Goal: Task Accomplishment & Management: Manage account settings

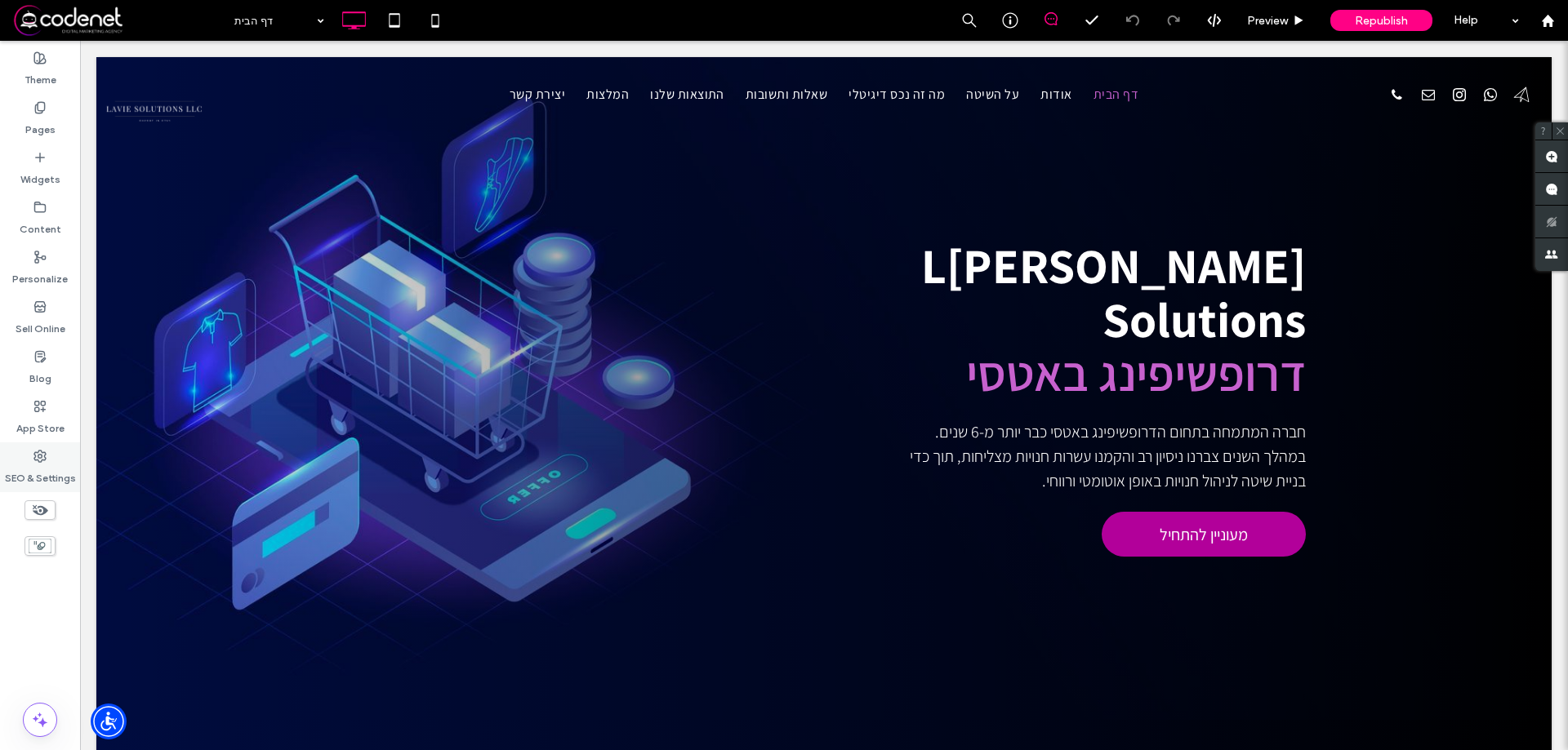
click at [53, 459] on div "SEO & Settings" at bounding box center [40, 467] width 80 height 49
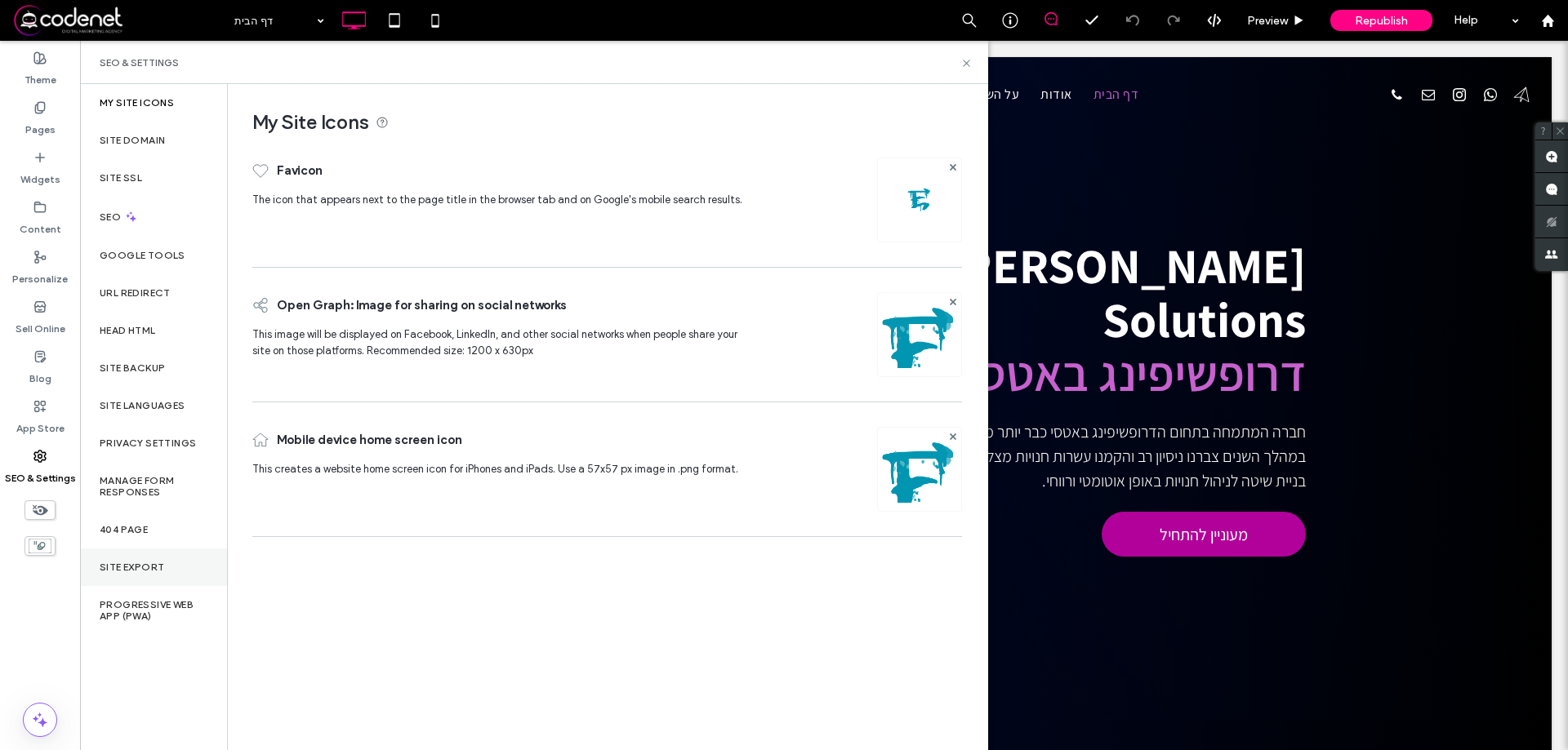
click at [156, 558] on div "Site Export" at bounding box center [153, 567] width 147 height 38
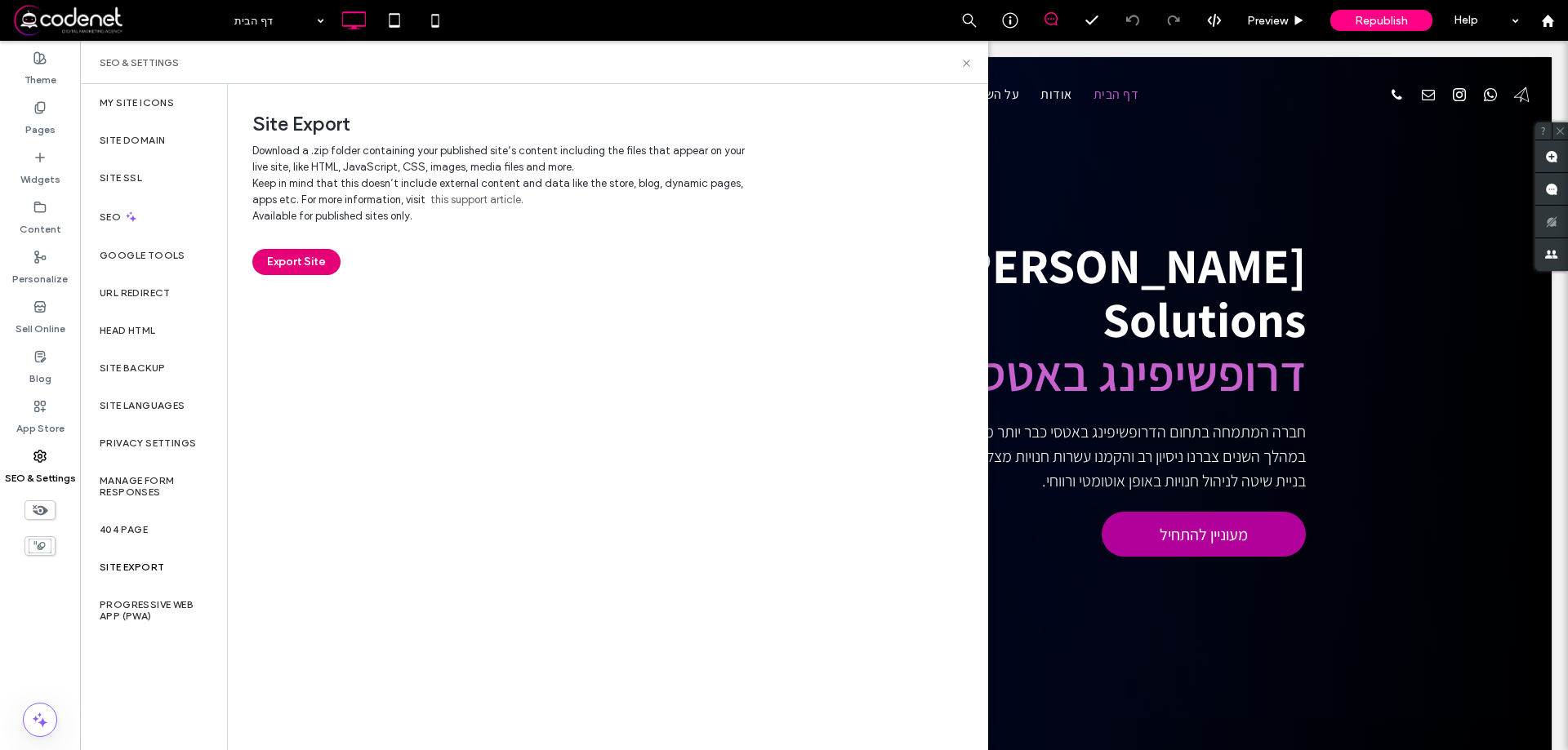
click at [295, 262] on button "Export Site" at bounding box center [296, 262] width 88 height 26
click at [577, 292] on div "Site Export Download a .zip folder containing your published site’s content inc…" at bounding box center [607, 417] width 759 height 665
click at [146, 153] on div "Site Domain" at bounding box center [153, 141] width 147 height 38
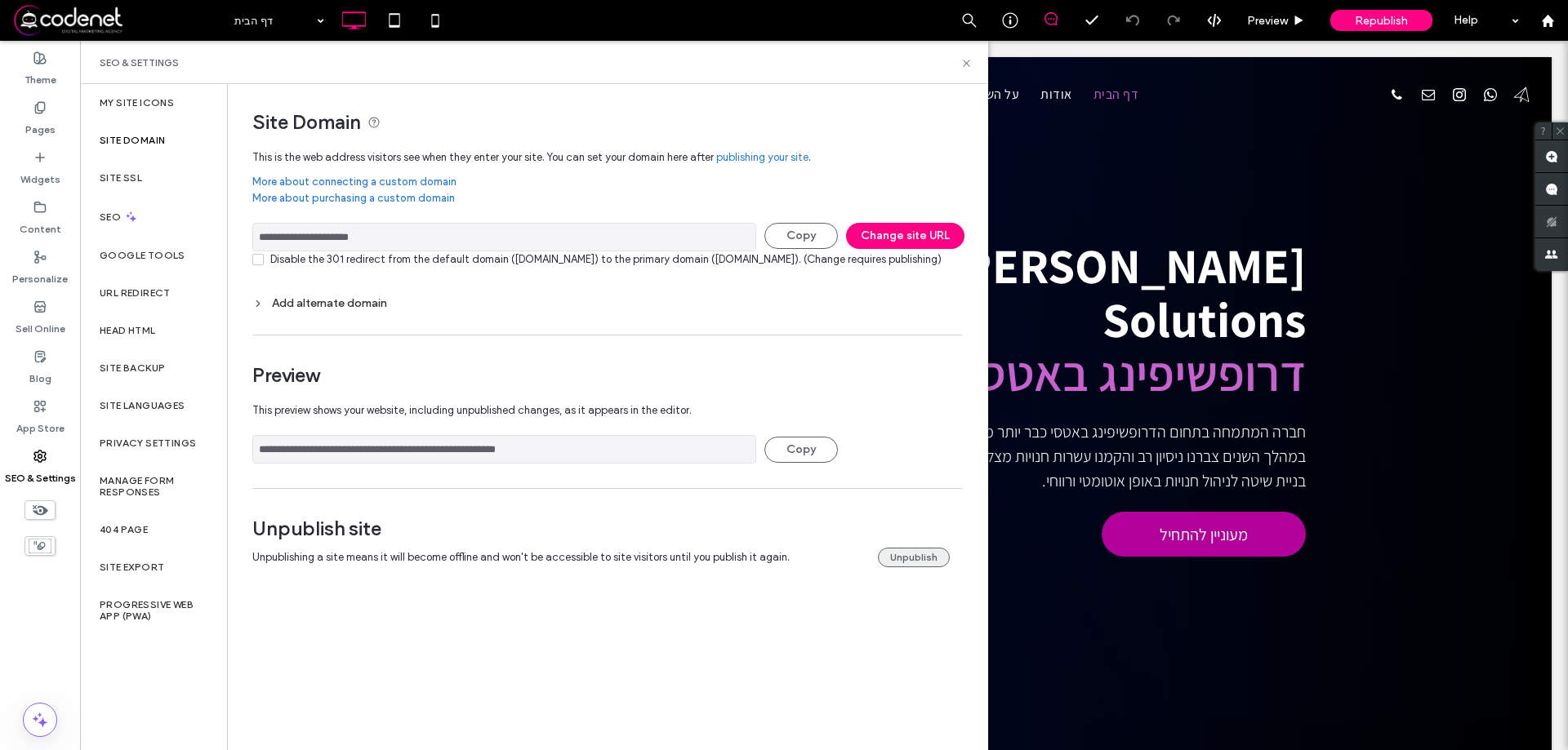
click at [936, 567] on button "Unpublish" at bounding box center [914, 558] width 72 height 20
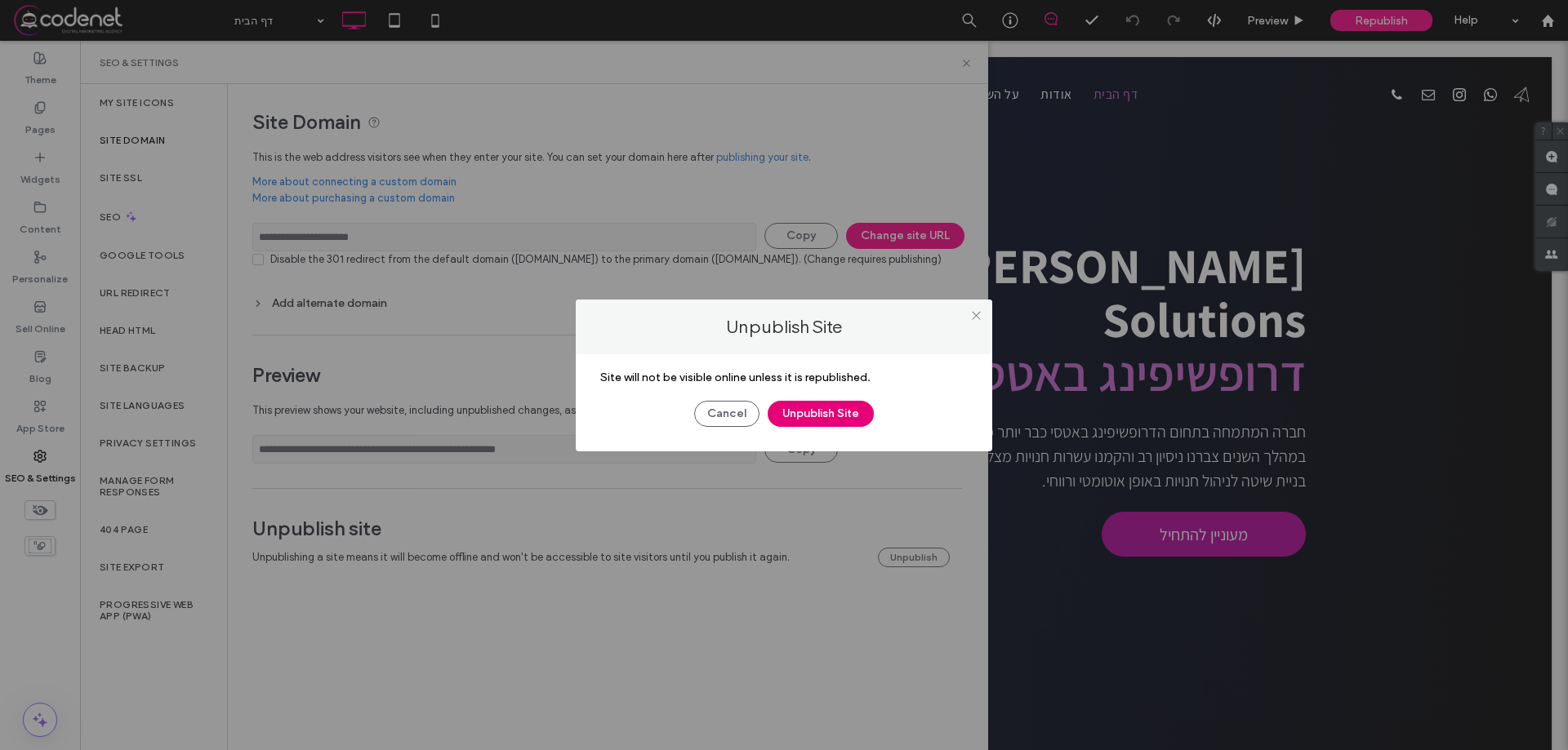
click at [828, 417] on button "Unpublish Site" at bounding box center [821, 414] width 106 height 26
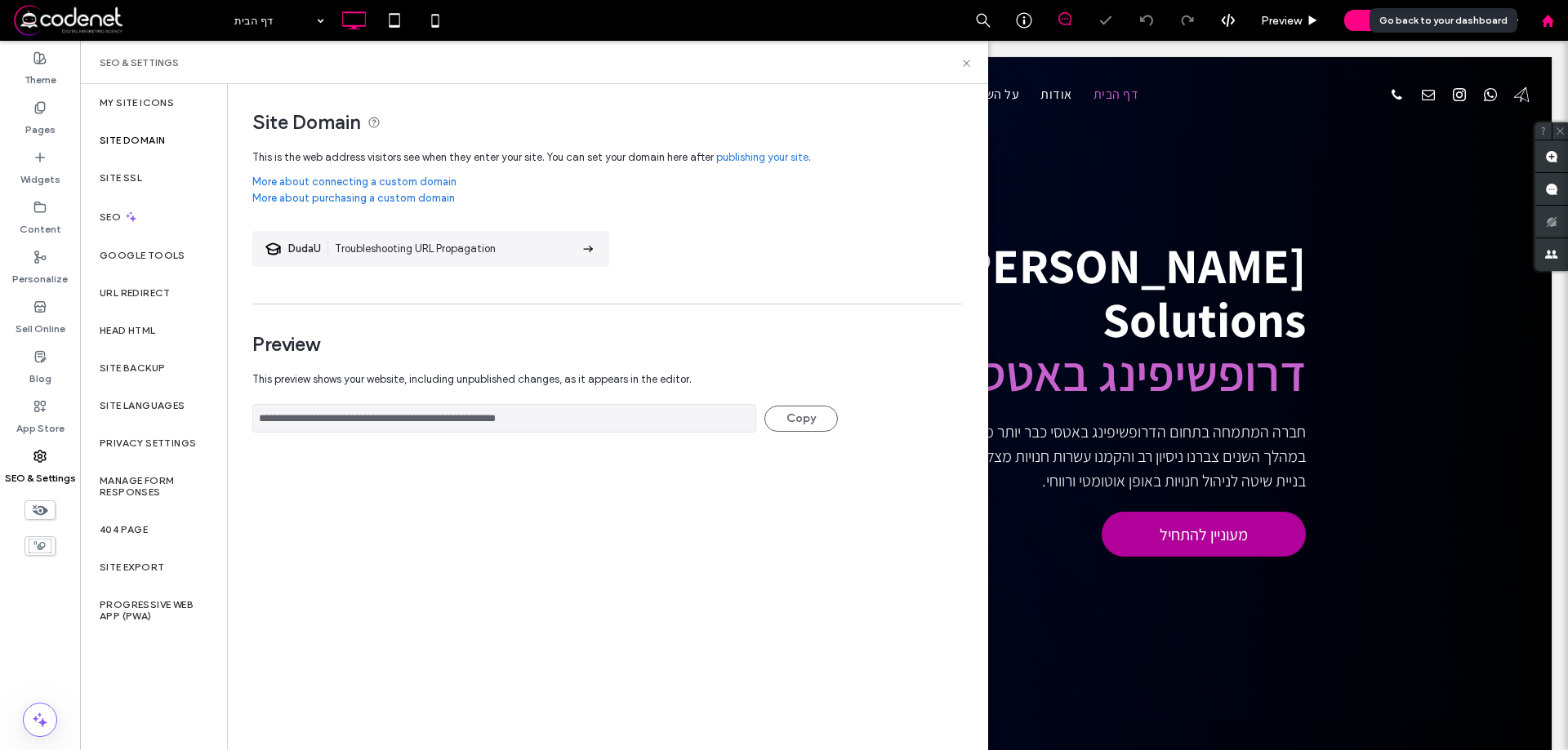
click at [1558, 26] on div at bounding box center [1548, 21] width 40 height 14
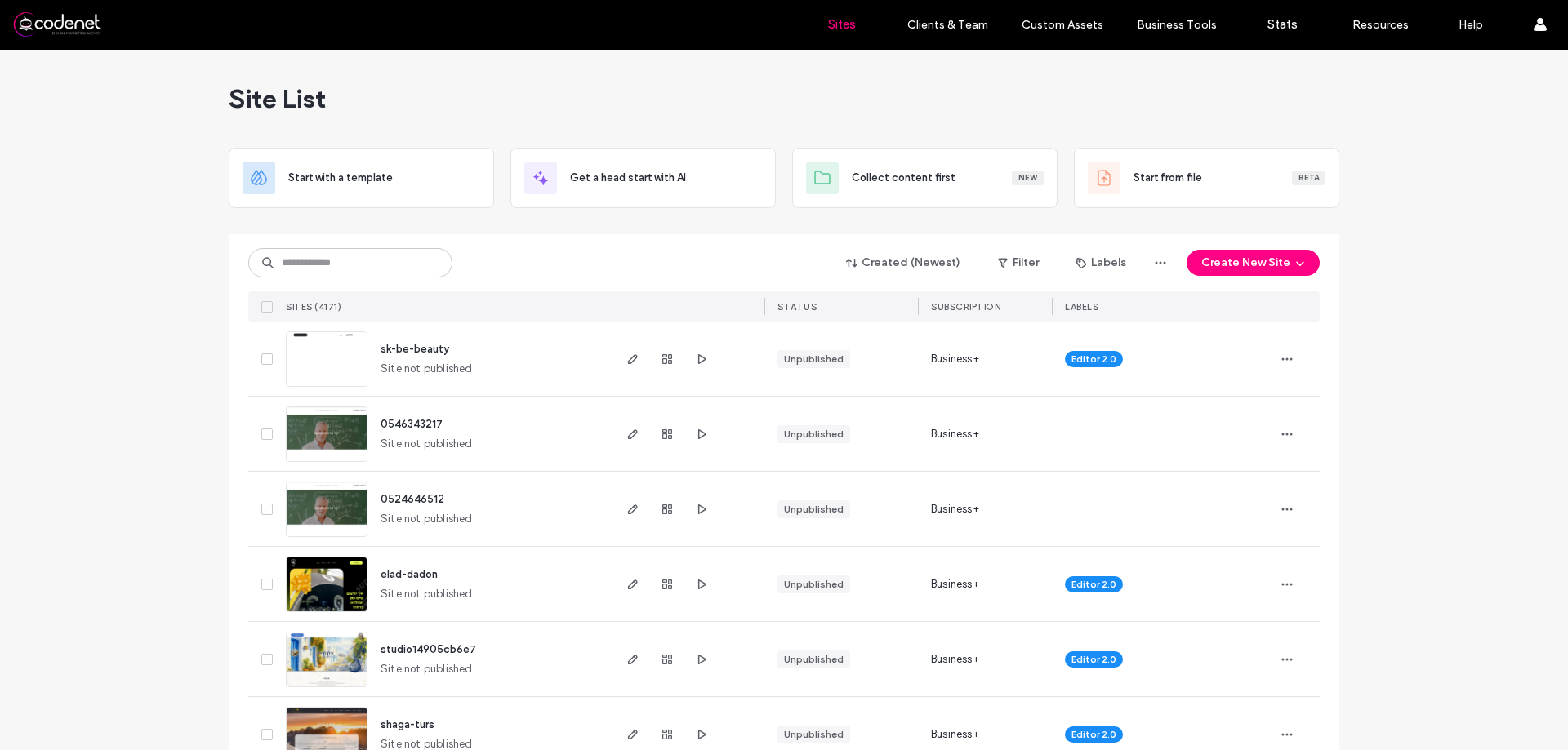
click at [1268, 436] on div "0546343217 Site not published Unpublished Business+" at bounding box center [784, 434] width 1072 height 75
click at [1274, 441] on span "button" at bounding box center [1287, 434] width 26 height 26
click at [1222, 516] on span "Duplicate Site" at bounding box center [1215, 508] width 70 height 17
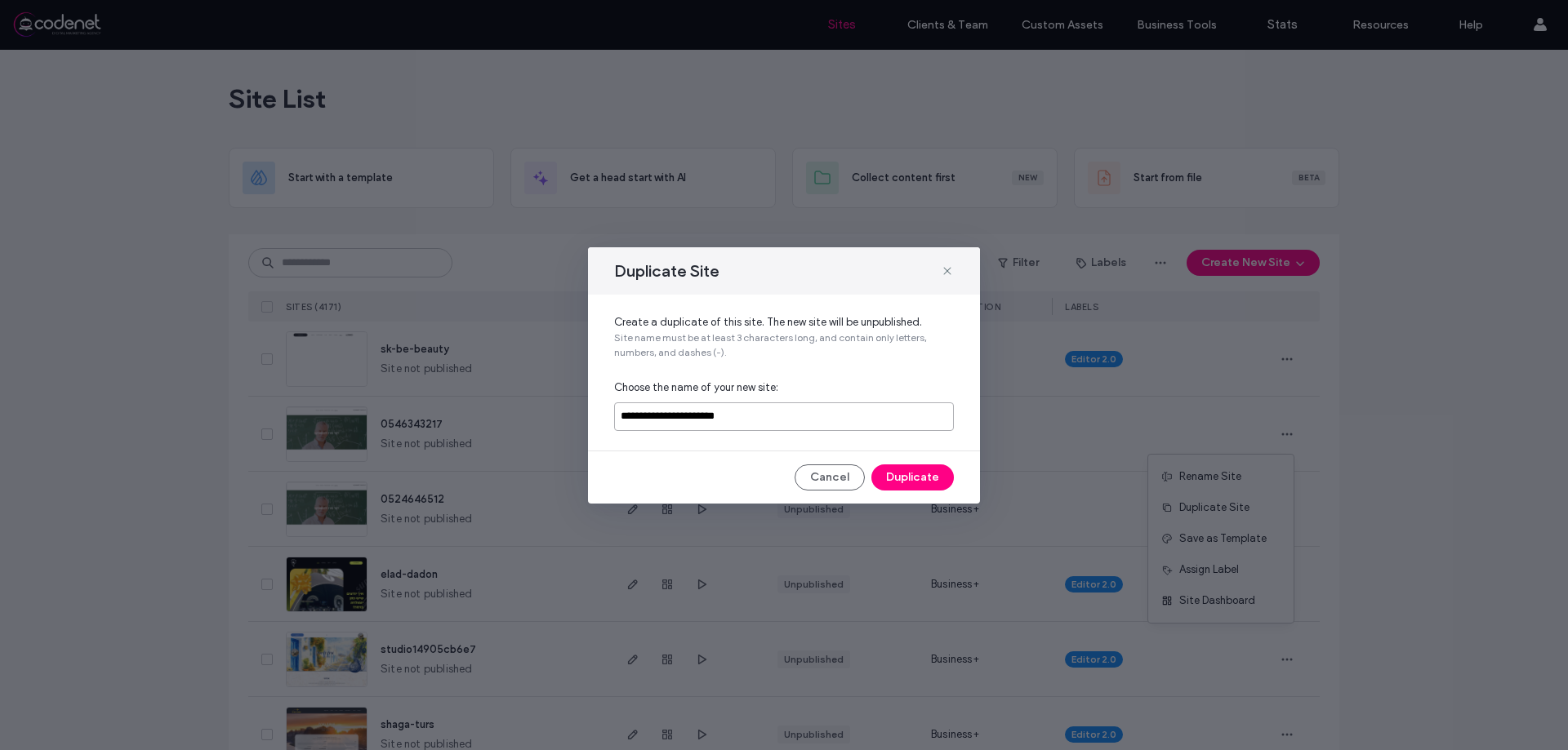
click at [728, 430] on input "**********" at bounding box center [784, 417] width 340 height 29
paste input
type input "**********"
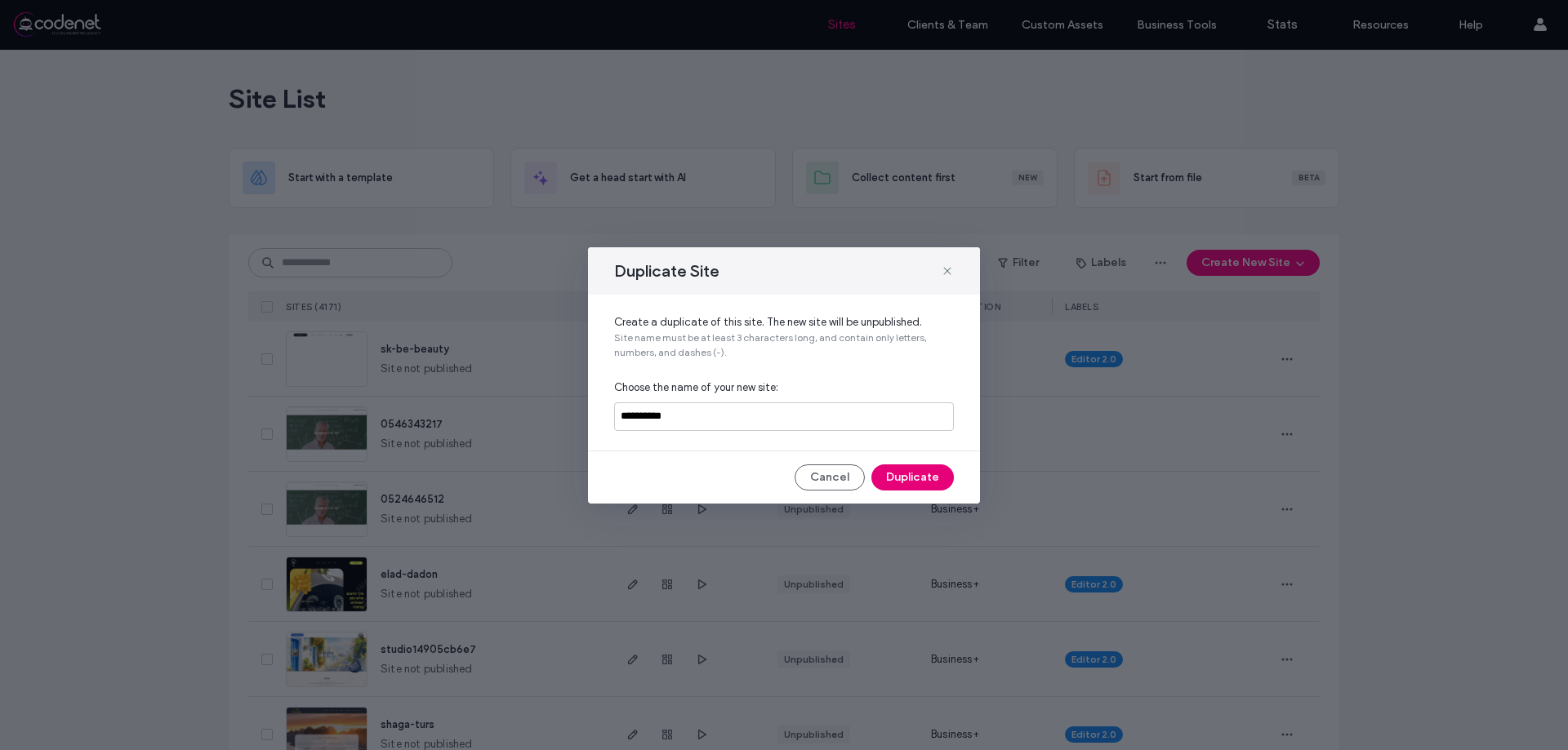
click at [881, 478] on button "Duplicate" at bounding box center [912, 478] width 82 height 26
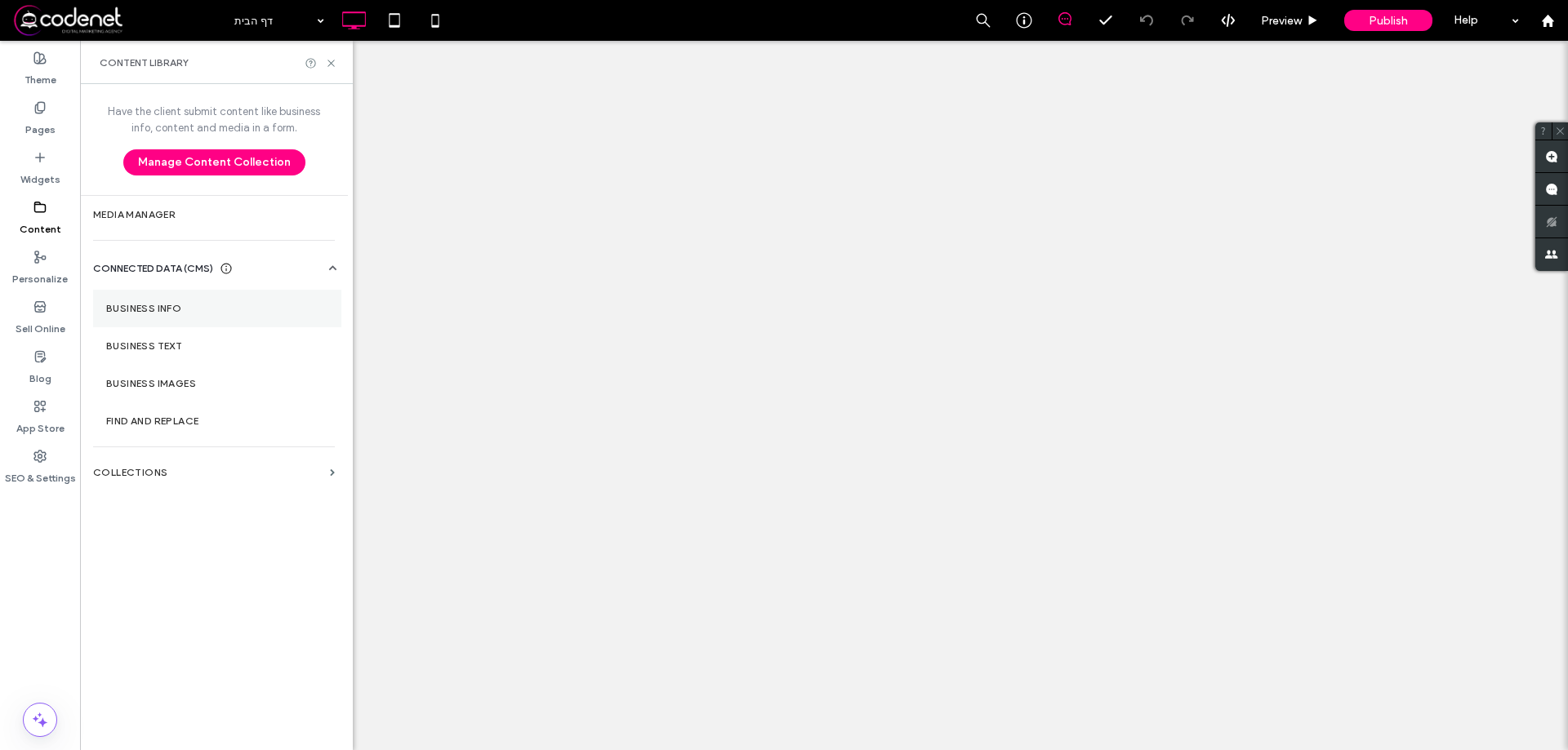
click at [163, 326] on section "Business Info" at bounding box center [217, 309] width 248 height 38
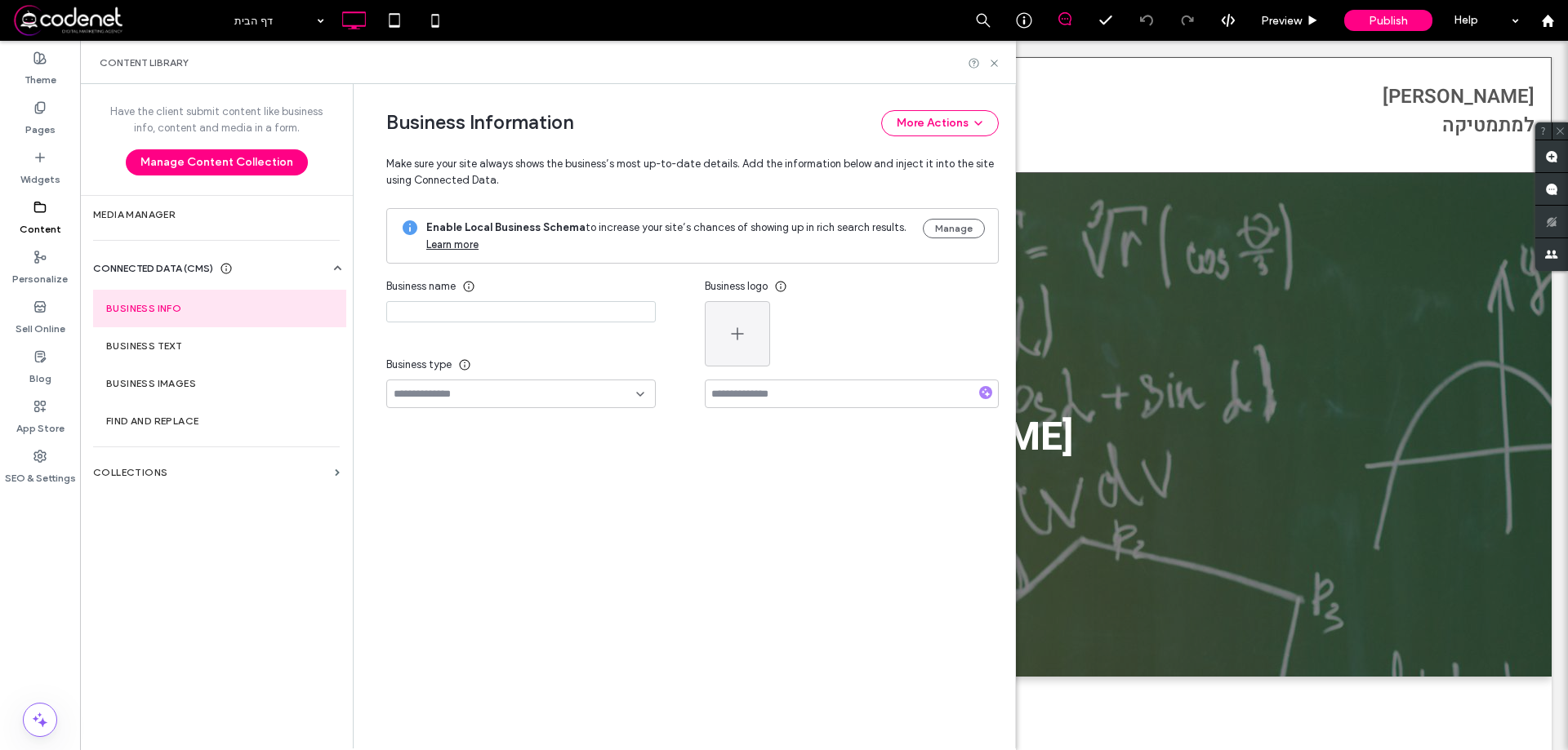
type input "**********"
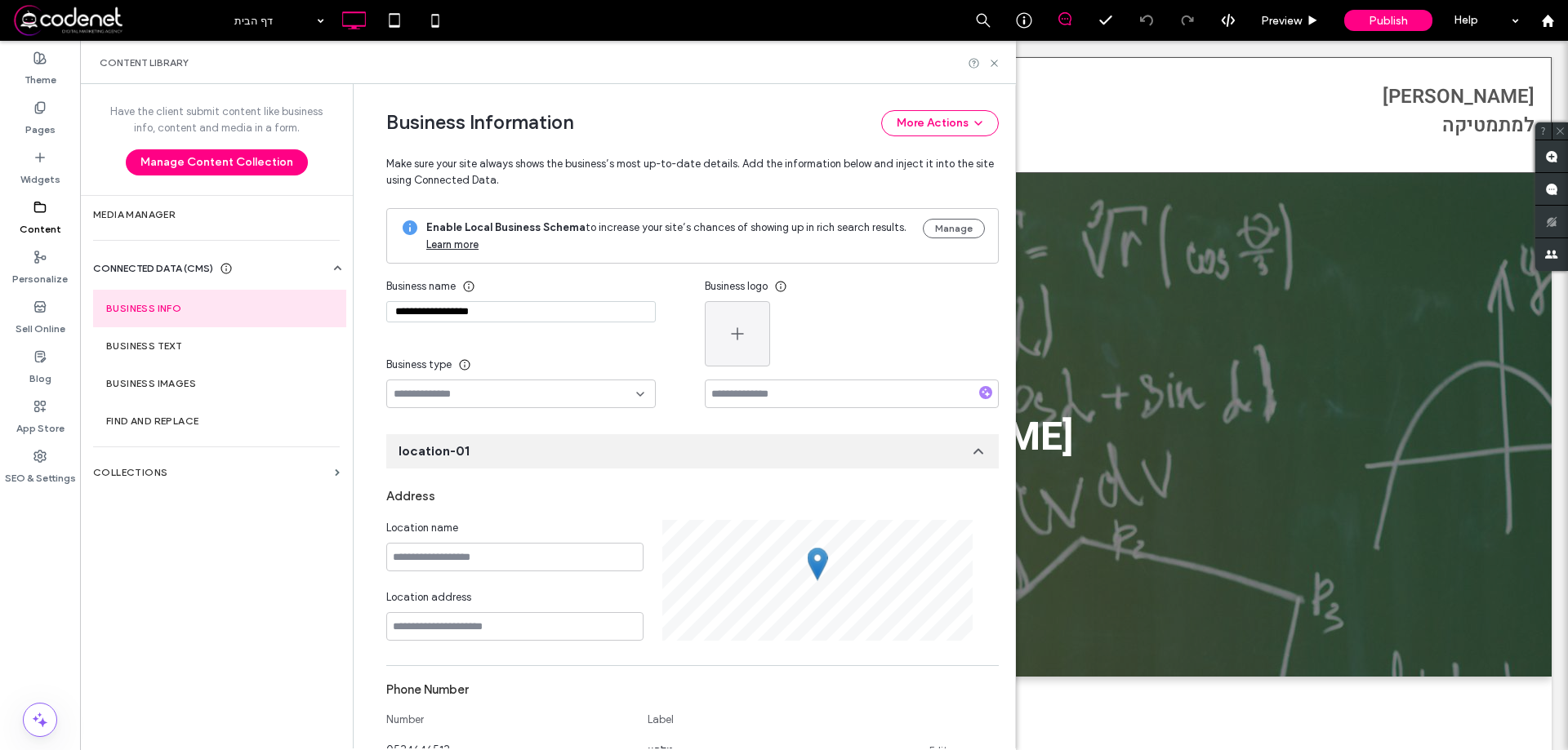
scroll to position [167, 0]
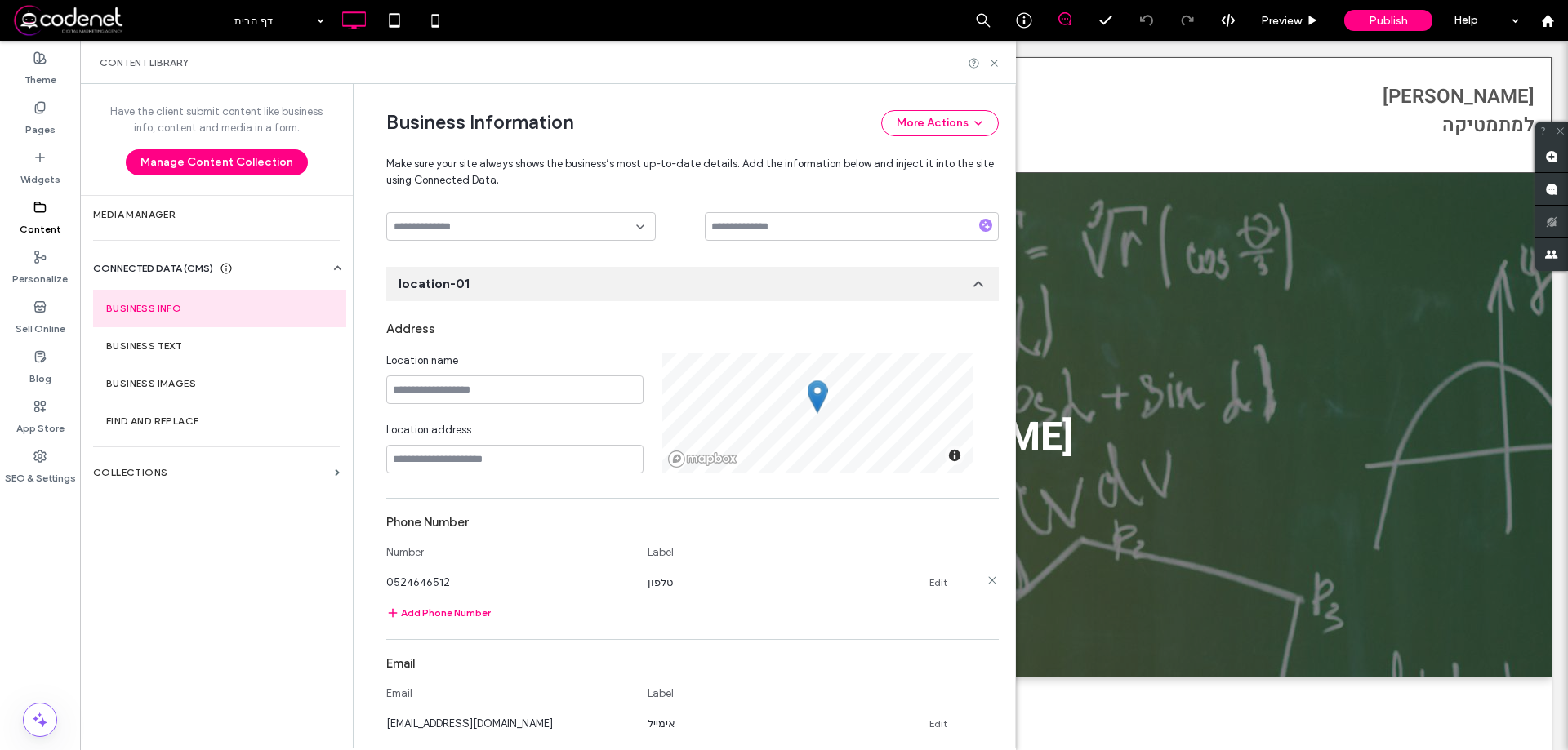
click at [920, 585] on div "0524646512 טלפון Edit" at bounding box center [677, 582] width 583 height 17
click at [930, 581] on link "Edit" at bounding box center [938, 583] width 18 height 13
click at [931, 732] on link "Edit" at bounding box center [938, 732] width 18 height 13
click at [482, 567] on input "**********" at bounding box center [509, 581] width 245 height 29
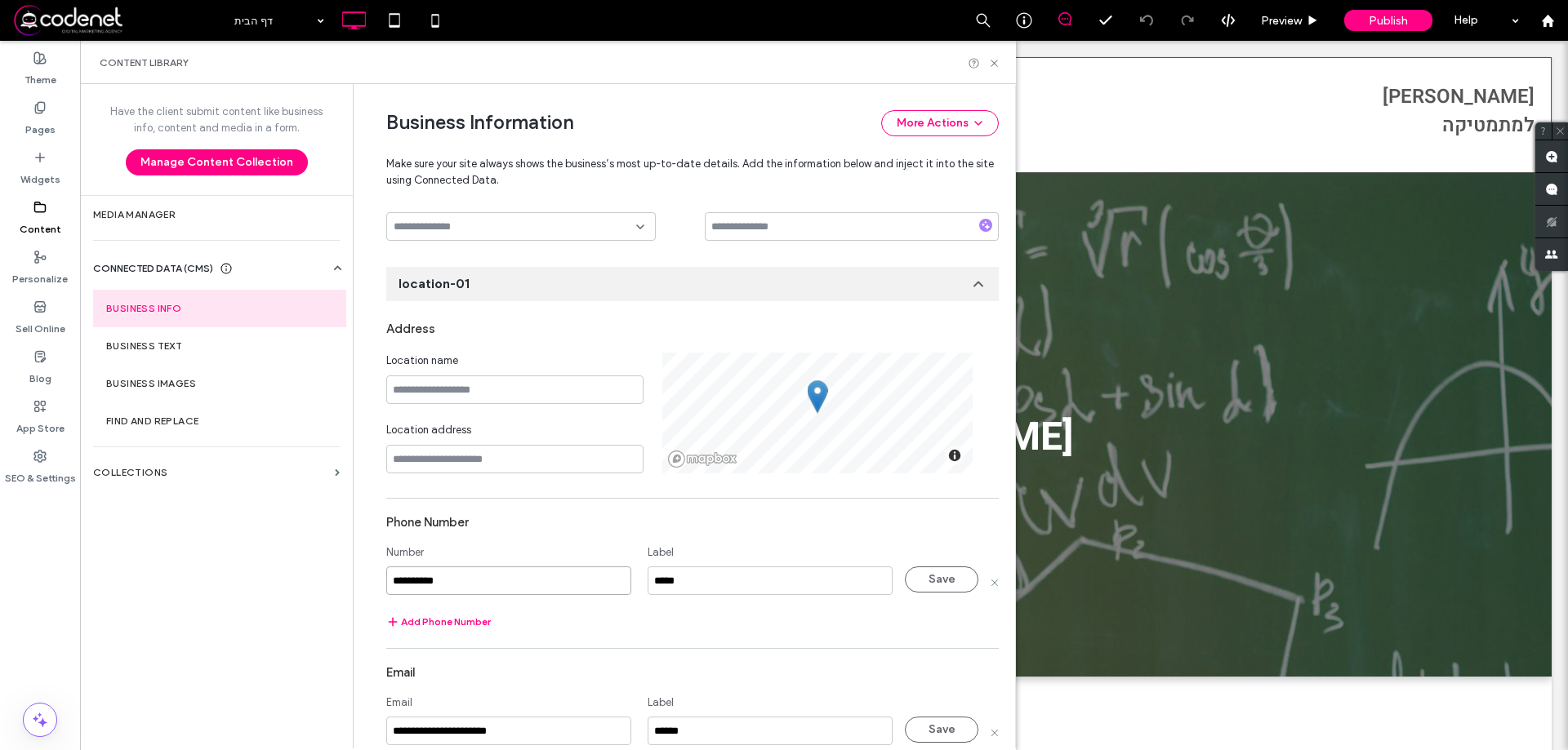
click at [482, 567] on input "**********" at bounding box center [509, 581] width 245 height 29
paste input
type input "**********"
click at [454, 735] on input "**********" at bounding box center [509, 730] width 245 height 29
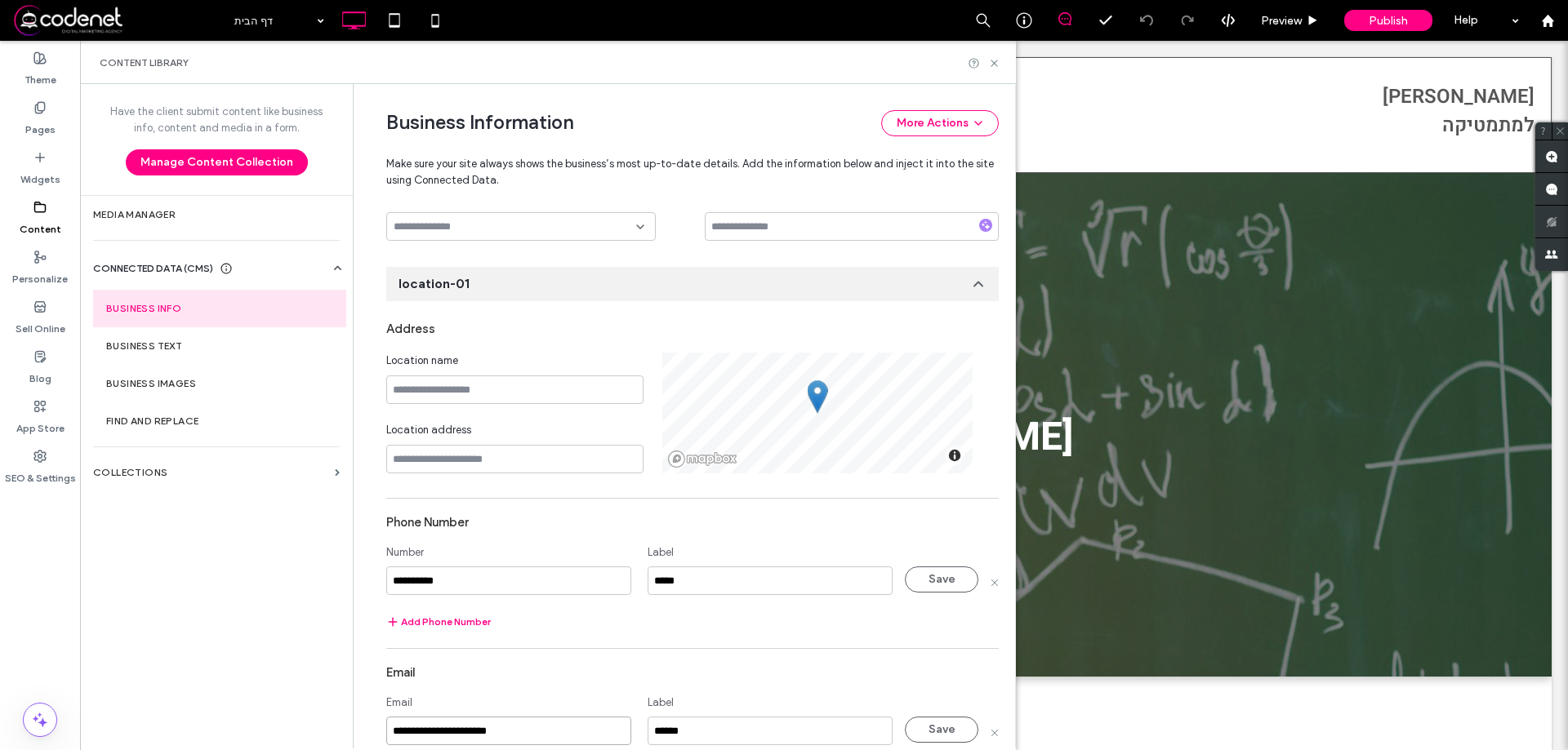
click at [454, 735] on input "**********" at bounding box center [509, 730] width 245 height 29
paste input
type input "**********"
click at [917, 724] on button "Save" at bounding box center [941, 729] width 73 height 26
click at [919, 584] on button "Save" at bounding box center [941, 580] width 73 height 26
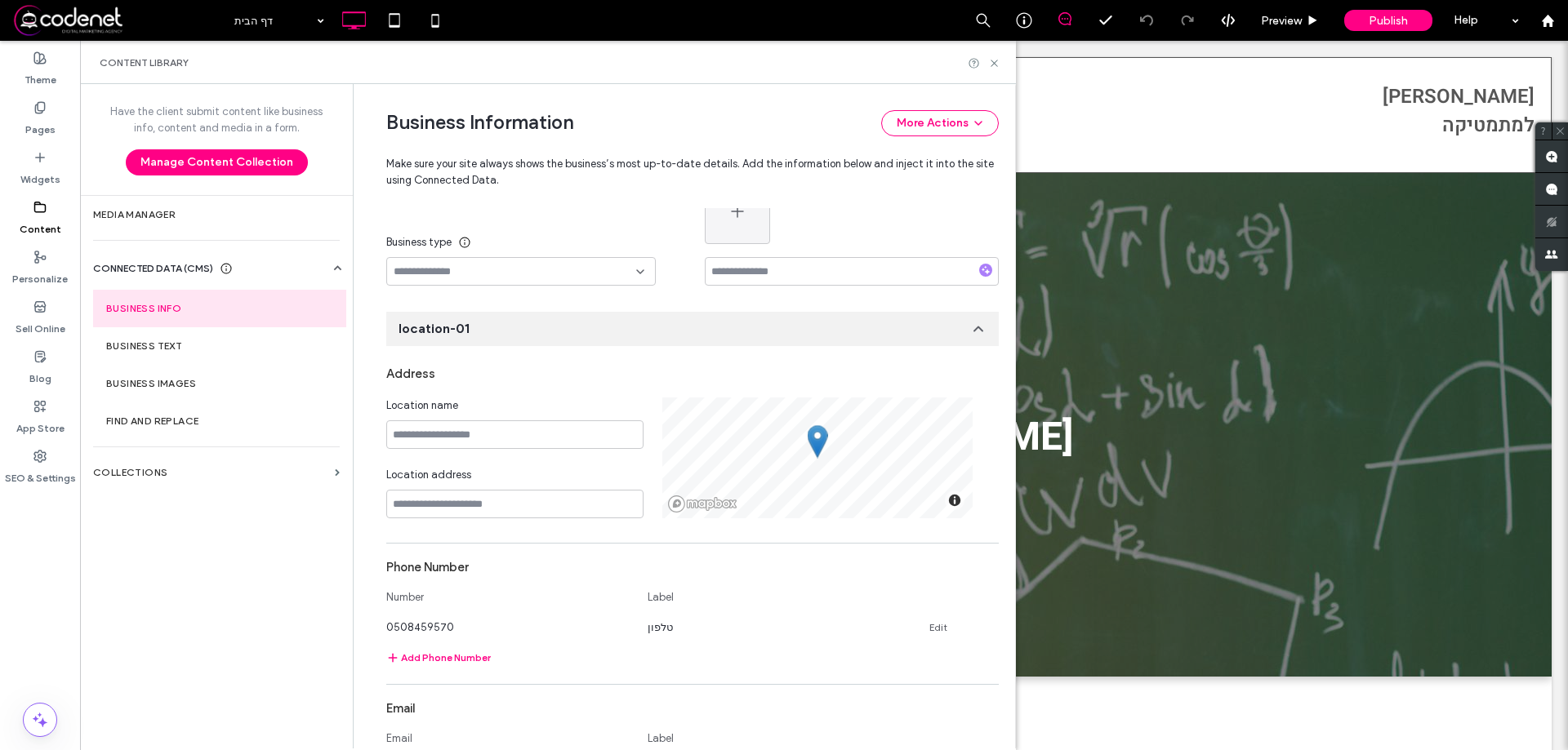
scroll to position [86, 0]
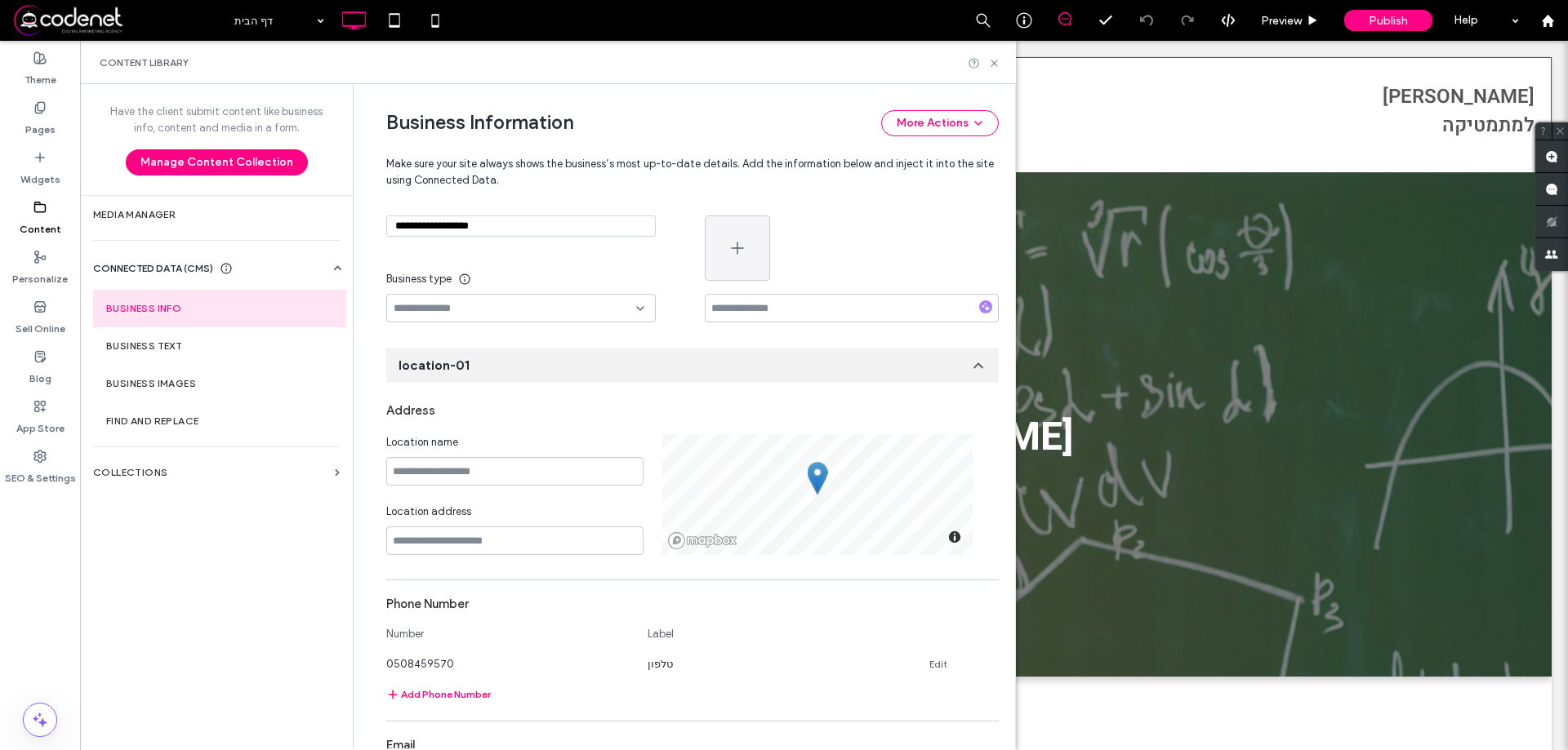
click at [488, 241] on div "**********" at bounding box center [521, 230] width 269 height 29
click at [488, 236] on input "**********" at bounding box center [521, 226] width 269 height 21
paste input
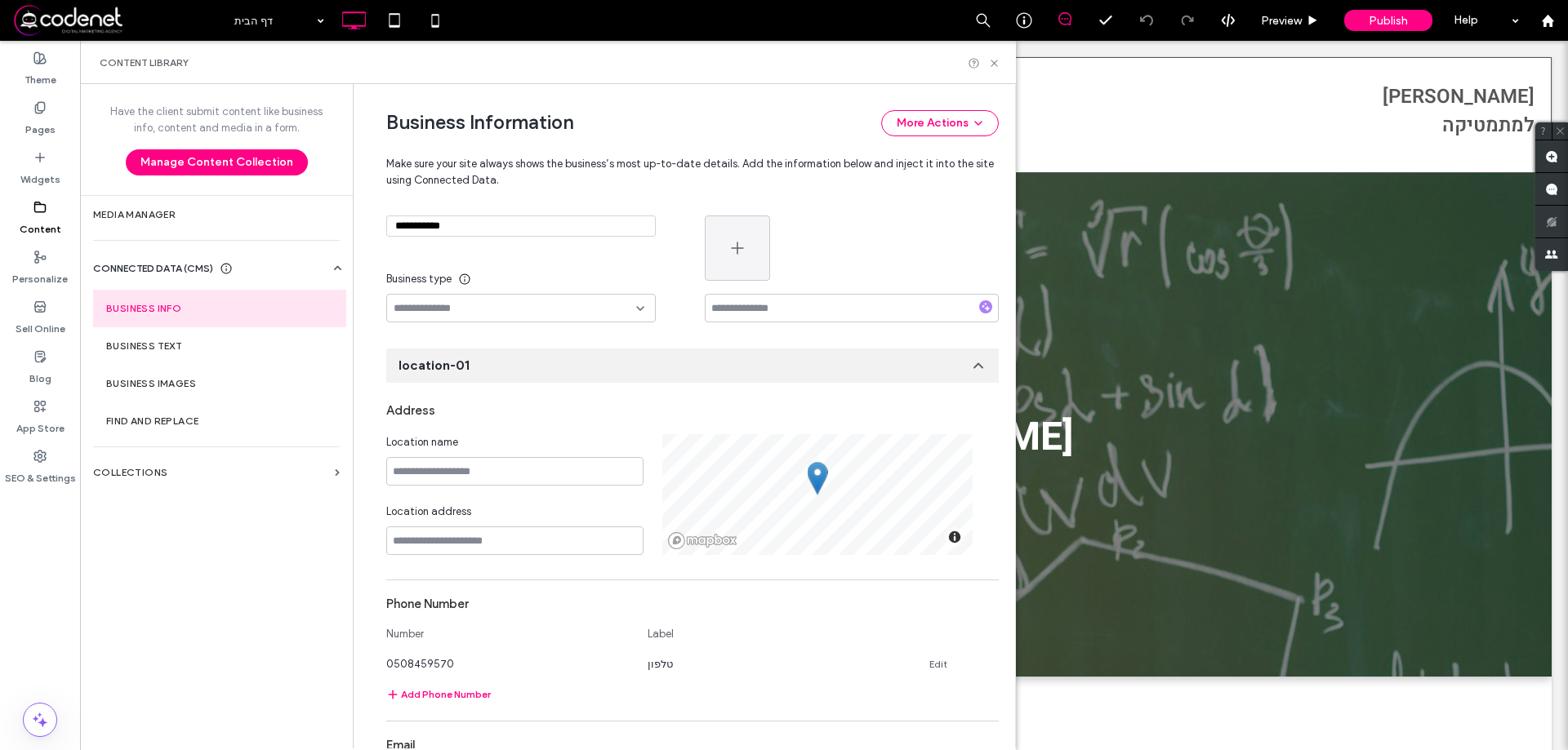
type input "**********"
click at [491, 258] on div "**********" at bounding box center [545, 254] width 319 height 137
click at [38, 124] on label "Pages" at bounding box center [41, 126] width 31 height 23
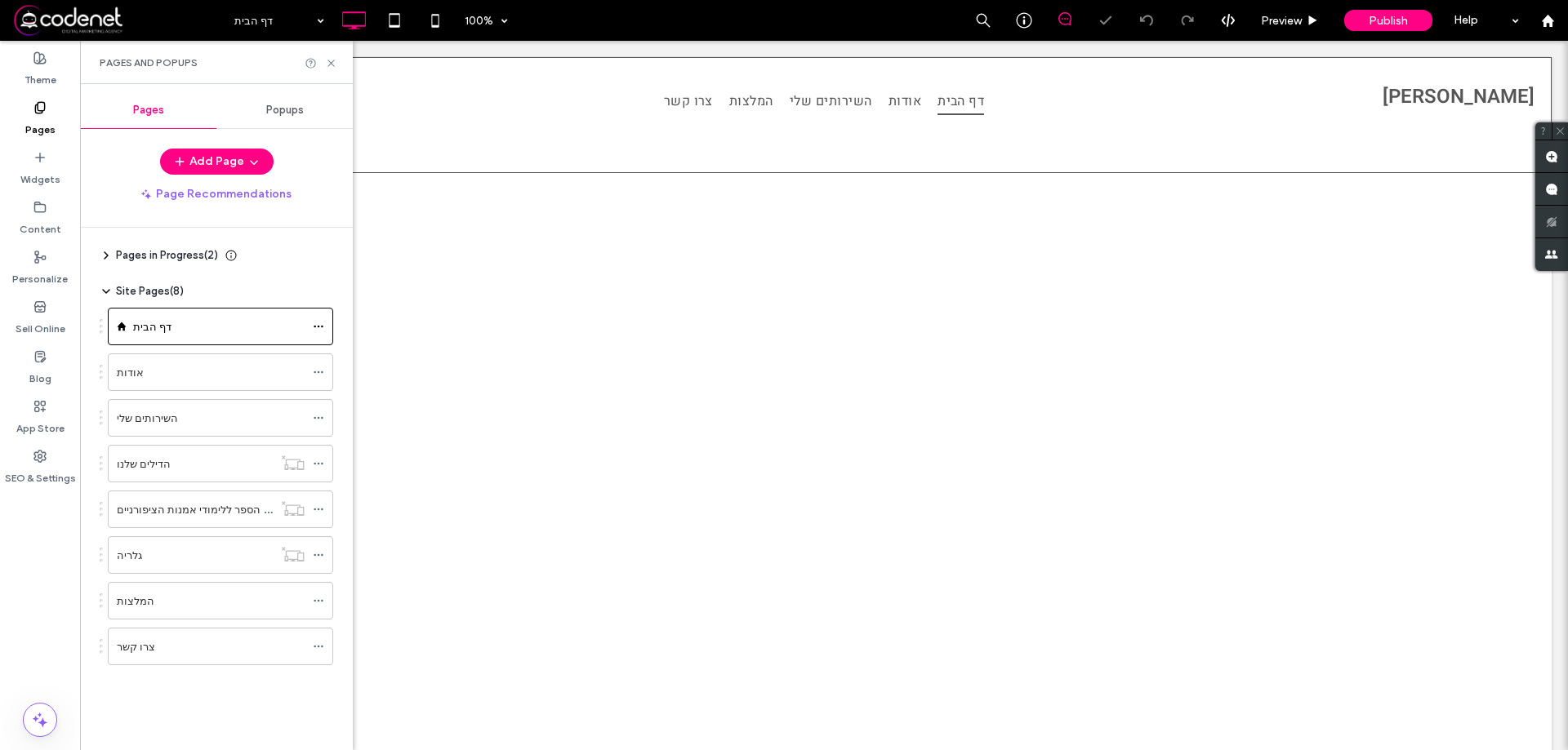
scroll to position [0, 0]
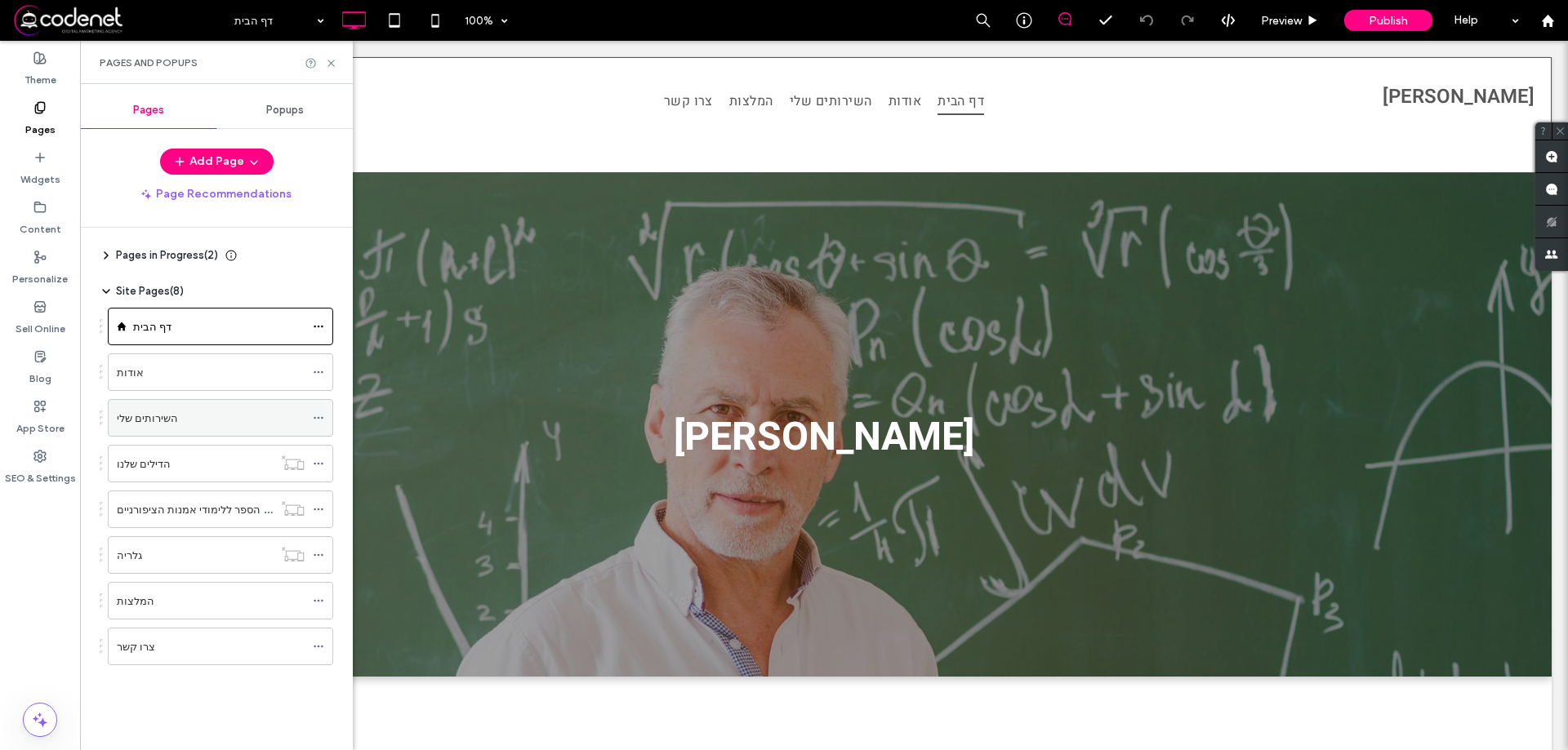
click at [317, 421] on icon at bounding box center [319, 419] width 12 height 12
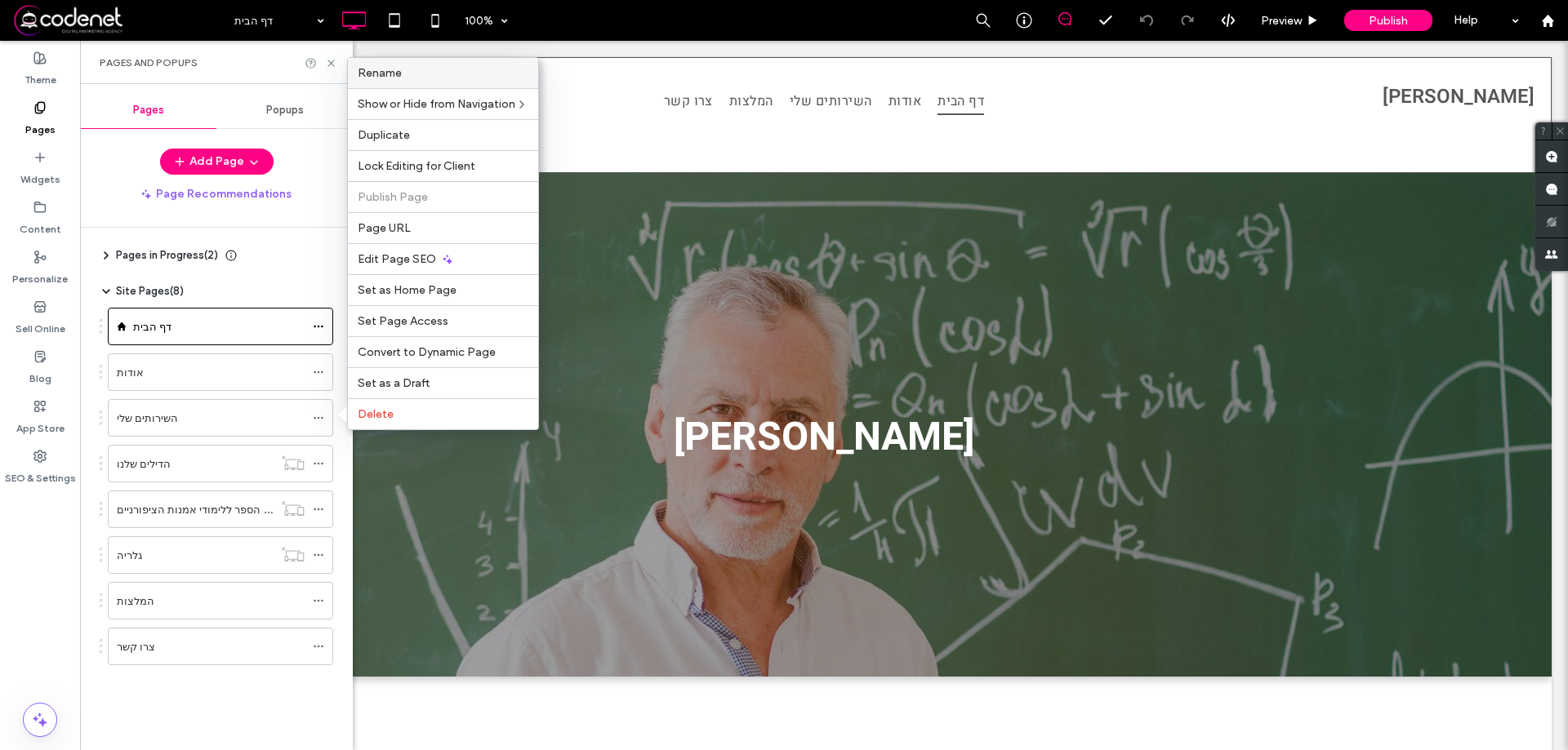
click at [438, 69] on label "Rename" at bounding box center [442, 73] width 170 height 14
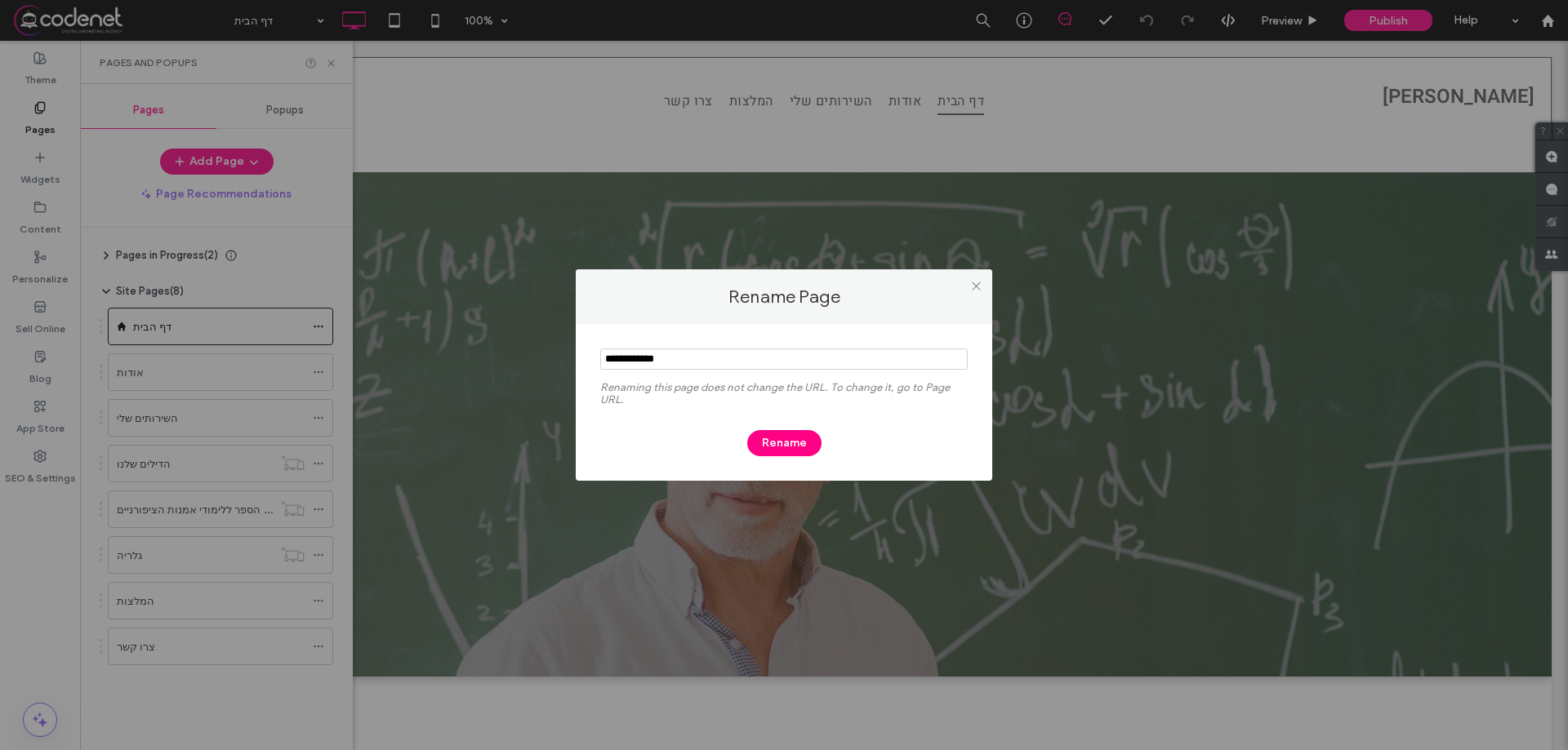
click at [601, 360] on input "notEmpty" at bounding box center [783, 358] width 367 height 21
type input "**********"
click at [765, 441] on button "Rename" at bounding box center [784, 443] width 74 height 26
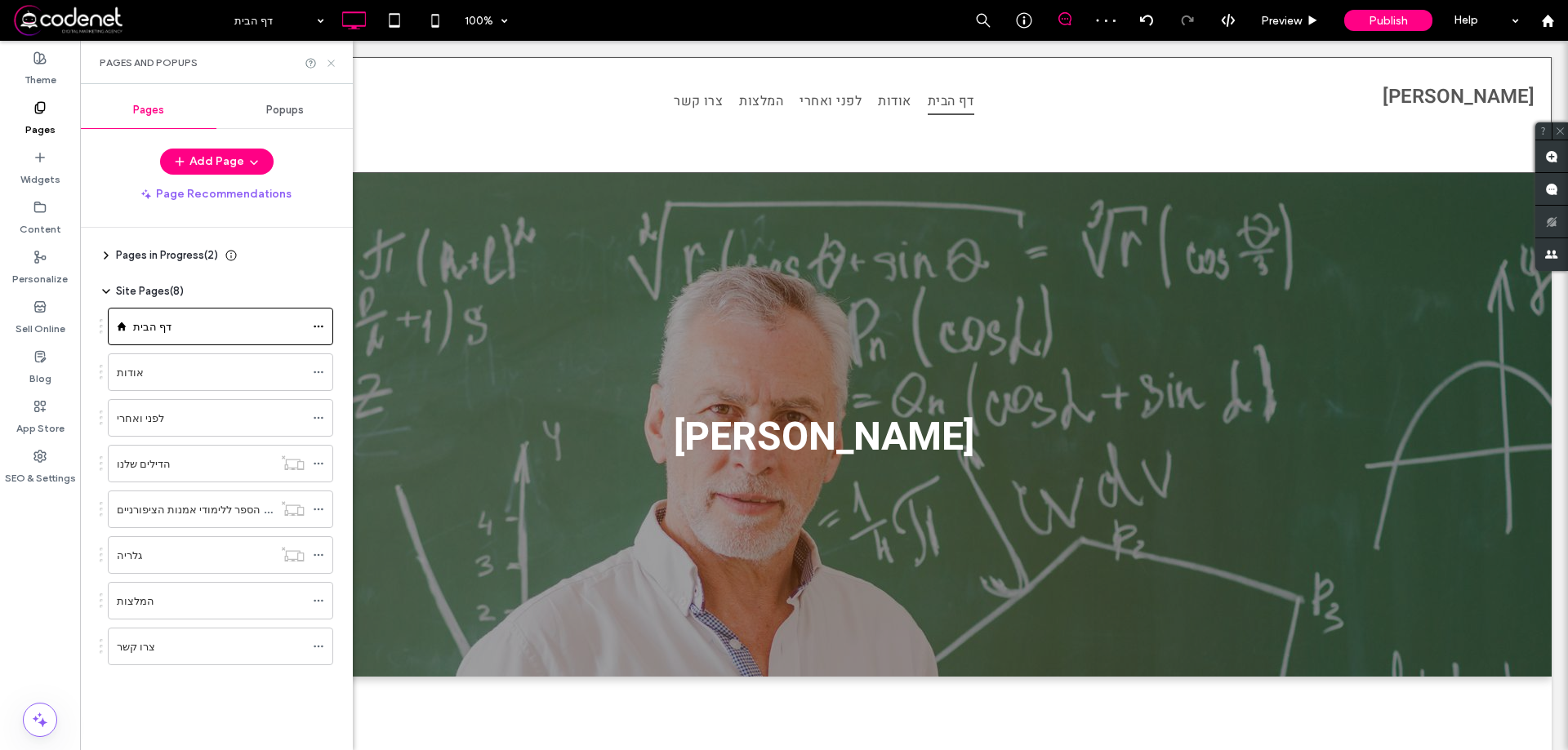
click at [335, 63] on icon at bounding box center [331, 63] width 12 height 12
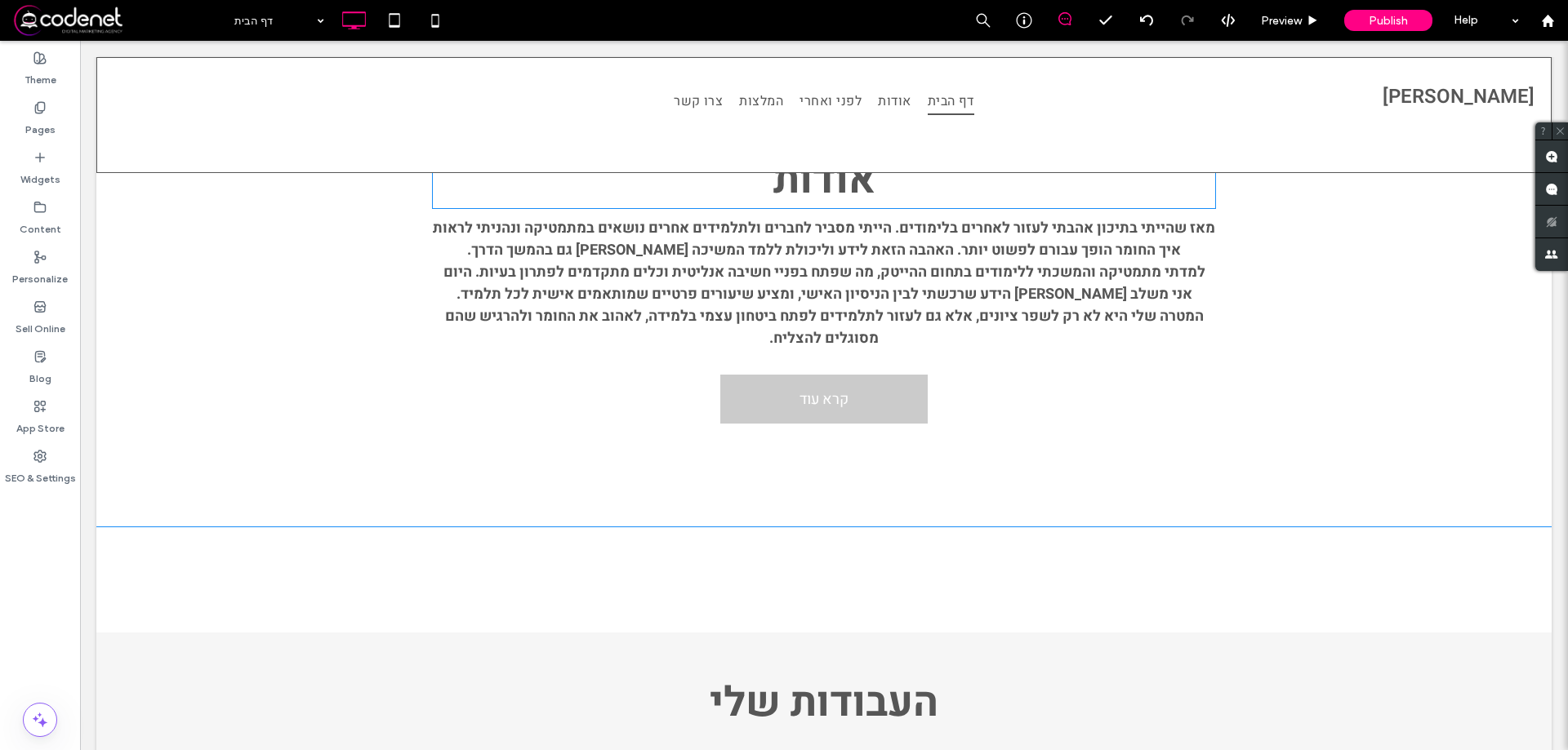
scroll to position [735, 0]
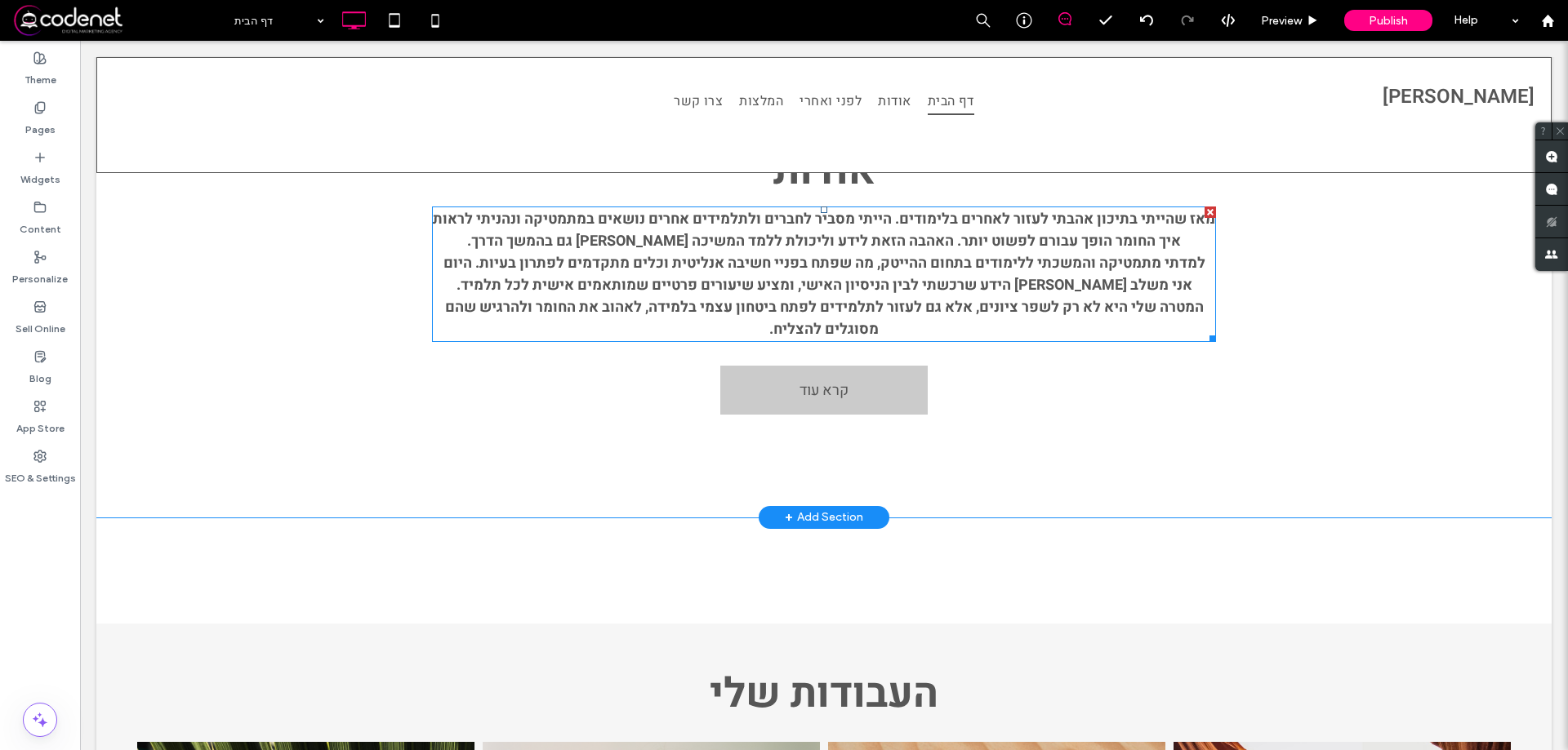
click at [814, 289] on strong "למדתי מתמטיקה והמשכתי ללימודים בתחום ההייטק, מה שפתח בפניי חשיבה אנליטית וכלים …" at bounding box center [825, 274] width 762 height 45
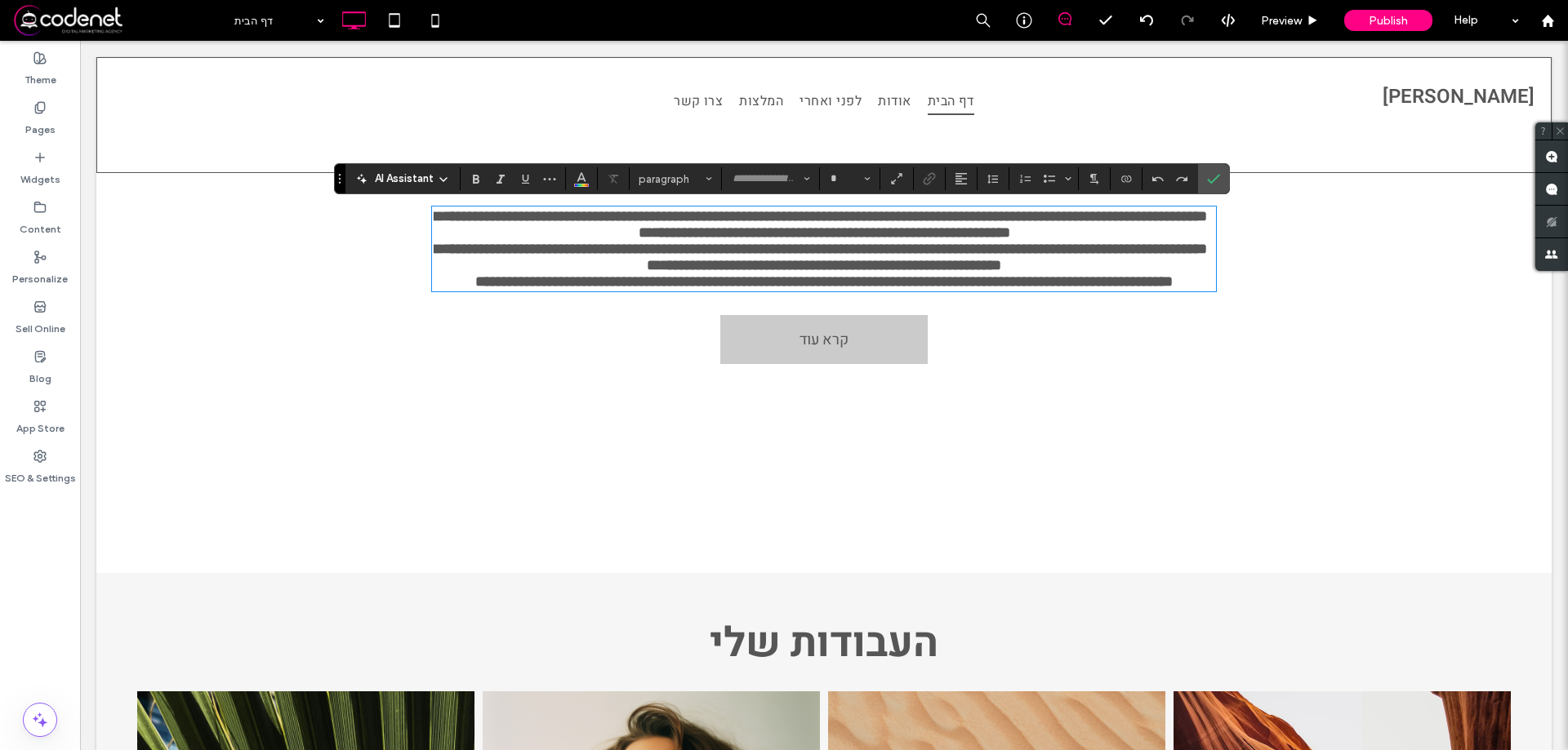
type input "*****"
type input "**"
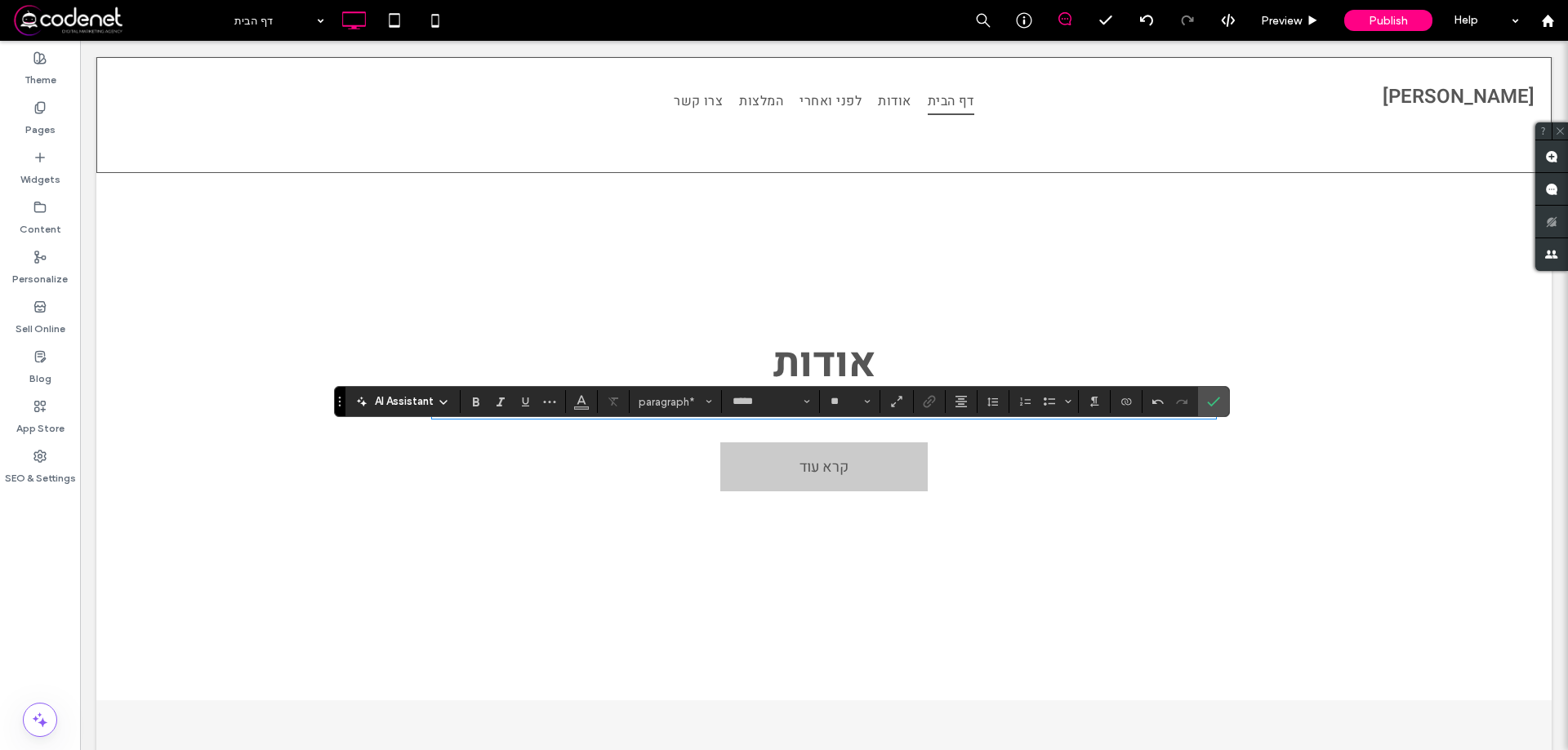
scroll to position [490, 0]
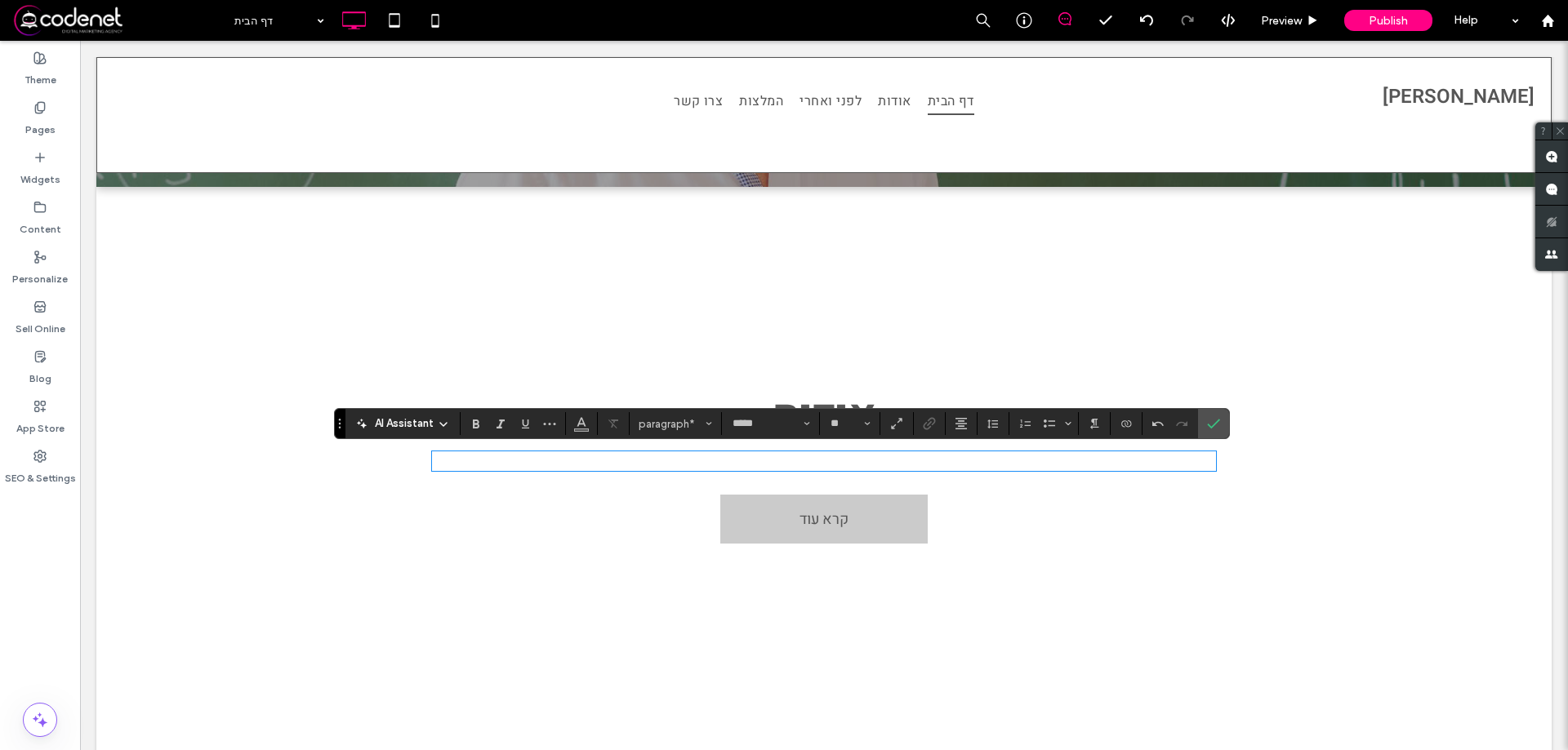
click at [828, 381] on div "אודות ﻿ קרא עוד Click To Paste Row + Add Section" at bounding box center [824, 469] width 1455 height 353
click at [941, 493] on div "אודות ﻿ קרא עוד Click To Paste" at bounding box center [825, 470] width 784 height 165
drag, startPoint x: 1222, startPoint y: 438, endPoint x: 1135, endPoint y: 393, distance: 97.9
click at [1222, 438] on label "Confirm" at bounding box center [1214, 423] width 25 height 30
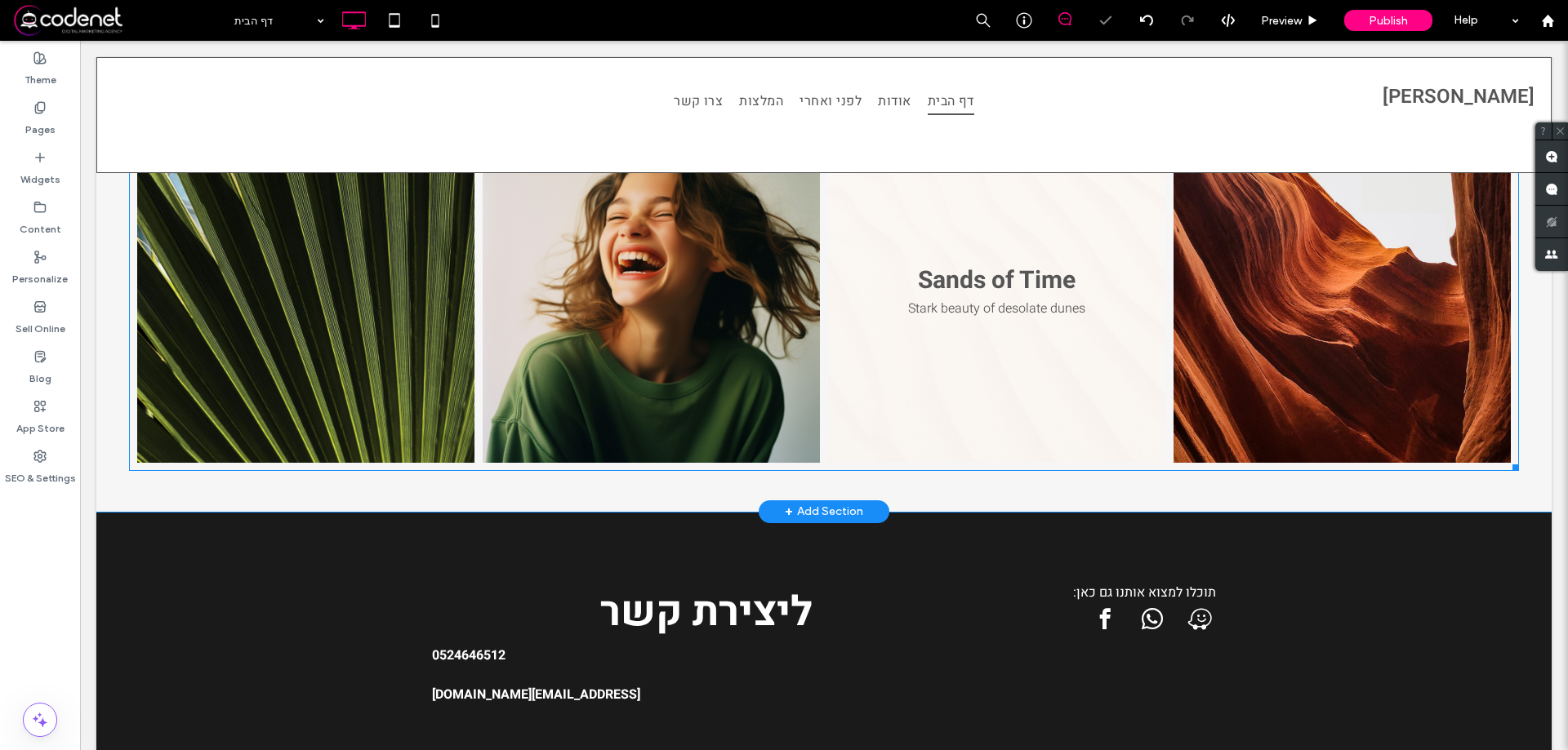
scroll to position [1345, 0]
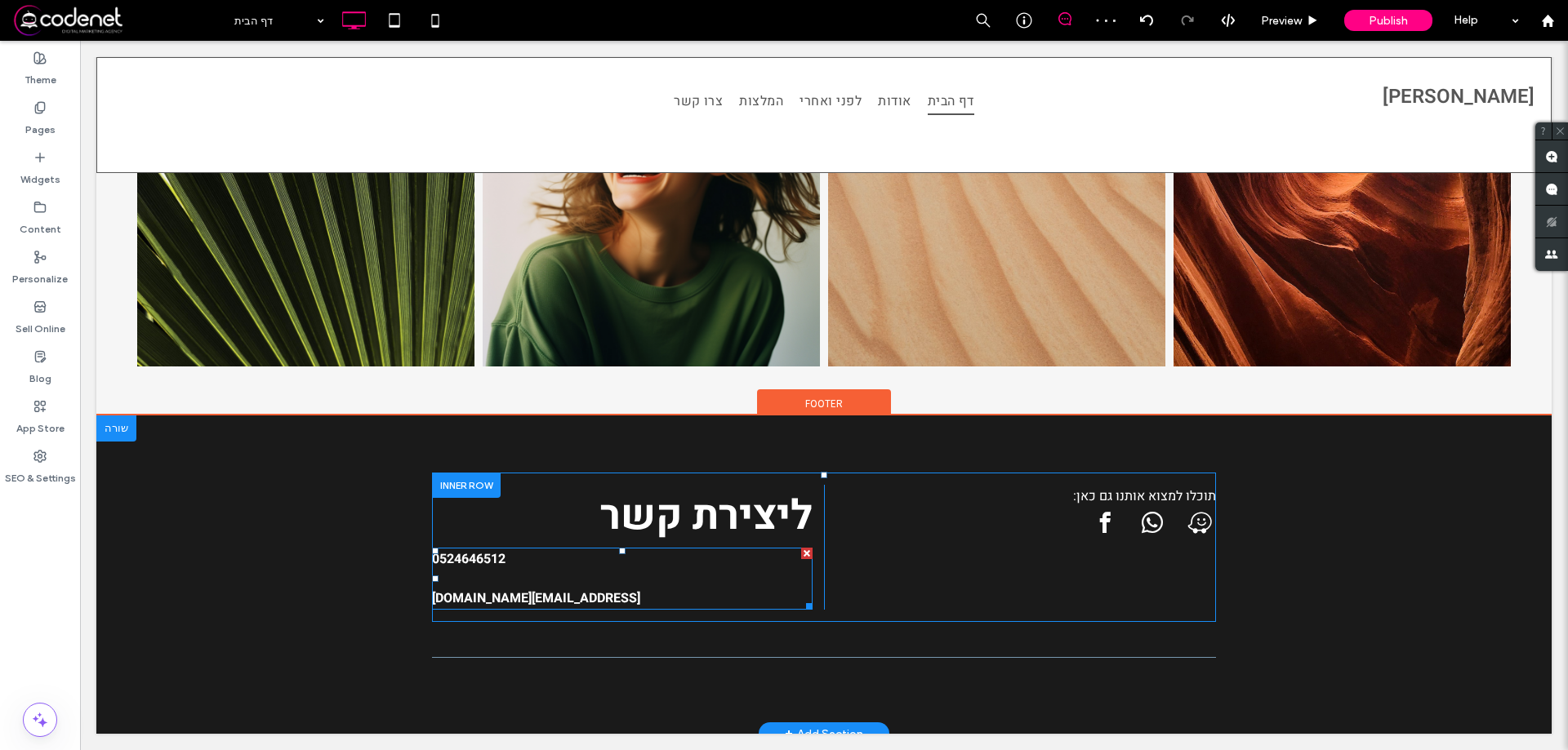
click at [522, 567] on p "0524646512" at bounding box center [623, 569] width 381 height 40
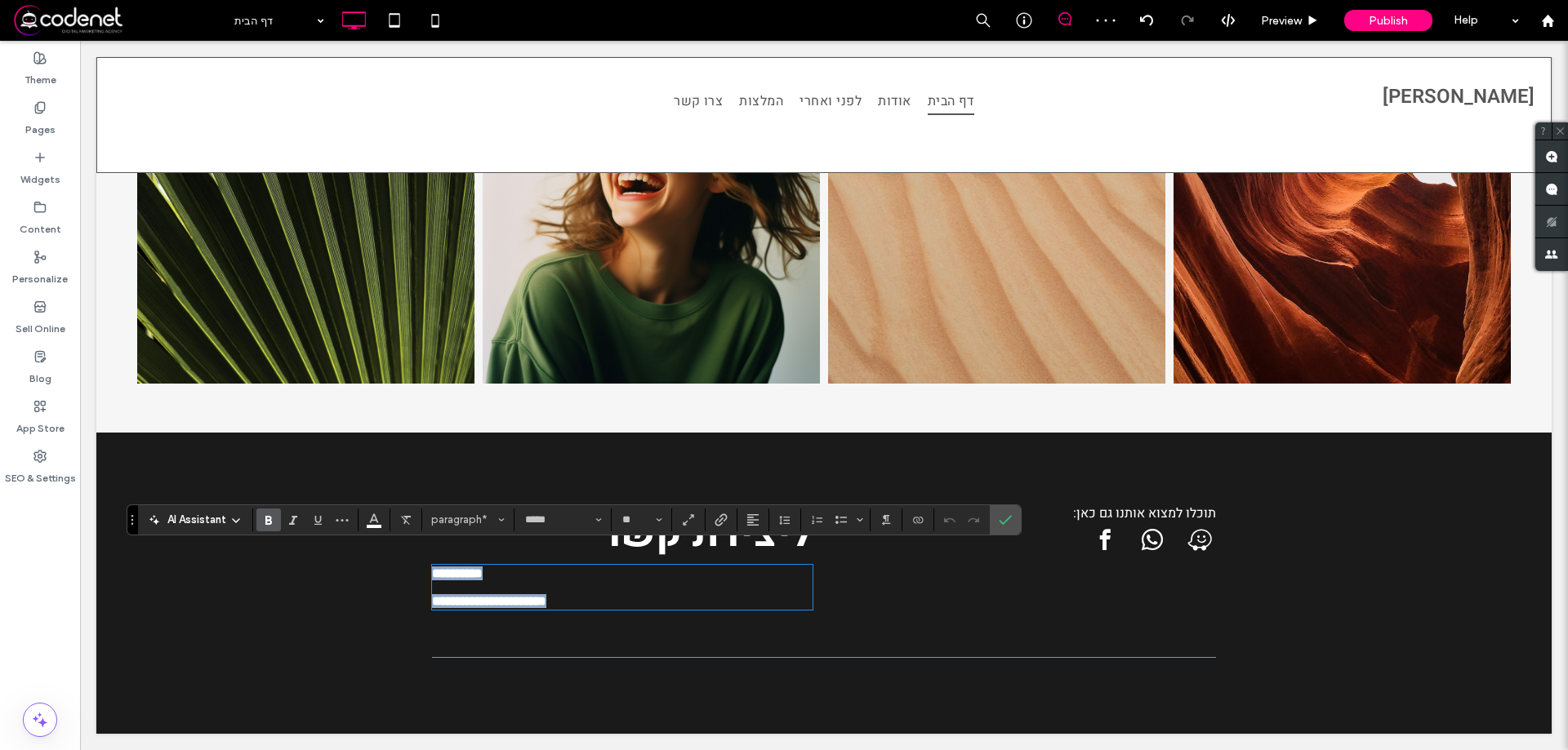
click at [483, 567] on strong "**********" at bounding box center [457, 573] width 50 height 12
click at [522, 583] on p "**********" at bounding box center [623, 581] width 381 height 28
click at [526, 596] on strong "**********" at bounding box center [490, 602] width 115 height 12
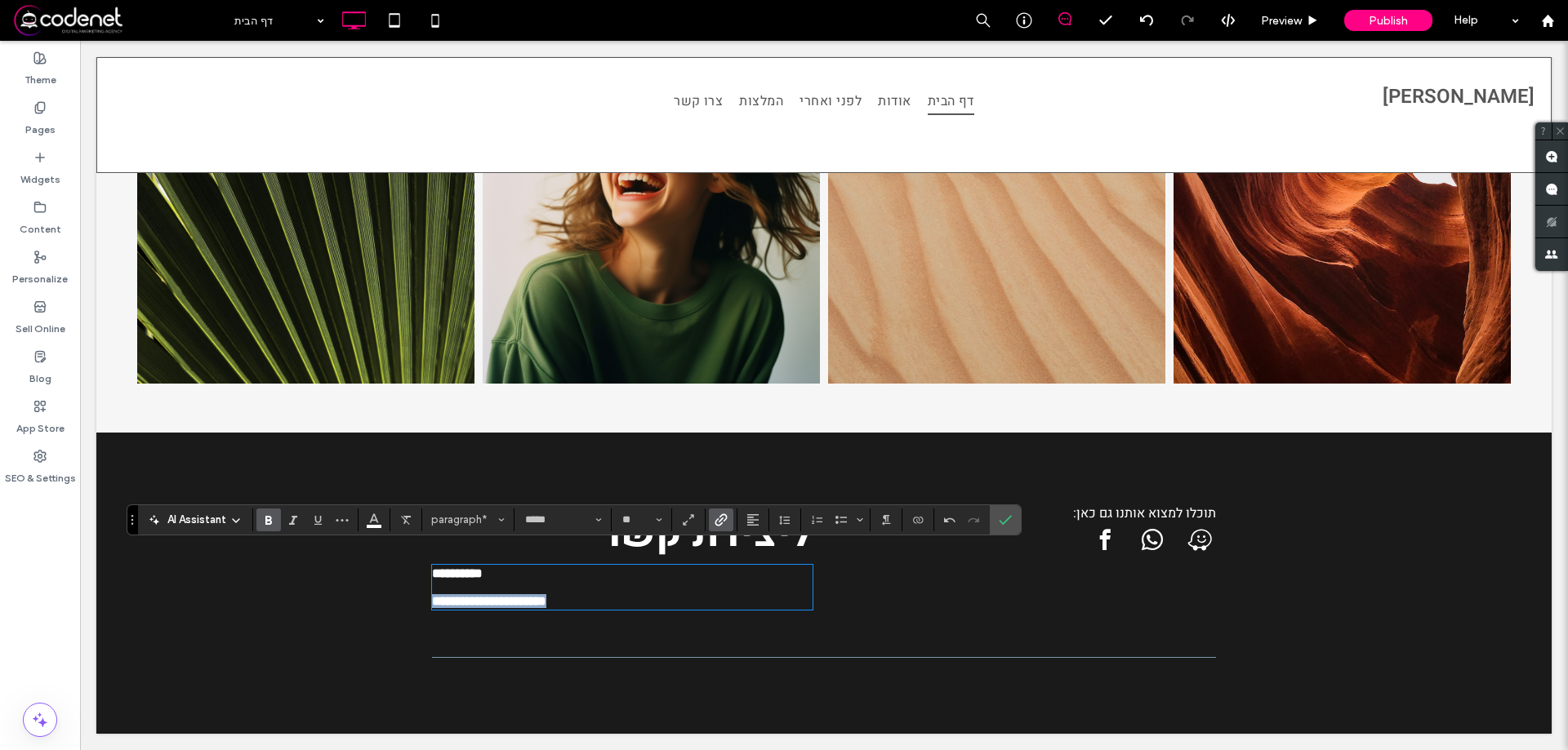
click at [526, 596] on strong "**********" at bounding box center [490, 602] width 115 height 12
click at [1011, 514] on icon "Confirm" at bounding box center [1005, 519] width 13 height 13
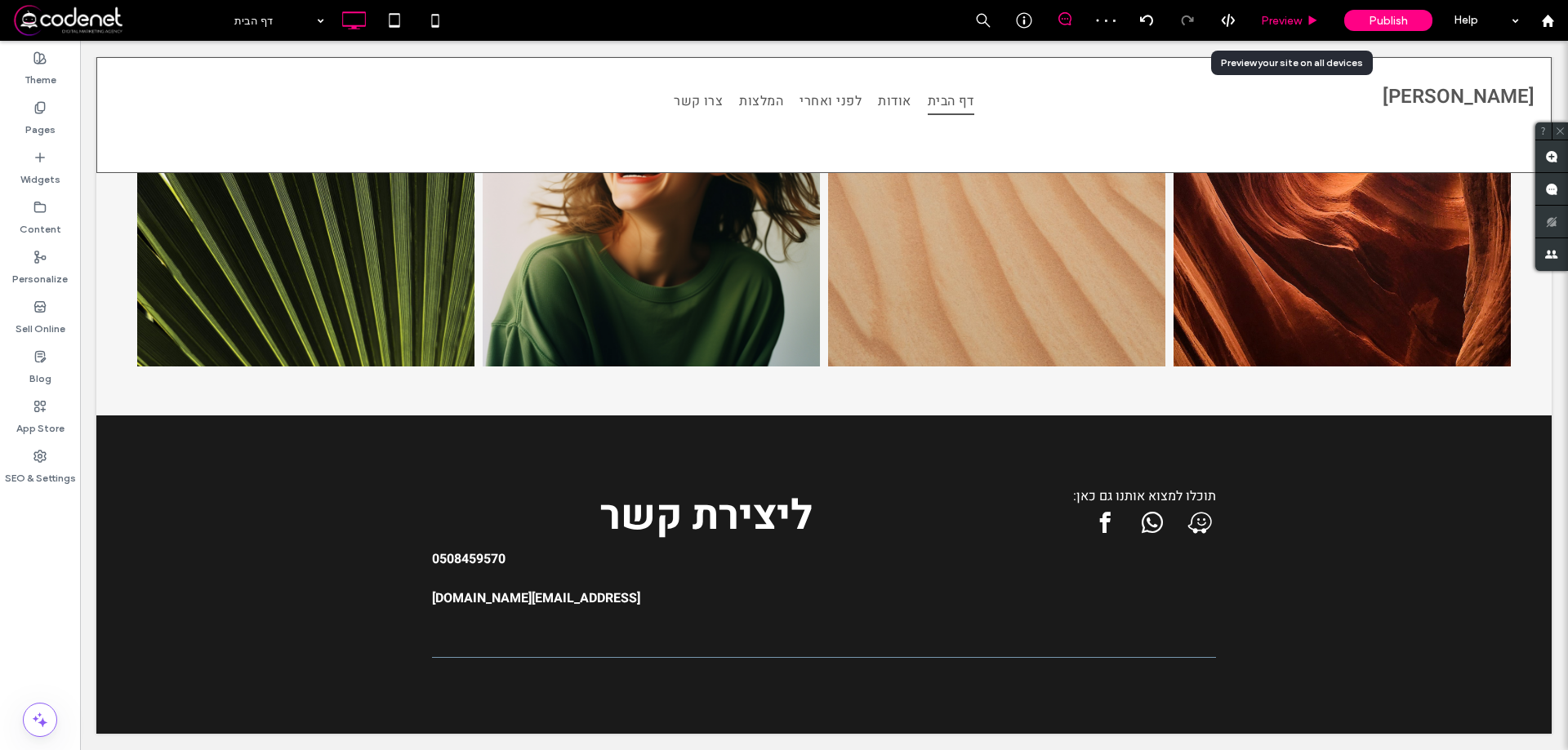
click at [1297, 16] on span "Preview" at bounding box center [1281, 21] width 41 height 14
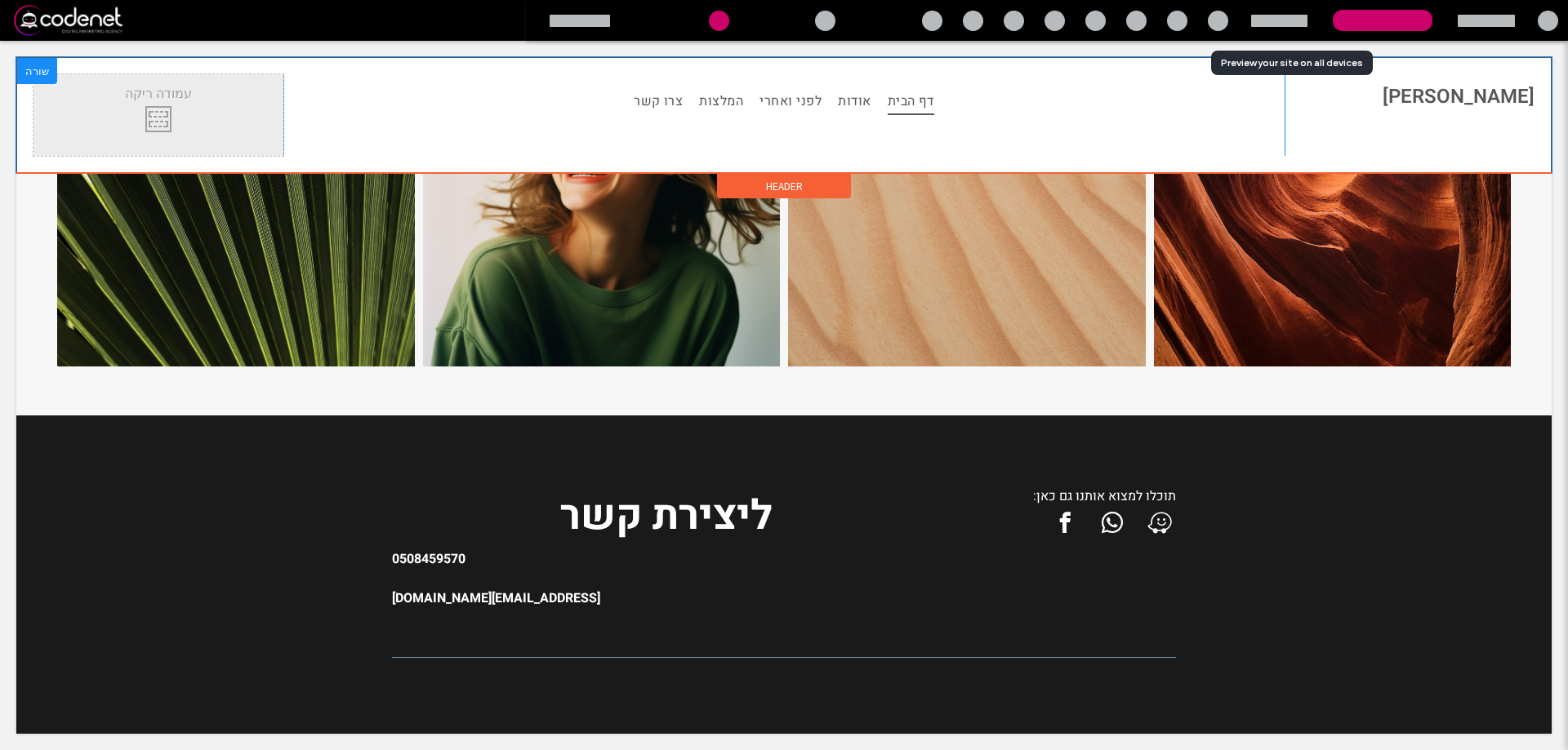
scroll to position [1312, 0]
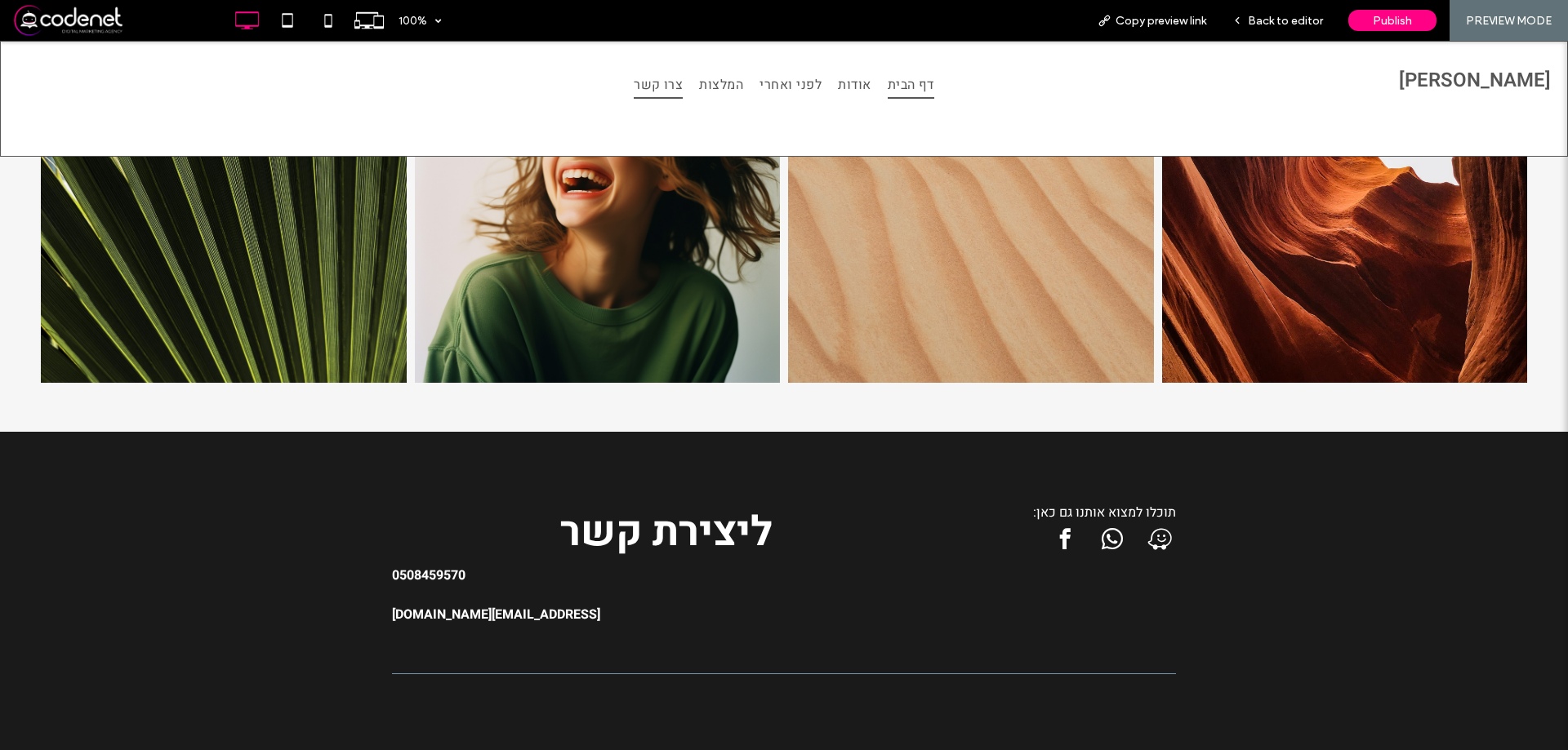
click at [671, 97] on span "צרו קשר" at bounding box center [658, 85] width 49 height 28
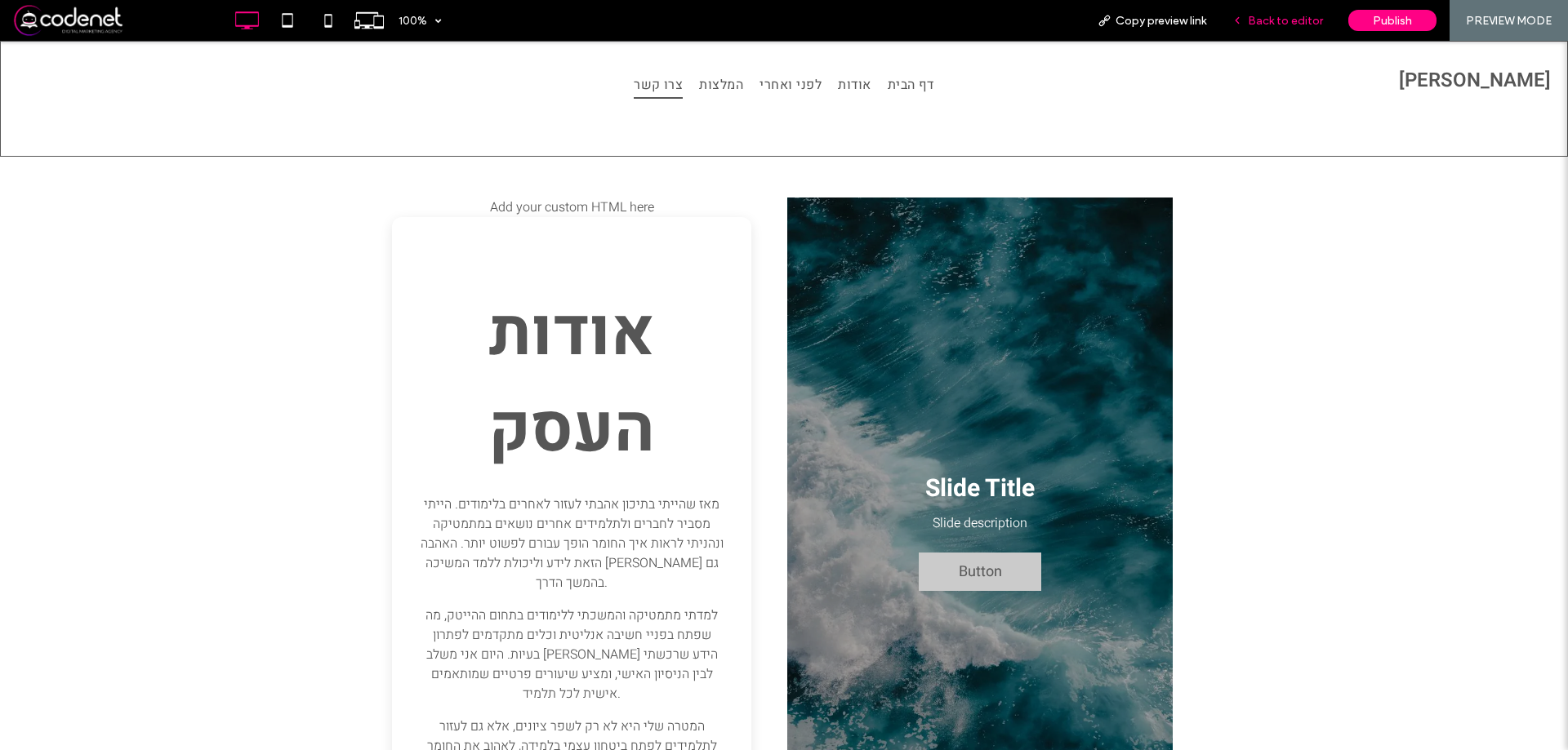
click at [1261, 29] on div "Back to editor" at bounding box center [1278, 20] width 117 height 41
click at [1267, 21] on span "Back to editor" at bounding box center [1286, 21] width 75 height 14
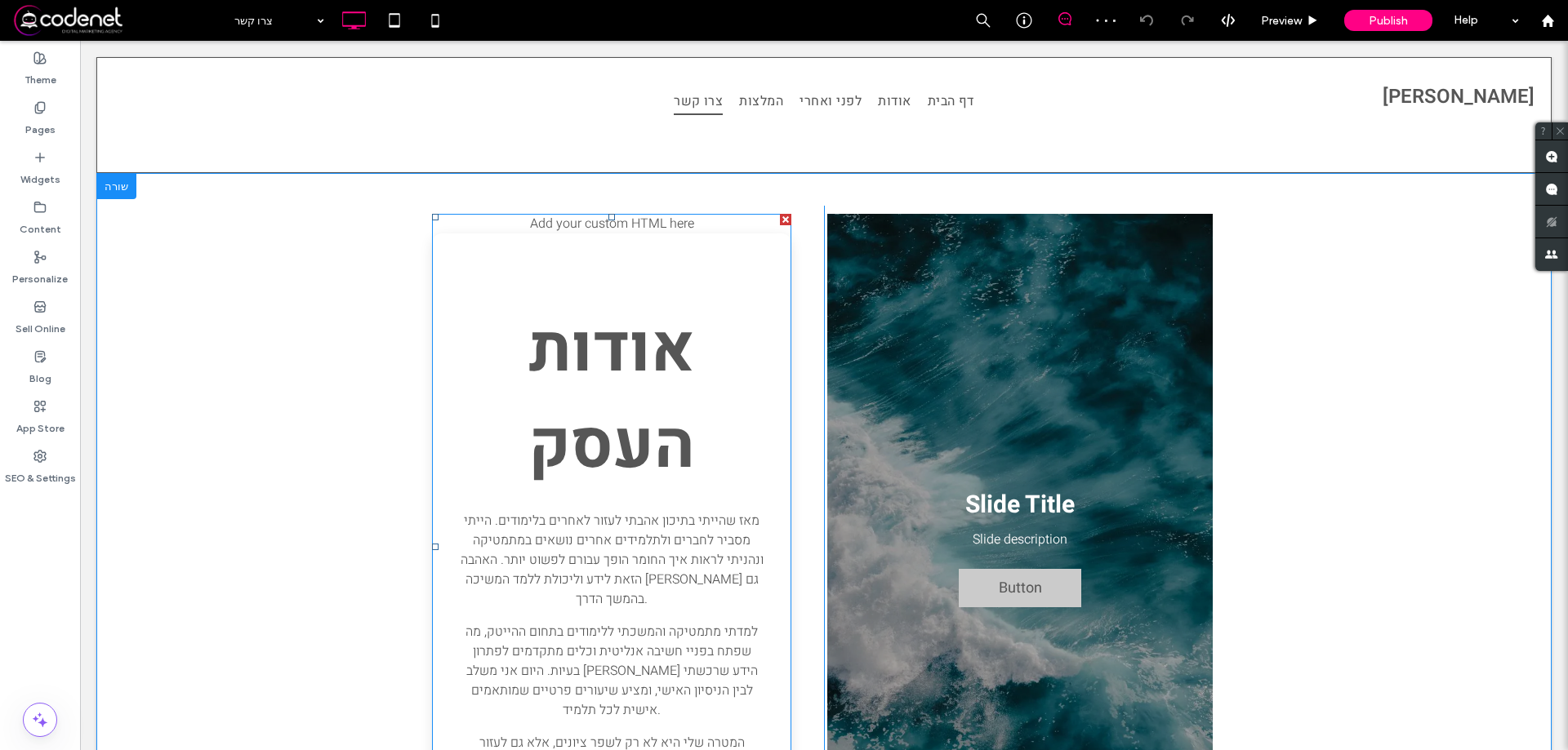
click at [780, 217] on div at bounding box center [786, 220] width 12 height 12
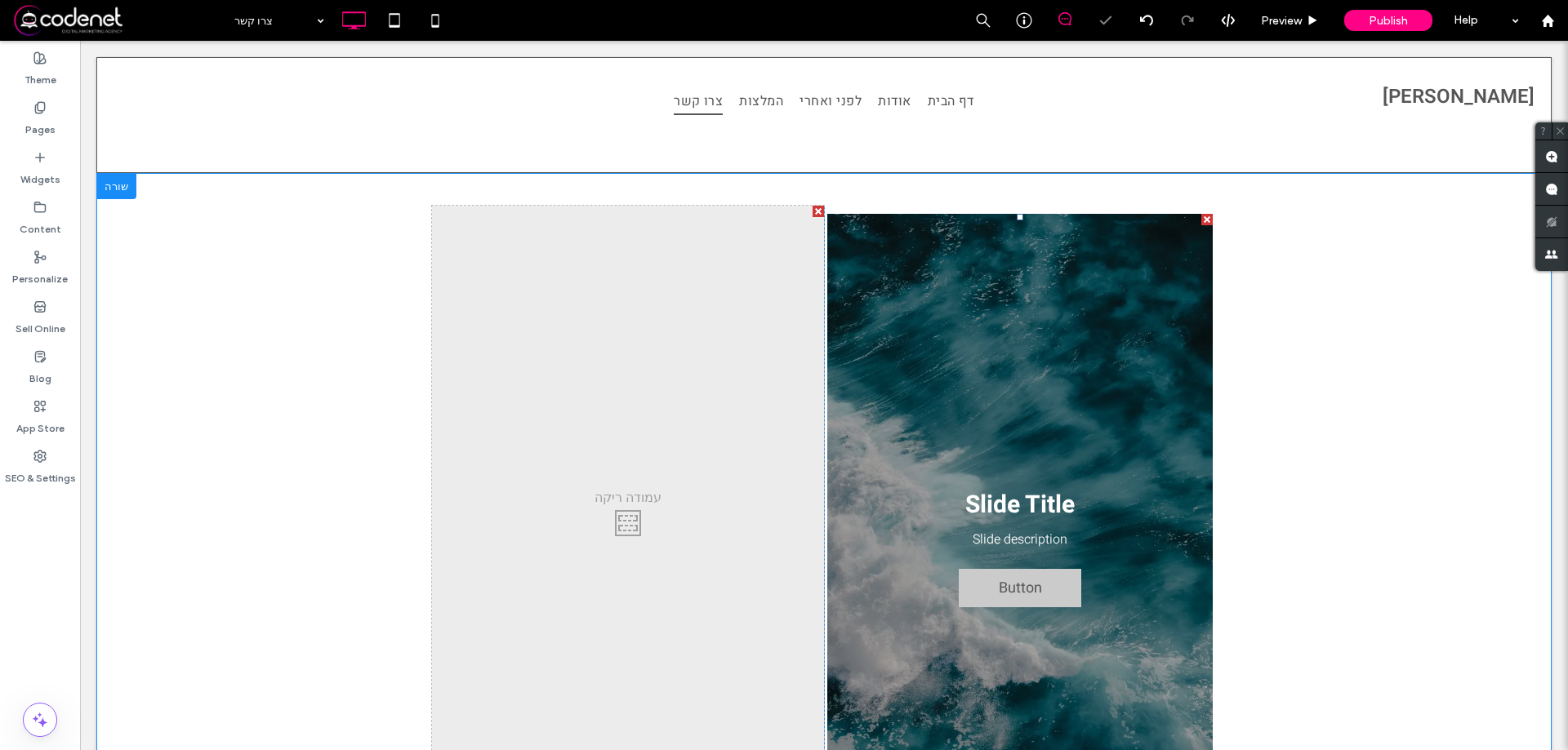
drag, startPoint x: 1198, startPoint y: 219, endPoint x: 1279, endPoint y: 259, distance: 90.3
click at [1202, 219] on div at bounding box center [1208, 220] width 12 height 12
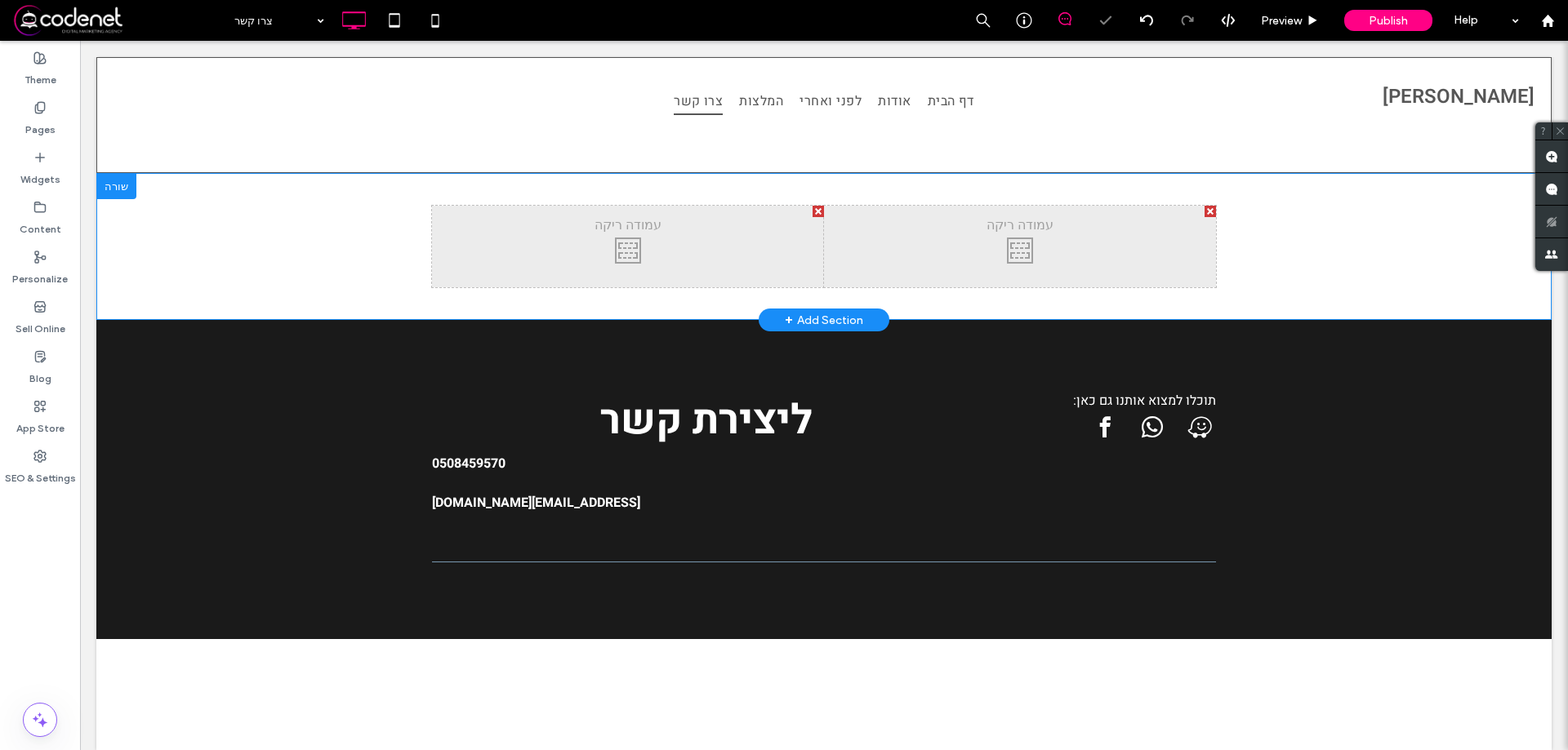
click at [805, 211] on div "Click To Paste" at bounding box center [629, 246] width 392 height 82
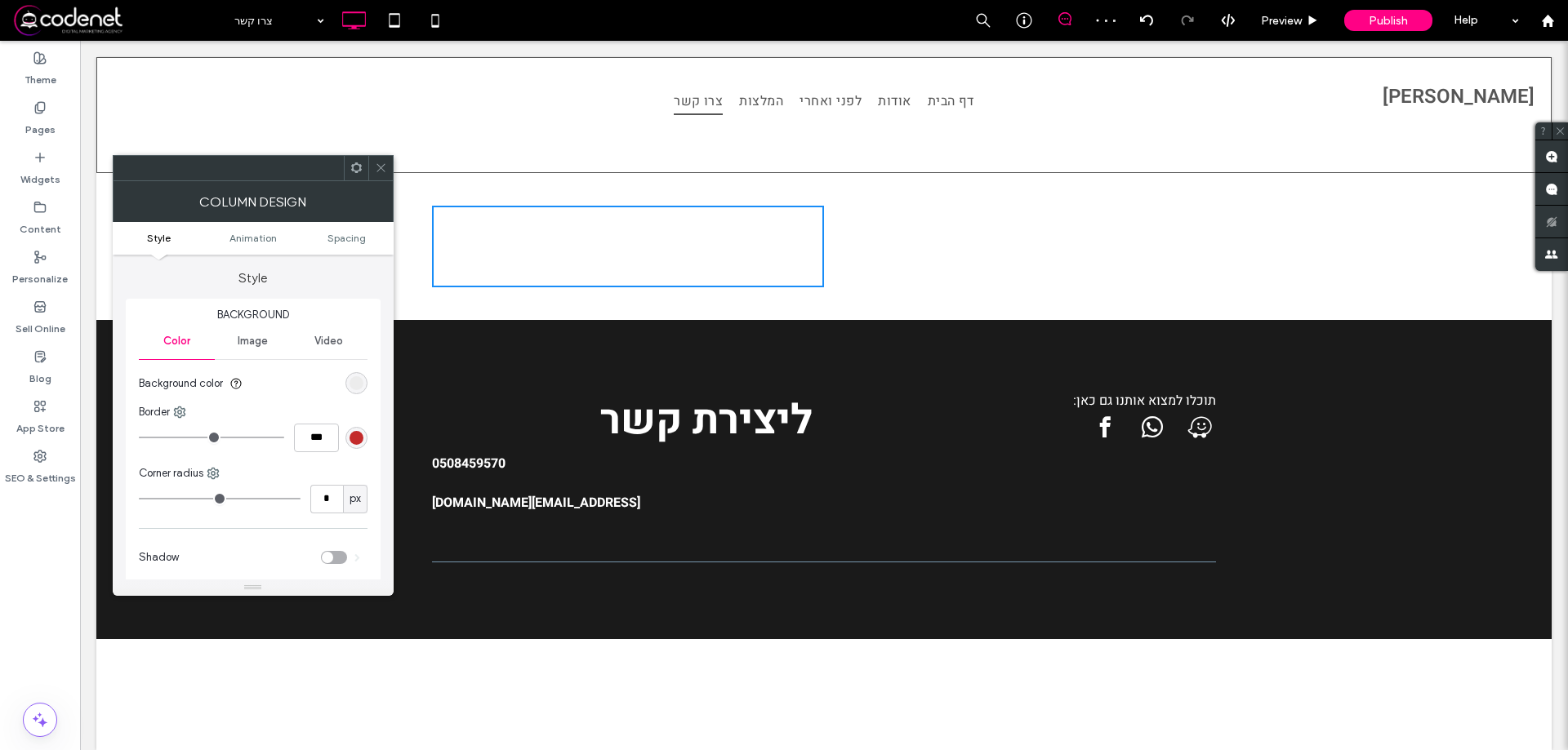
click at [375, 166] on icon at bounding box center [381, 167] width 12 height 12
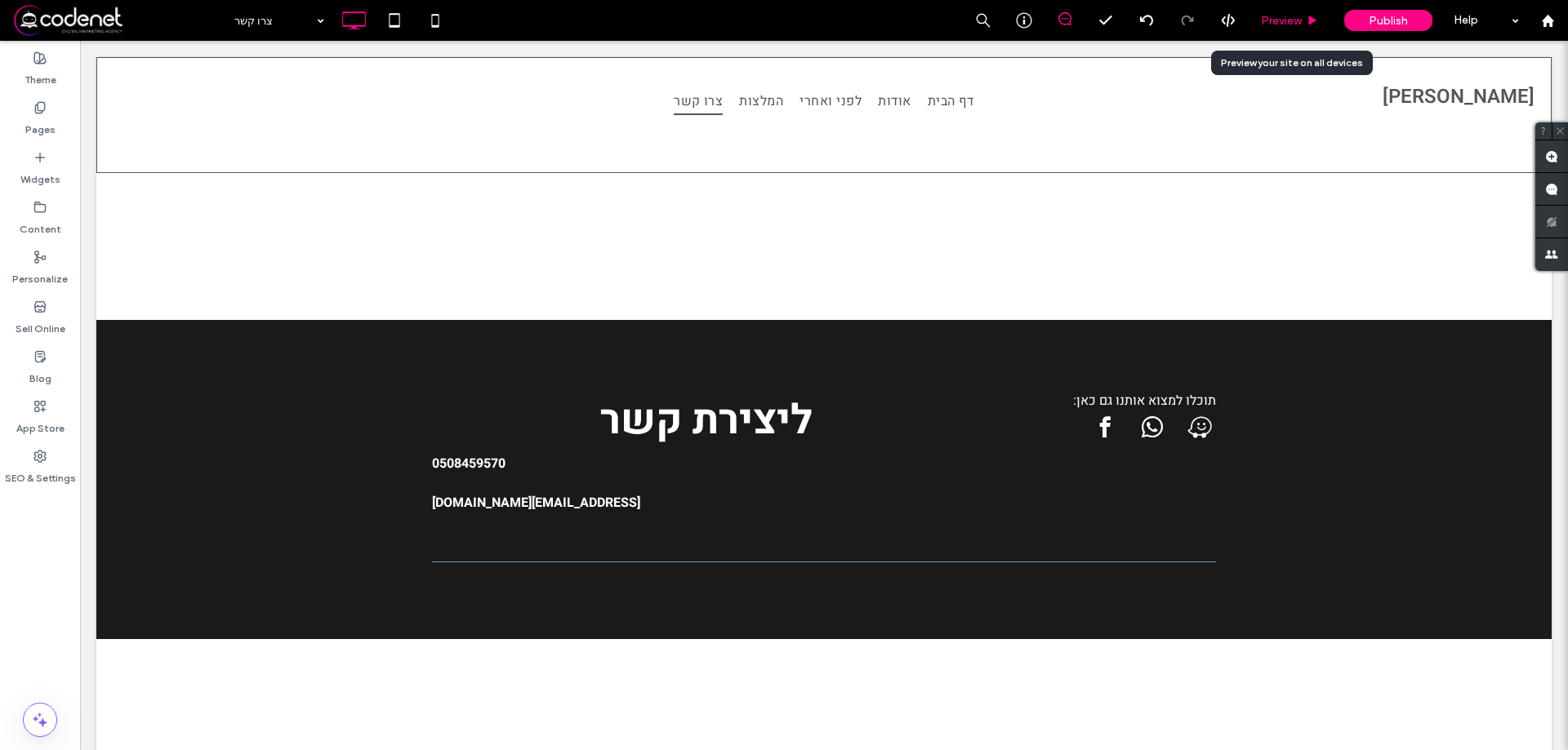
click at [1283, 30] on div "Preview" at bounding box center [1291, 20] width 83 height 41
click at [1287, 23] on span "Preview" at bounding box center [1281, 21] width 41 height 14
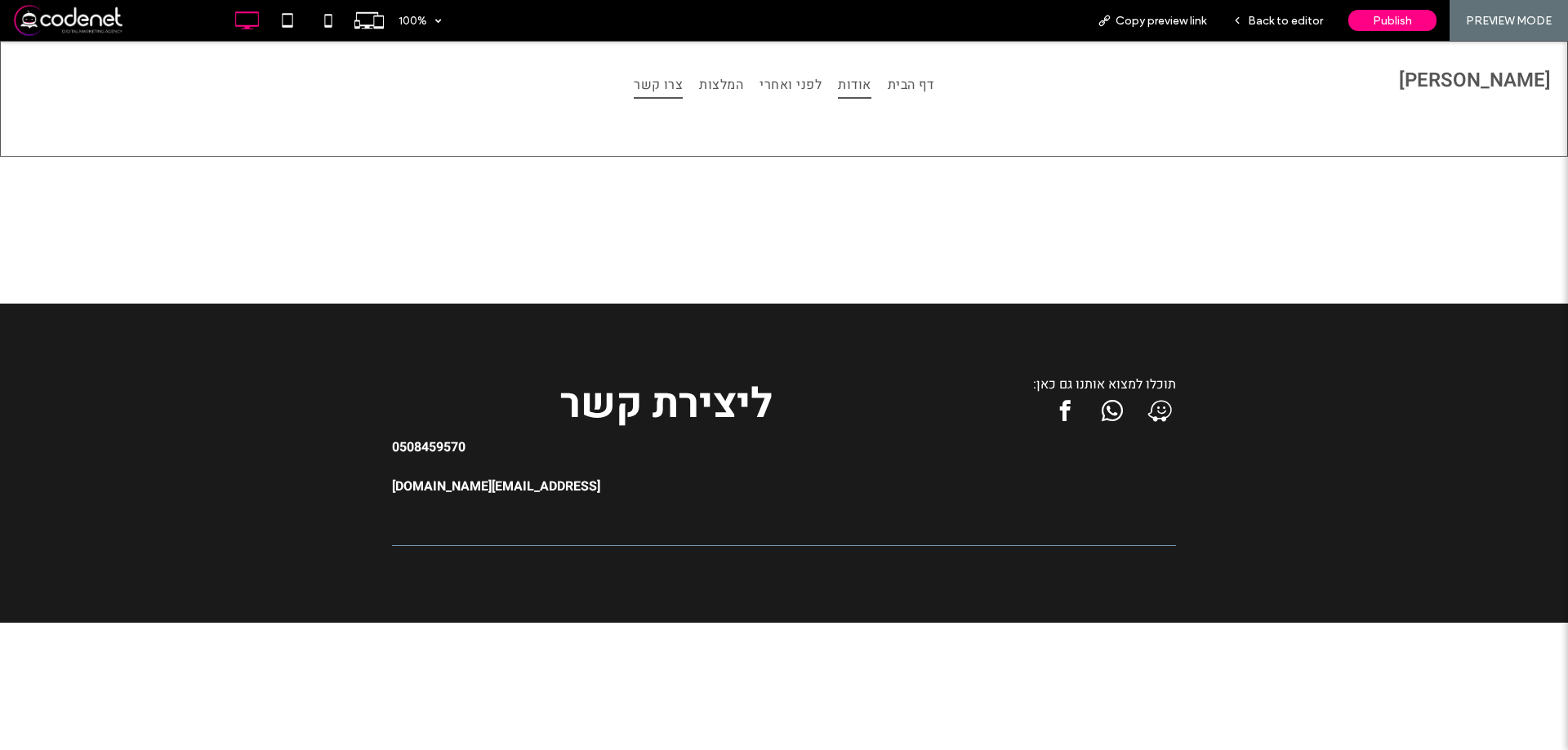
click at [875, 80] on link "אודות" at bounding box center [854, 84] width 49 height 41
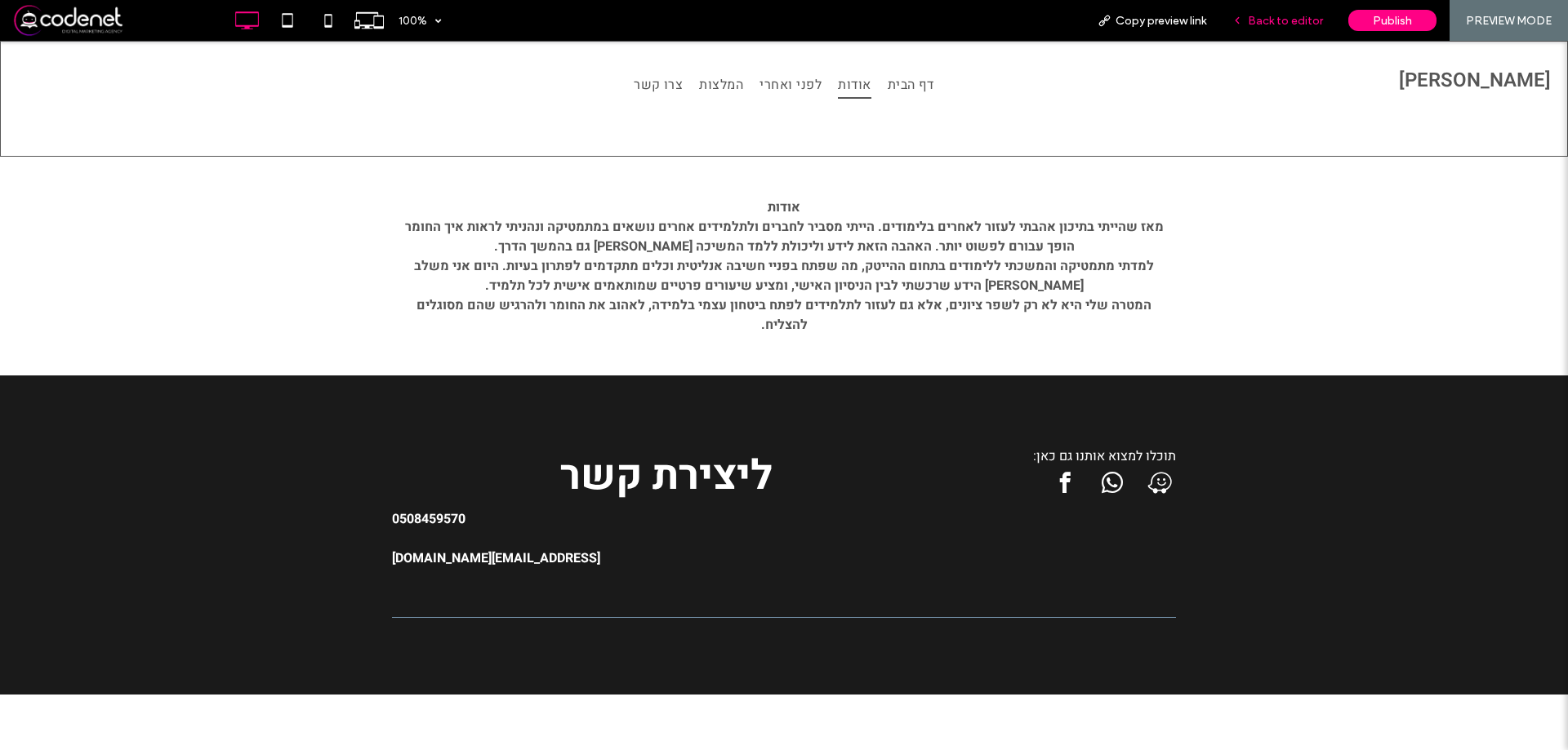
click at [1311, 27] on span "Back to editor" at bounding box center [1286, 21] width 75 height 14
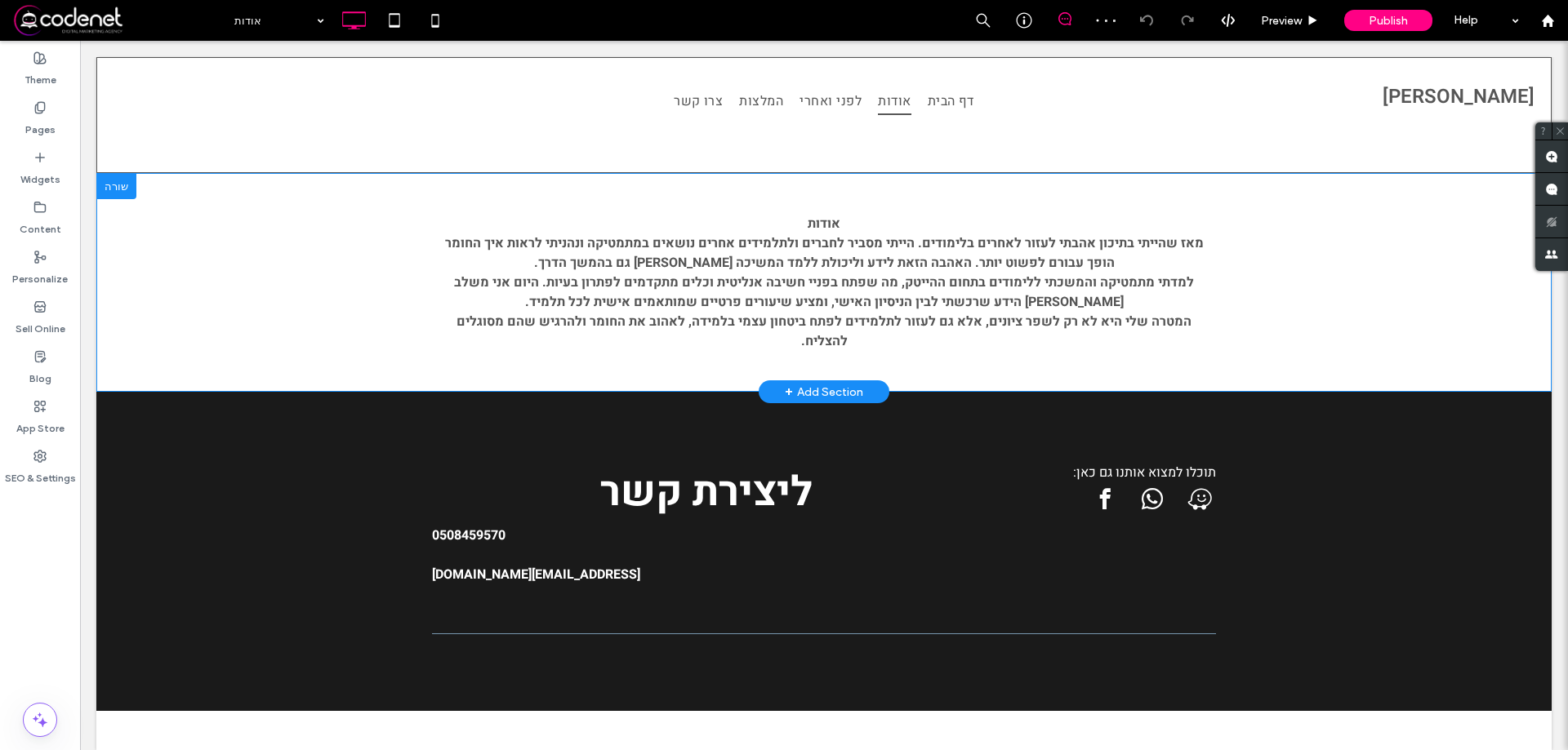
click at [960, 254] on strong "מאז שהייתי בתיכון אהבתי לעזור לאחרים בלימודים. הייתי מסביר לחברים ולתלמידים אחר…" at bounding box center [825, 253] width 759 height 40
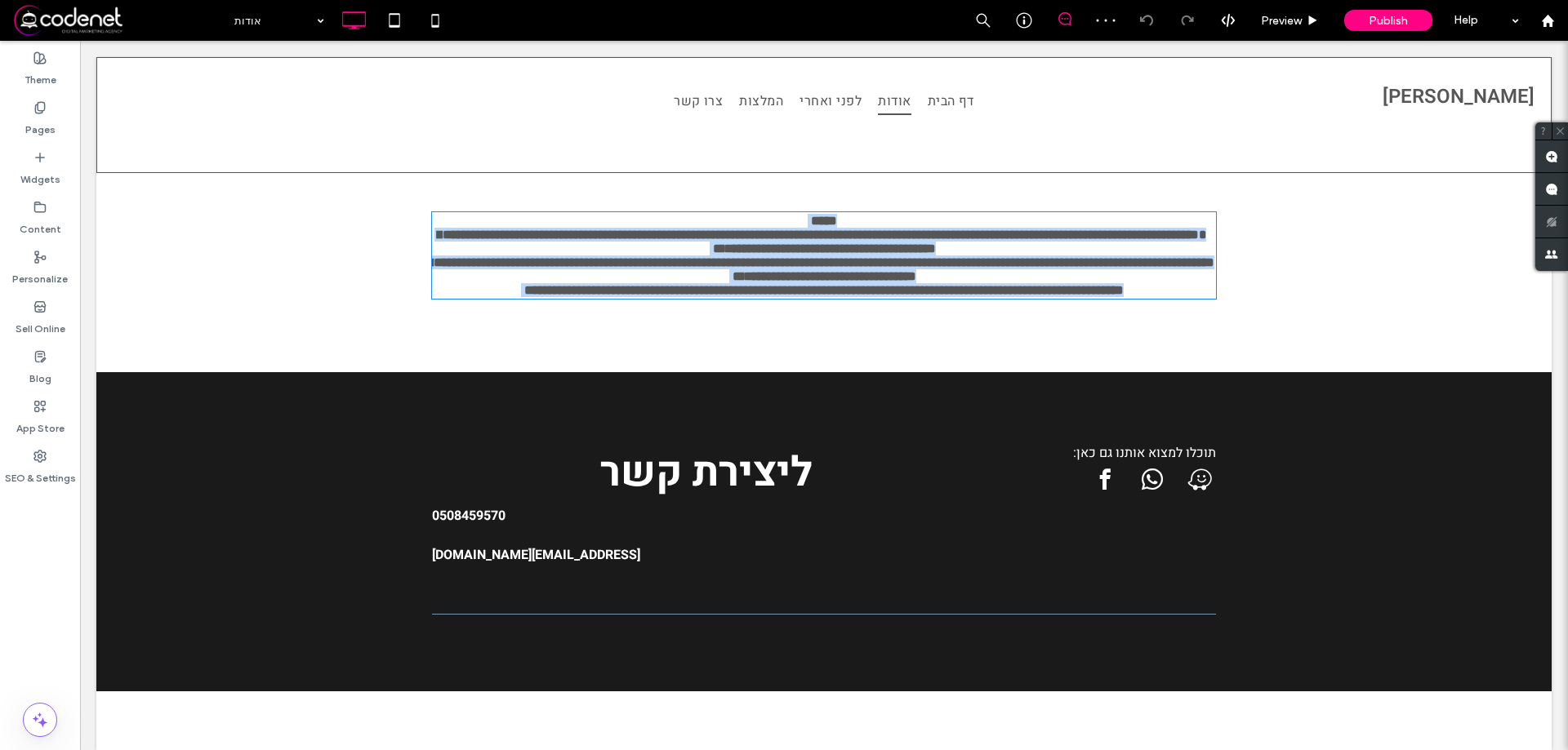
type input "*****"
type input "**"
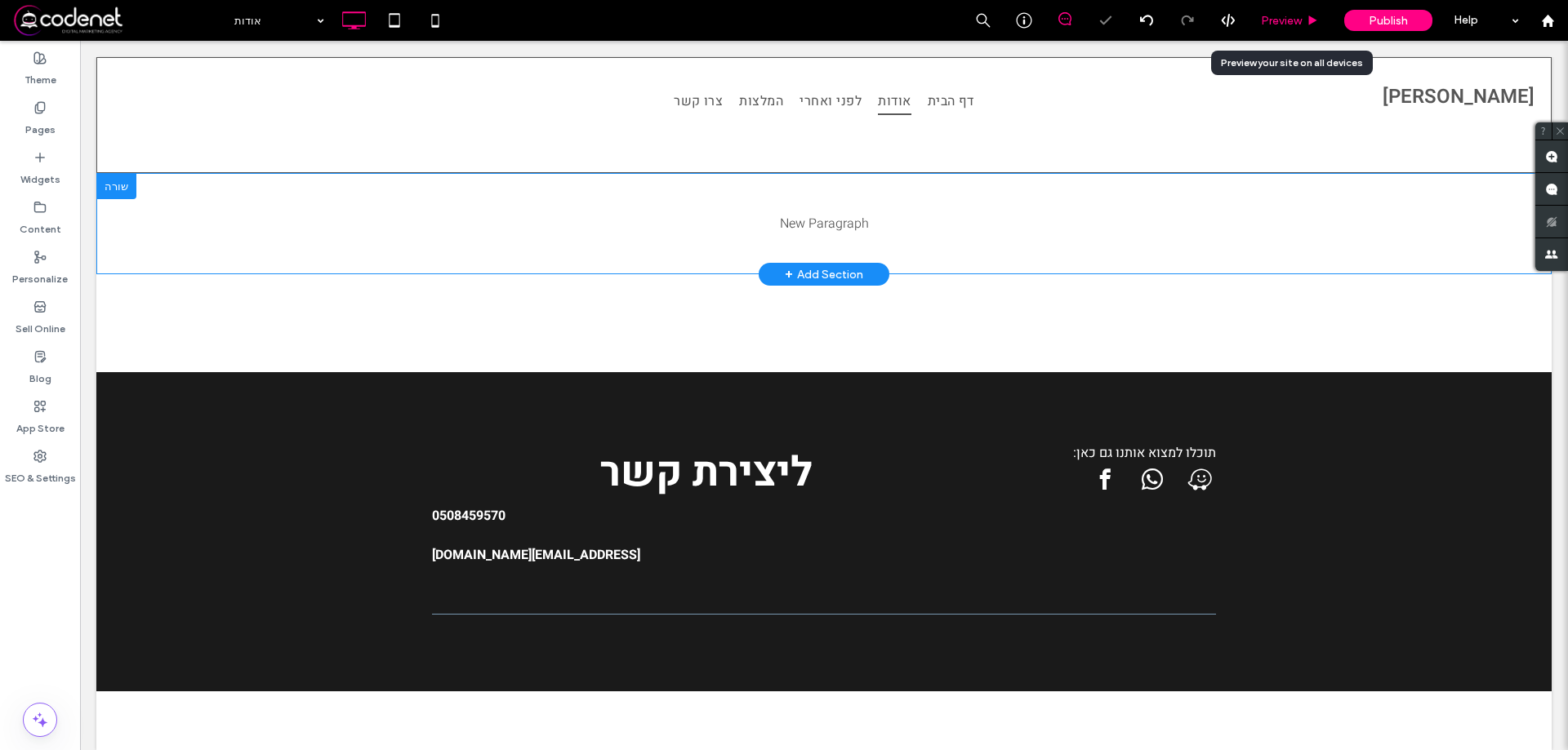
click at [1288, 19] on span "Preview" at bounding box center [1281, 21] width 41 height 14
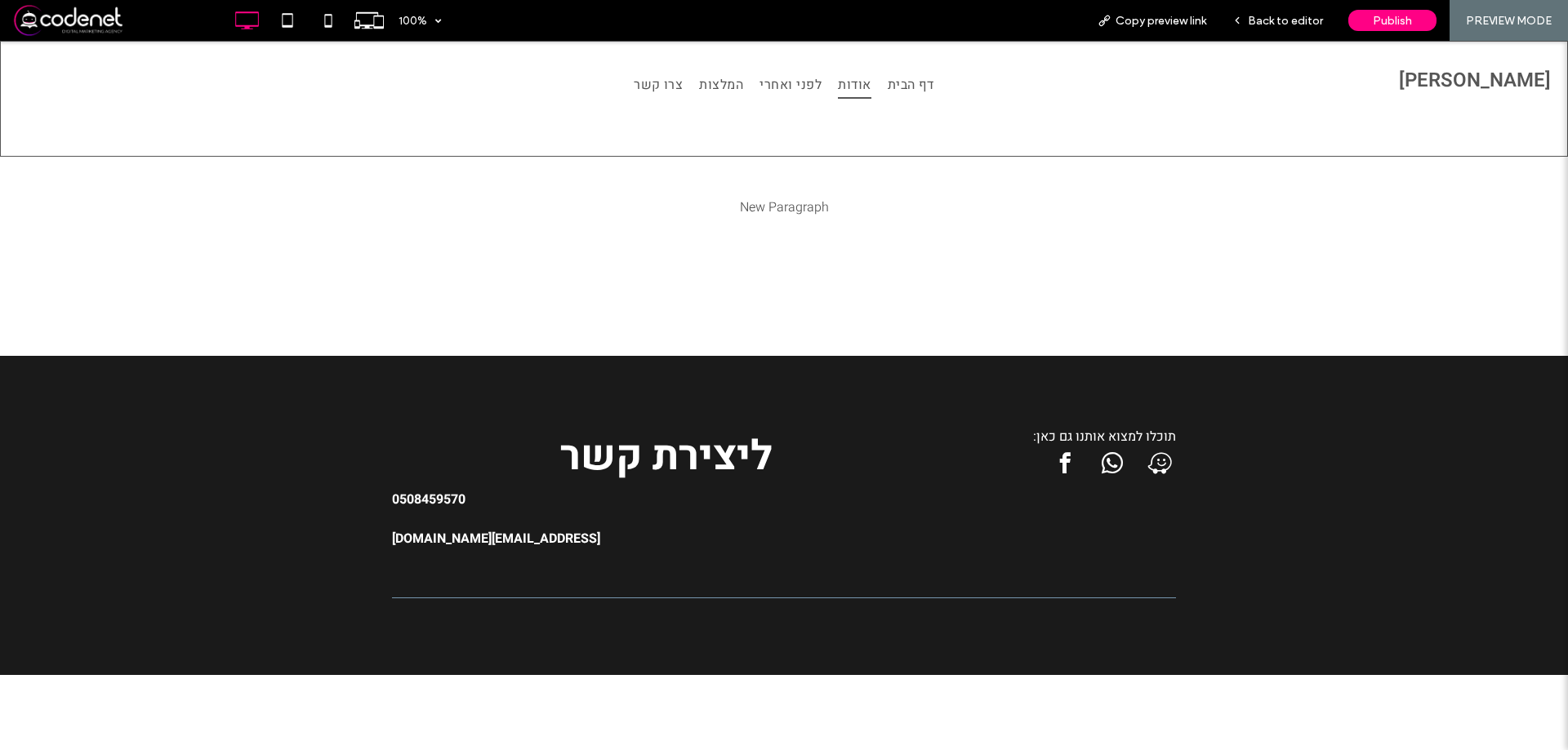
click at [1143, 218] on div "New Paragraph" at bounding box center [784, 207] width 784 height 23
click at [1263, 24] on span "Back to editor" at bounding box center [1286, 21] width 75 height 14
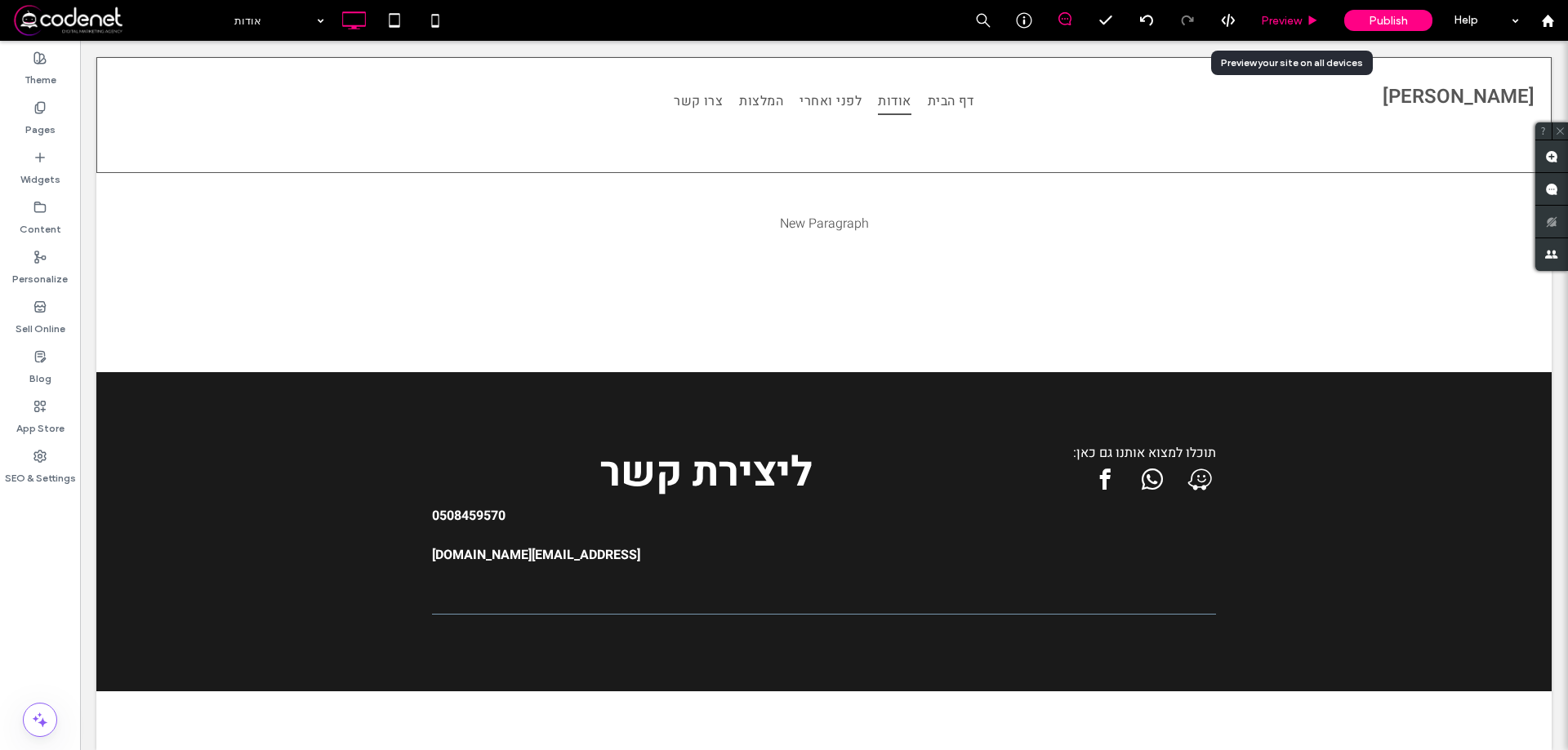
drag, startPoint x: 1282, startPoint y: 15, endPoint x: 1138, endPoint y: 9, distance: 144.1
click at [1282, 15] on span "Preview" at bounding box center [1281, 21] width 41 height 14
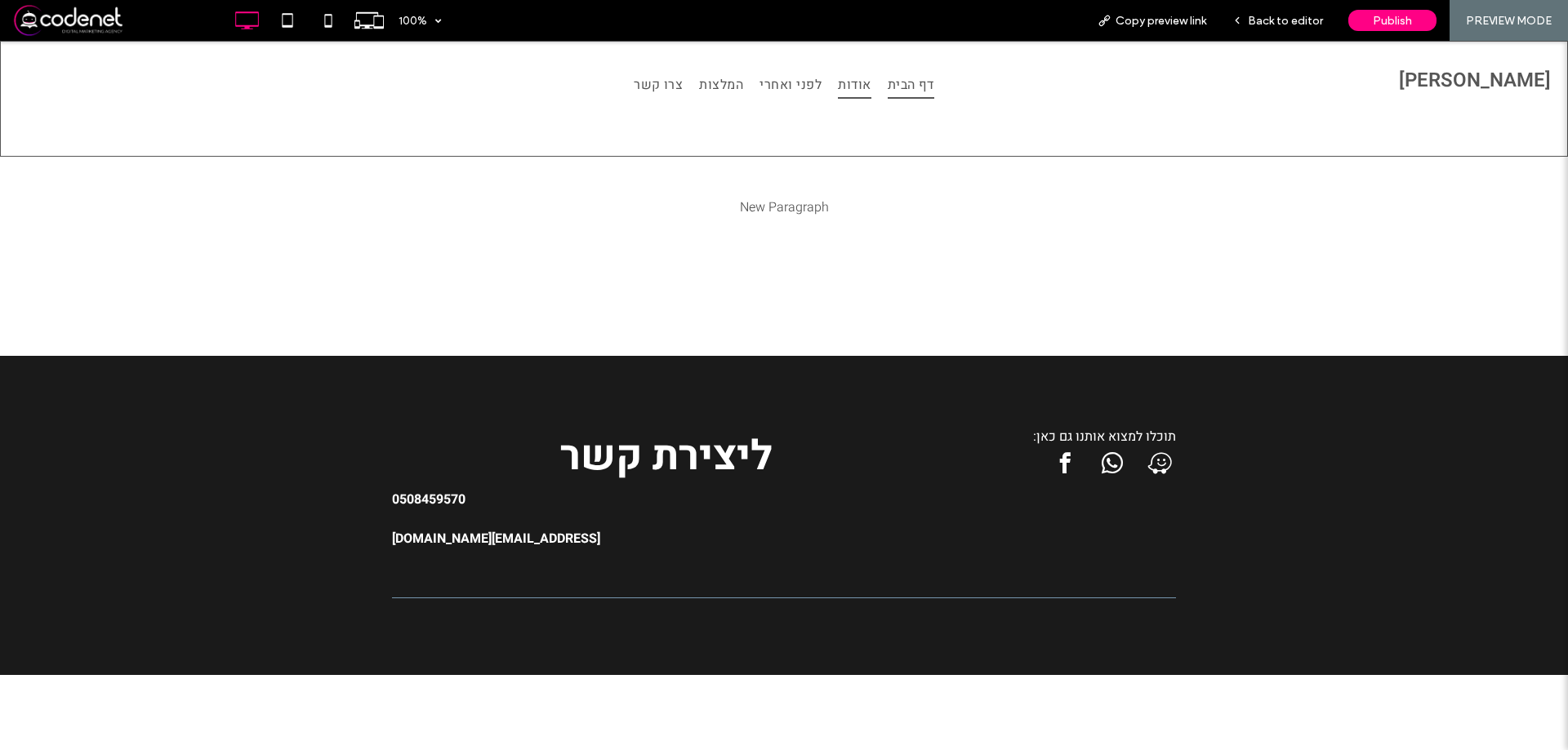
click at [906, 86] on span "דף הבית" at bounding box center [911, 85] width 47 height 28
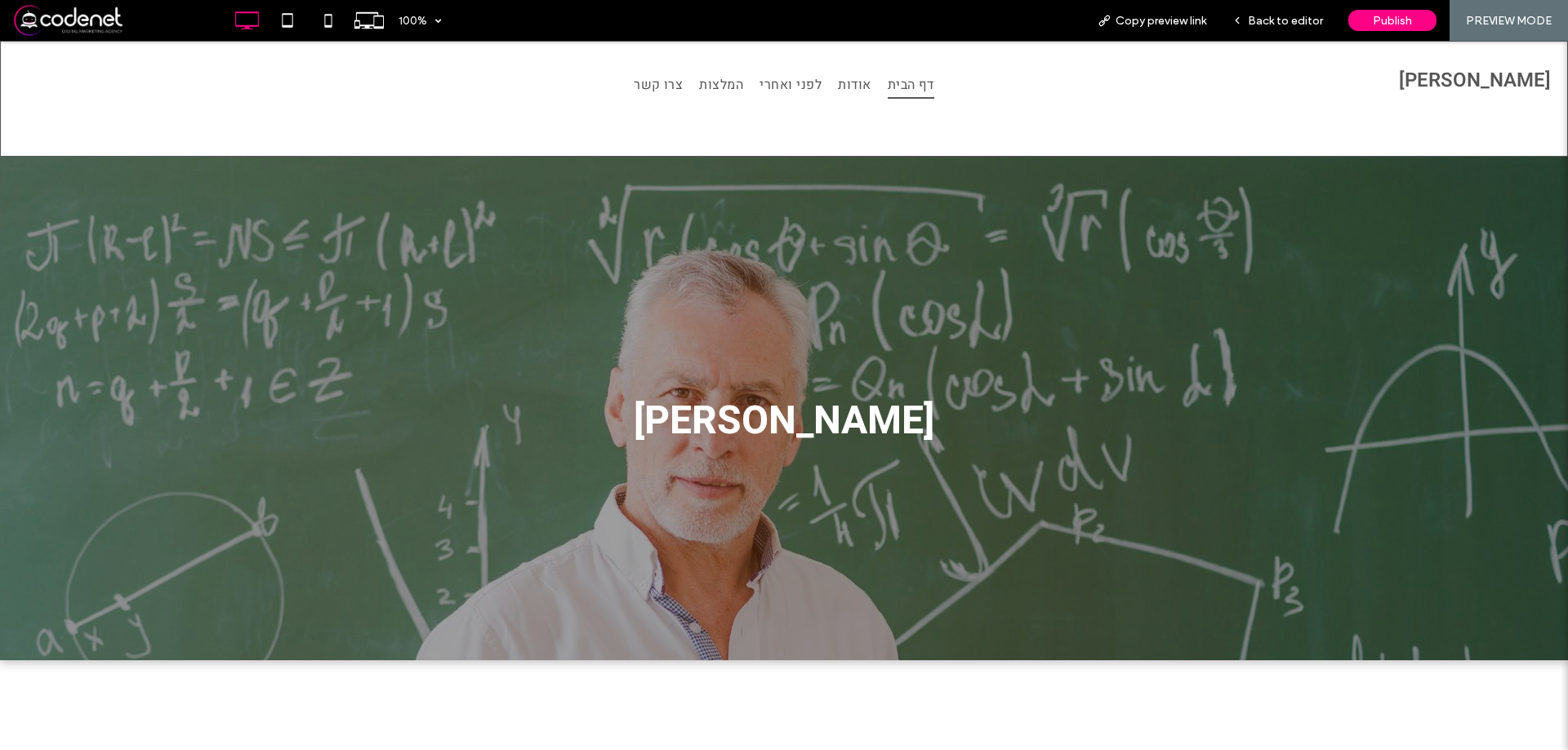
click at [1268, 17] on span "Back to editor" at bounding box center [1286, 21] width 75 height 14
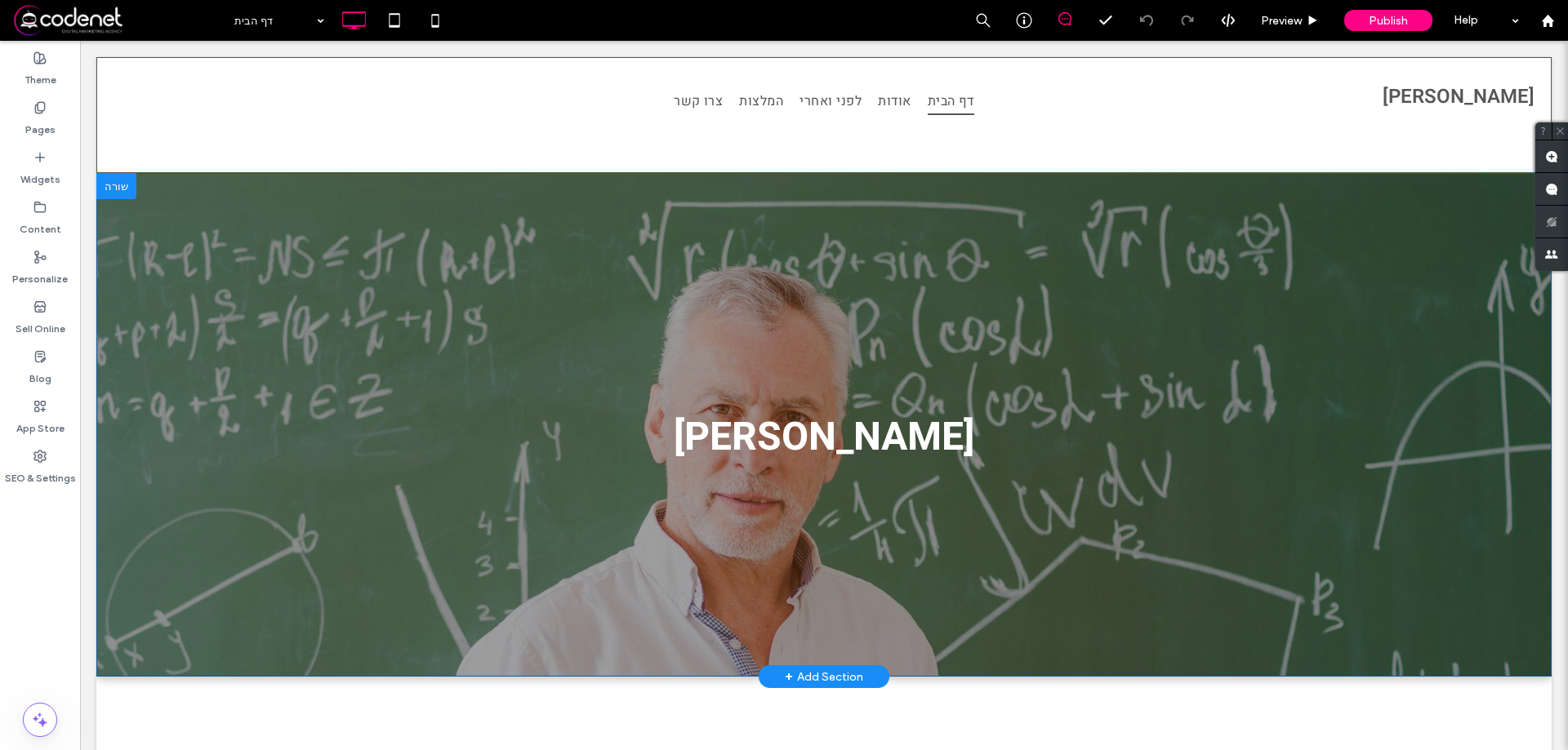
click at [540, 307] on section "אורטל אהרון Click To Paste Row + Add Section" at bounding box center [824, 424] width 1455 height 504
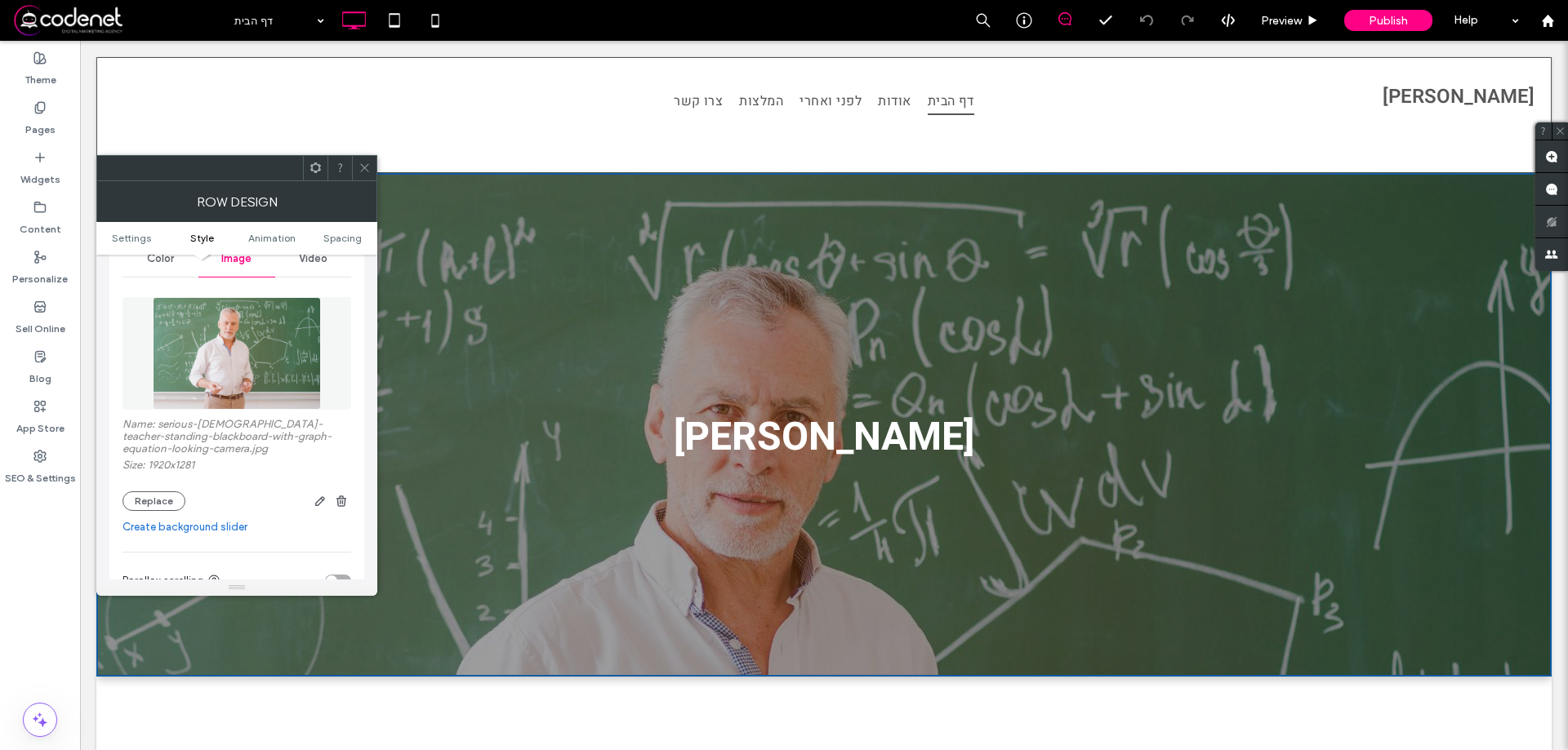
scroll to position [245, 0]
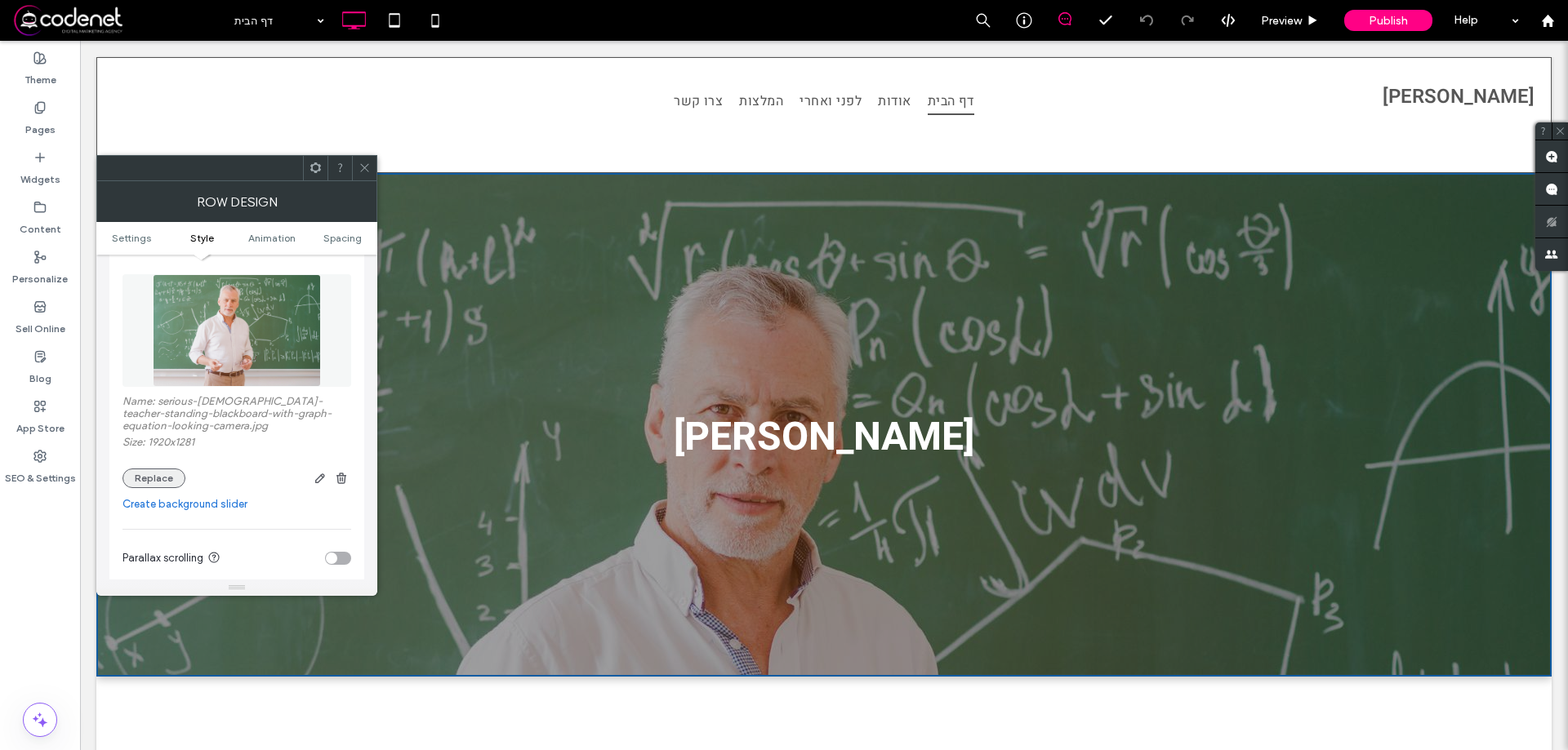
click at [166, 486] on button "Replace" at bounding box center [154, 479] width 63 height 20
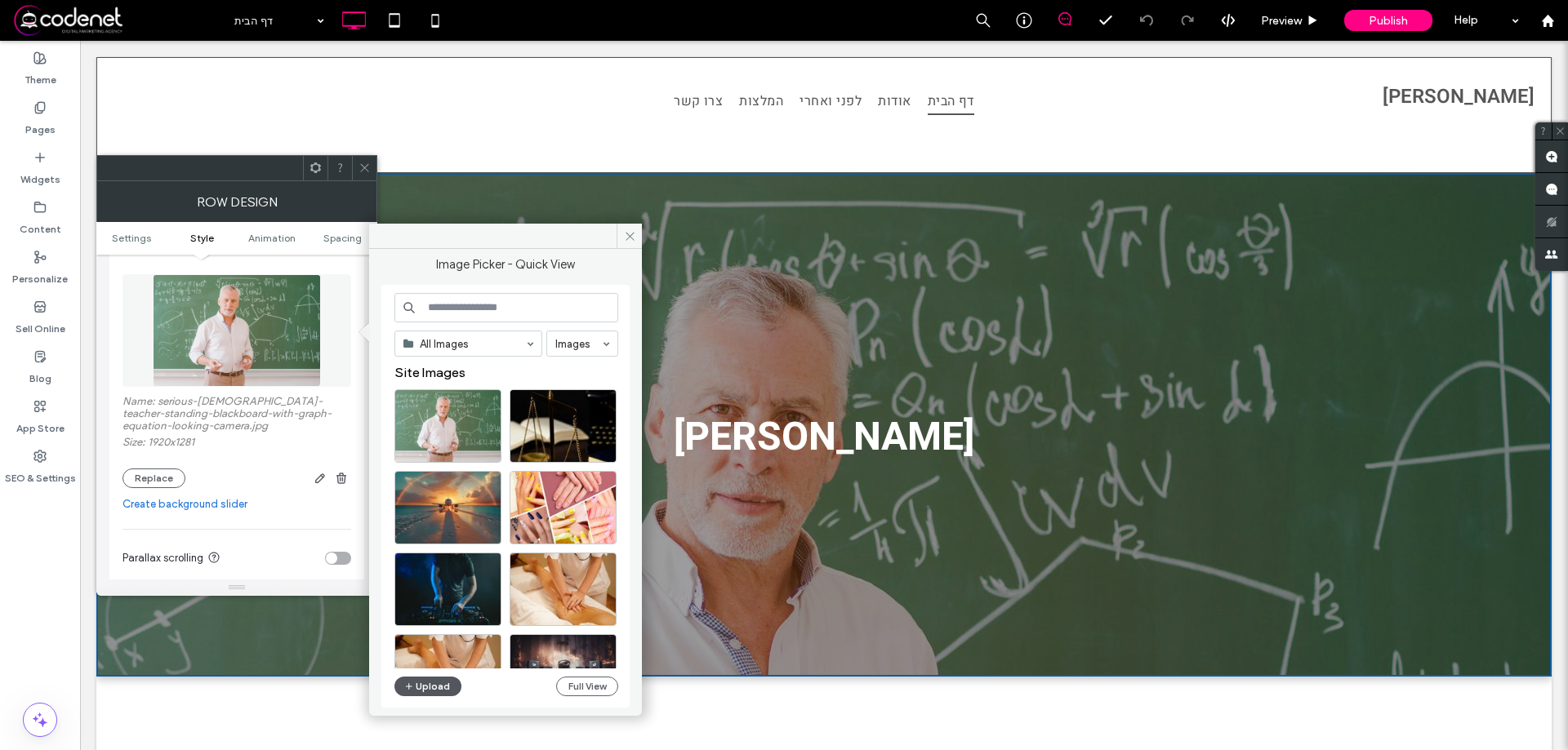
click at [418, 693] on button "Upload" at bounding box center [429, 687] width 67 height 20
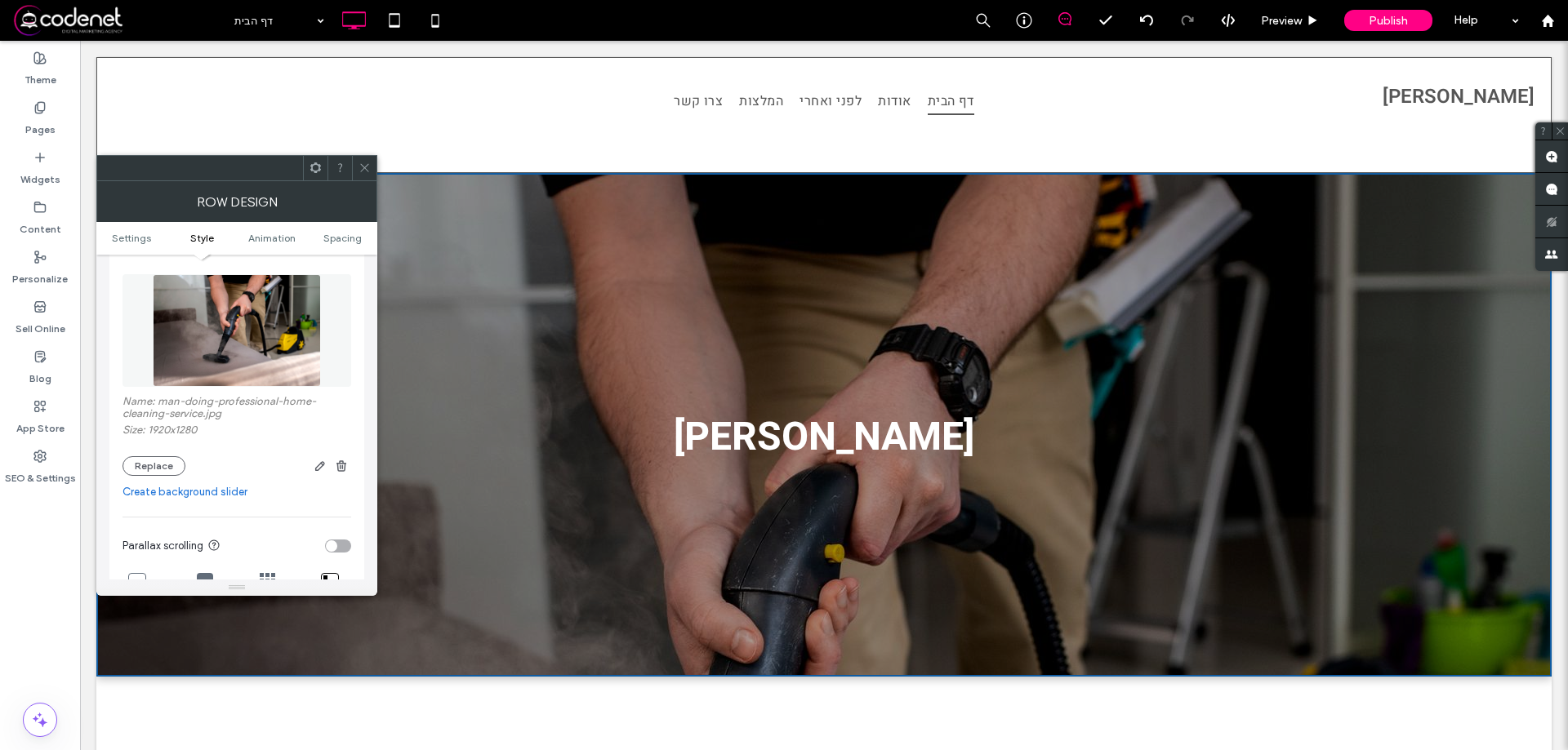
click at [360, 158] on span at bounding box center [364, 168] width 12 height 25
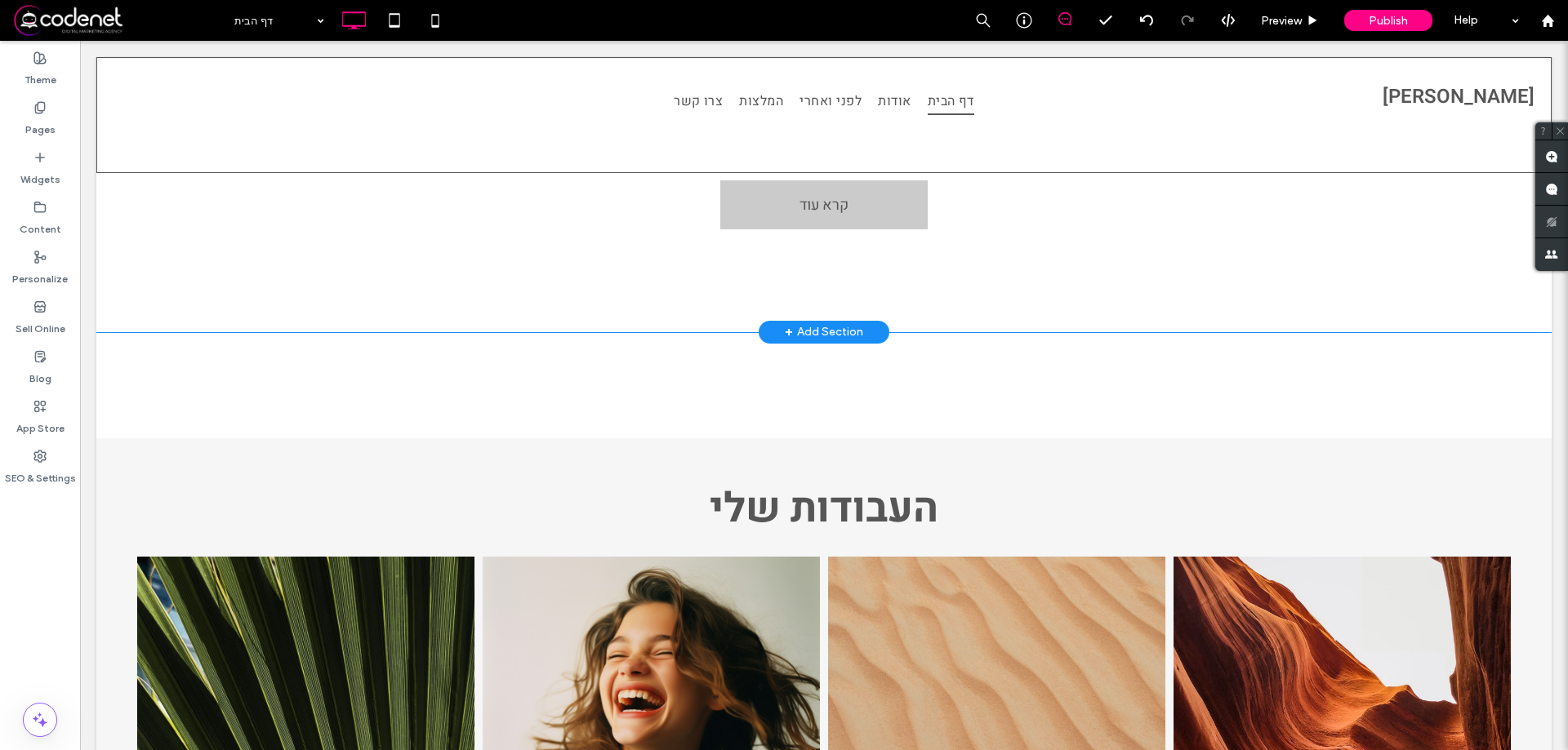
scroll to position [980, 0]
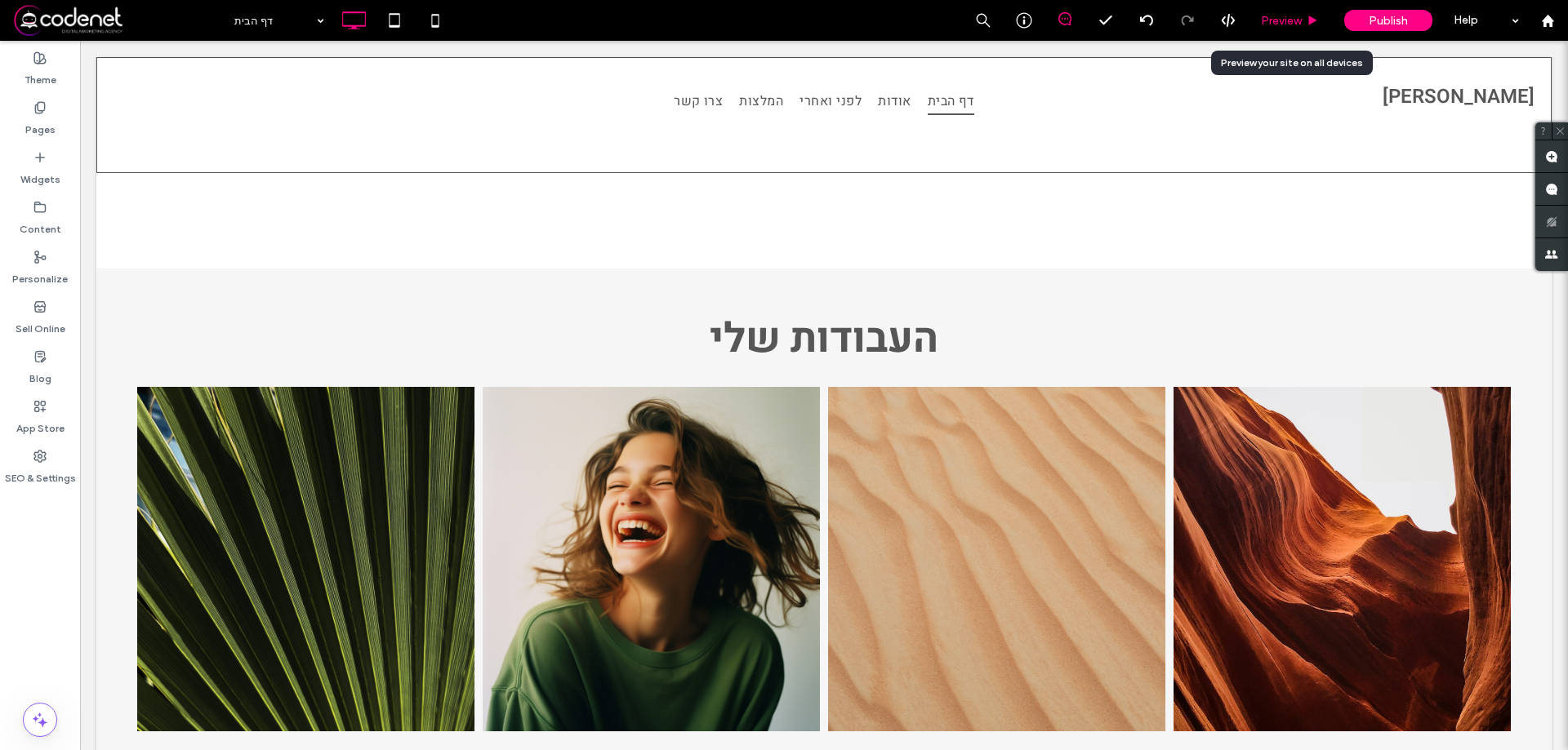
click at [1292, 31] on div "Preview" at bounding box center [1291, 20] width 83 height 41
click at [1276, 28] on div "Preview" at bounding box center [1291, 20] width 83 height 41
click at [1278, 26] on span "Preview" at bounding box center [1281, 21] width 41 height 14
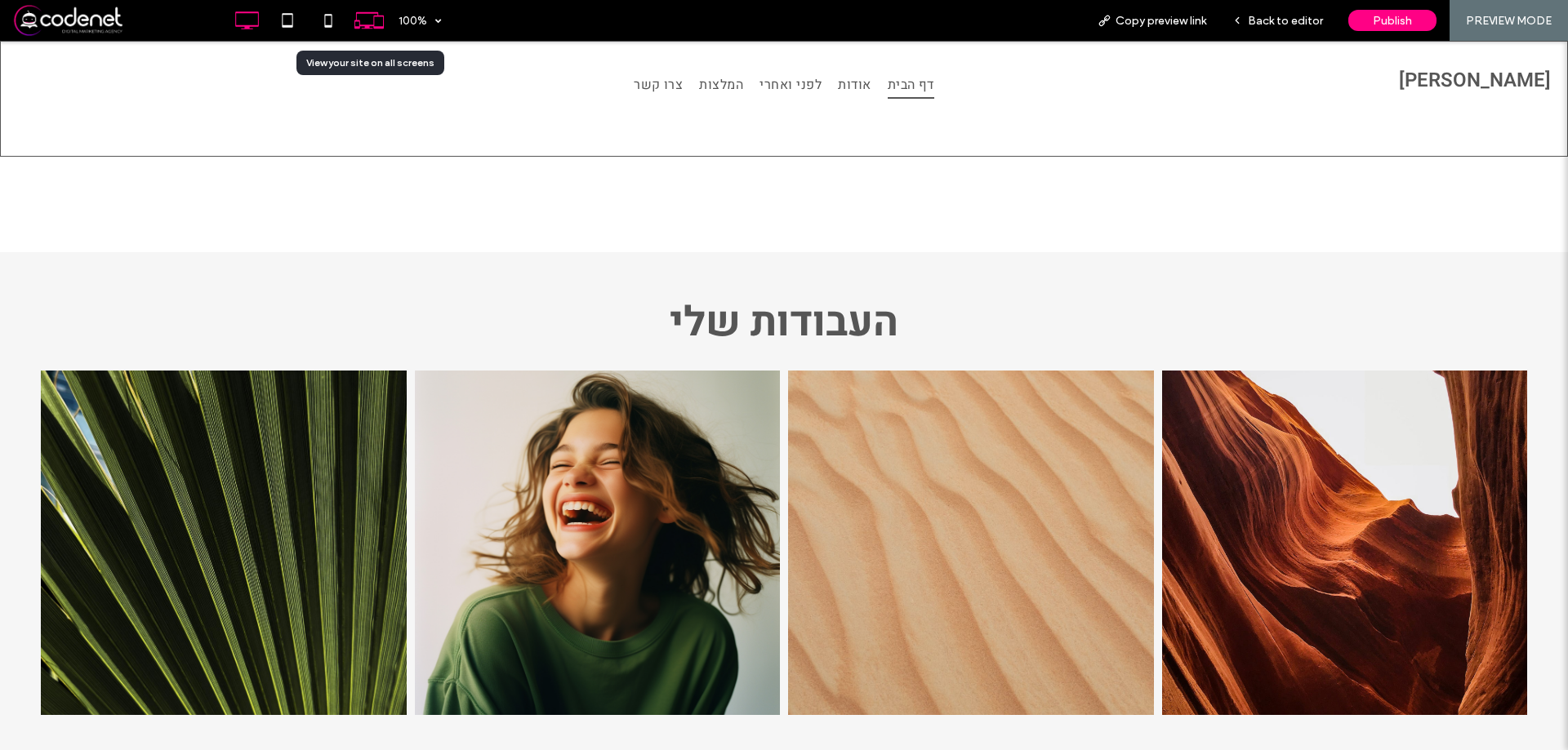
click at [361, 29] on icon at bounding box center [368, 20] width 31 height 31
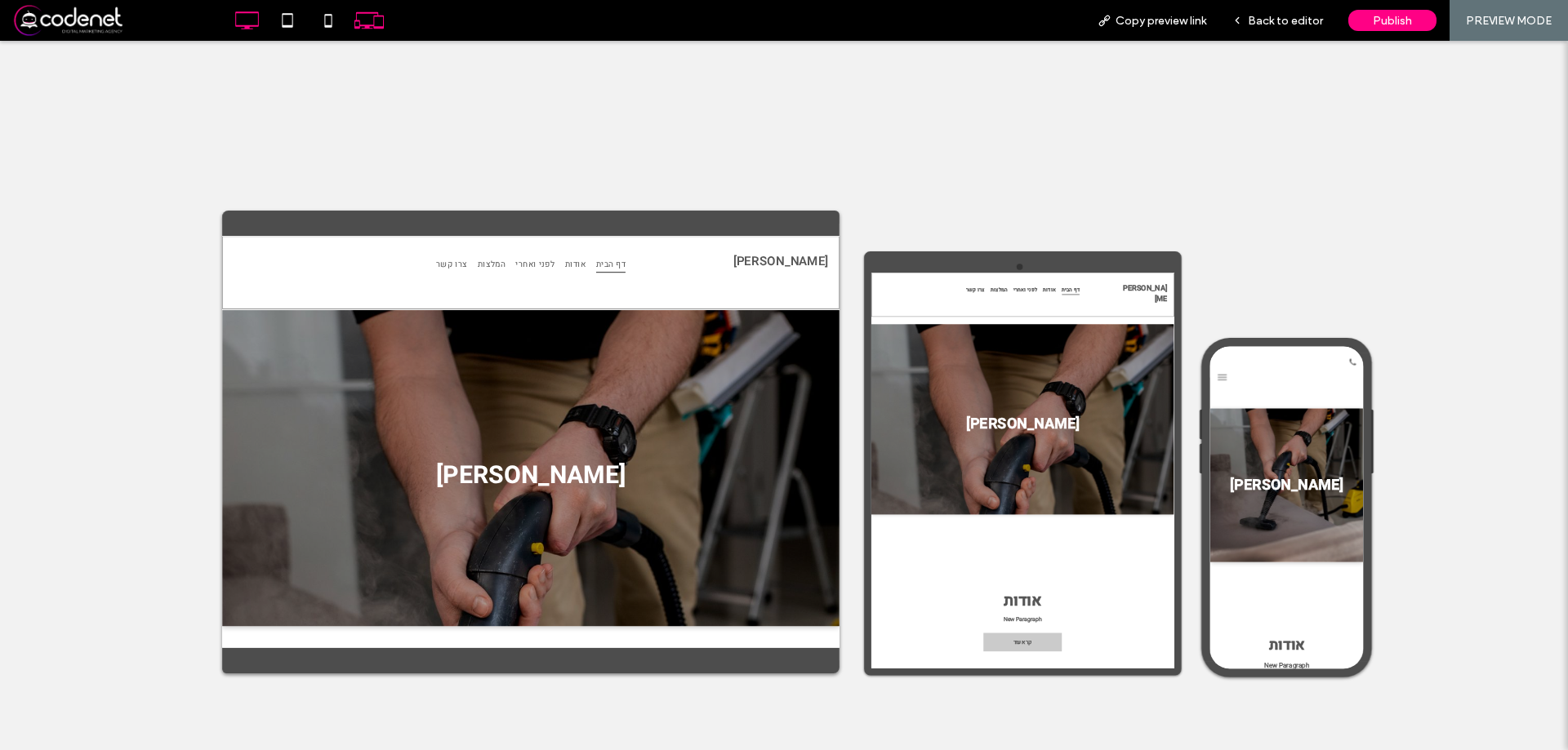
click at [245, 17] on icon at bounding box center [246, 20] width 33 height 33
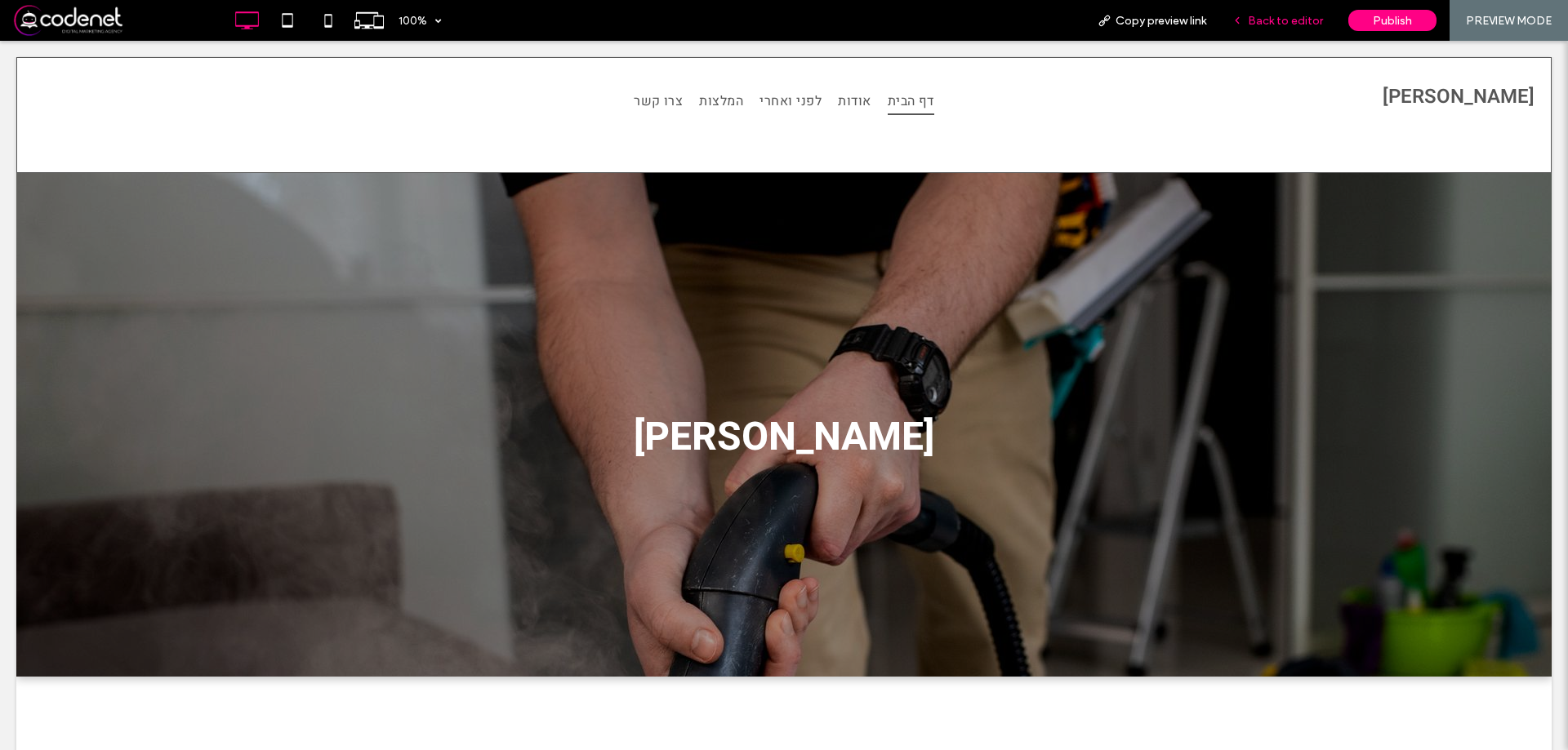
click at [1297, 12] on div "Back to editor" at bounding box center [1278, 20] width 117 height 41
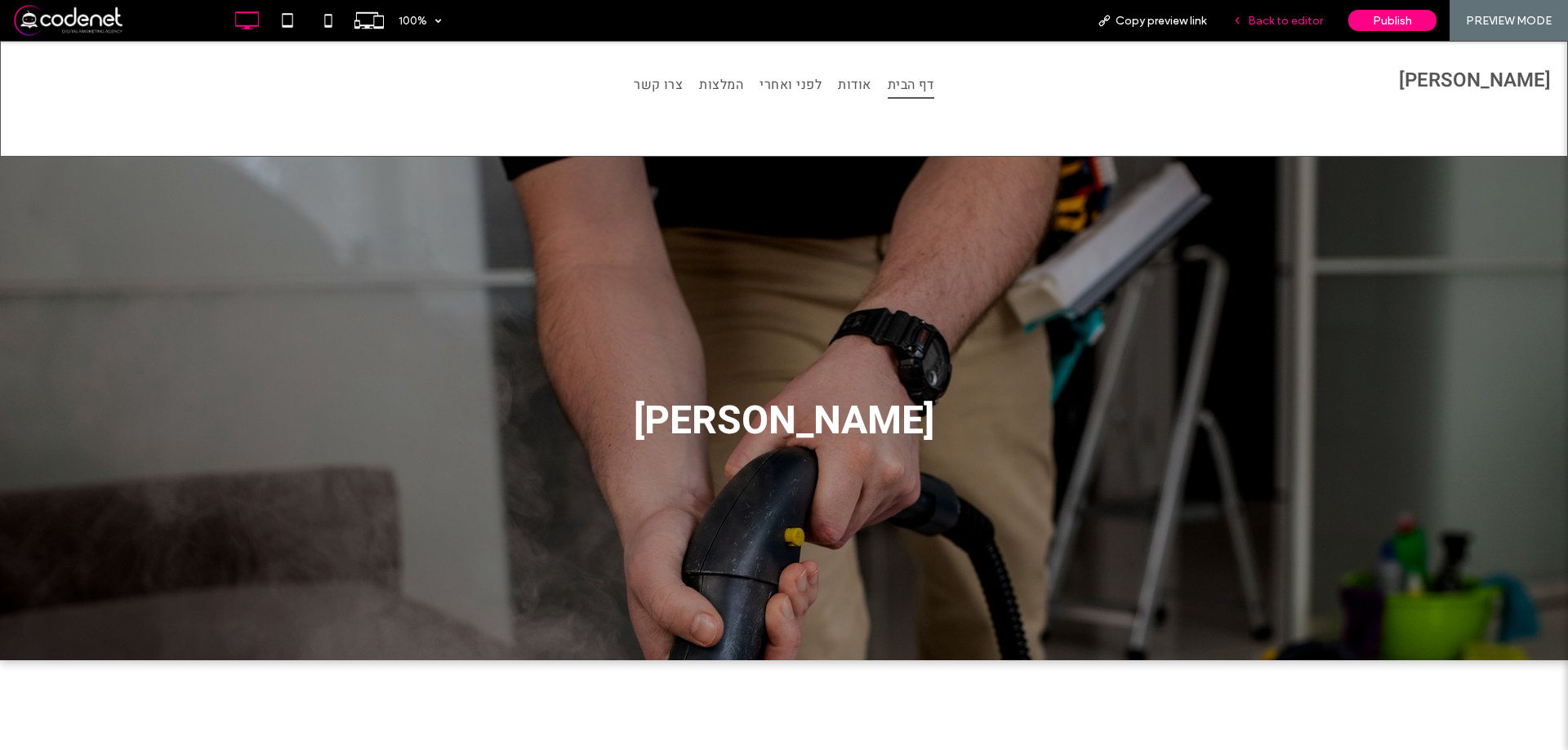
click at [1294, 18] on span "Back to editor" at bounding box center [1286, 21] width 75 height 14
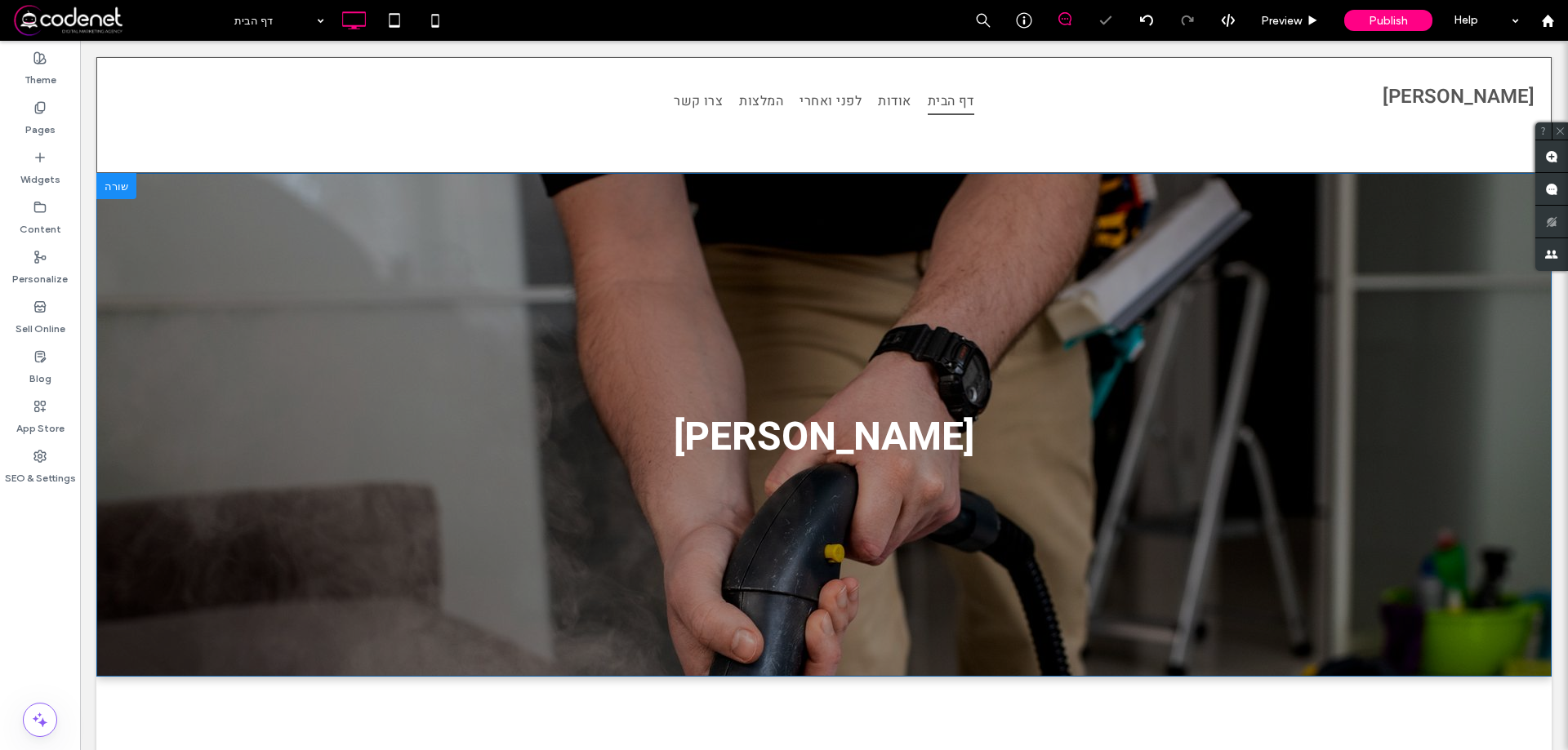
click at [294, 306] on section "אורטל אהרון Click To Paste Row" at bounding box center [824, 424] width 1455 height 504
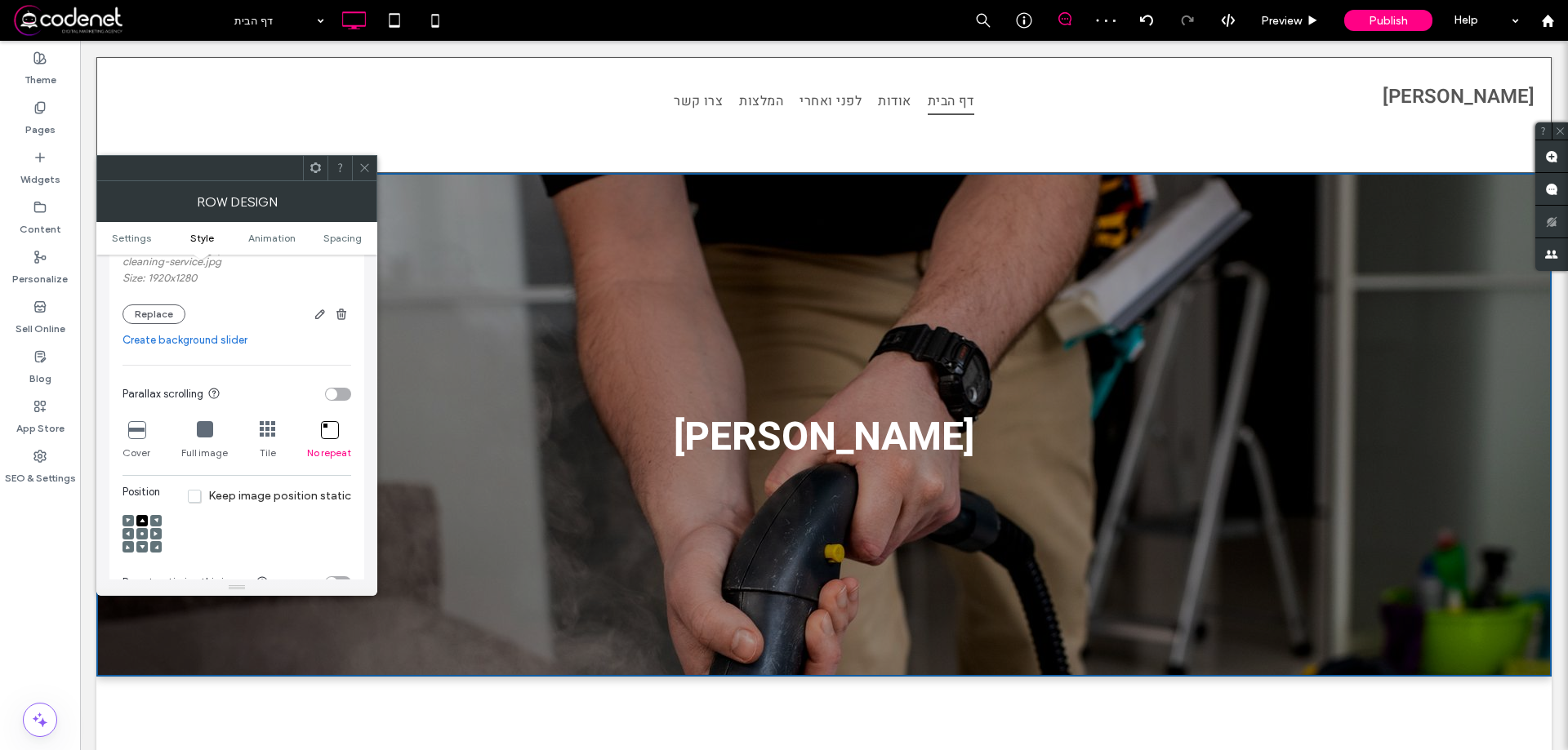
scroll to position [409, 0]
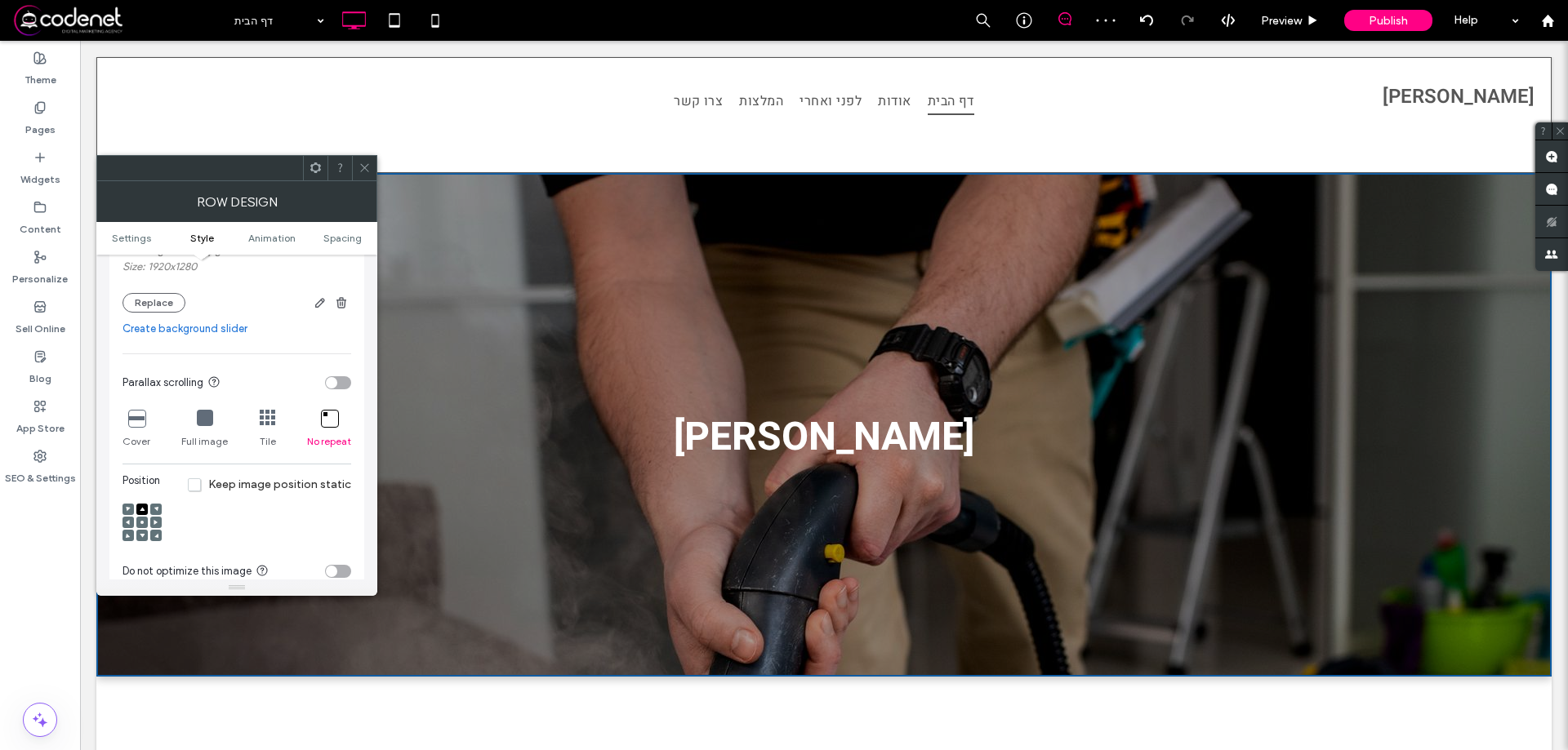
click at [146, 520] on div at bounding box center [143, 522] width 12 height 12
click at [145, 522] on div at bounding box center [143, 522] width 12 height 12
click at [140, 522] on icon at bounding box center [142, 522] width 5 height 5
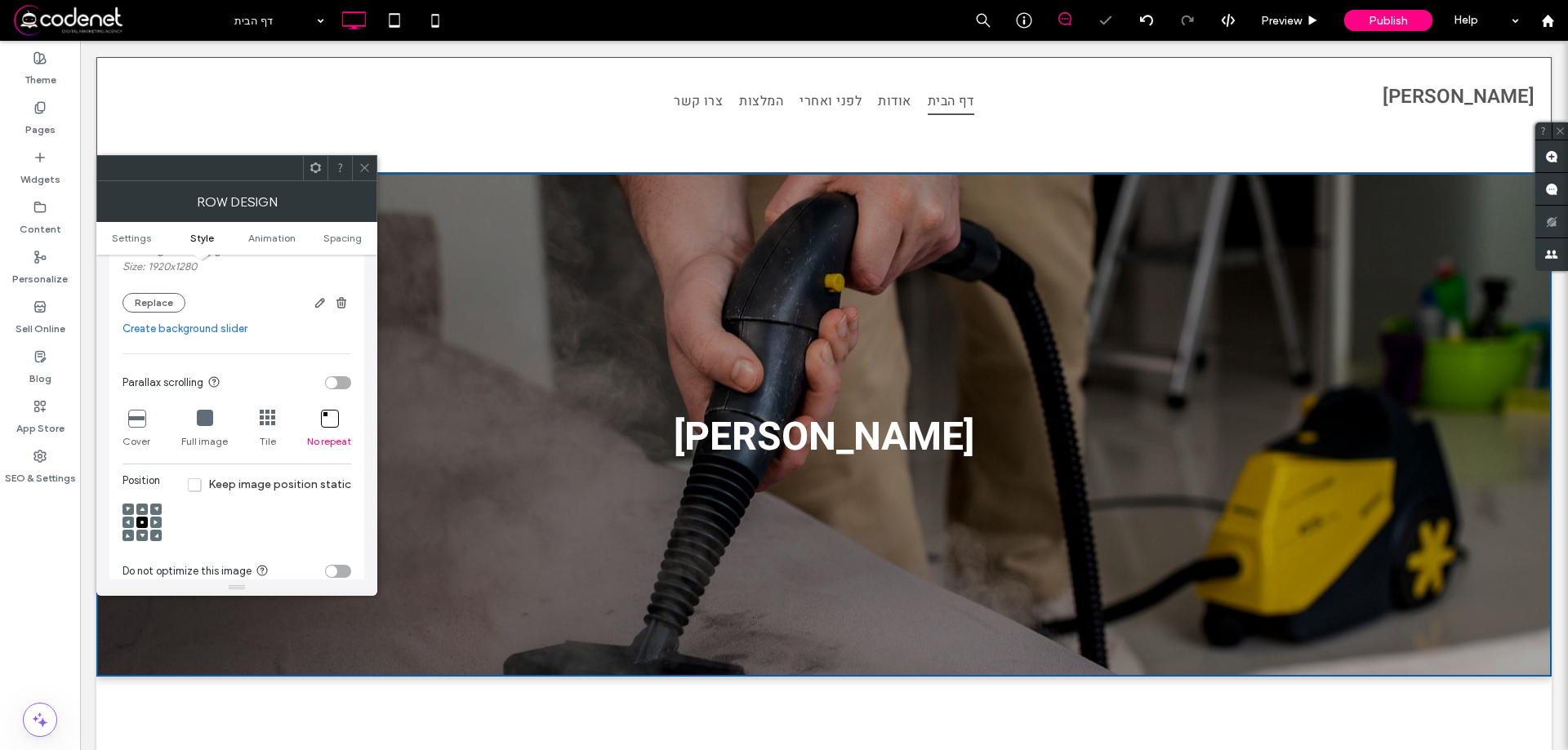
click at [143, 530] on span at bounding box center [142, 536] width 5 height 12
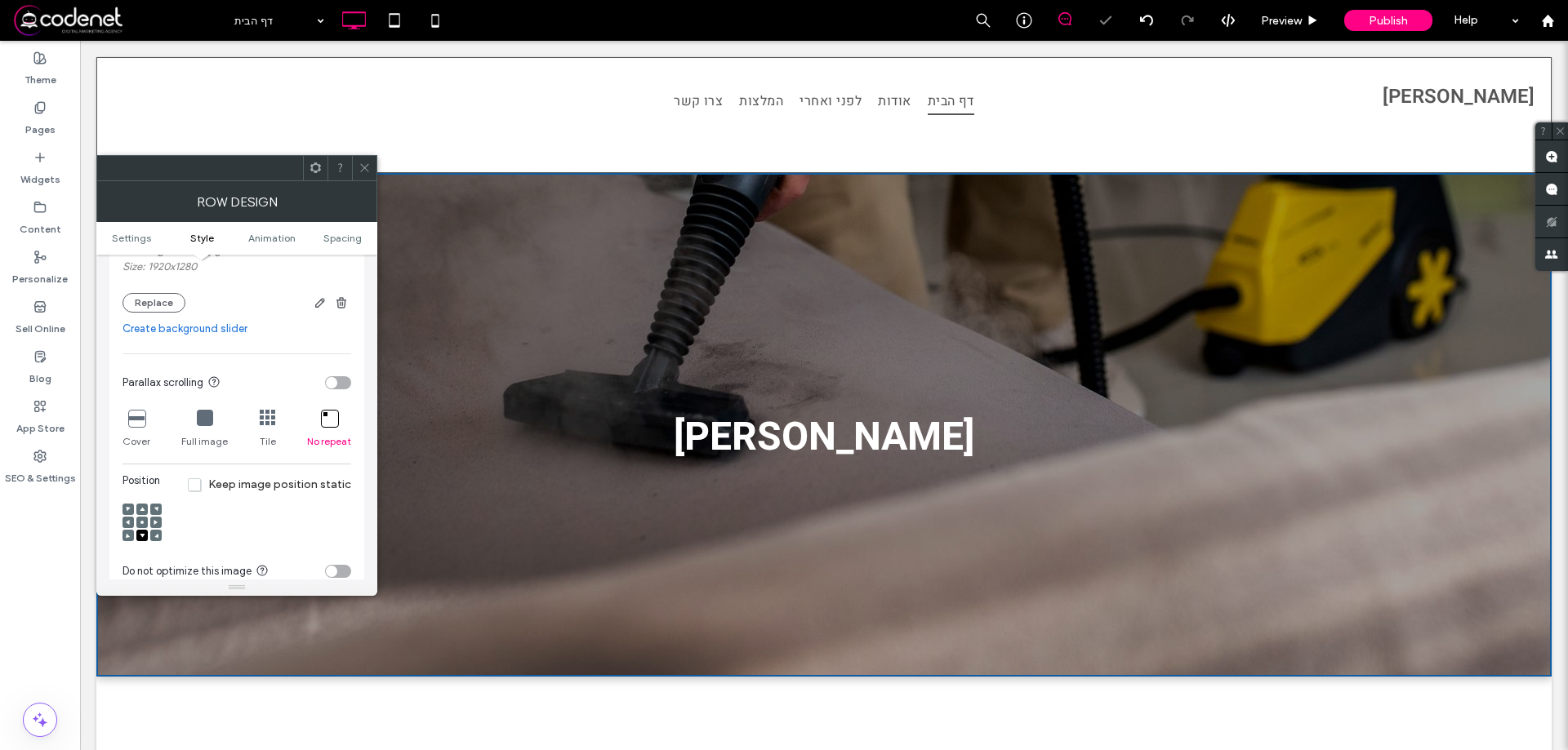
click at [363, 176] on span at bounding box center [364, 168] width 12 height 25
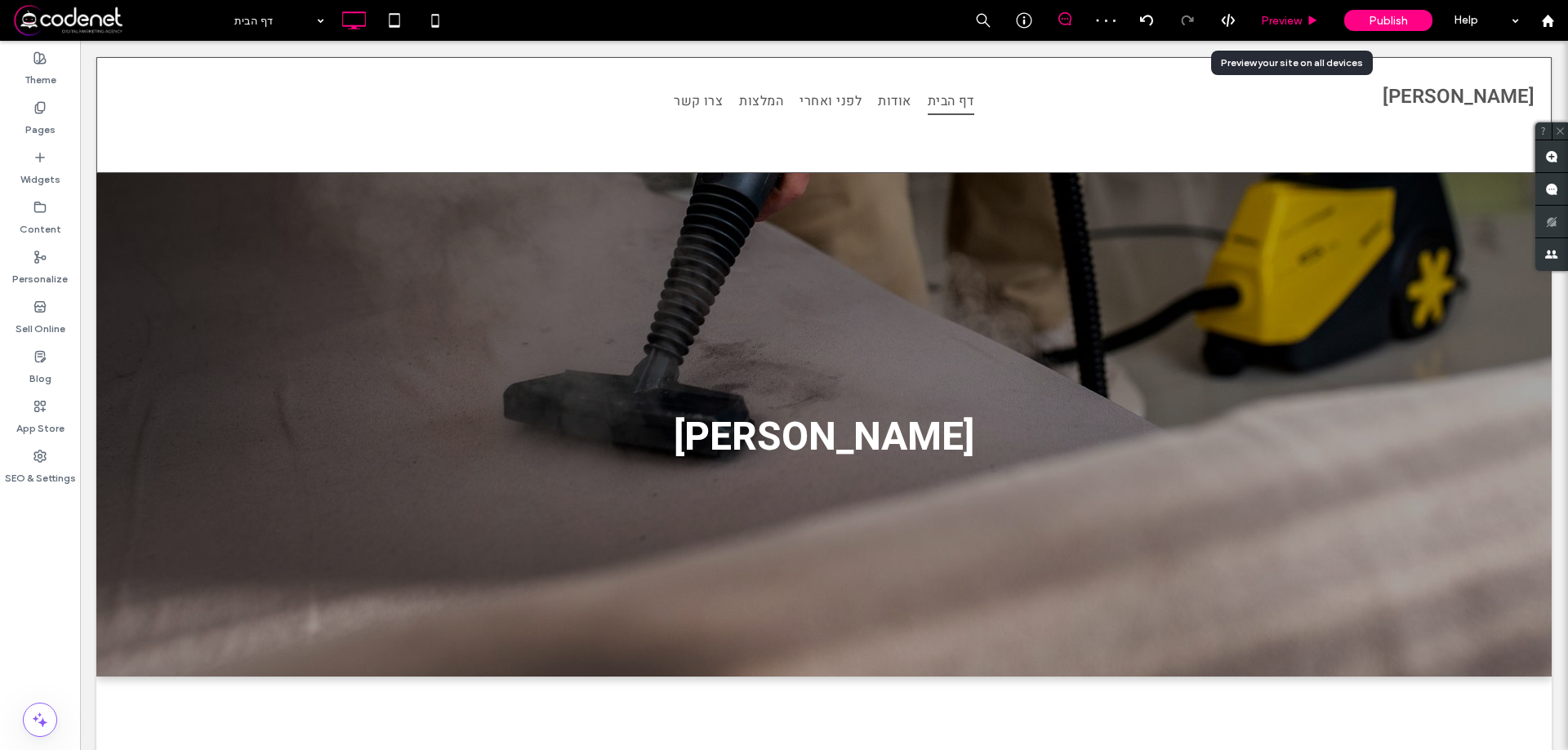
click at [1281, 27] on span "Preview" at bounding box center [1281, 21] width 41 height 14
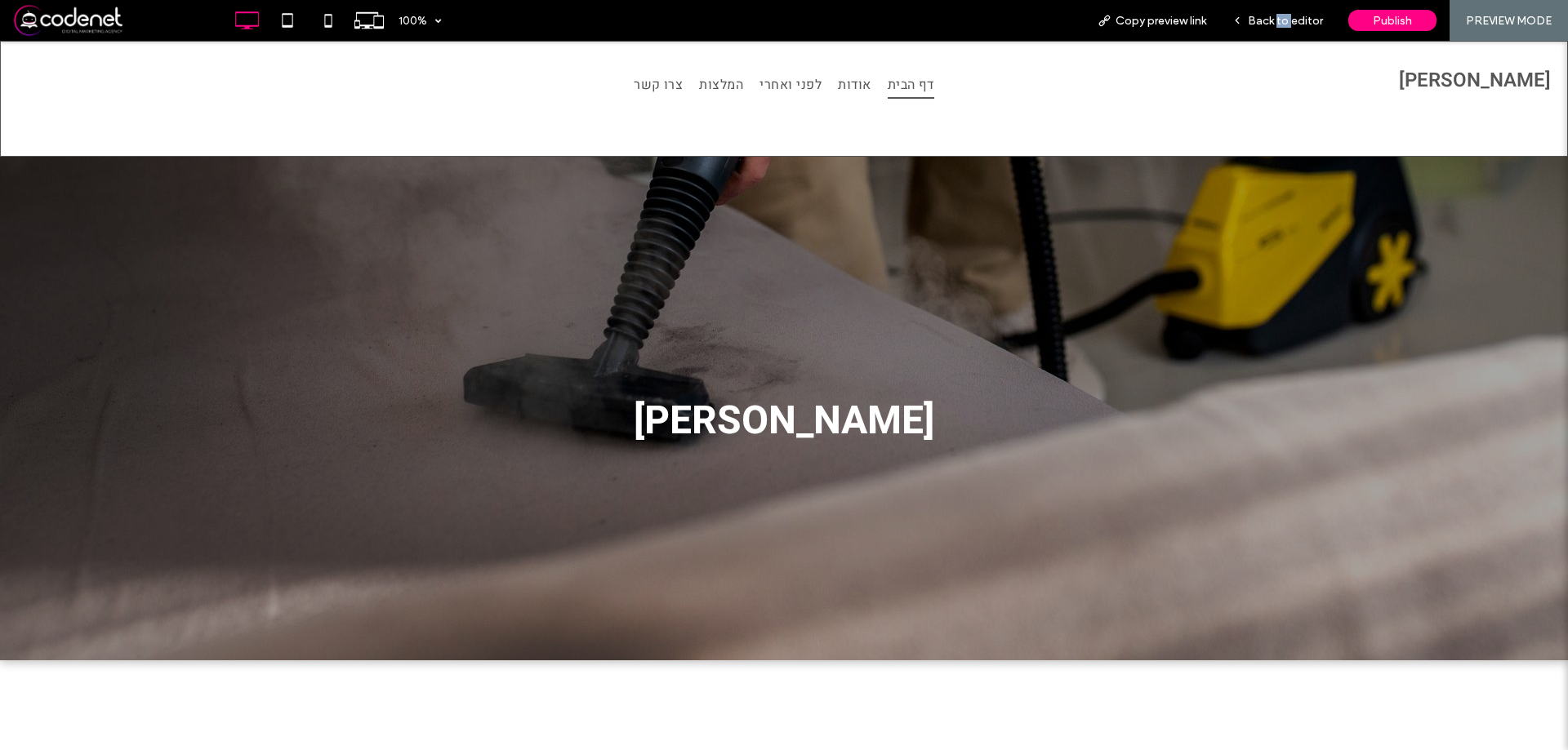
click at [1281, 27] on span "Back to editor" at bounding box center [1286, 21] width 75 height 14
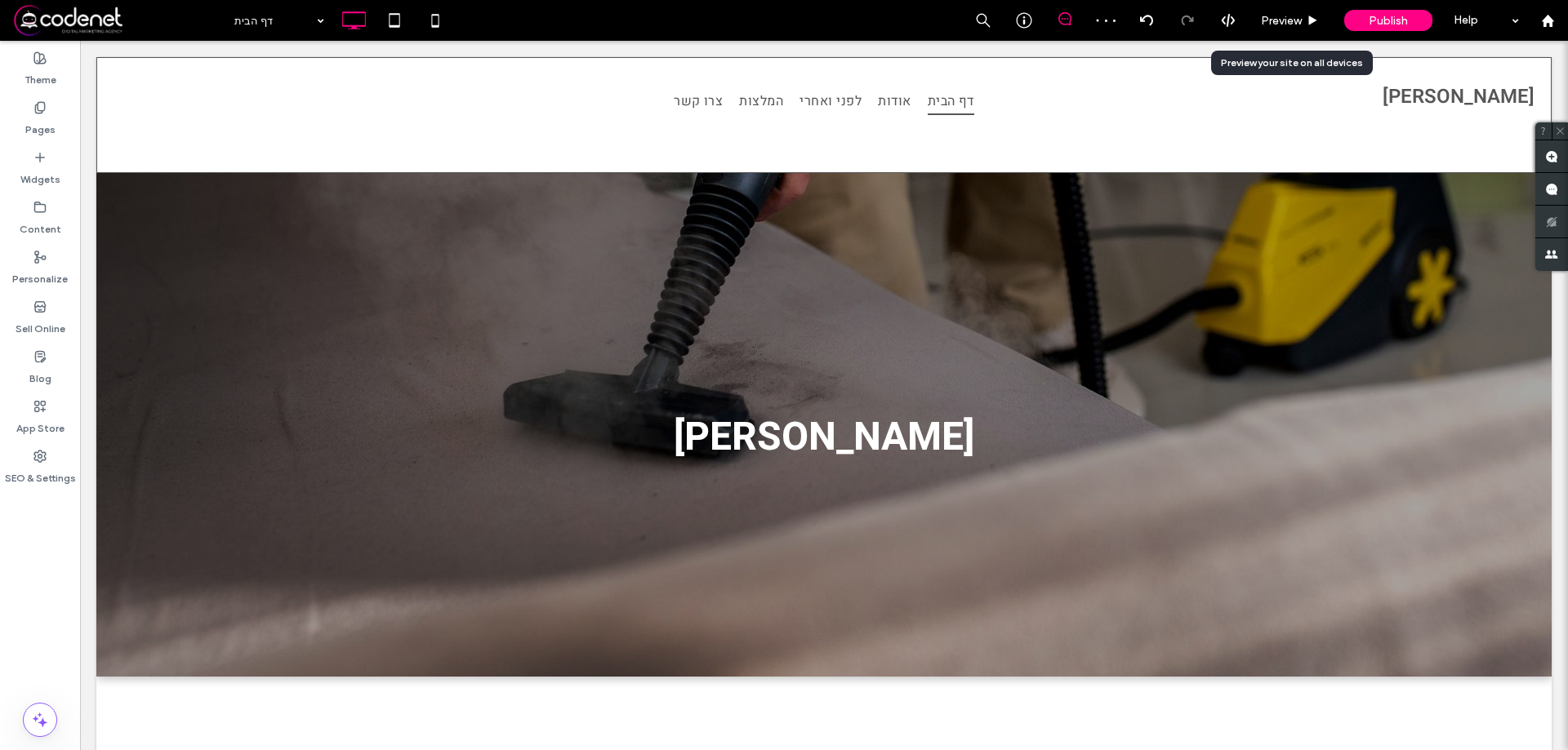
drag, startPoint x: 1281, startPoint y: 27, endPoint x: 1017, endPoint y: 0, distance: 265.4
click at [1281, 27] on span "Preview" at bounding box center [1281, 21] width 41 height 14
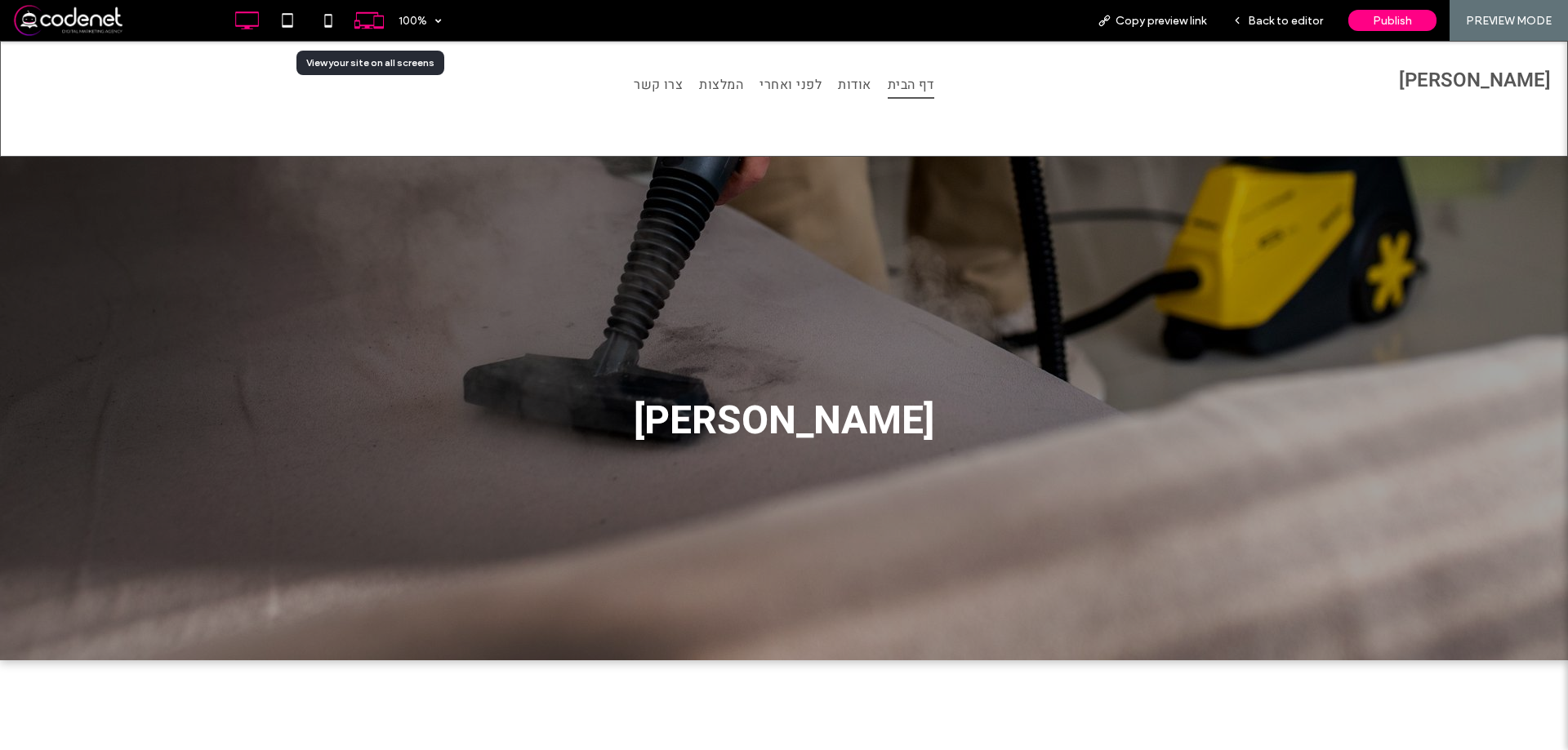
click at [353, 36] on div at bounding box center [368, 20] width 41 height 41
click at [372, 27] on icon at bounding box center [368, 20] width 31 height 31
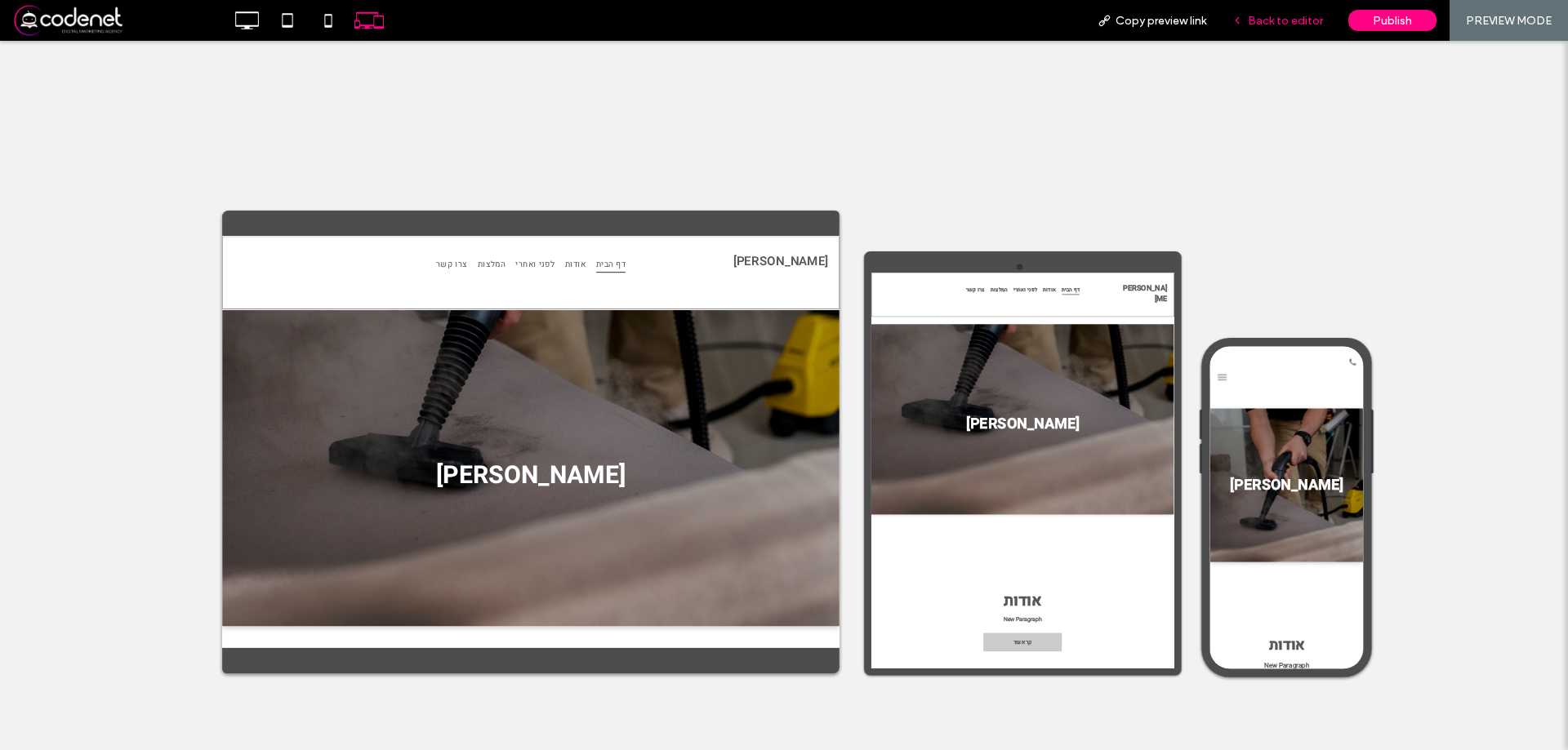
click at [1293, 12] on div "Back to editor" at bounding box center [1278, 20] width 117 height 41
click at [1295, 15] on span "Back to editor" at bounding box center [1286, 21] width 75 height 14
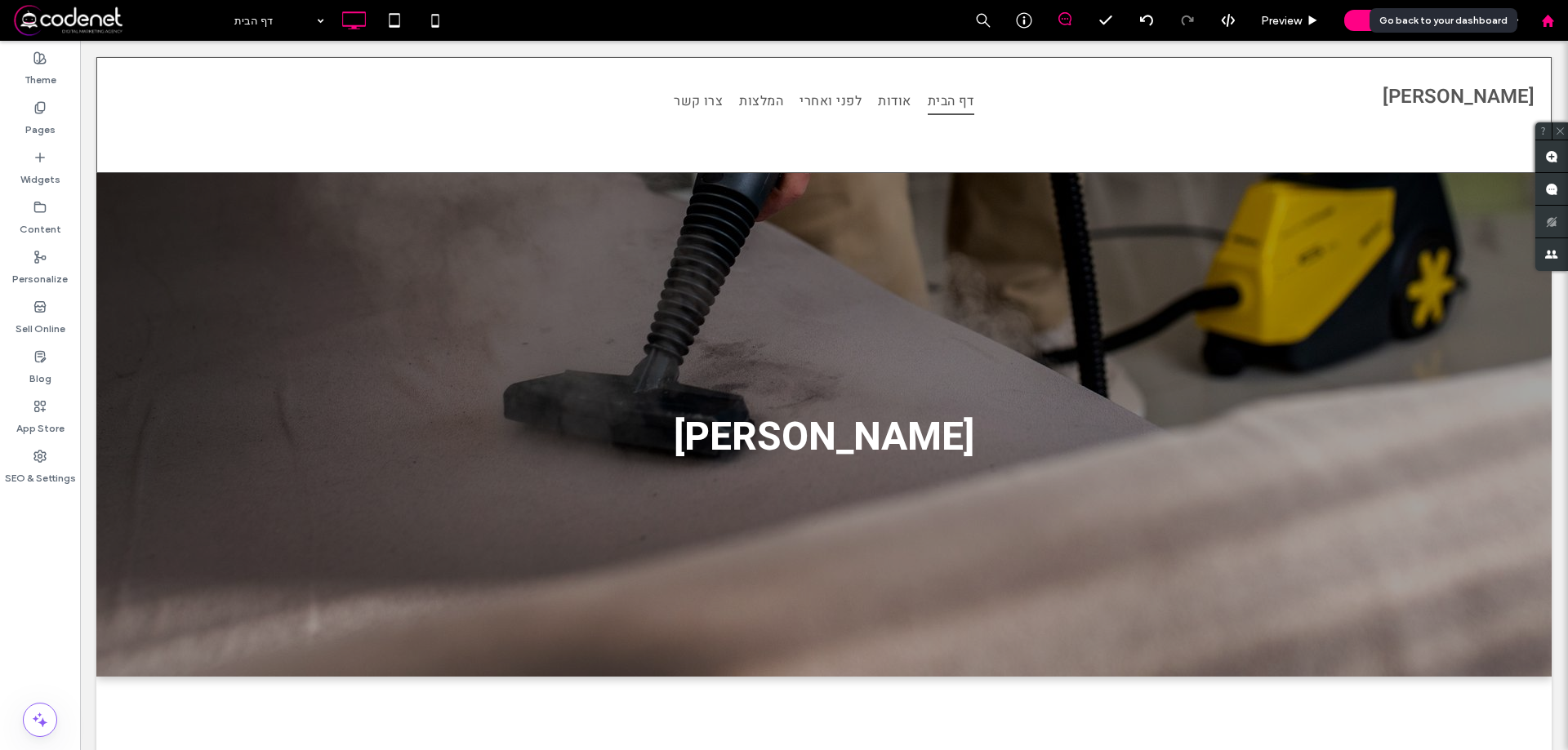
click at [1562, 34] on div at bounding box center [1547, 20] width 41 height 41
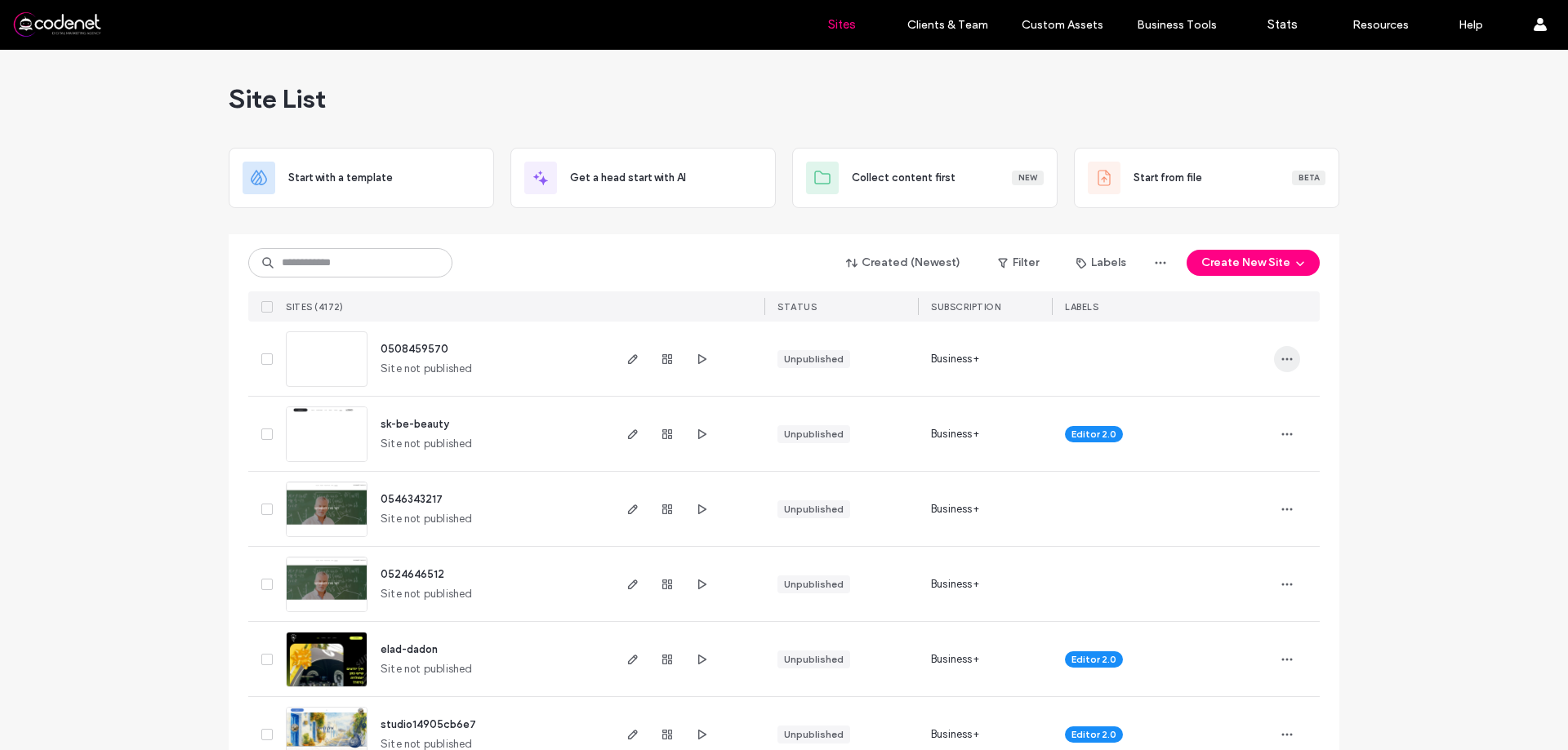
click at [1287, 361] on icon "button" at bounding box center [1287, 358] width 13 height 13
click at [1219, 426] on span "Duplicate Site" at bounding box center [1215, 432] width 70 height 17
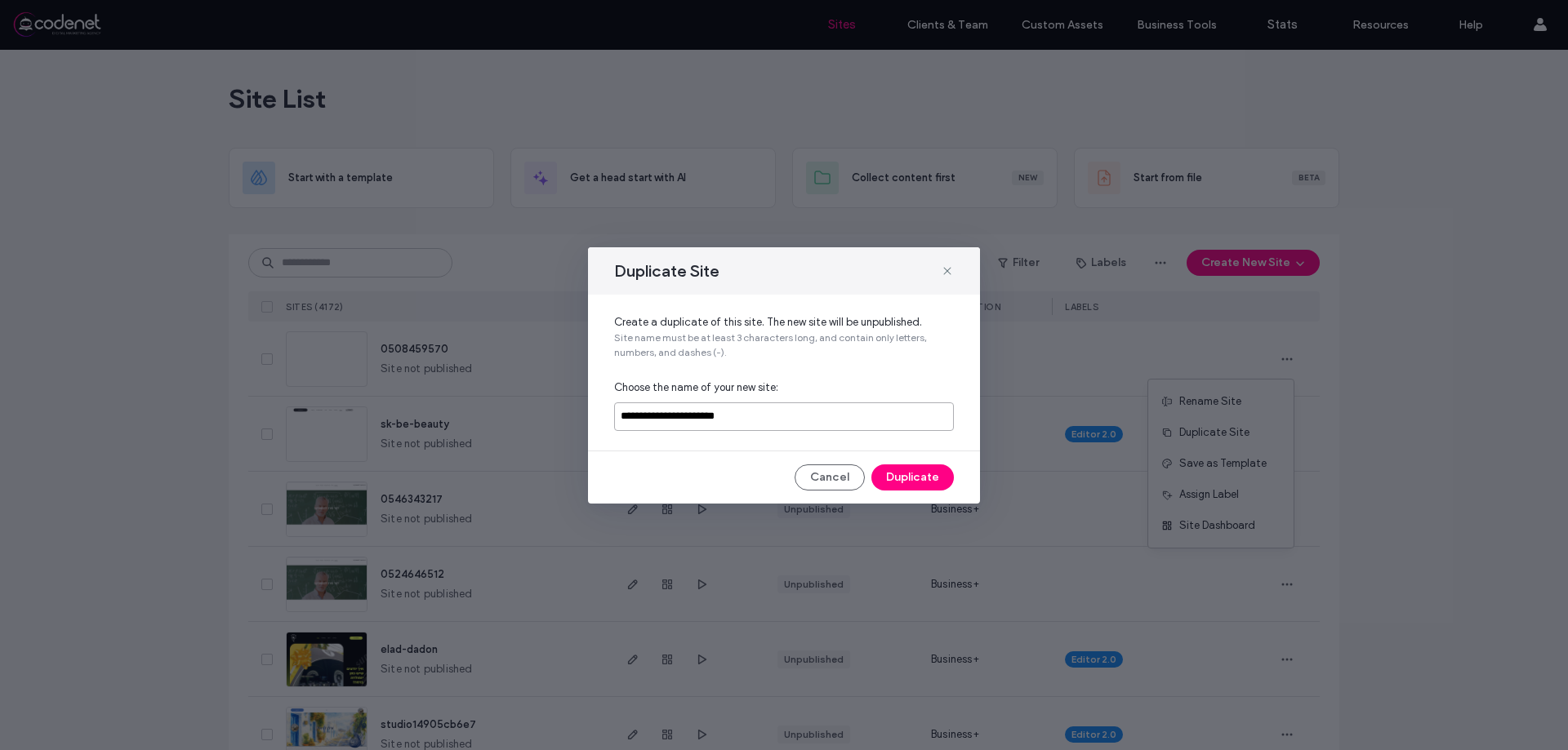
click at [801, 418] on input "**********" at bounding box center [784, 417] width 340 height 29
paste input
type input "**********"
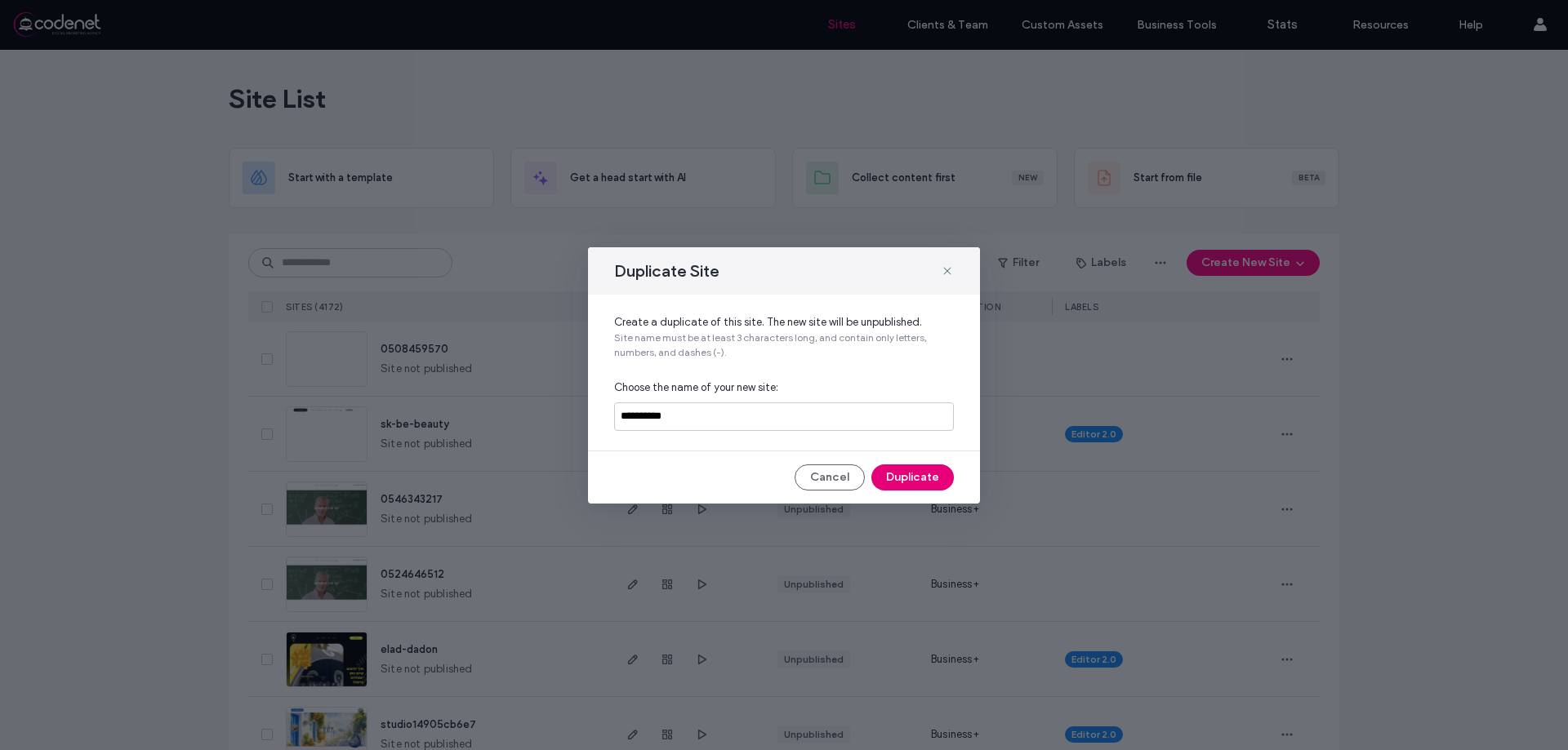
click at [902, 468] on button "Duplicate" at bounding box center [912, 478] width 82 height 26
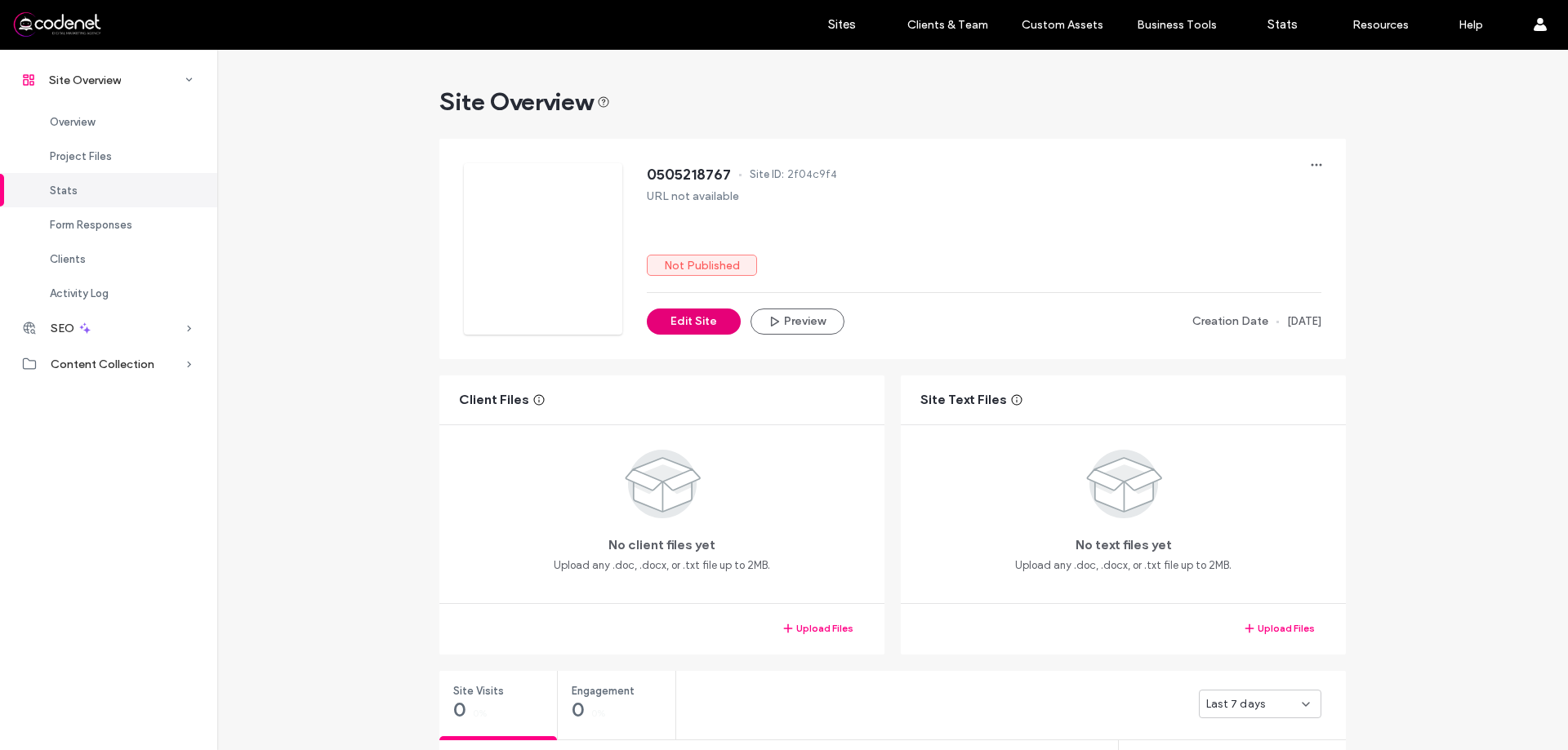
click at [723, 329] on button "Edit Site" at bounding box center [694, 322] width 94 height 26
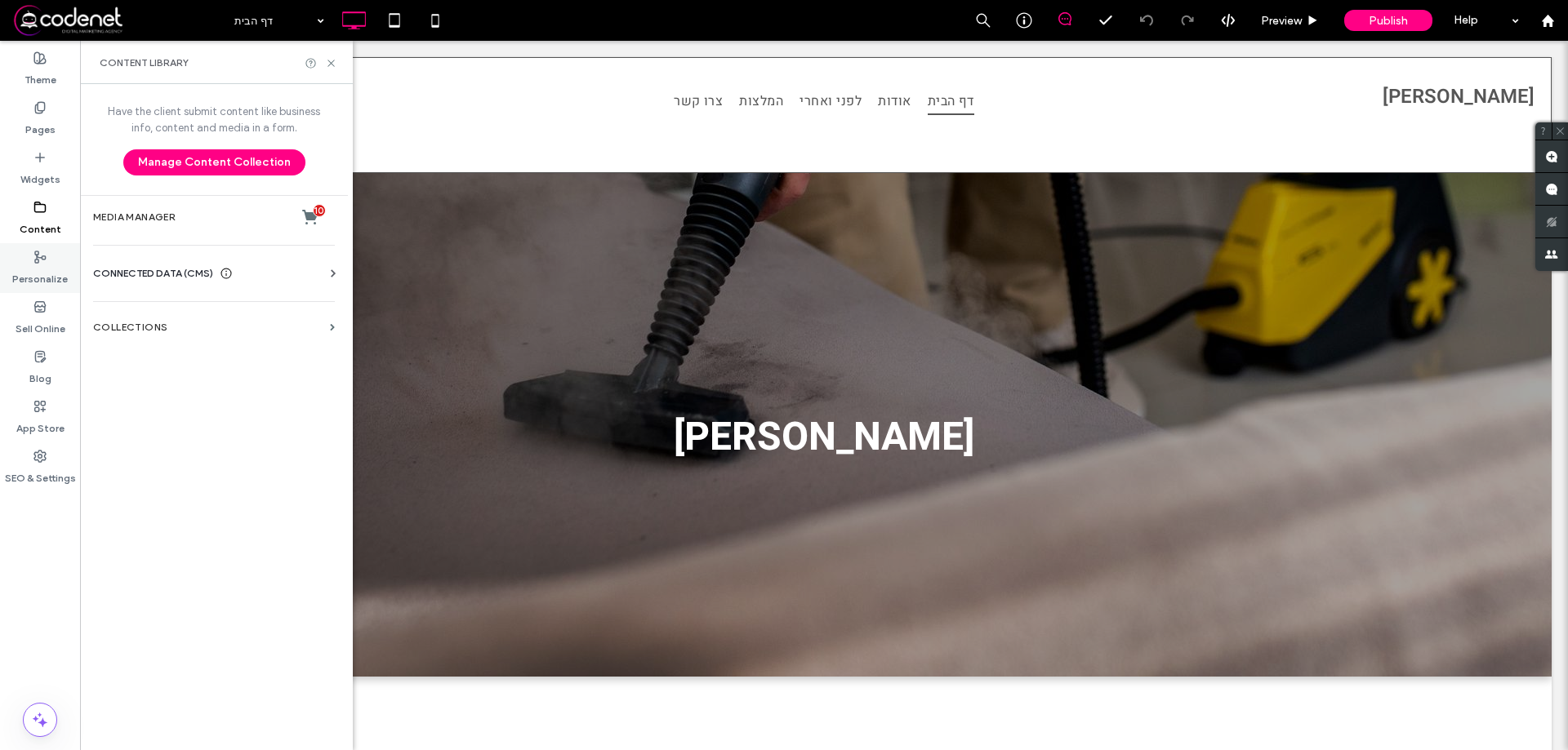
drag, startPoint x: 164, startPoint y: 549, endPoint x: 27, endPoint y: 251, distance: 328.0
click at [164, 548] on div "Have the client submit content like business info, content and media in a form.…" at bounding box center [214, 416] width 268 height 663
drag, startPoint x: 116, startPoint y: 257, endPoint x: 119, endPoint y: 268, distance: 11.4
click at [116, 258] on div "CONNECTED DATA (CMS) Business Info Business Text Business Images Find and Repla…" at bounding box center [214, 273] width 268 height 43
click at [133, 281] on span "CONNECTED DATA (CMS)" at bounding box center [152, 273] width 120 height 17
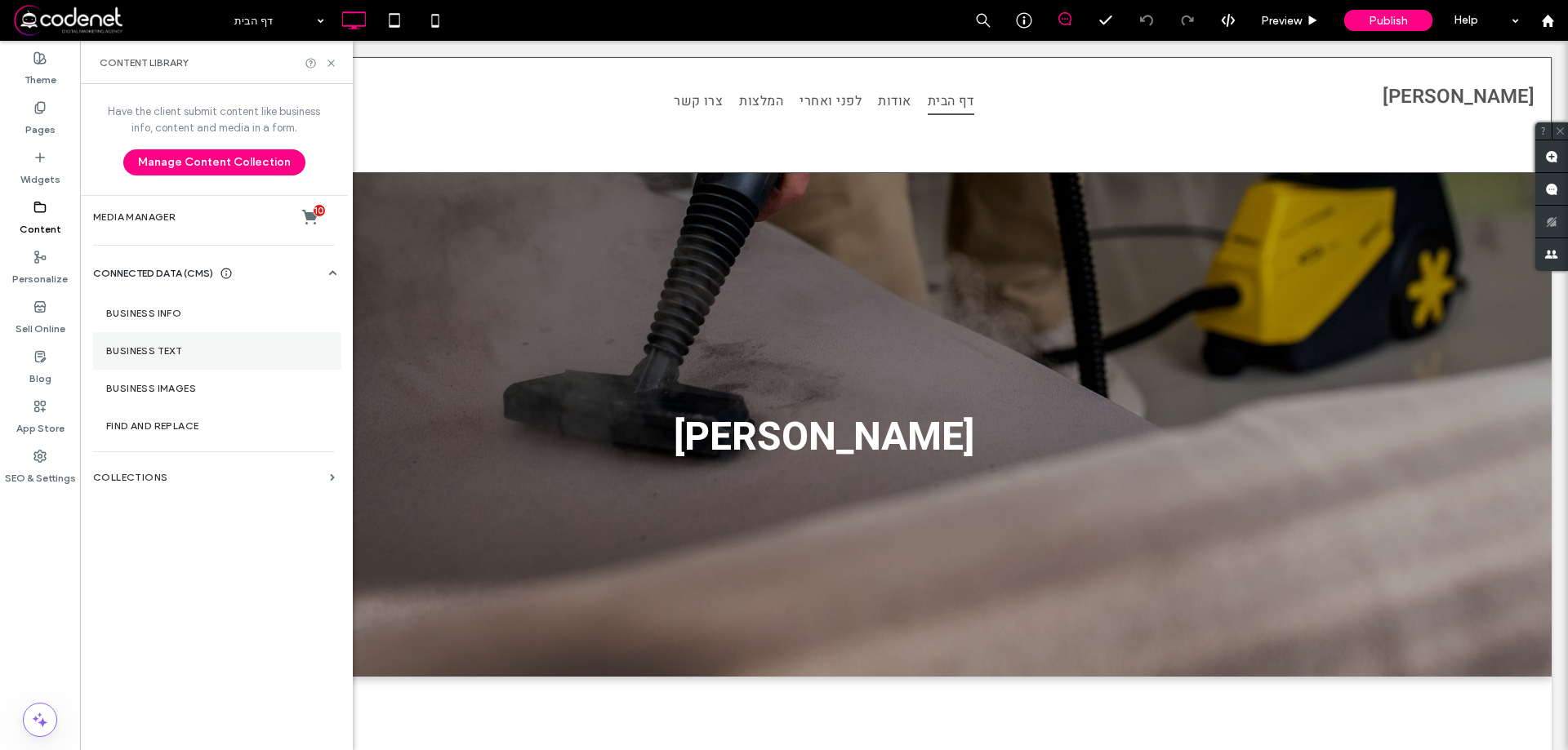
click at [158, 351] on label "Business Text" at bounding box center [217, 351] width 222 height 12
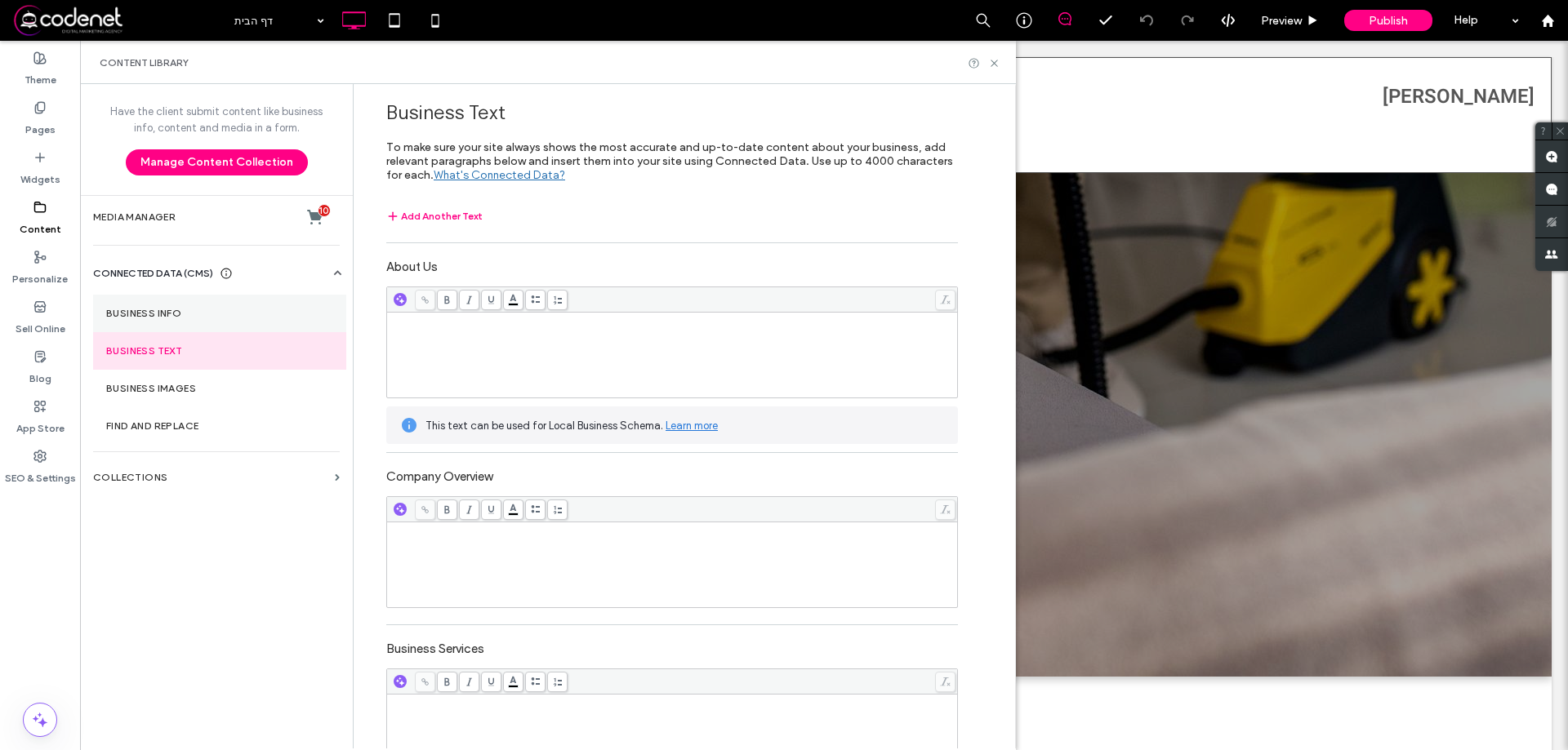
click at [161, 315] on label "Business Info" at bounding box center [219, 314] width 227 height 12
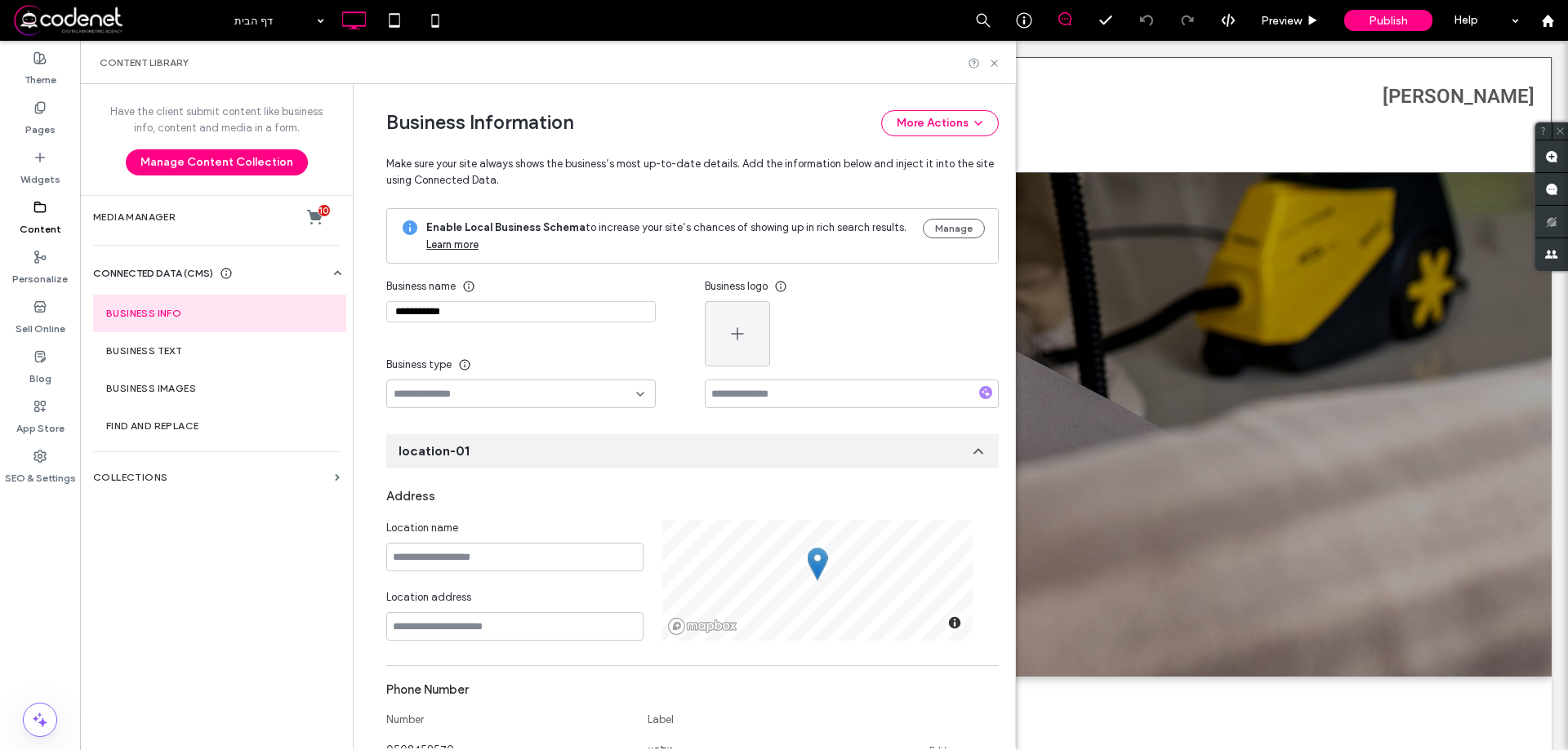
click at [465, 320] on input "**********" at bounding box center [521, 311] width 269 height 21
paste input "********"
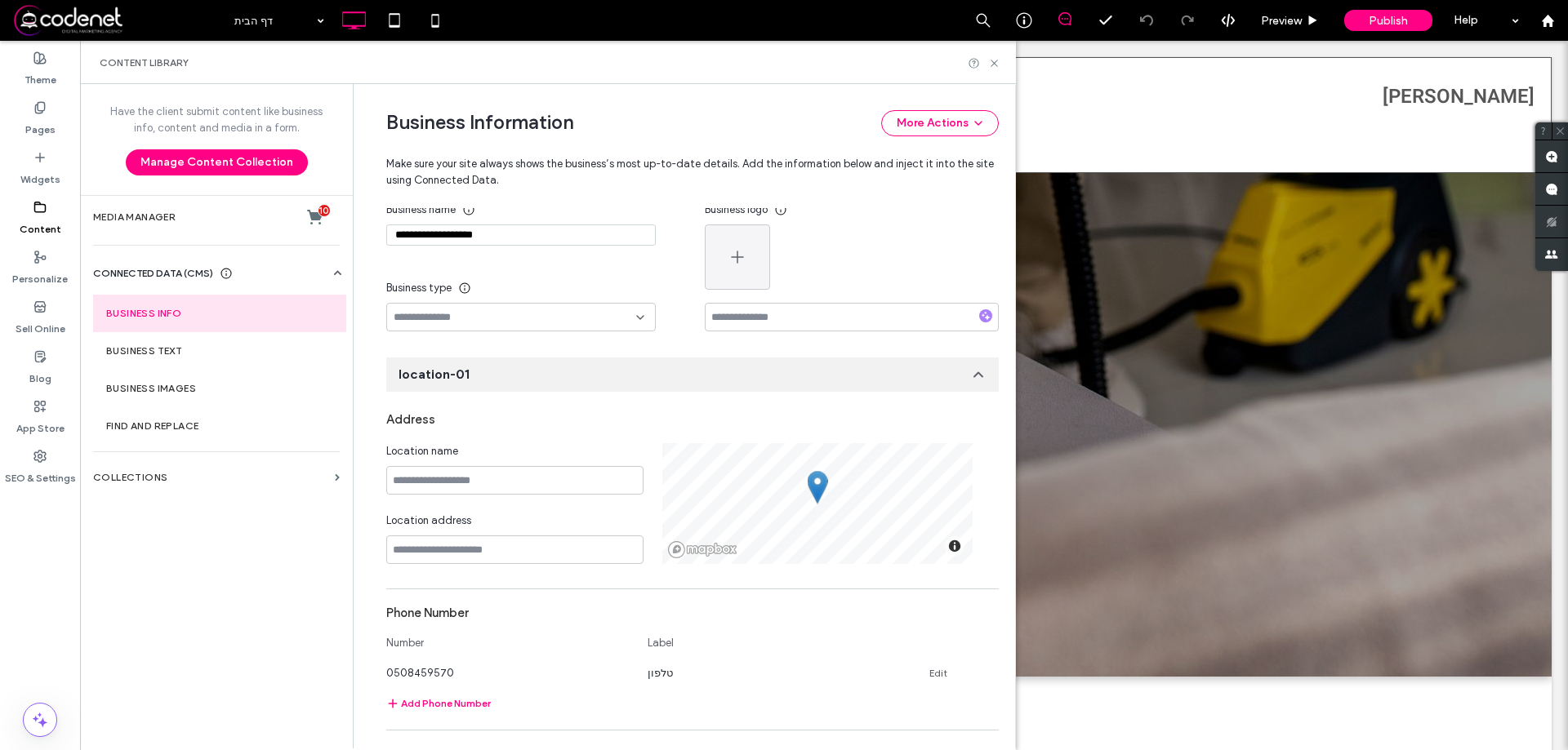
scroll to position [163, 0]
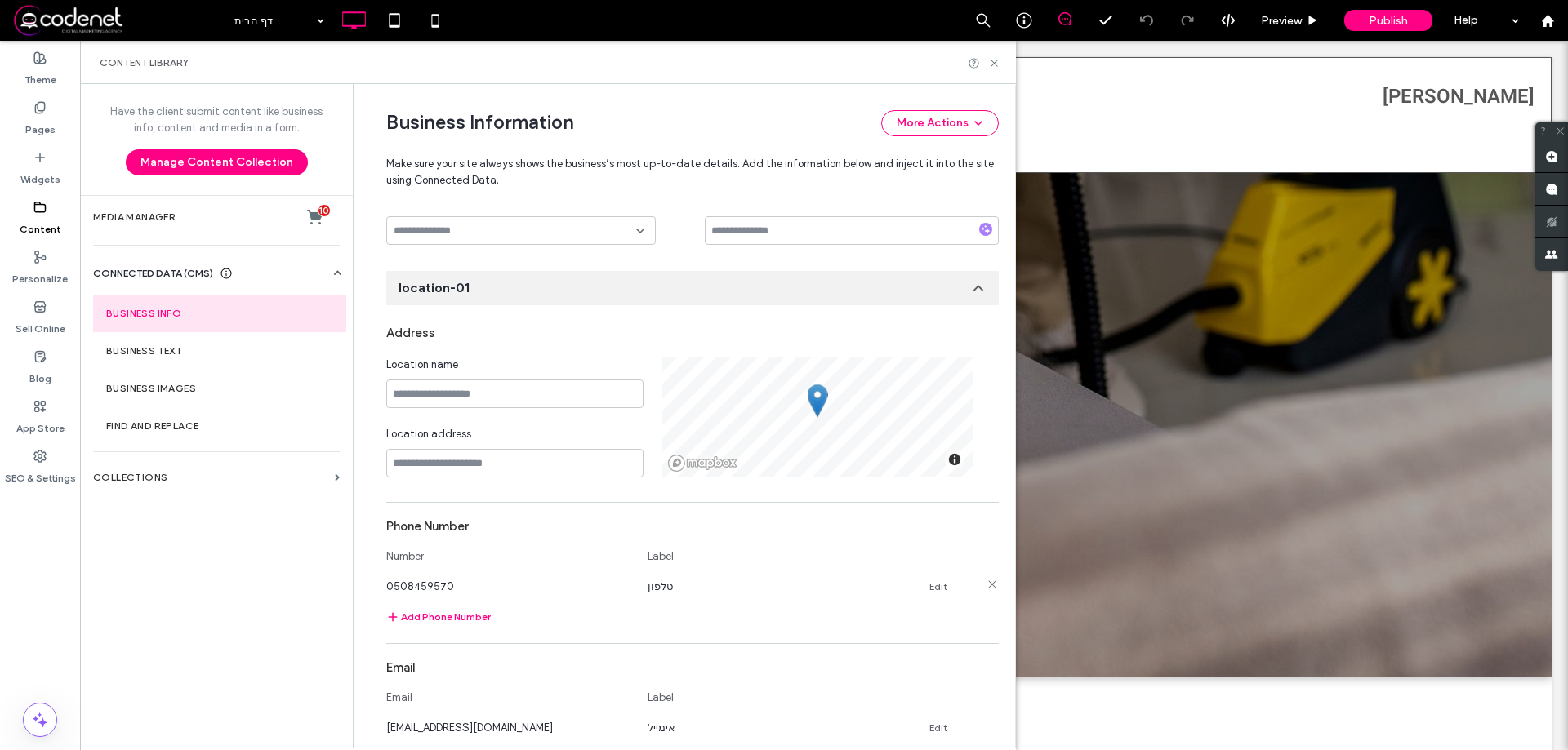
type input "**********"
click at [930, 582] on link "Edit" at bounding box center [938, 587] width 18 height 13
click at [470, 591] on input "**********" at bounding box center [509, 585] width 245 height 29
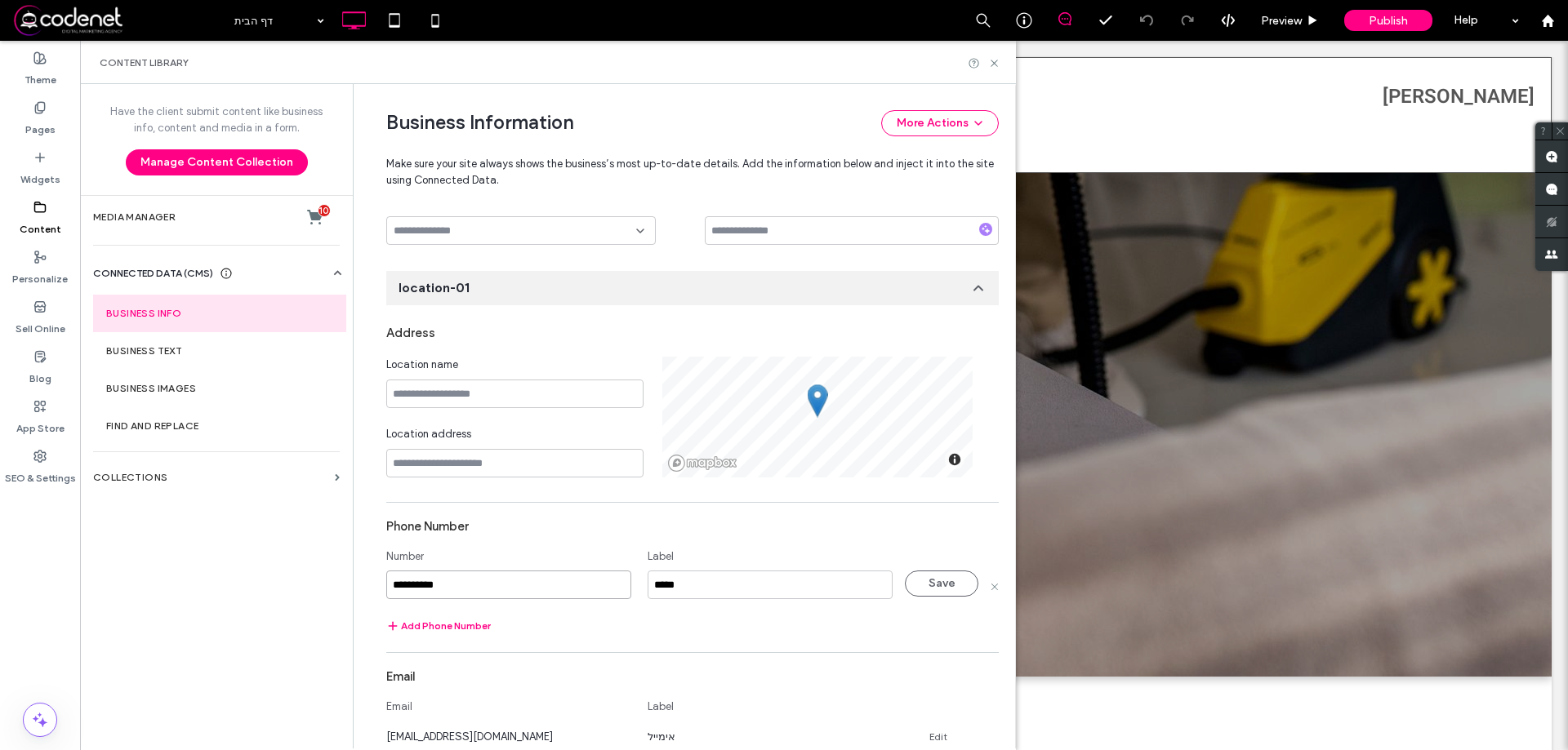
paste input
type input "**********"
click at [916, 582] on button "Save" at bounding box center [941, 584] width 73 height 26
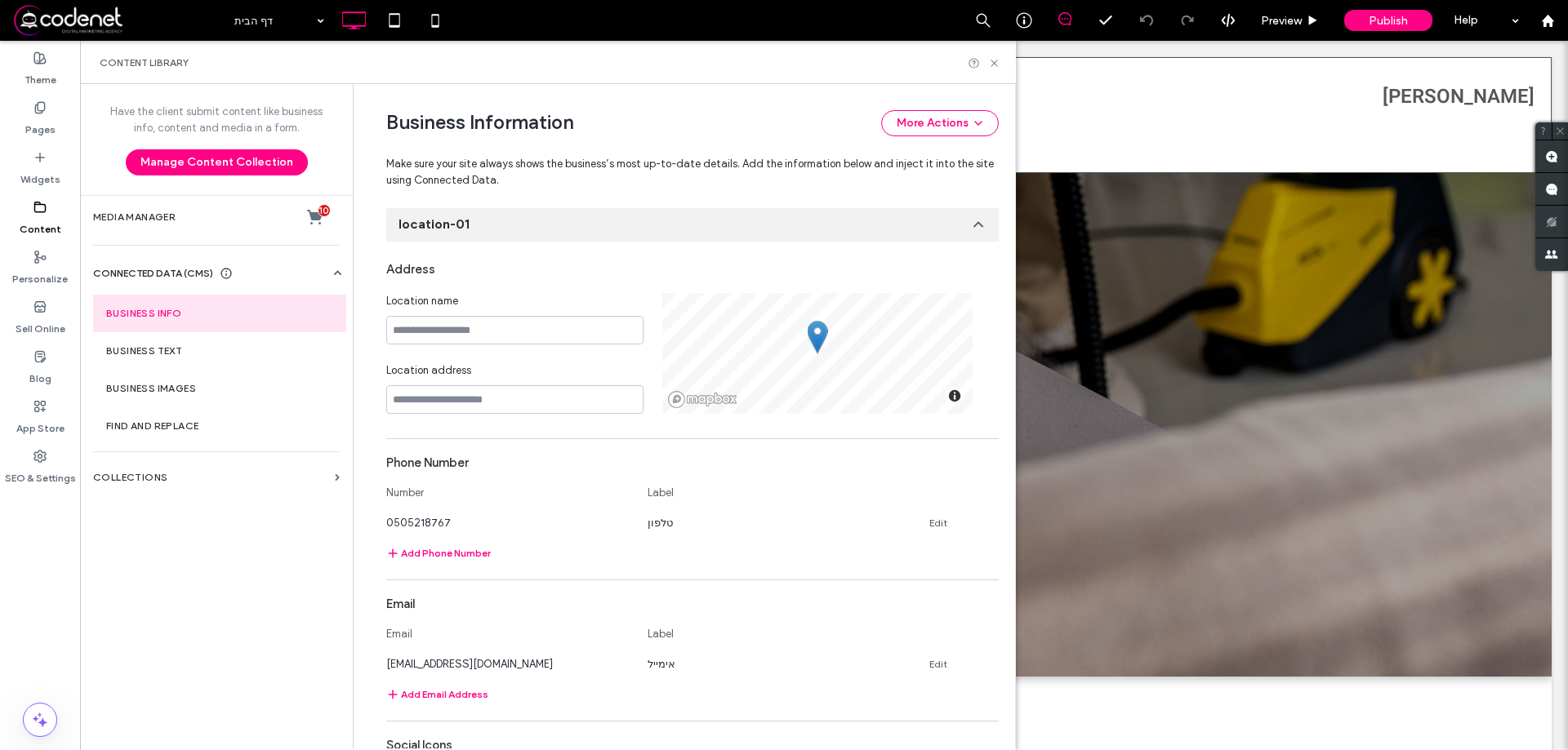
scroll to position [327, 0]
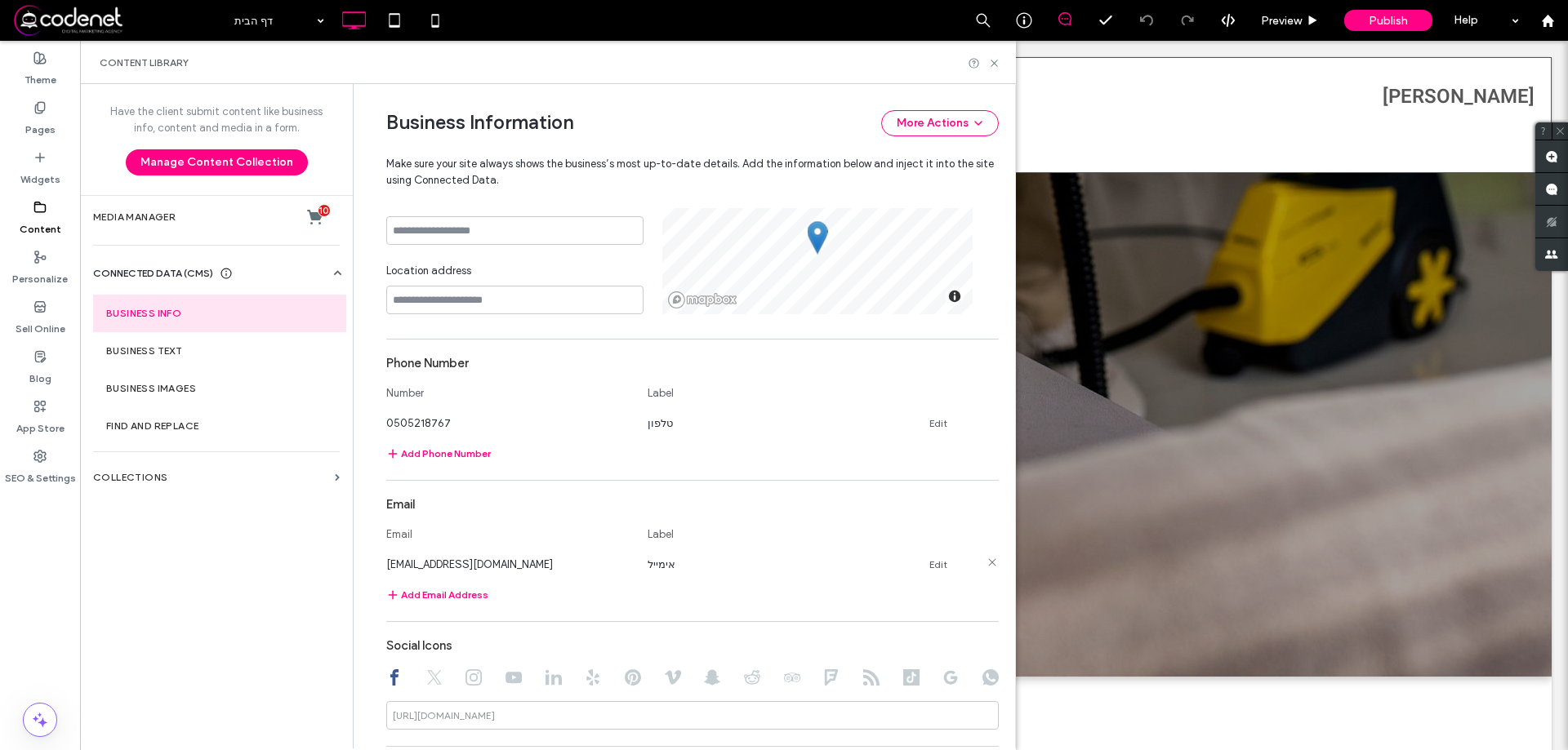
click at [934, 556] on div "[EMAIL_ADDRESS][DOMAIN_NAME] אימייל Edit" at bounding box center [677, 564] width 583 height 17
click at [931, 565] on link "Edit" at bounding box center [938, 564] width 18 height 13
click at [431, 558] on input "**********" at bounding box center [509, 562] width 245 height 29
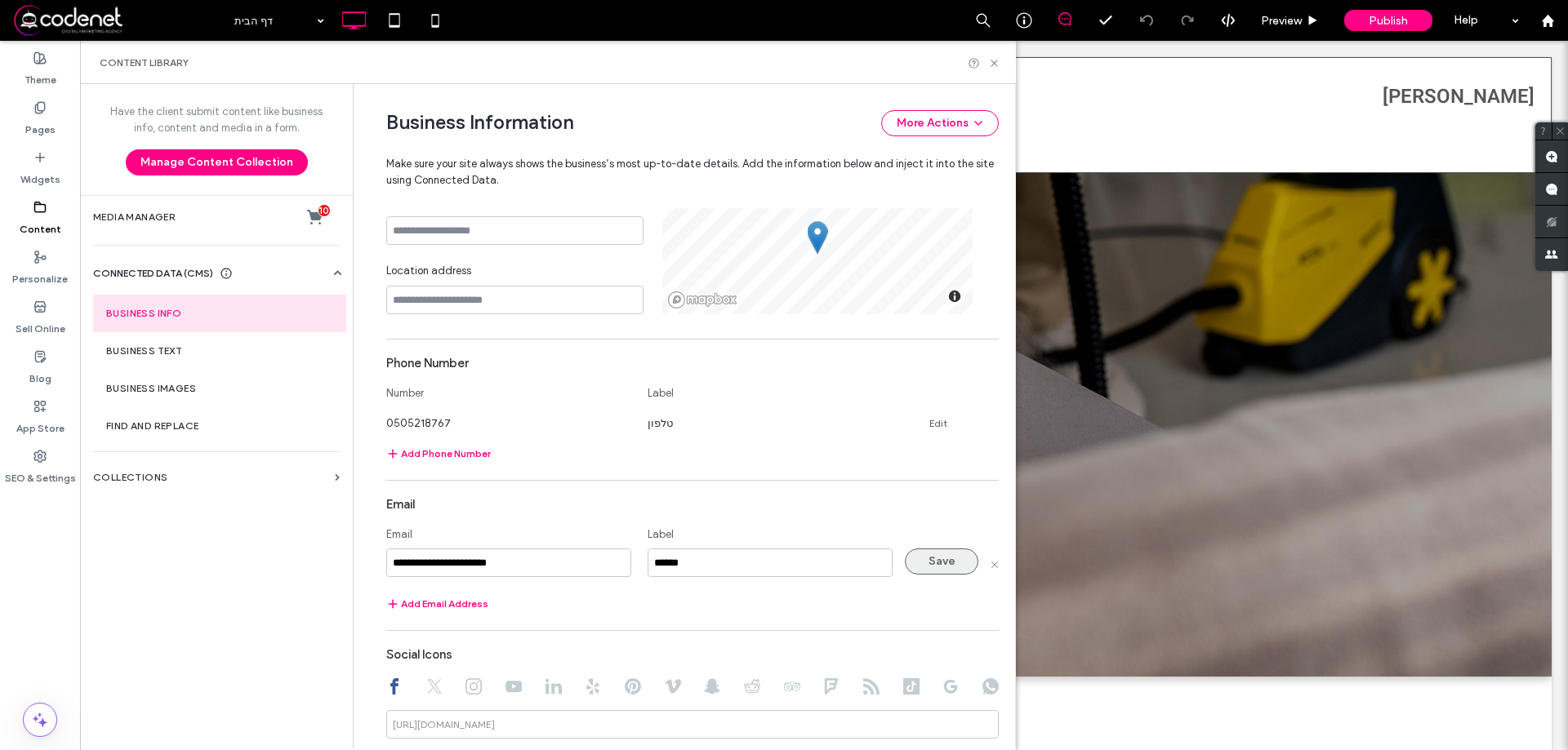
type input "**********"
click at [910, 568] on button "Save" at bounding box center [941, 561] width 73 height 26
click at [52, 107] on div "Pages" at bounding box center [40, 119] width 80 height 49
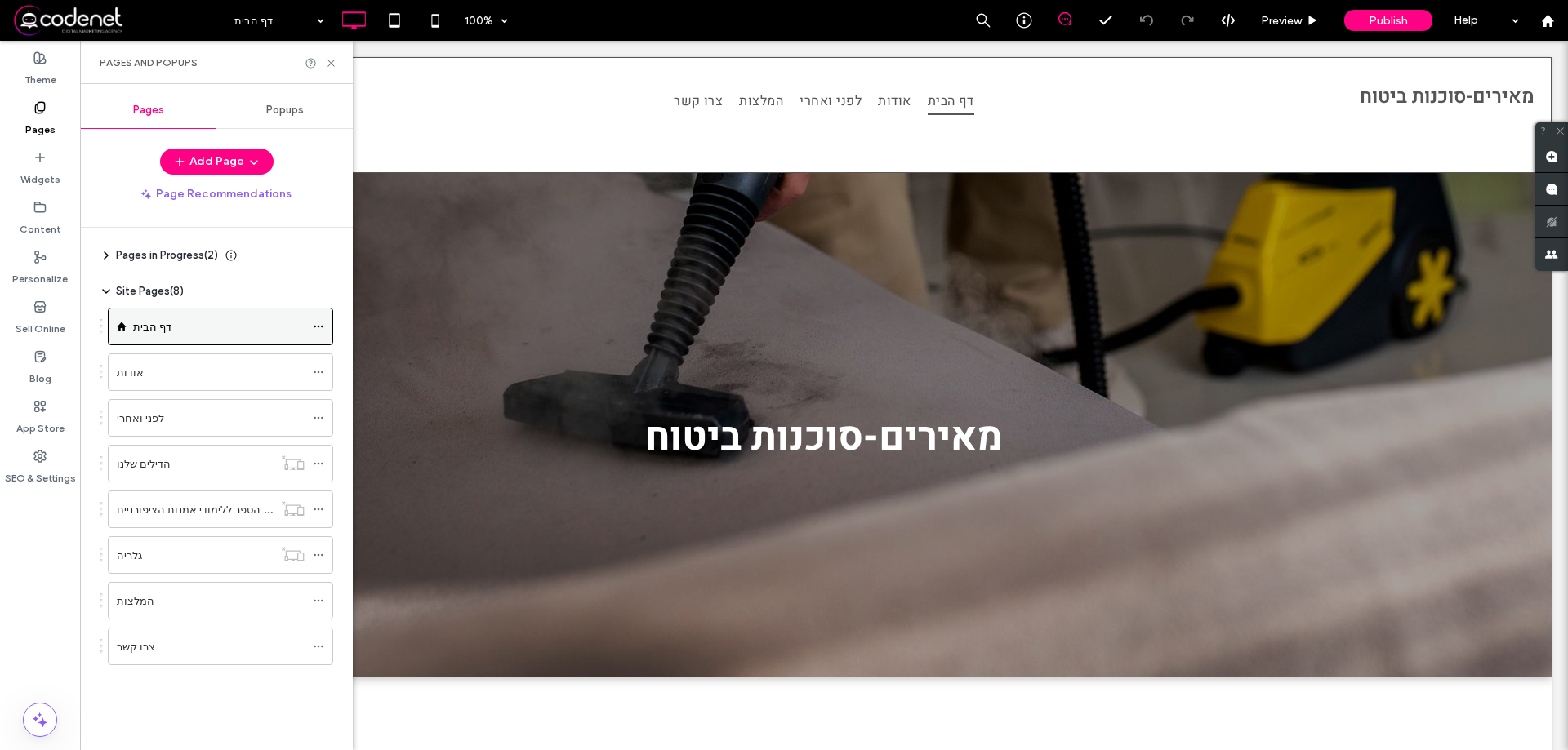
scroll to position [0, 0]
click at [320, 419] on icon at bounding box center [319, 419] width 12 height 12
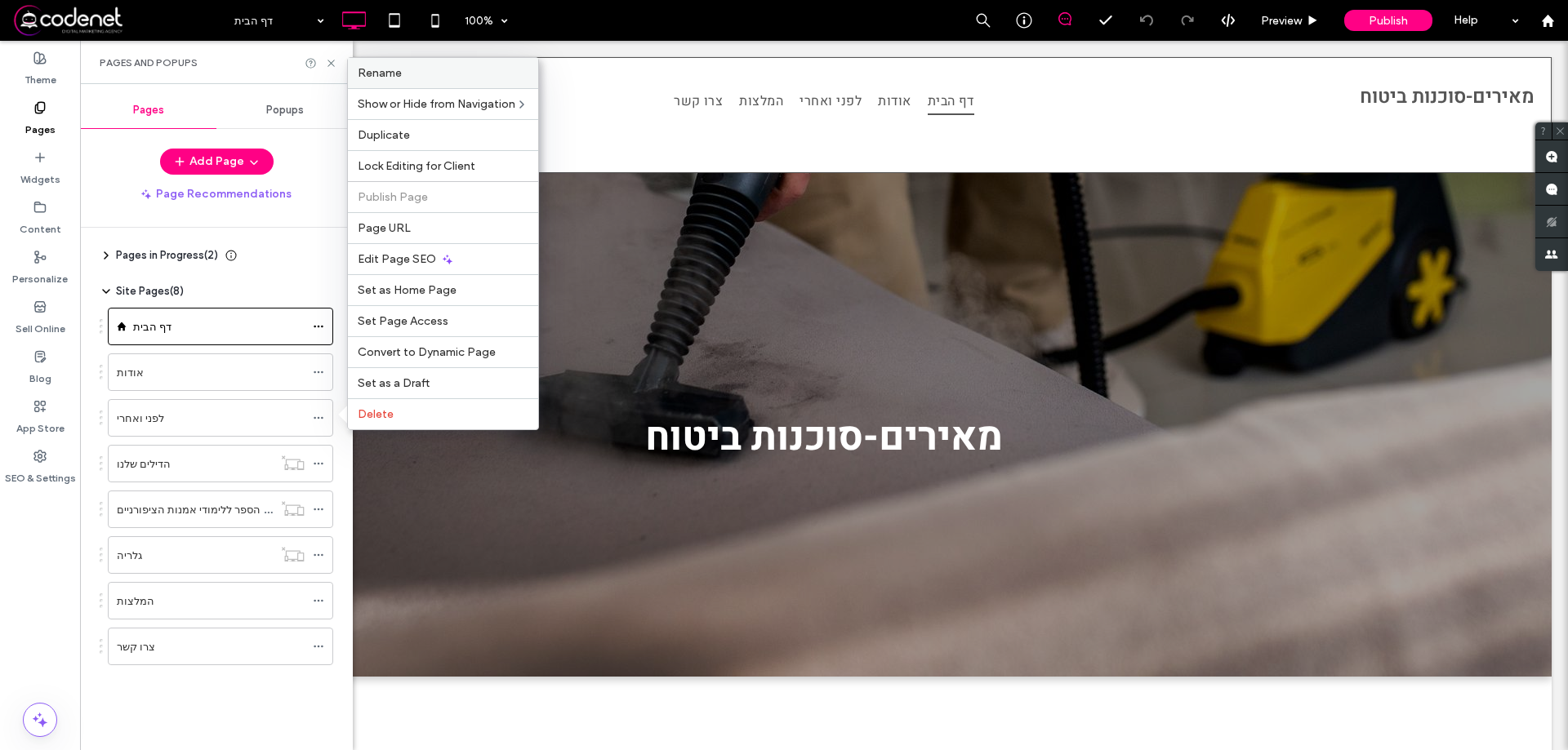
click at [441, 83] on div "Rename" at bounding box center [443, 73] width 190 height 31
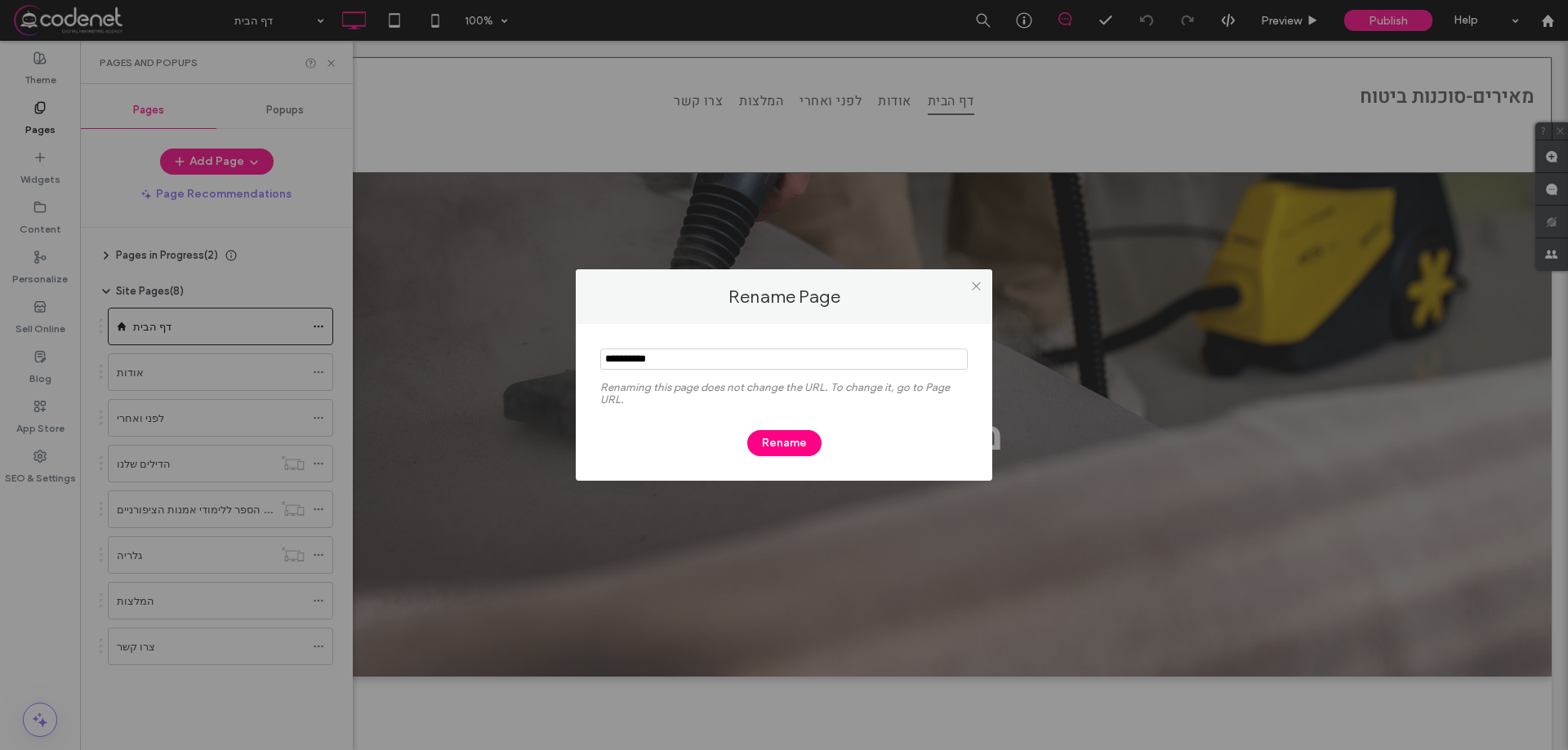
click at [644, 351] on input "notEmpty" at bounding box center [783, 358] width 367 height 21
type input "**********"
click at [779, 450] on button "Rename" at bounding box center [784, 443] width 74 height 26
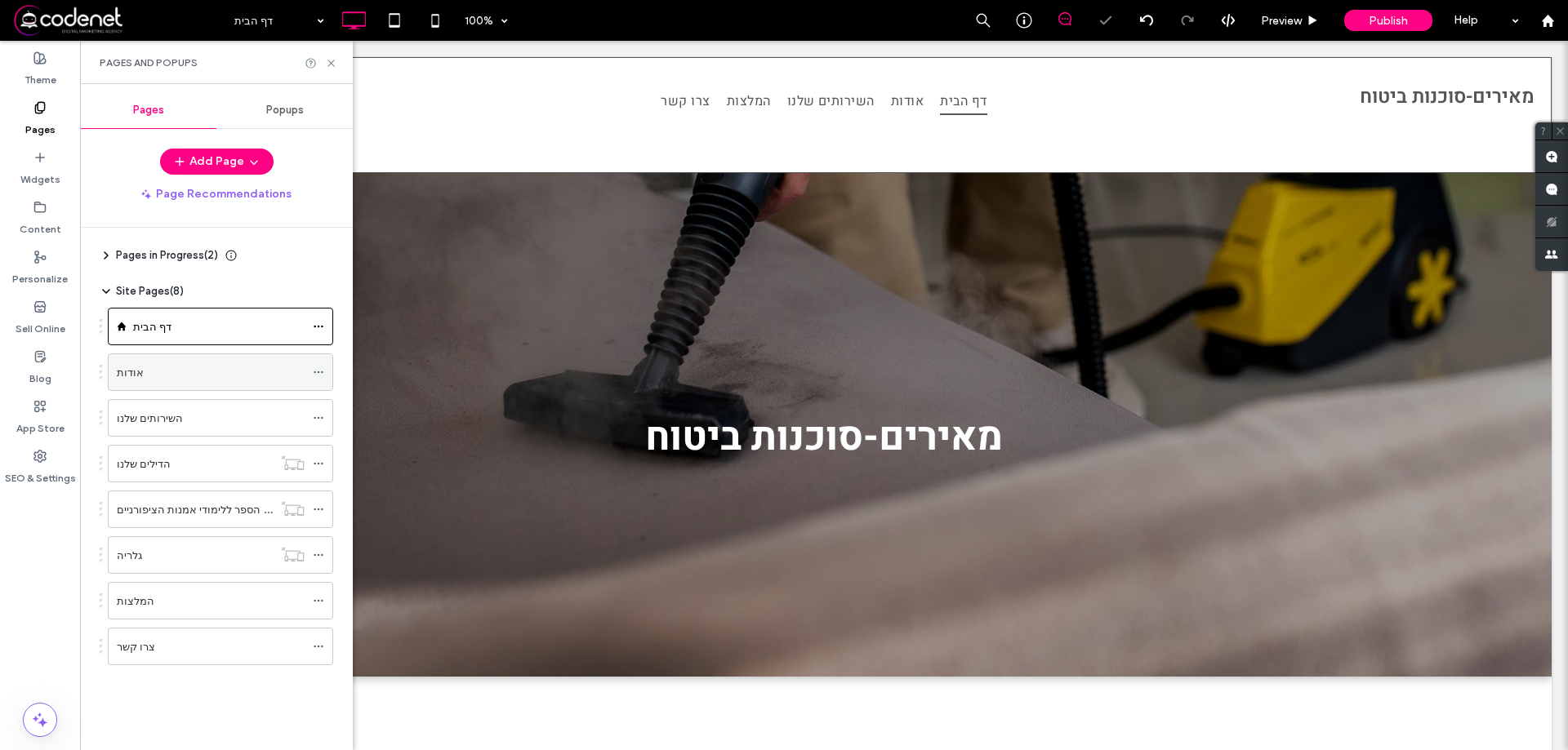
click at [324, 373] on icon at bounding box center [319, 372] width 12 height 12
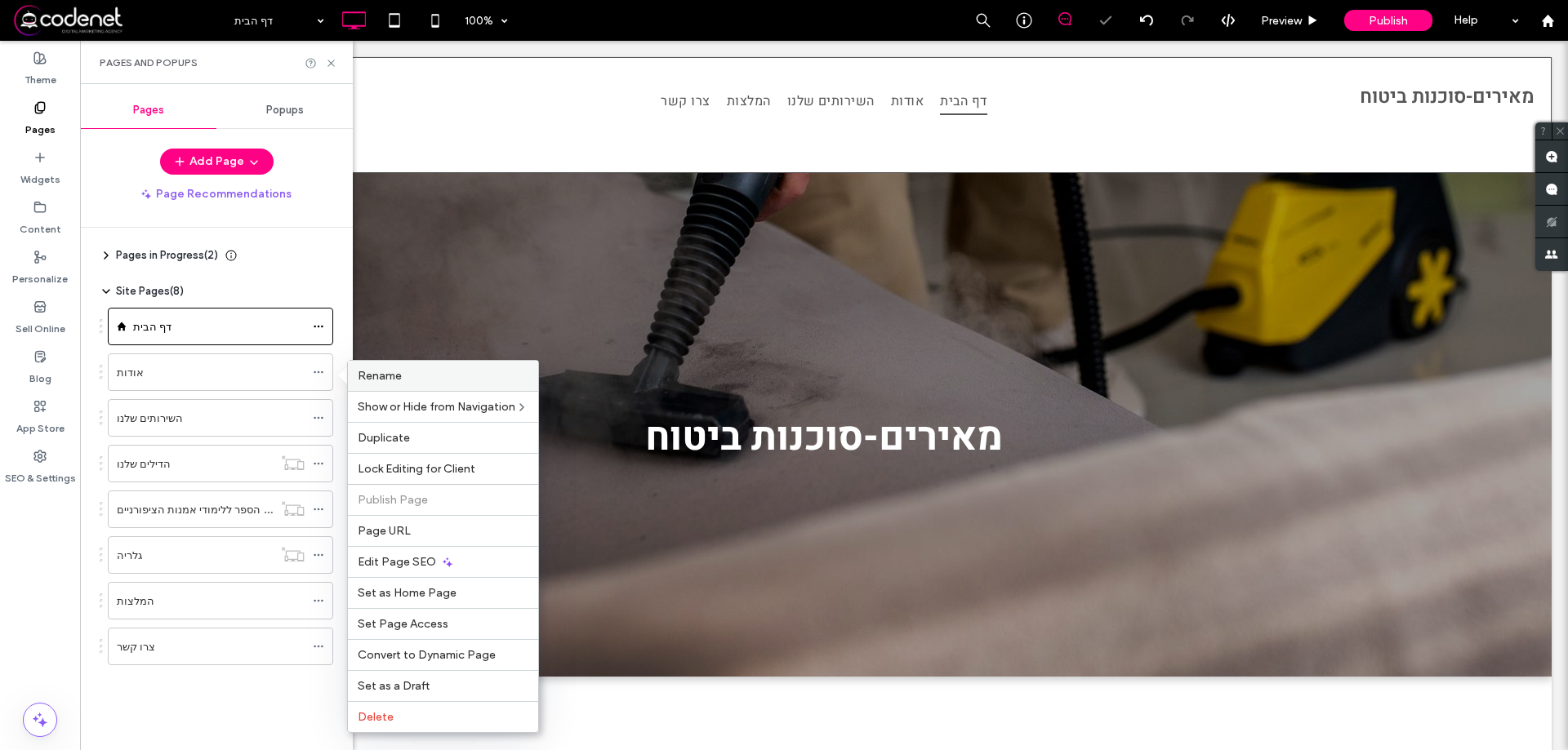
click at [466, 381] on label "Rename" at bounding box center [442, 376] width 170 height 14
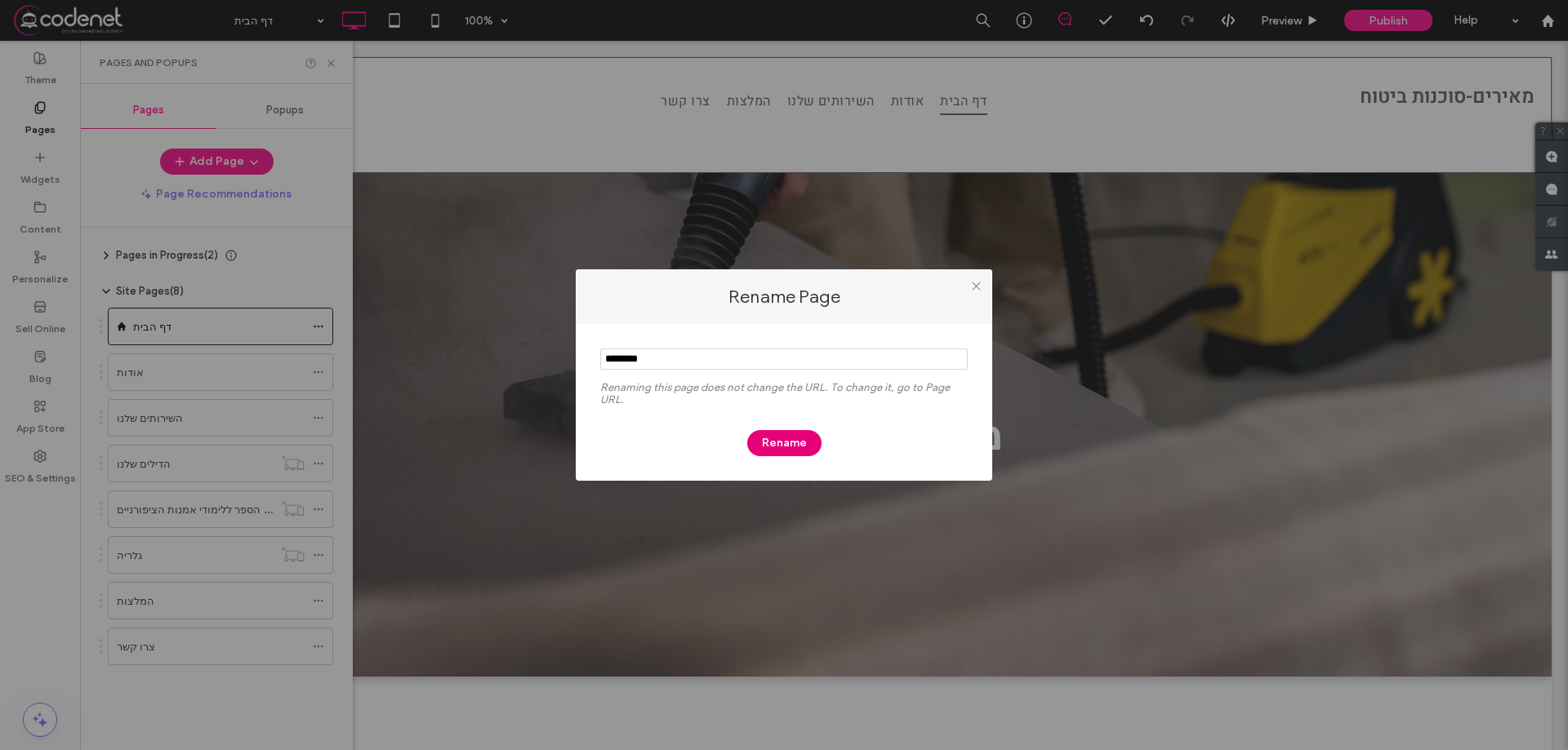
type input "********"
click at [775, 438] on button "Rename" at bounding box center [784, 443] width 74 height 26
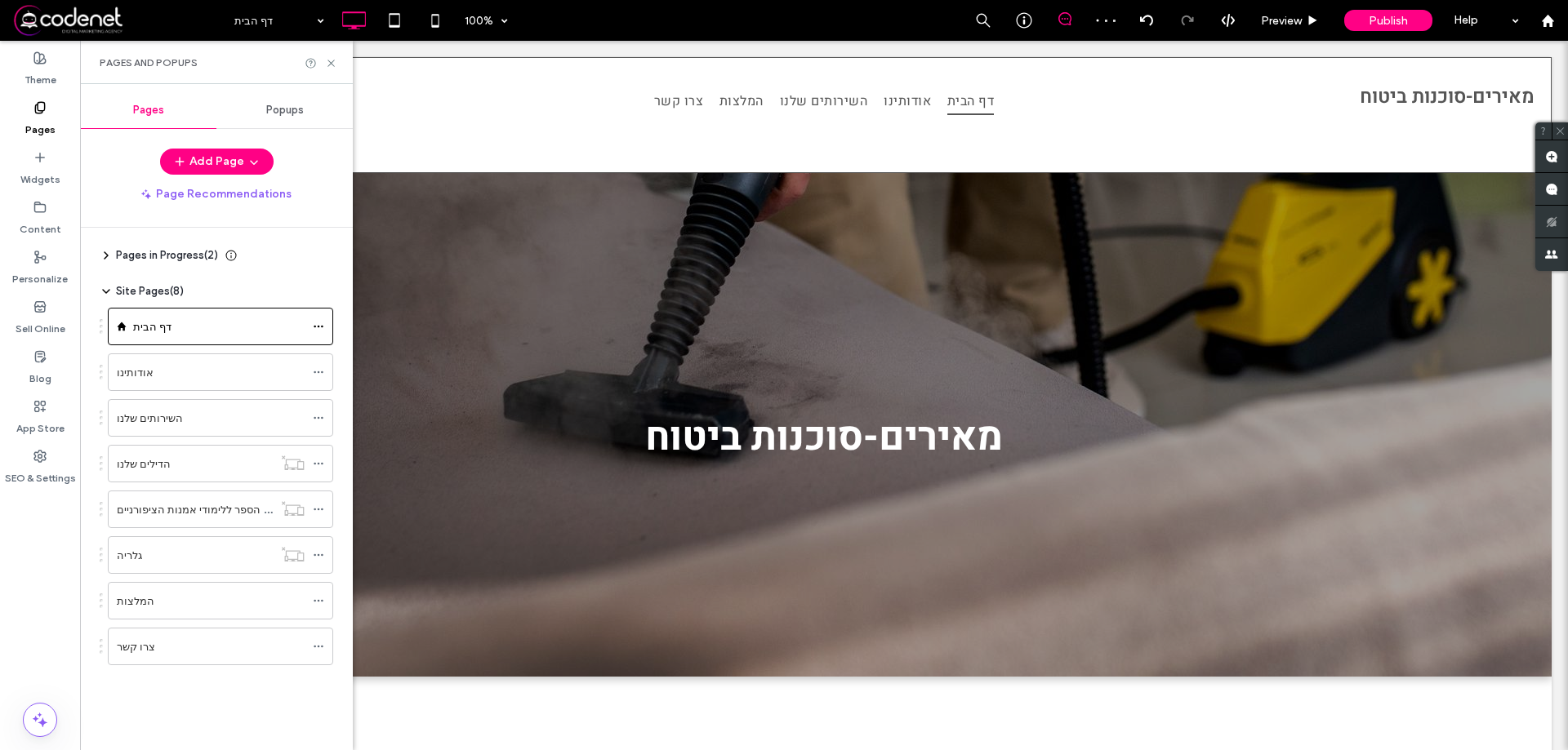
drag, startPoint x: 273, startPoint y: 285, endPoint x: 269, endPoint y: 264, distance: 21.4
click at [296, 260] on div "Pages in Progress ( 2 )" at bounding box center [217, 255] width 234 height 17
drag, startPoint x: 244, startPoint y: 299, endPoint x: 296, endPoint y: 290, distance: 52.8
click at [296, 290] on div "Site Pages ( 8 )" at bounding box center [217, 291] width 234 height 17
click at [315, 609] on span at bounding box center [319, 601] width 12 height 25
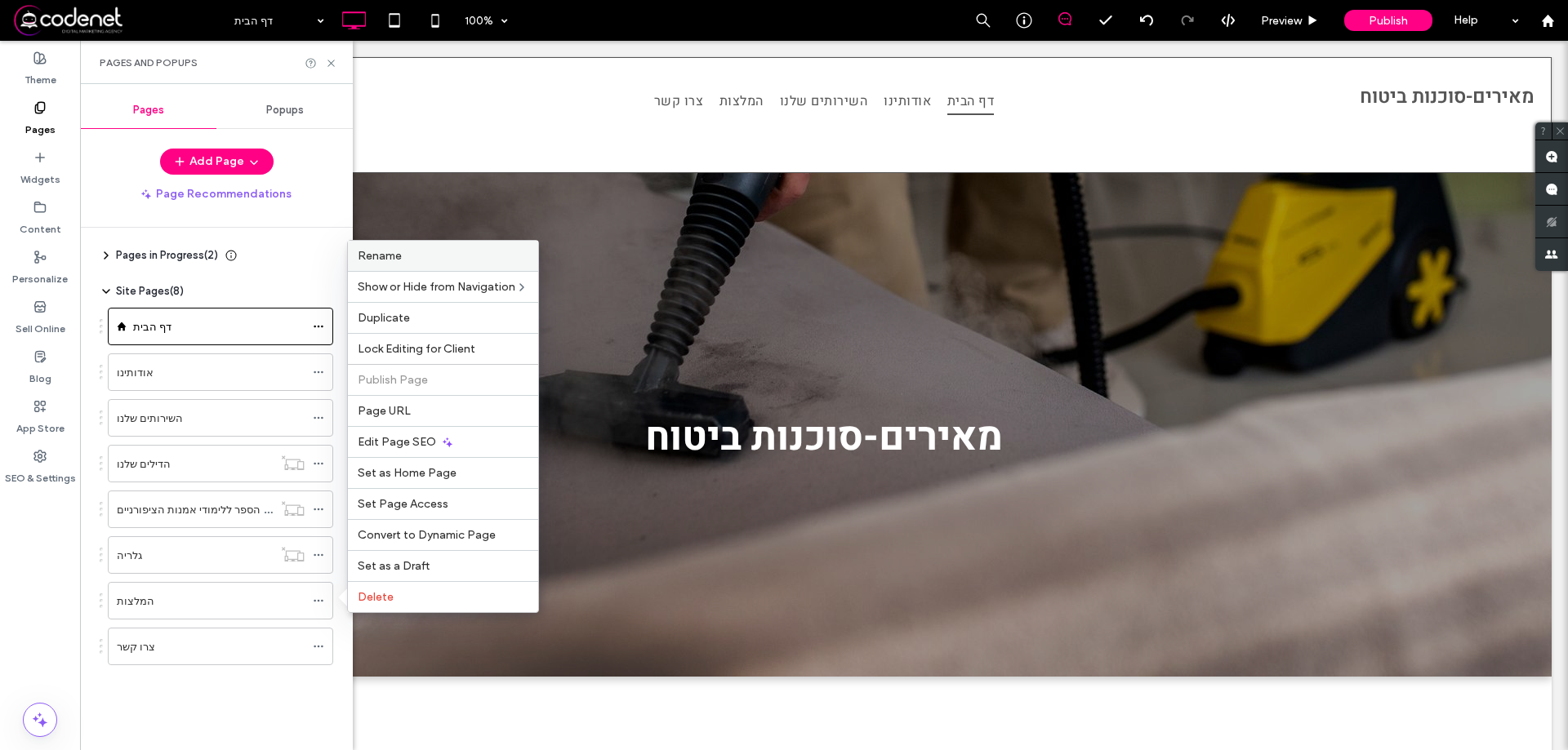
click at [428, 240] on div "Rename" at bounding box center [443, 255] width 190 height 31
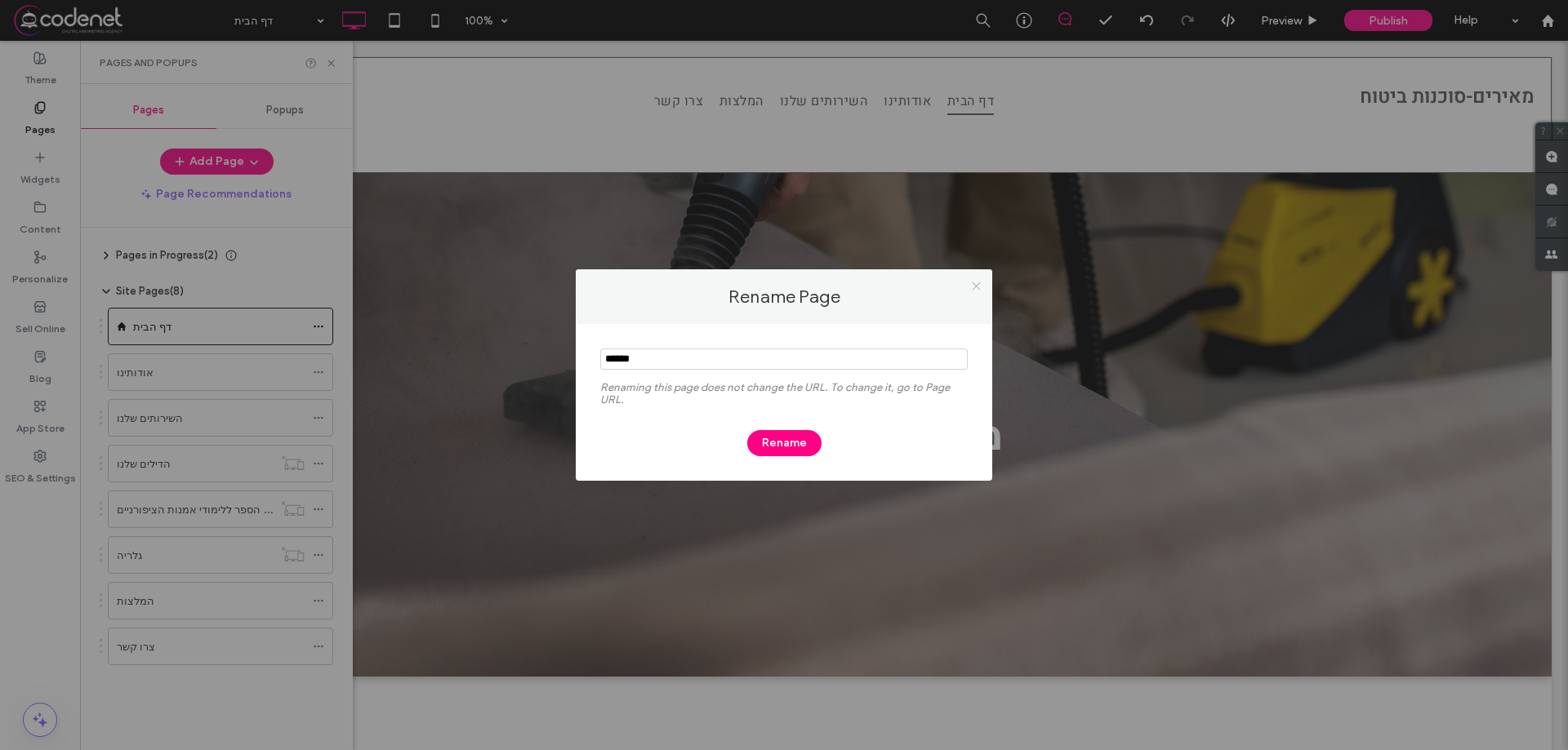
click at [975, 287] on icon at bounding box center [976, 286] width 12 height 12
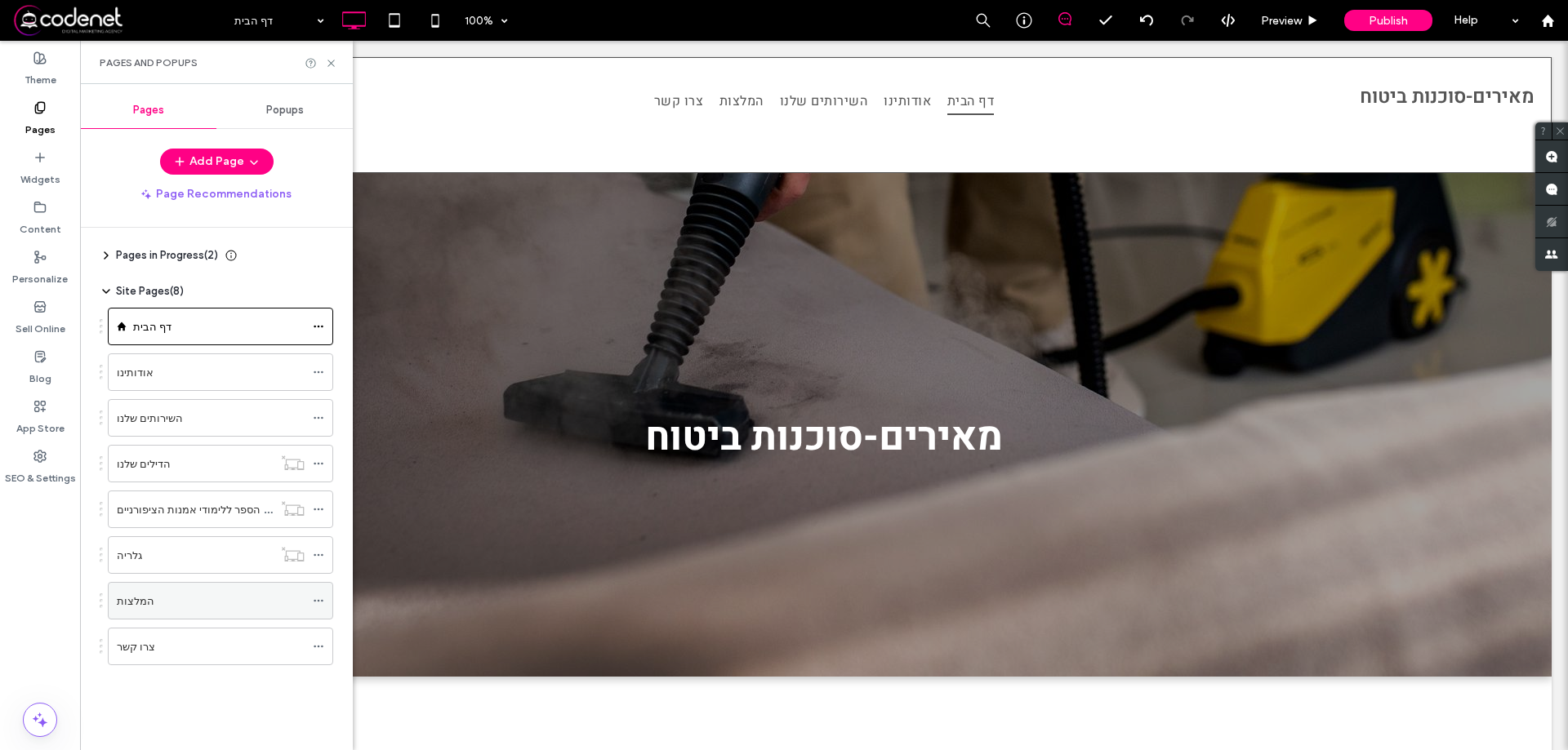
click at [313, 609] on span at bounding box center [319, 601] width 12 height 25
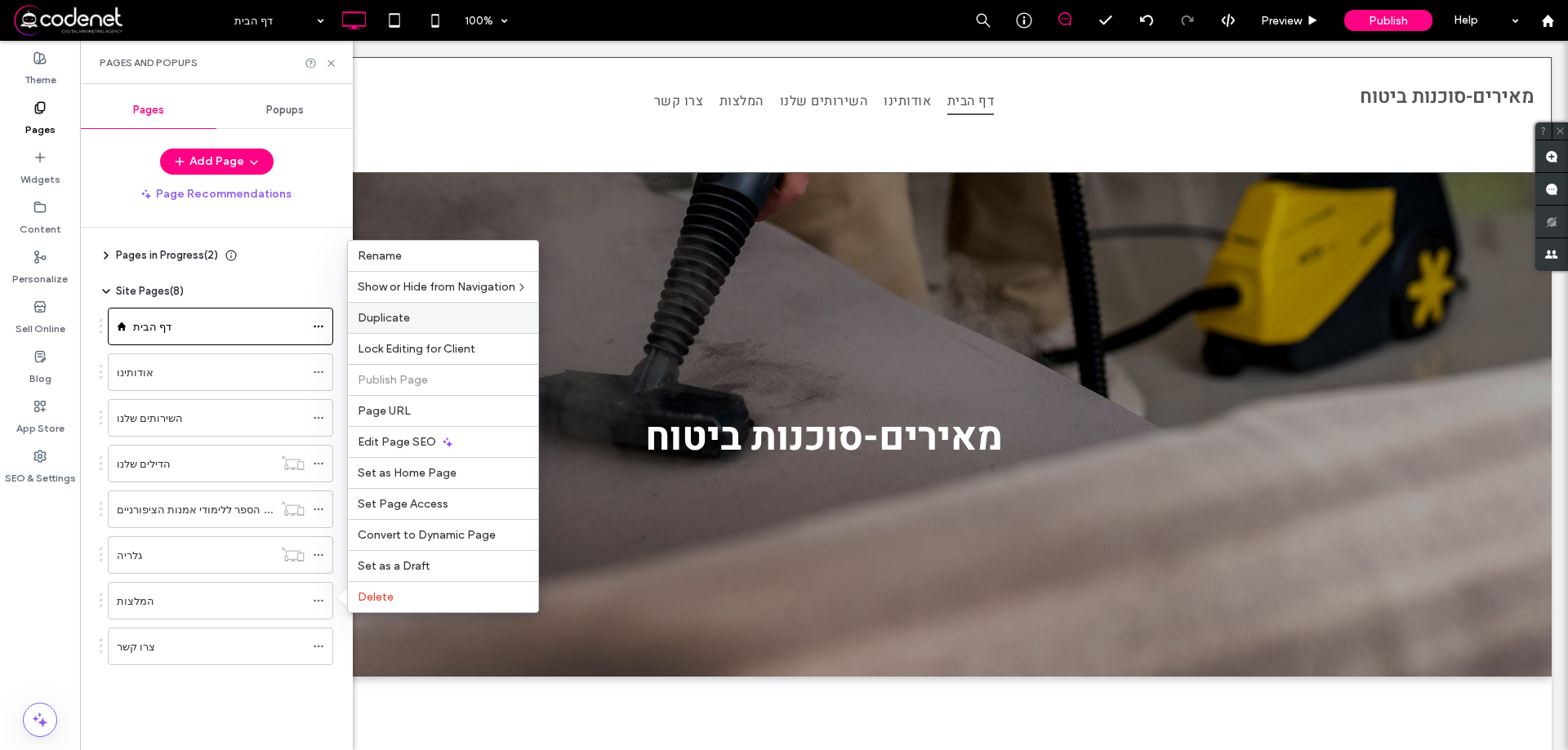
click at [438, 325] on div "Duplicate" at bounding box center [443, 317] width 190 height 31
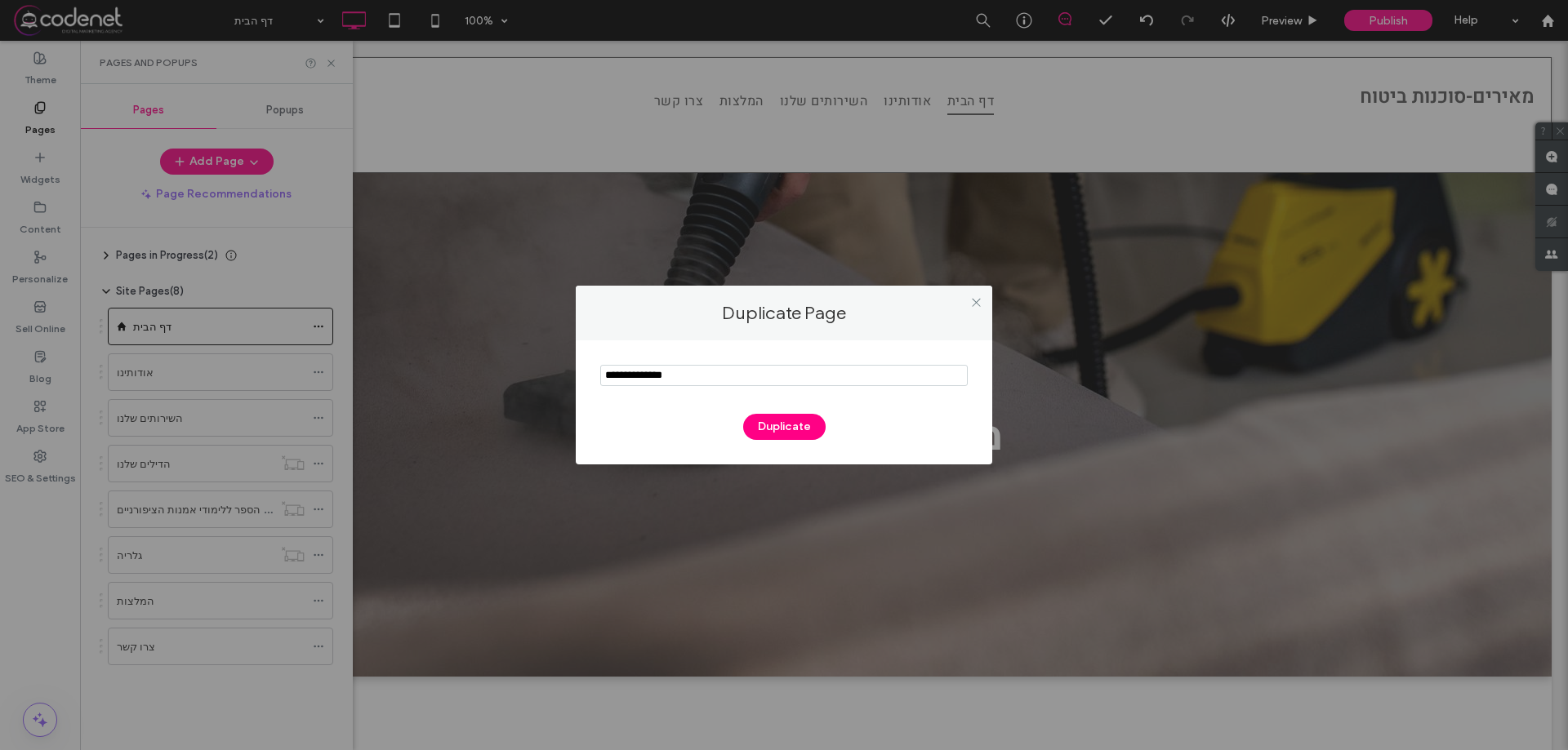
click at [656, 381] on input "notEmpty" at bounding box center [783, 375] width 367 height 21
type input "*****"
click at [777, 432] on button "Duplicate" at bounding box center [784, 426] width 82 height 26
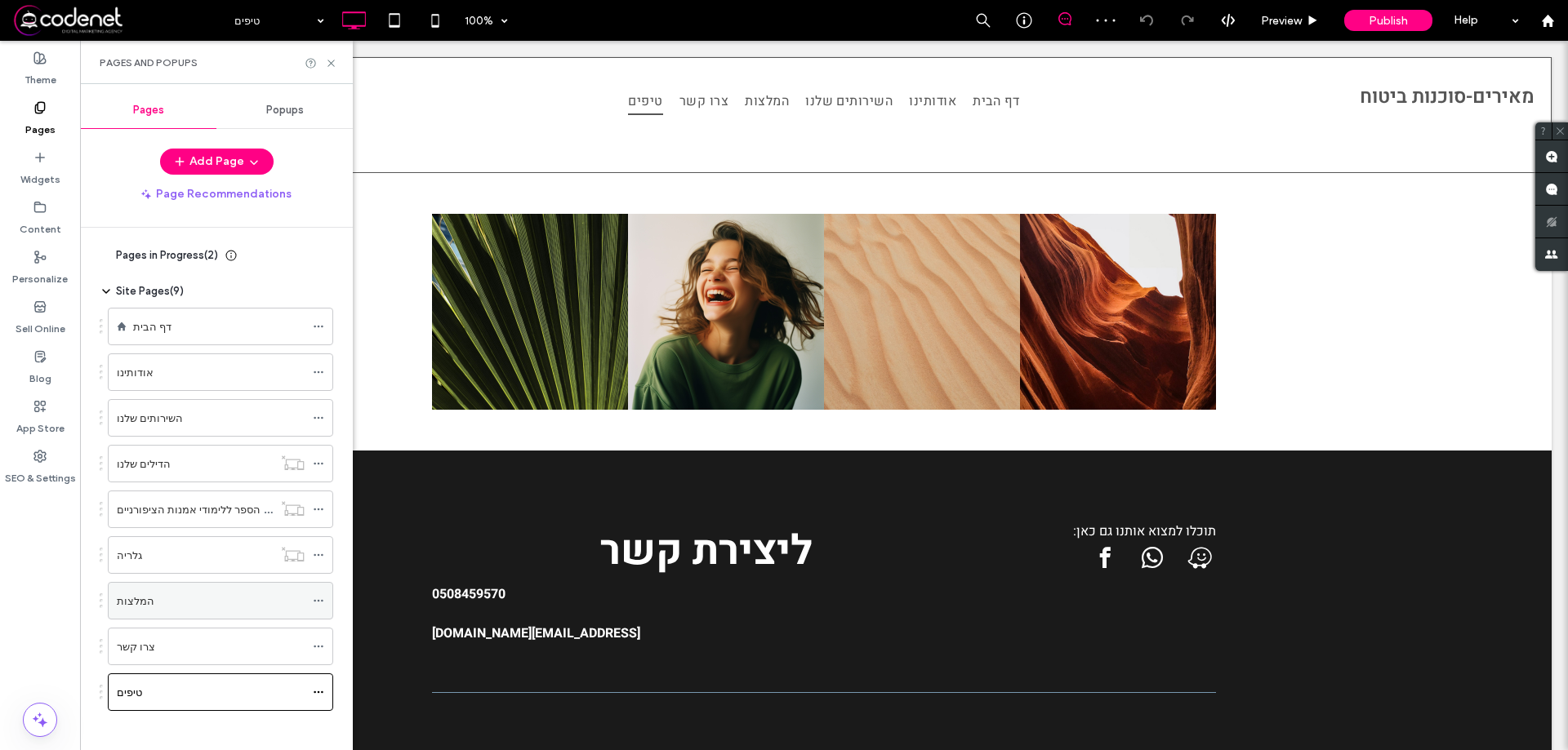
click at [323, 597] on icon at bounding box center [319, 602] width 12 height 12
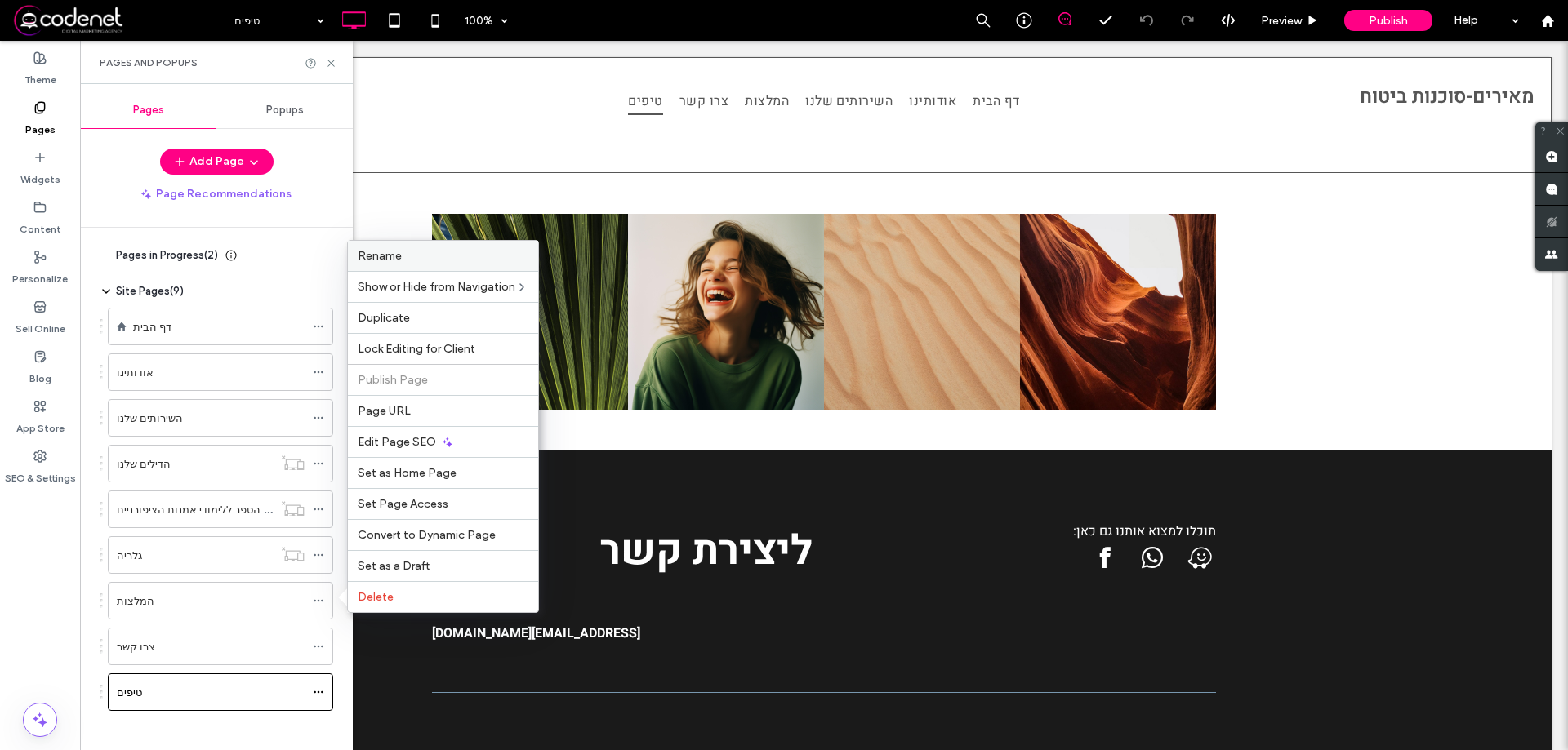
click at [372, 258] on span "Rename" at bounding box center [379, 256] width 45 height 14
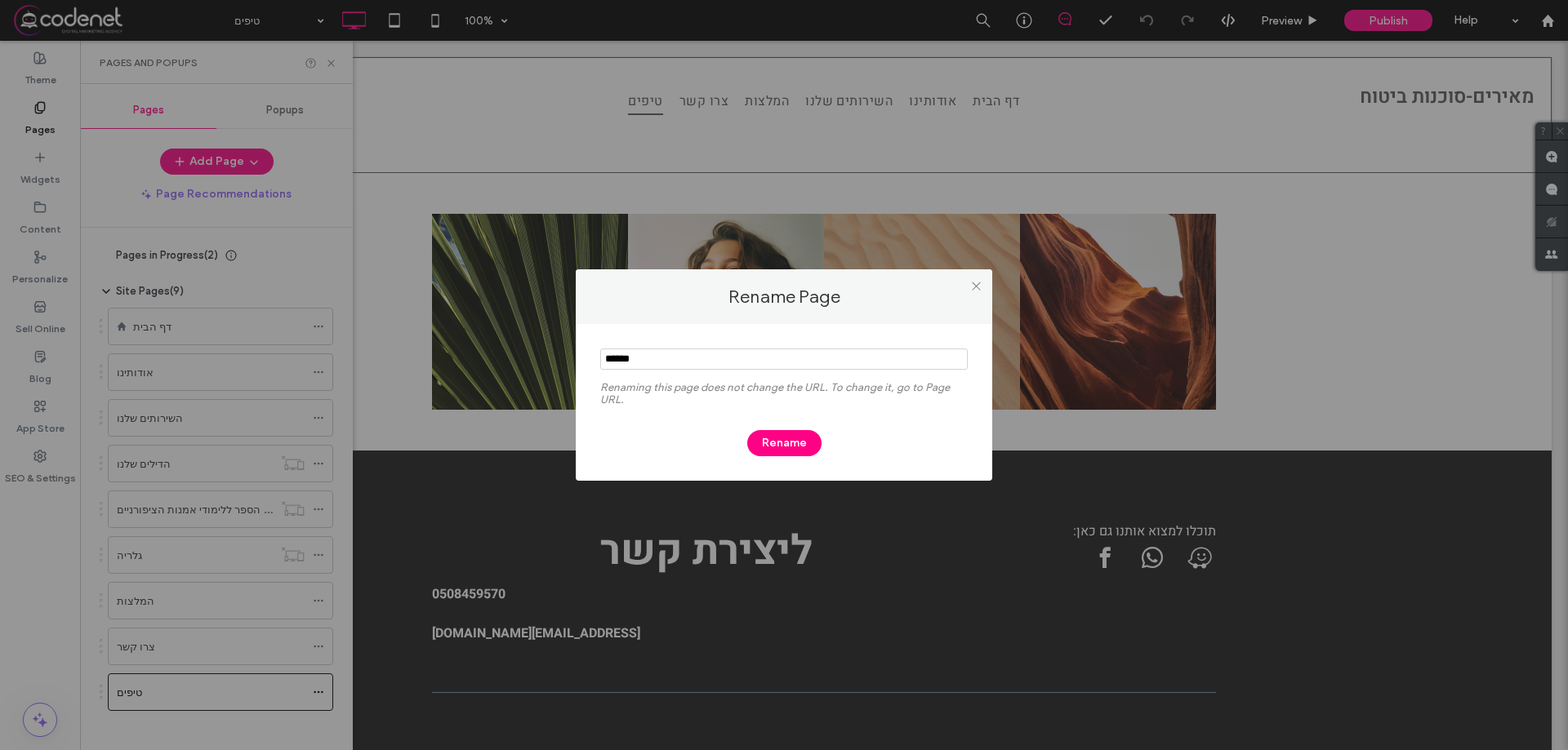
click at [624, 370] on input "notEmpty" at bounding box center [783, 358] width 367 height 21
type input "*******"
click at [781, 439] on button "Rename" at bounding box center [784, 443] width 74 height 26
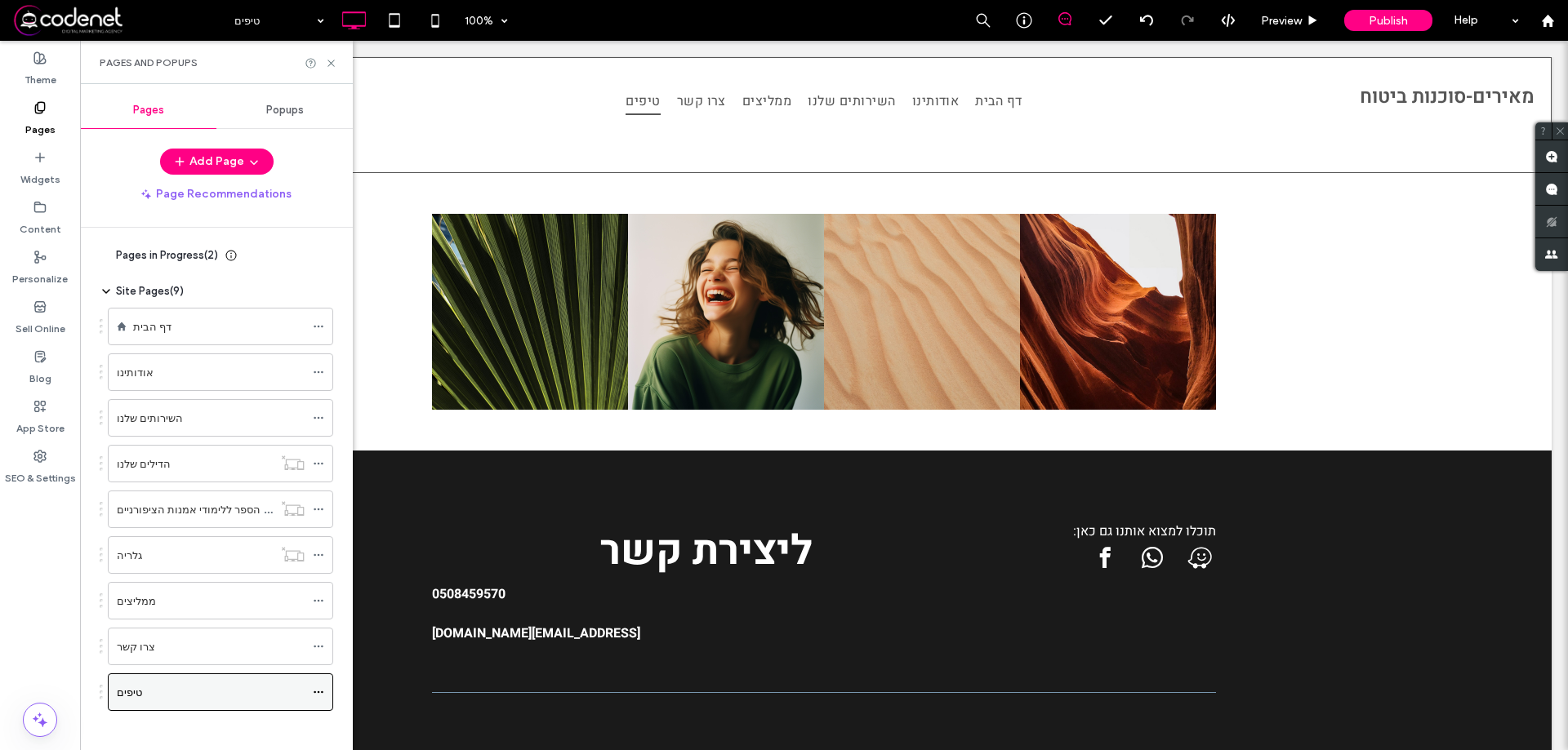
click at [321, 698] on span at bounding box center [319, 692] width 12 height 25
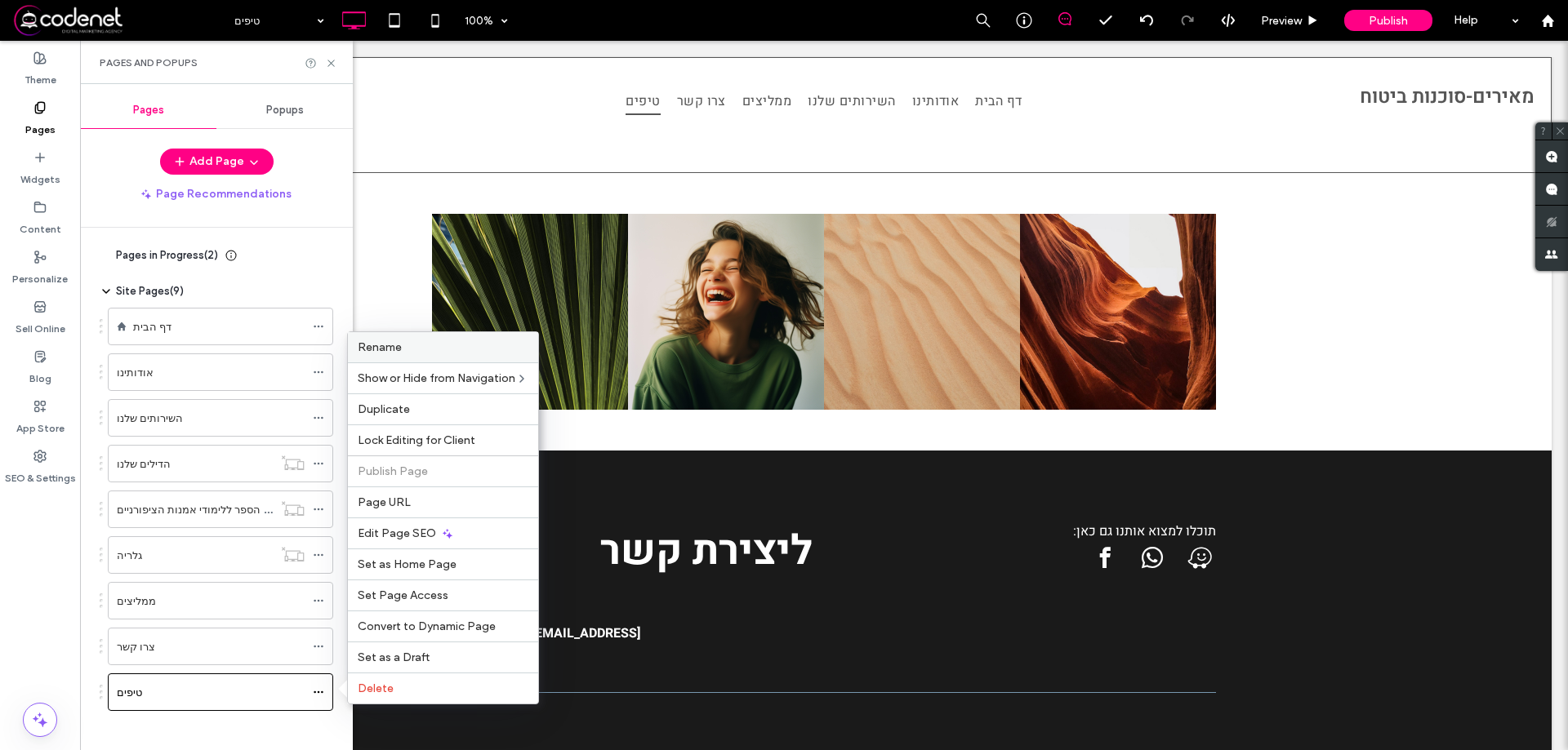
click at [463, 344] on label "Rename" at bounding box center [442, 347] width 170 height 14
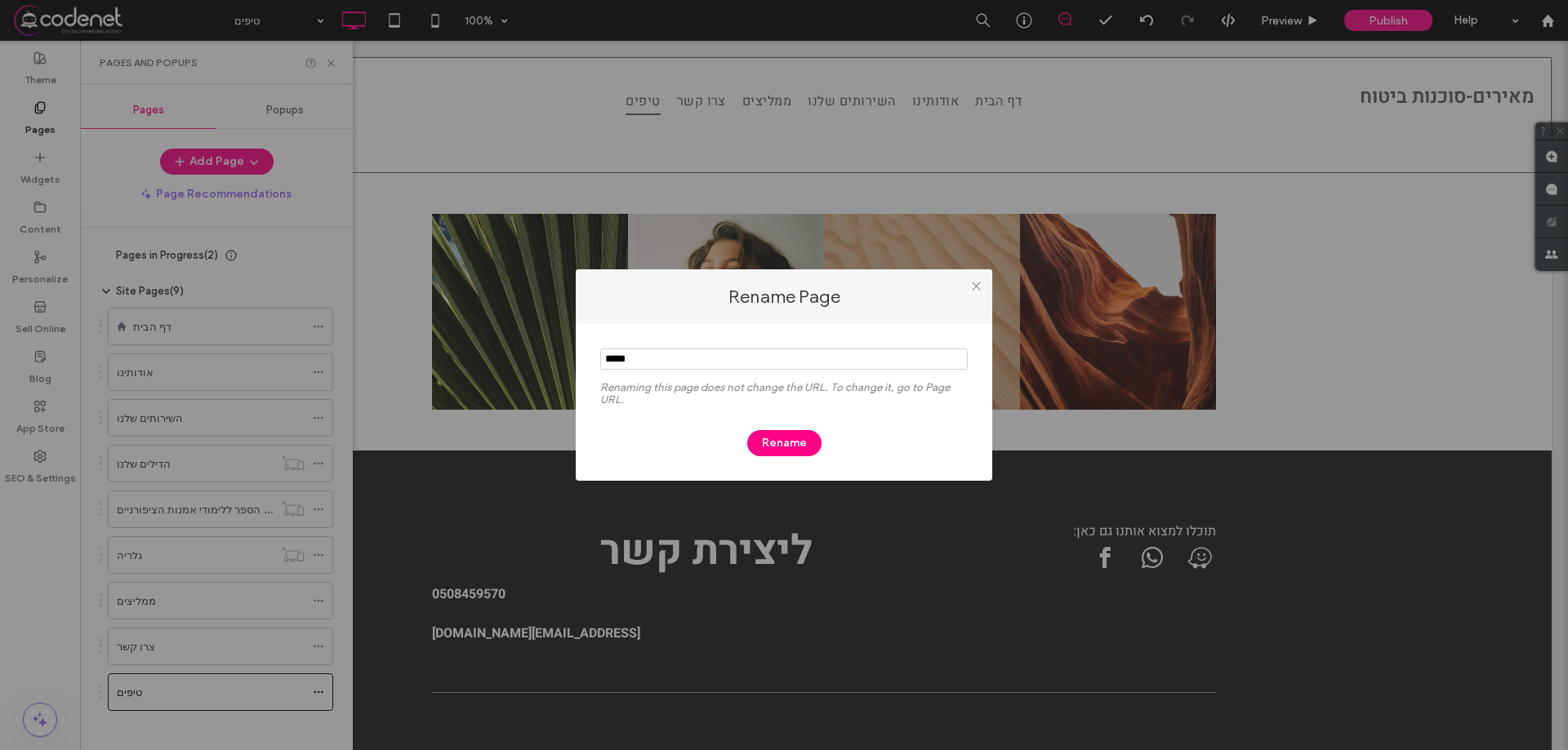
click at [647, 359] on input "notEmpty" at bounding box center [783, 358] width 367 height 21
click at [983, 284] on div at bounding box center [976, 285] width 25 height 25
click at [976, 289] on icon at bounding box center [976, 286] width 12 height 12
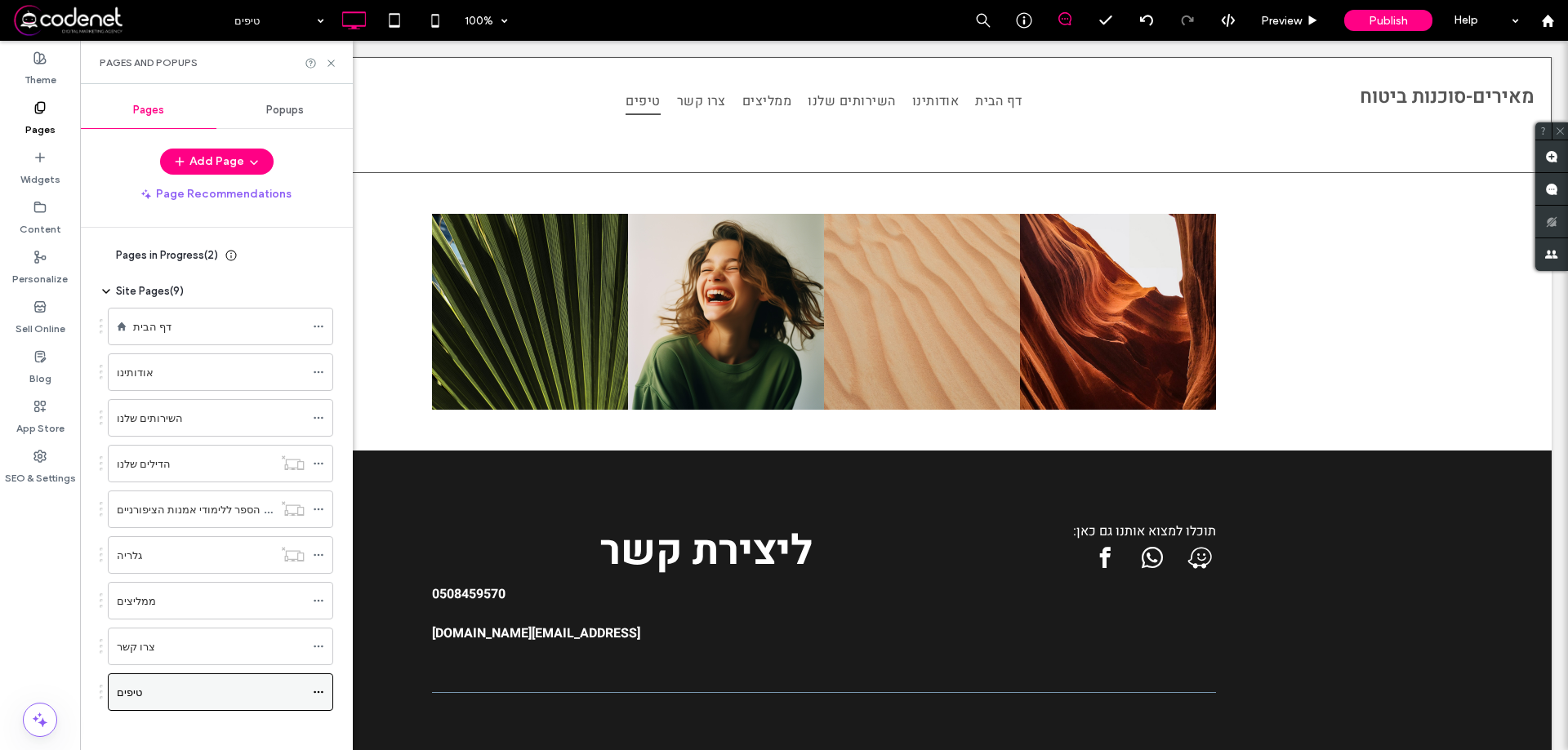
click at [318, 693] on use at bounding box center [318, 693] width 9 height 2
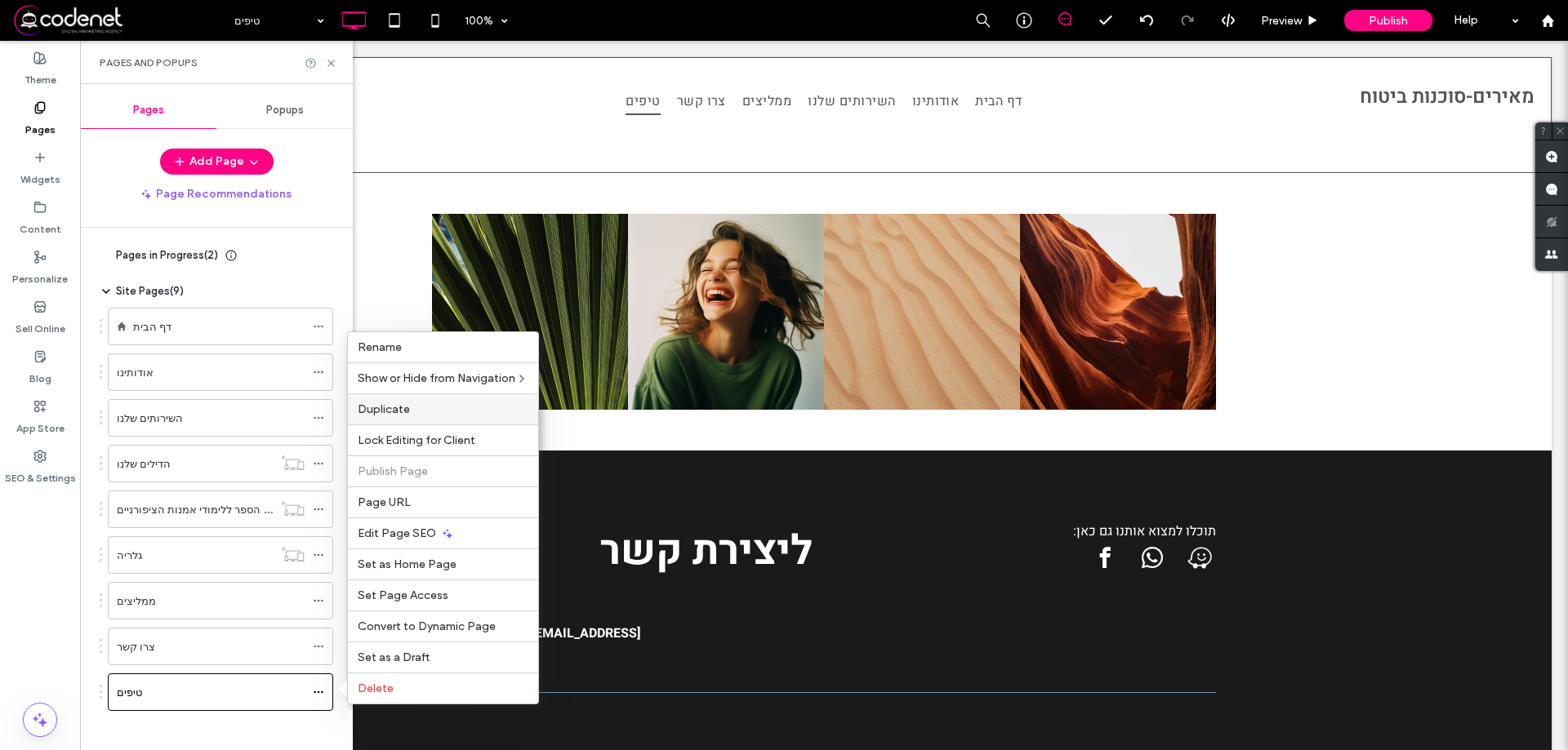
click at [449, 397] on div "Duplicate" at bounding box center [443, 409] width 190 height 31
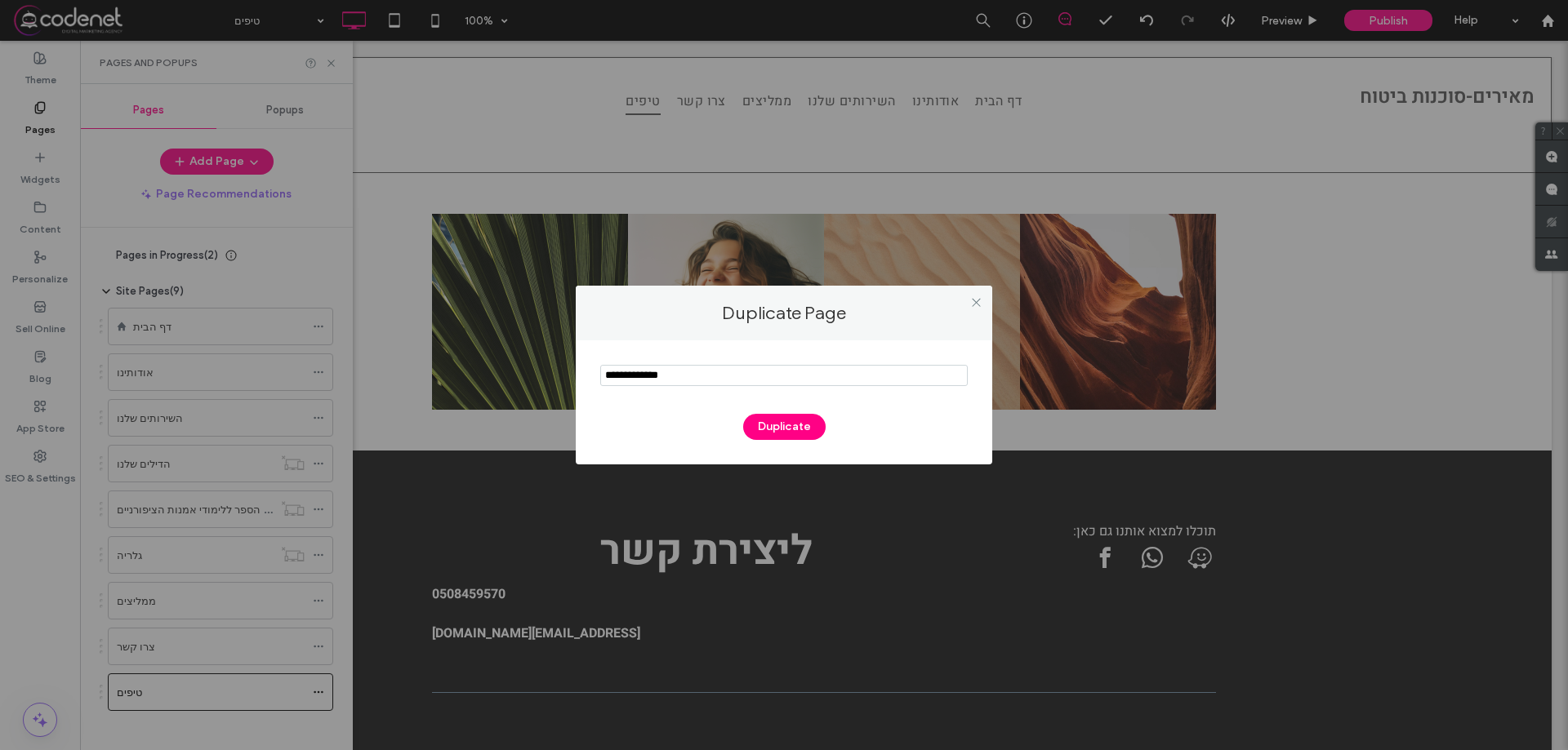
click at [669, 385] on input "notEmpty" at bounding box center [783, 375] width 367 height 21
type input "**********"
click at [764, 418] on button "Duplicate" at bounding box center [784, 426] width 82 height 26
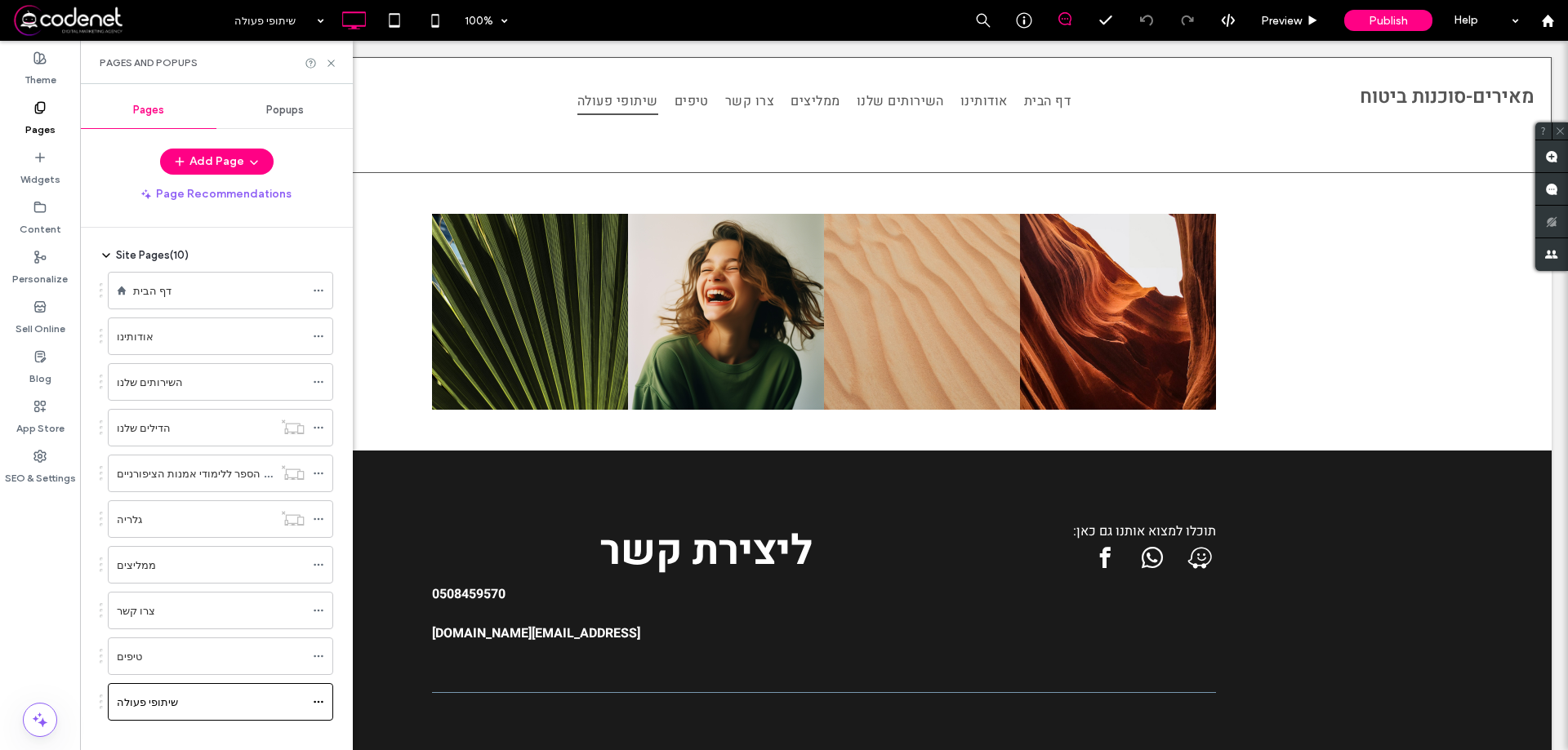
scroll to position [55, 0]
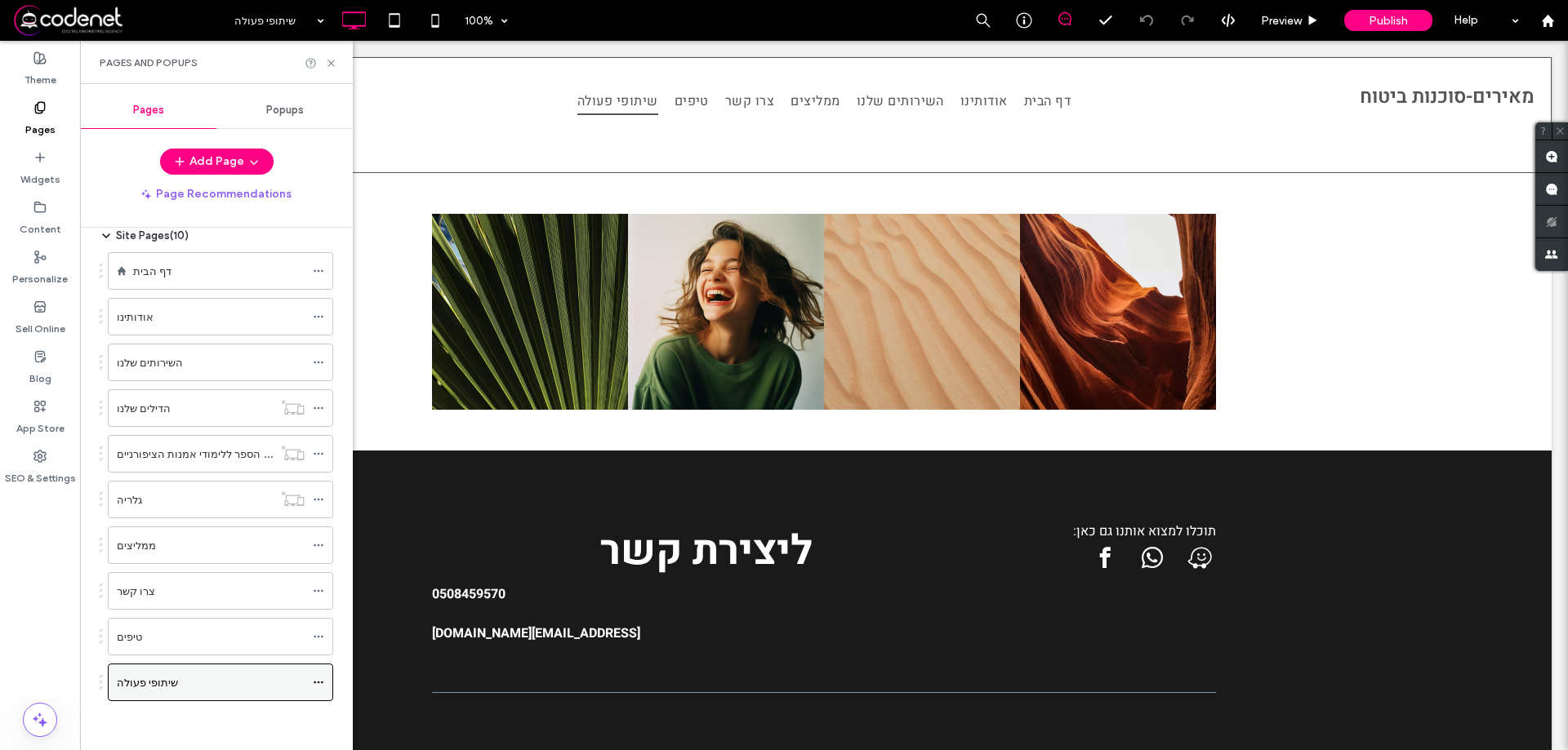
click at [327, 687] on div at bounding box center [323, 682] width 20 height 25
click at [321, 682] on icon at bounding box center [319, 683] width 12 height 12
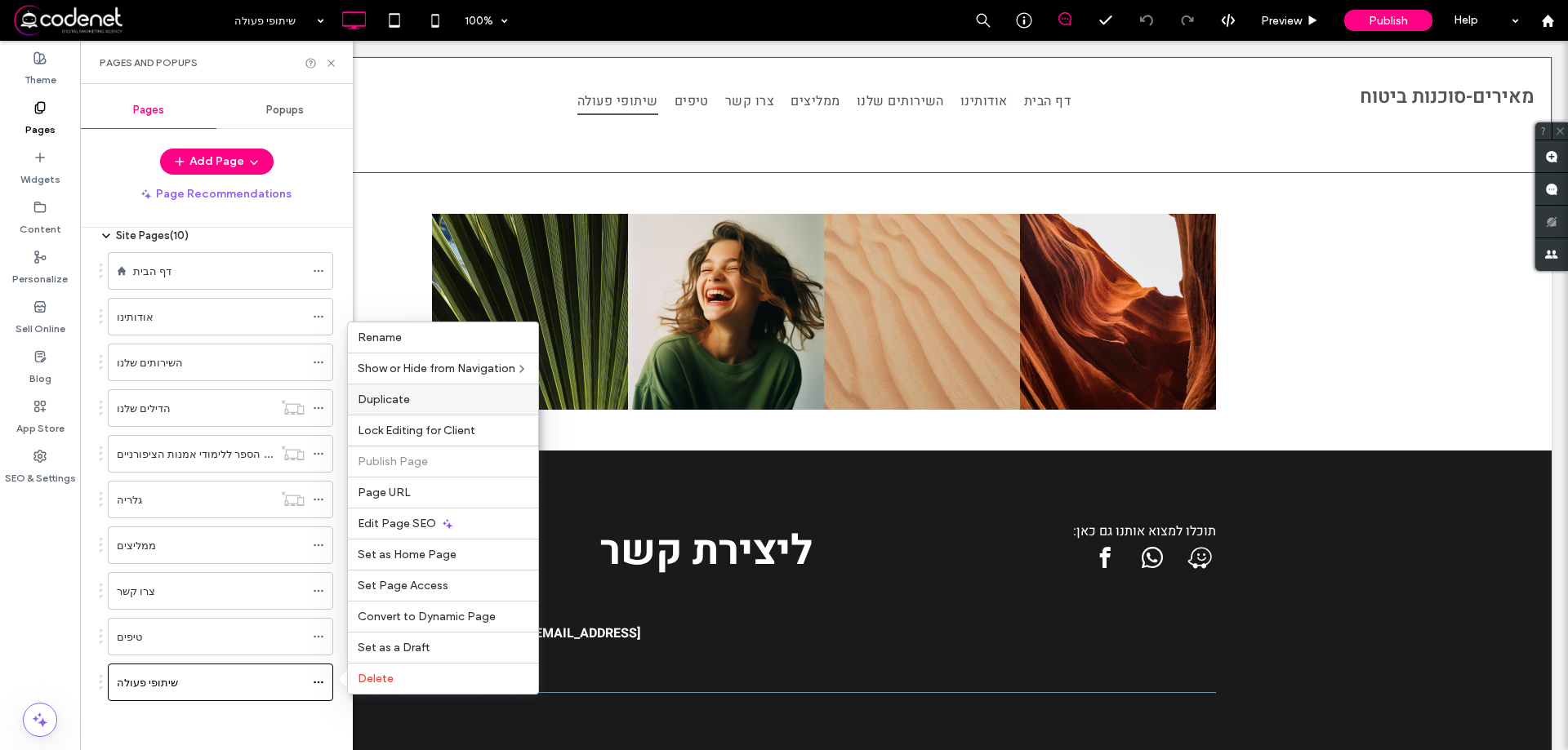
click at [422, 410] on div "Duplicate" at bounding box center [443, 399] width 190 height 31
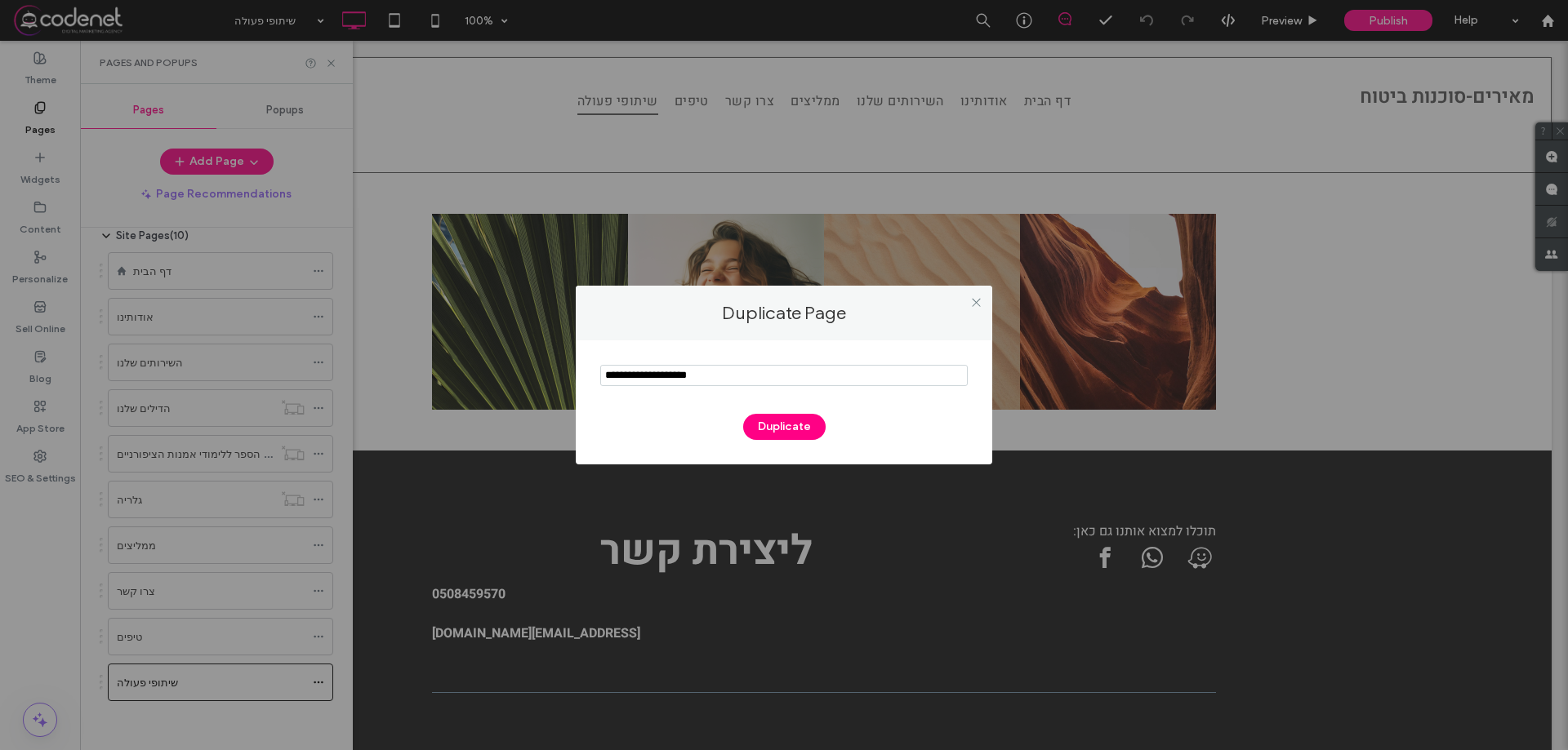
click at [658, 387] on section at bounding box center [783, 377] width 367 height 41
click at [662, 378] on input "notEmpty" at bounding box center [783, 375] width 367 height 21
paste input "*********"
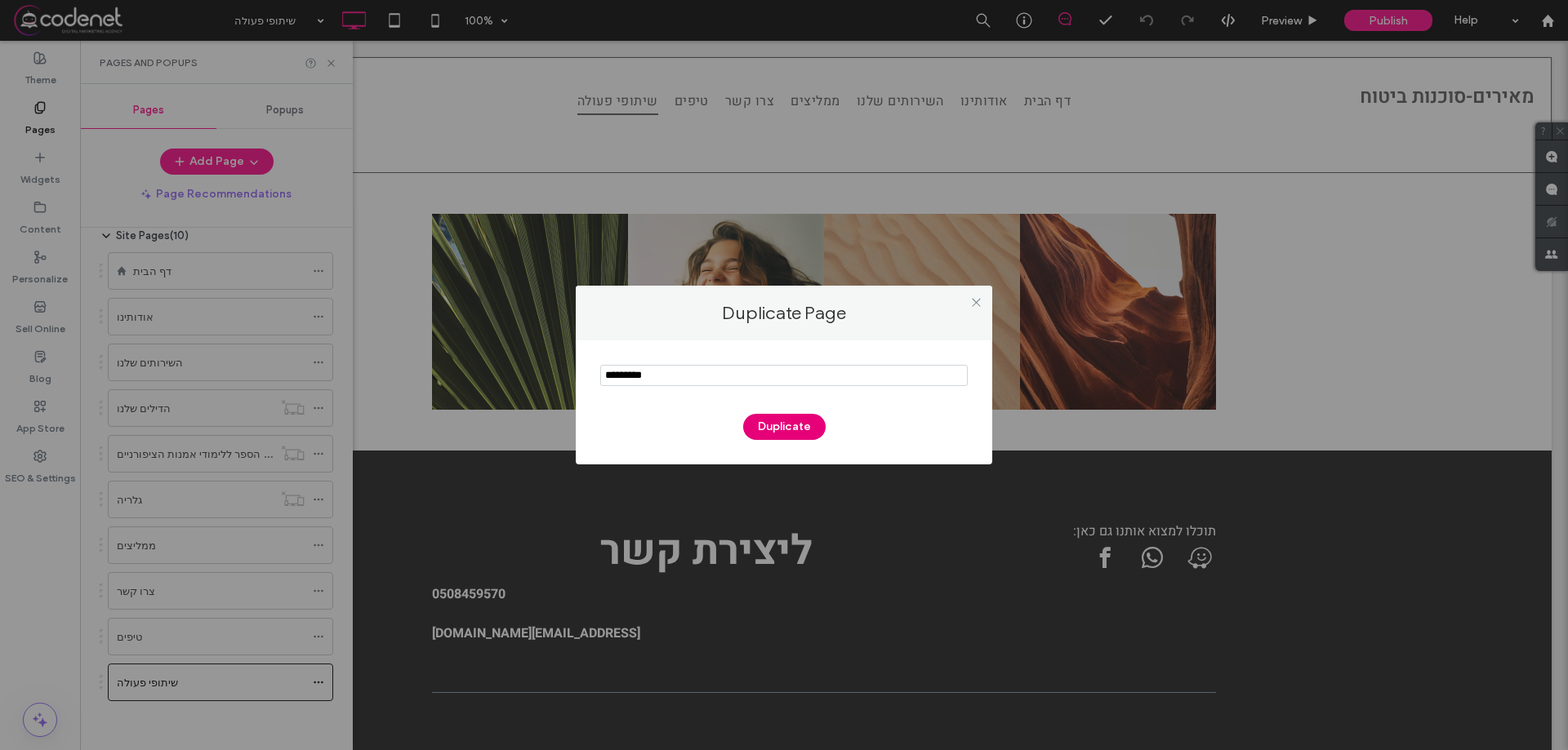
type input "*********"
click at [766, 418] on button "Duplicate" at bounding box center [784, 426] width 82 height 26
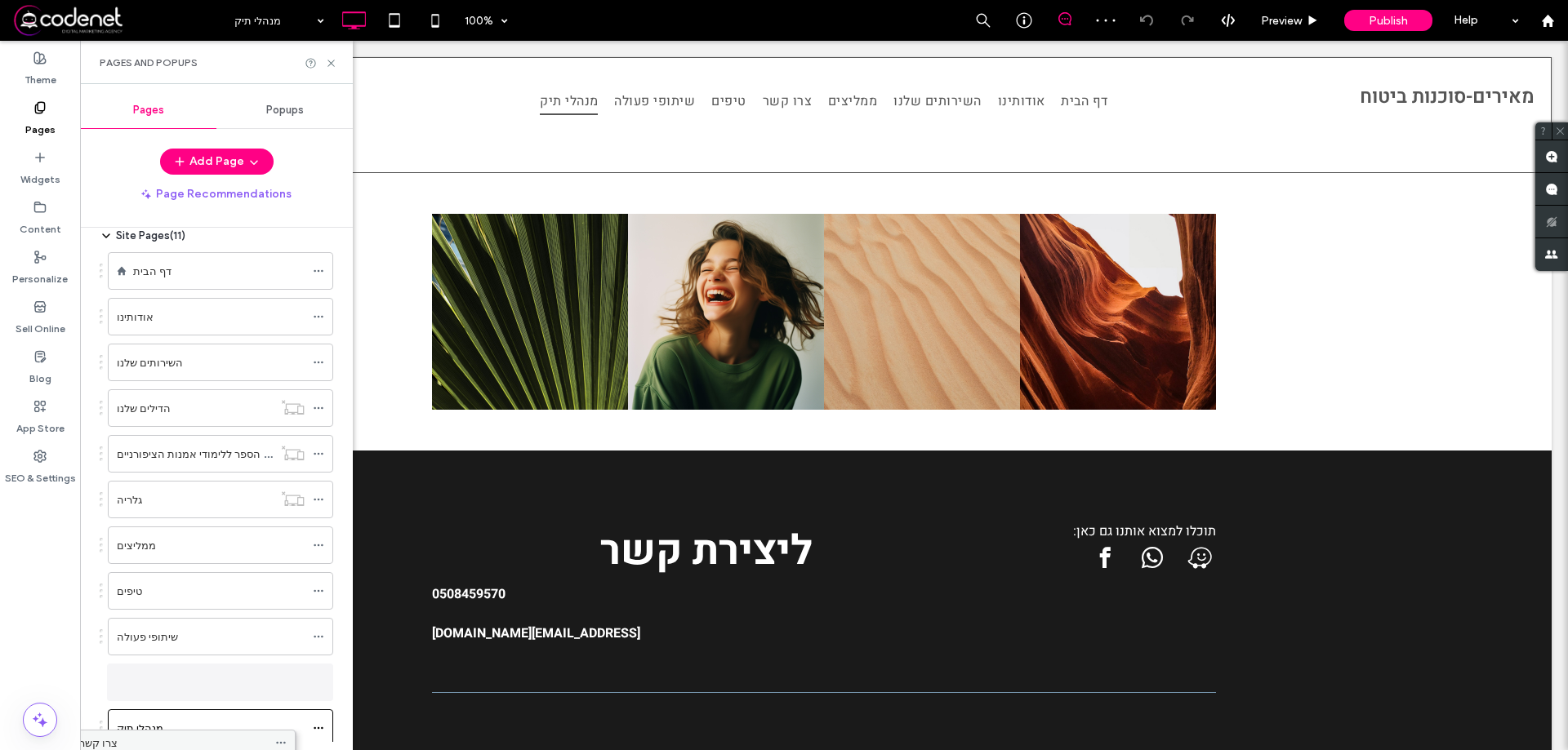
scroll to position [101, 0]
drag, startPoint x: 234, startPoint y: 572, endPoint x: 216, endPoint y: 712, distance: 141.2
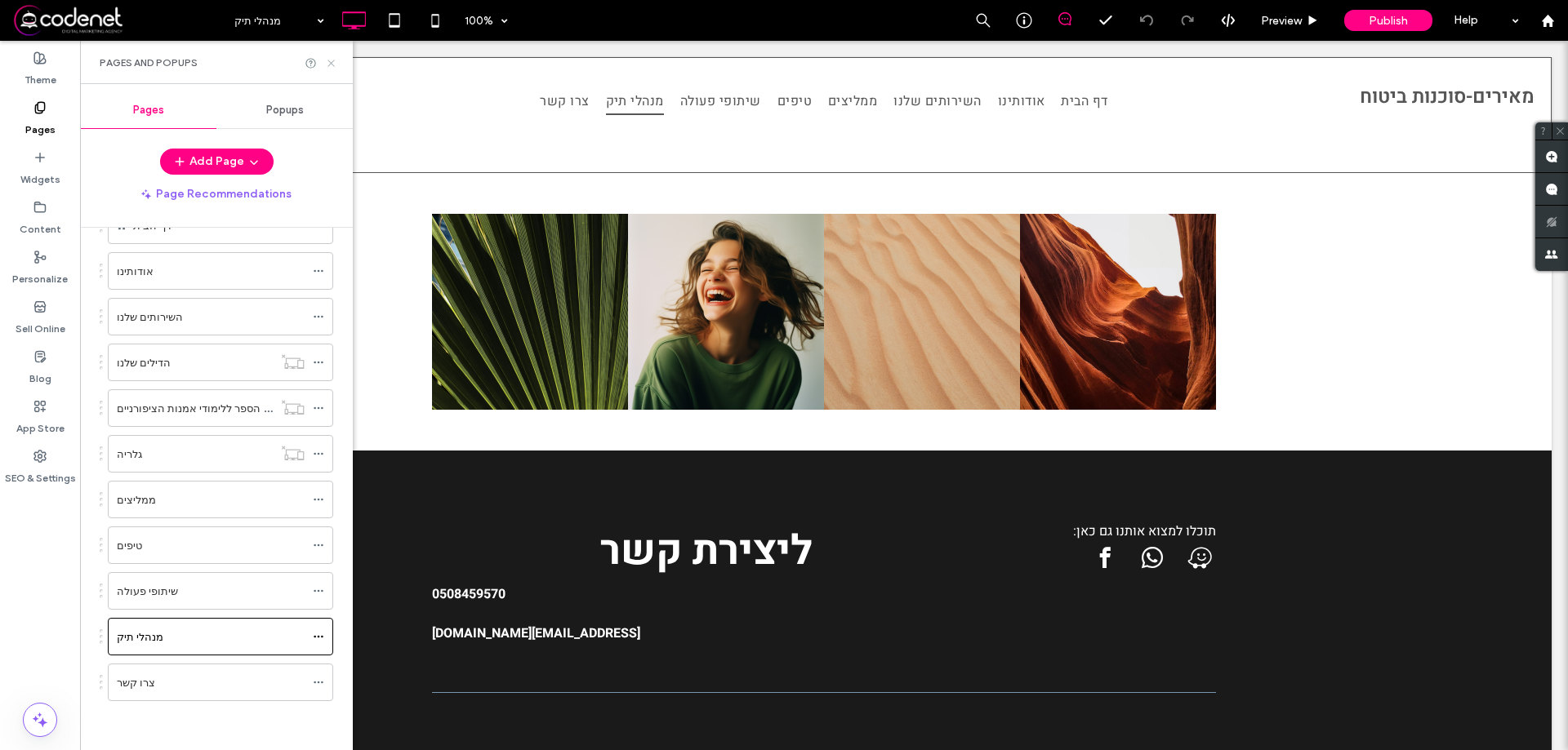
click at [327, 64] on icon at bounding box center [331, 63] width 12 height 12
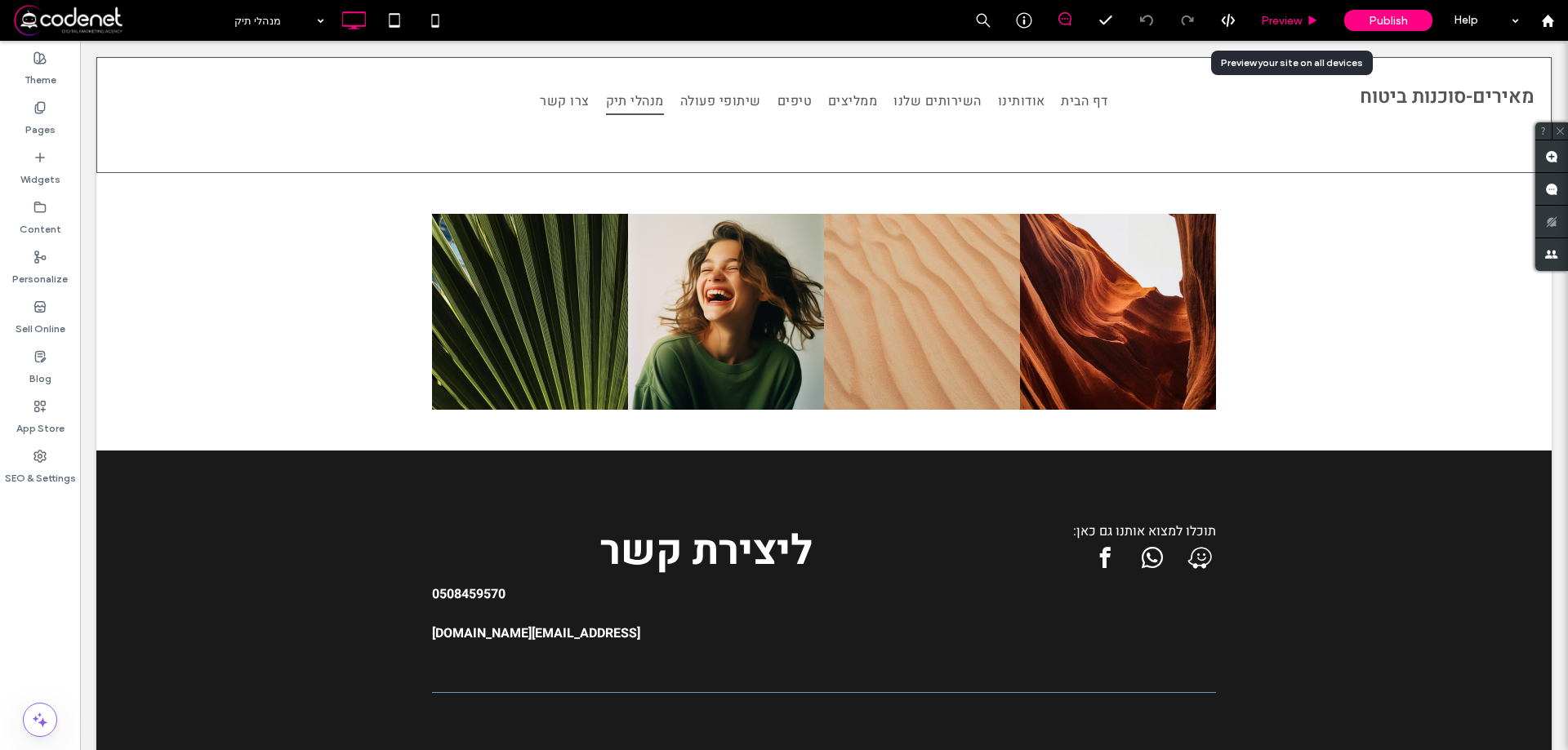
click at [1301, 14] on span "Preview" at bounding box center [1281, 21] width 41 height 14
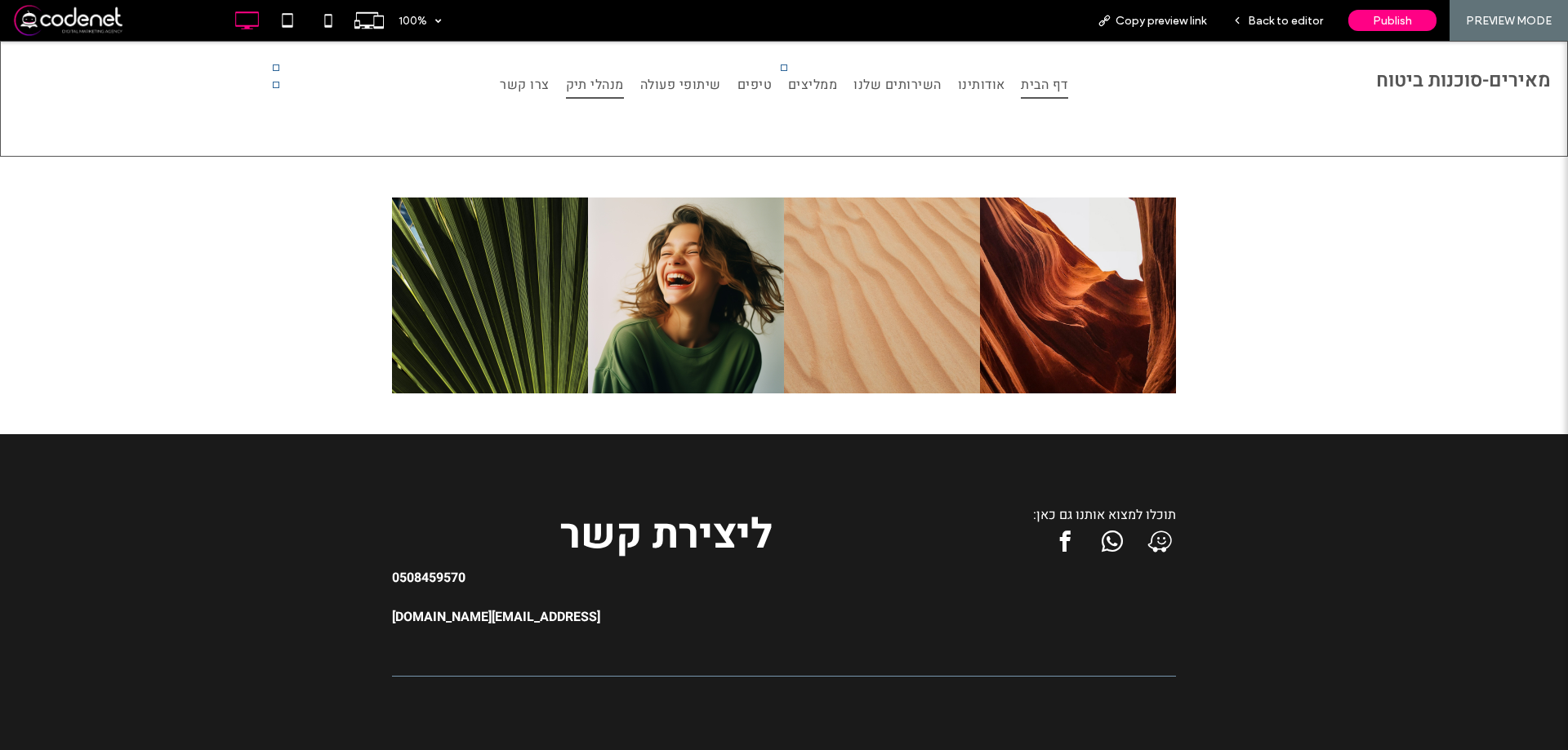
click at [1033, 96] on span "דף הבית" at bounding box center [1043, 85] width 47 height 28
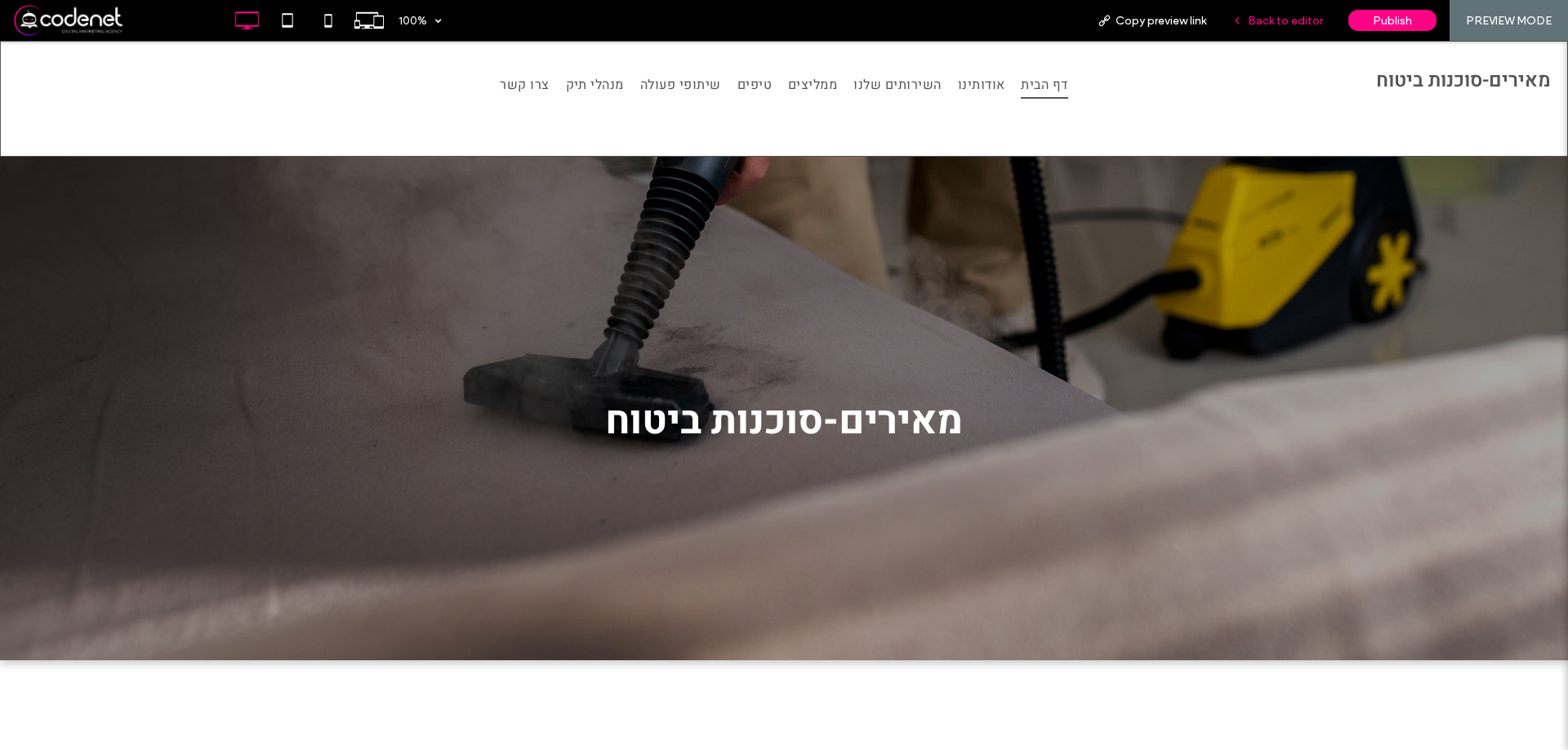
click at [1264, 31] on div "Back to editor" at bounding box center [1278, 20] width 117 height 41
click at [757, 205] on section "מאירים-סוכנות ביטוח Click To Paste Row + Add Section" at bounding box center [784, 408] width 1568 height 504
drag, startPoint x: 1288, startPoint y: 24, endPoint x: 1269, endPoint y: 12, distance: 22.5
click at [1288, 24] on span "Back to editor" at bounding box center [1286, 21] width 75 height 14
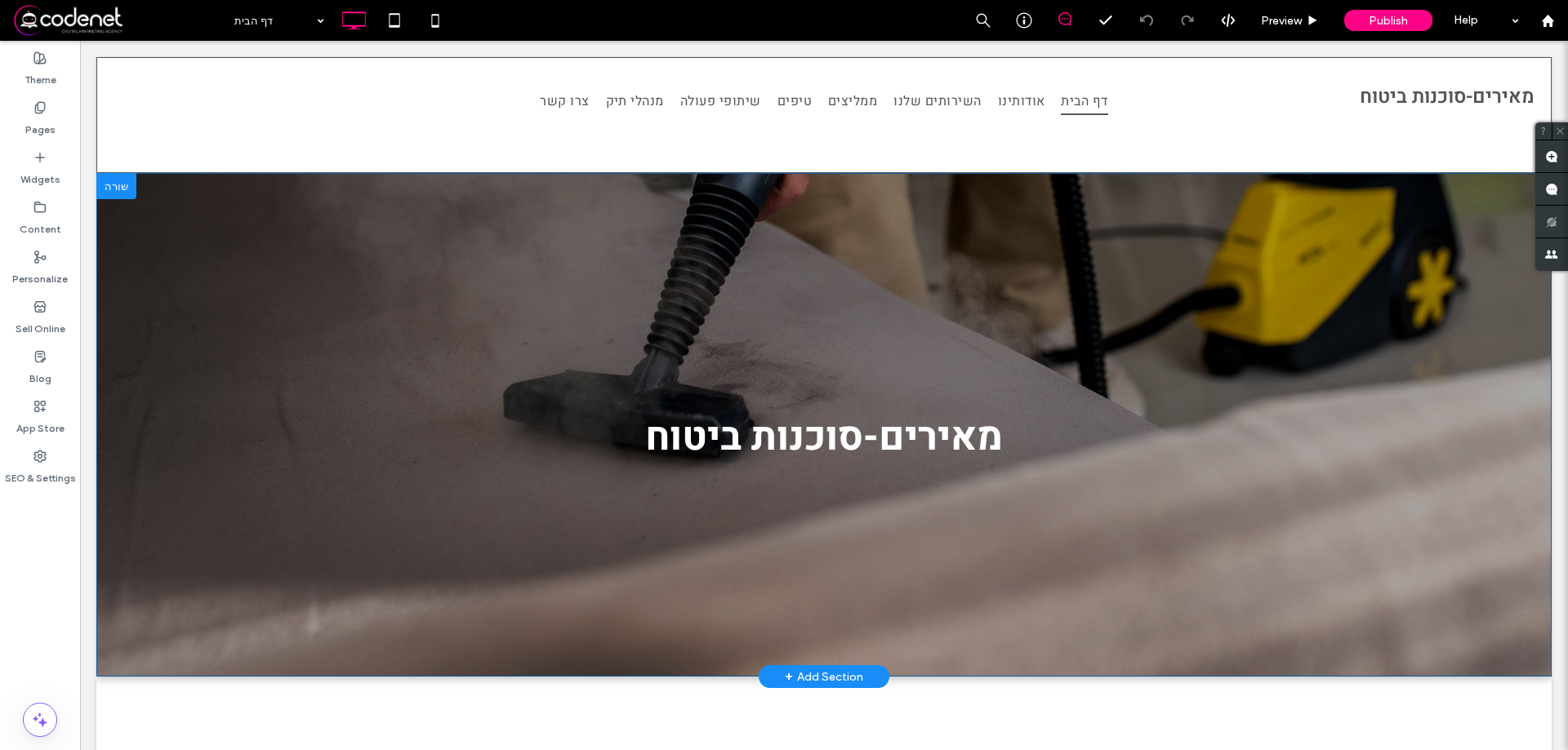
click at [950, 277] on section "מאירים-סוכנות ביטוח Click To Paste Row + Add Section" at bounding box center [824, 424] width 1455 height 504
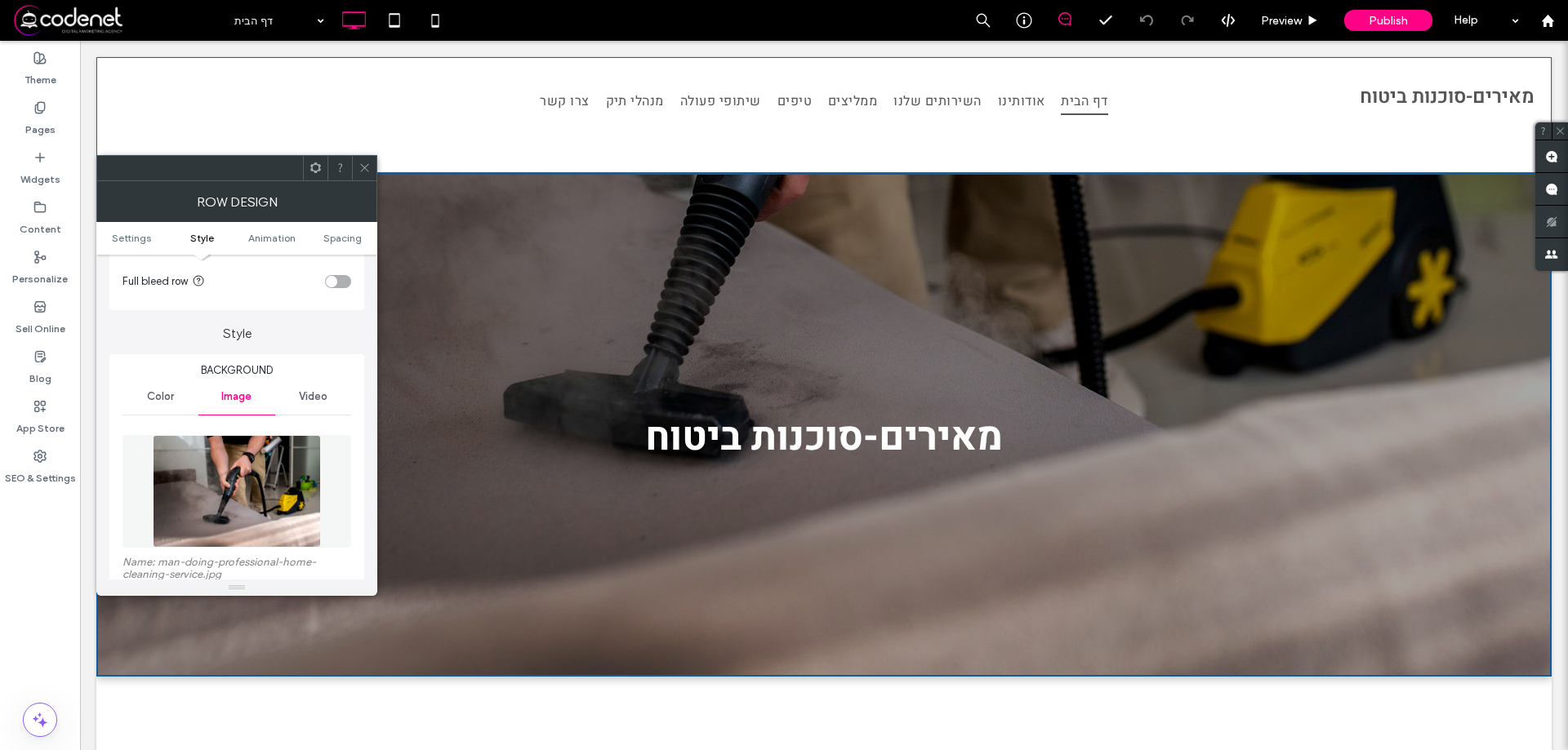
scroll to position [163, 0]
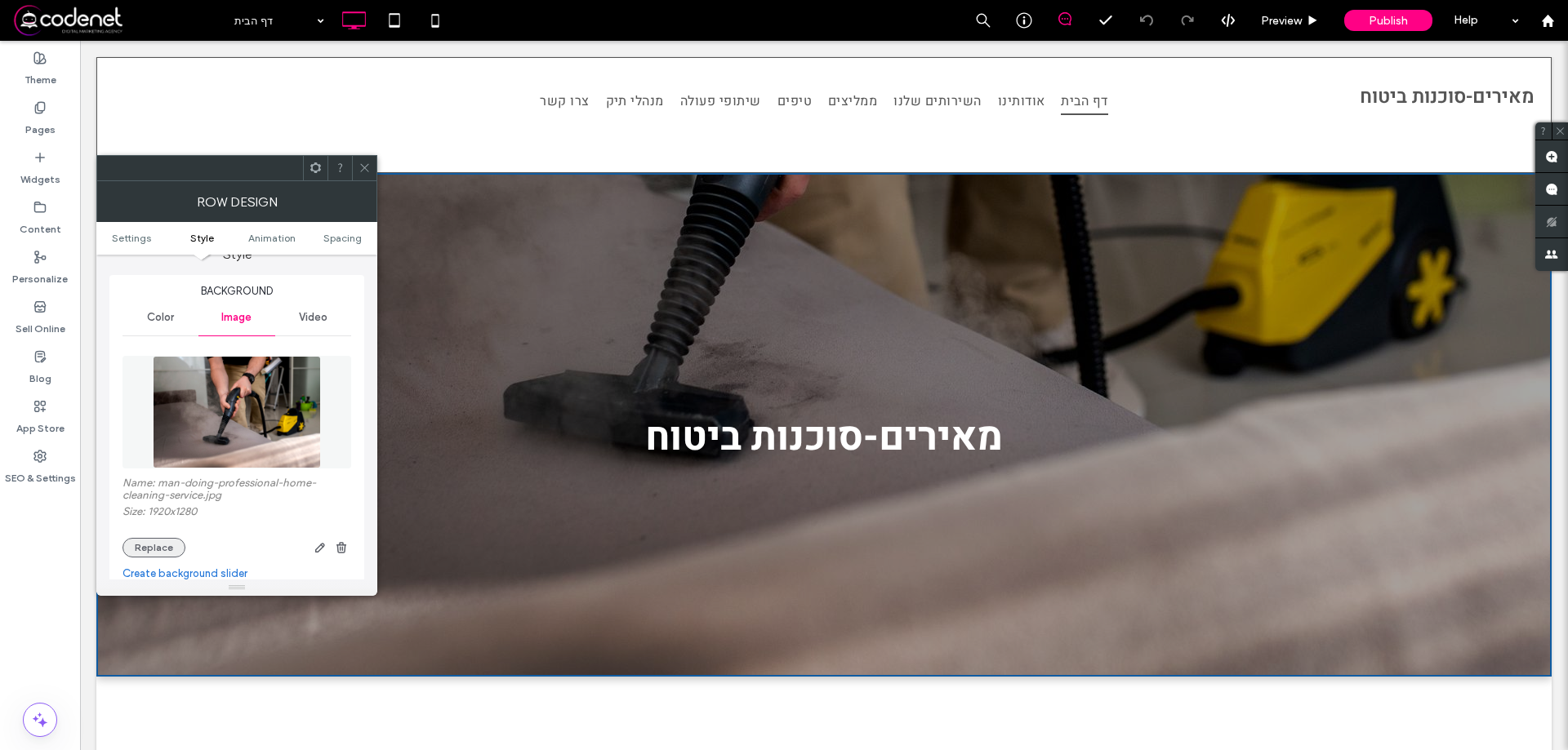
click at [165, 548] on button "Replace" at bounding box center [154, 548] width 63 height 20
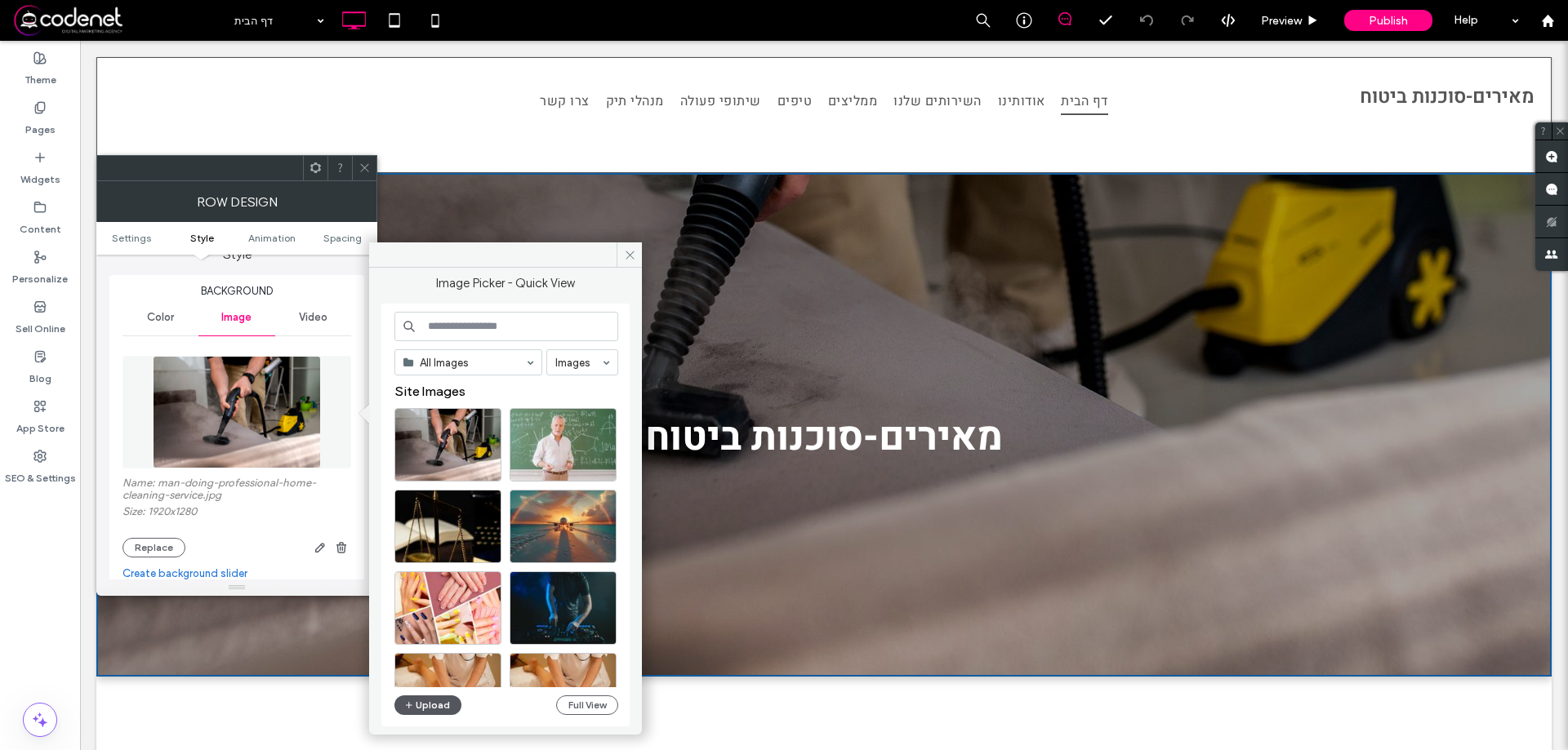
click at [425, 708] on button "Upload" at bounding box center [429, 705] width 67 height 20
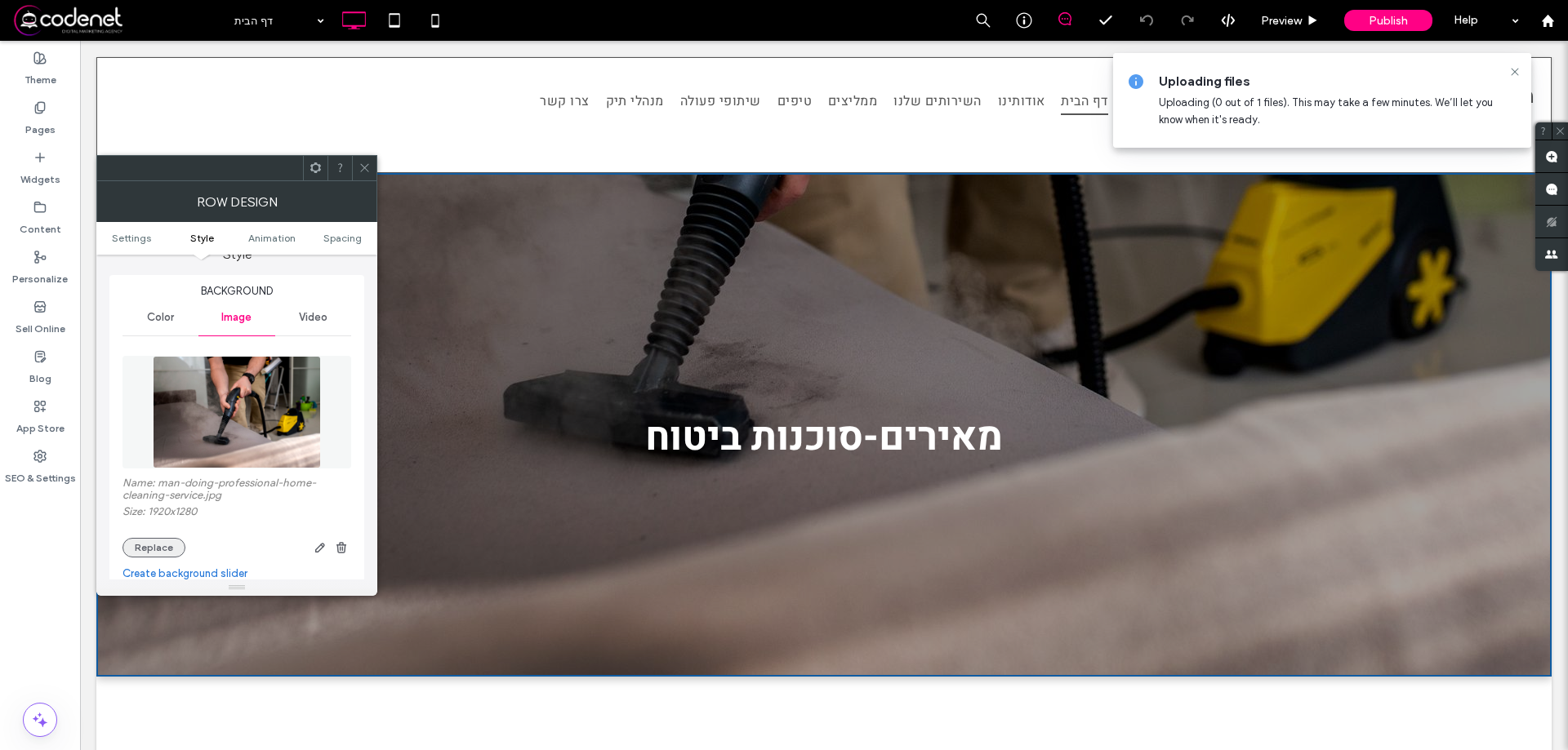
click at [164, 548] on button "Replace" at bounding box center [154, 548] width 63 height 20
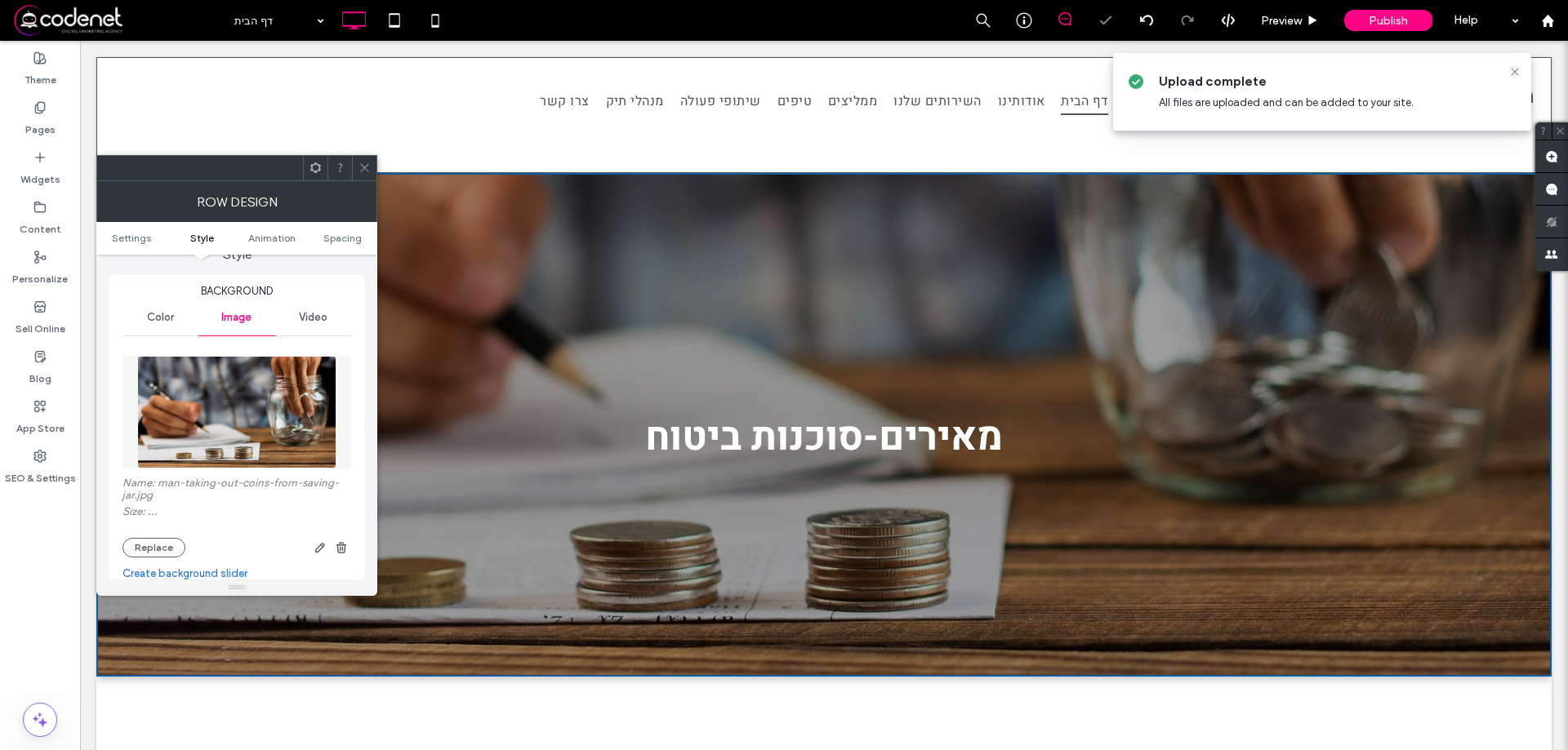
click at [365, 171] on icon at bounding box center [364, 167] width 12 height 12
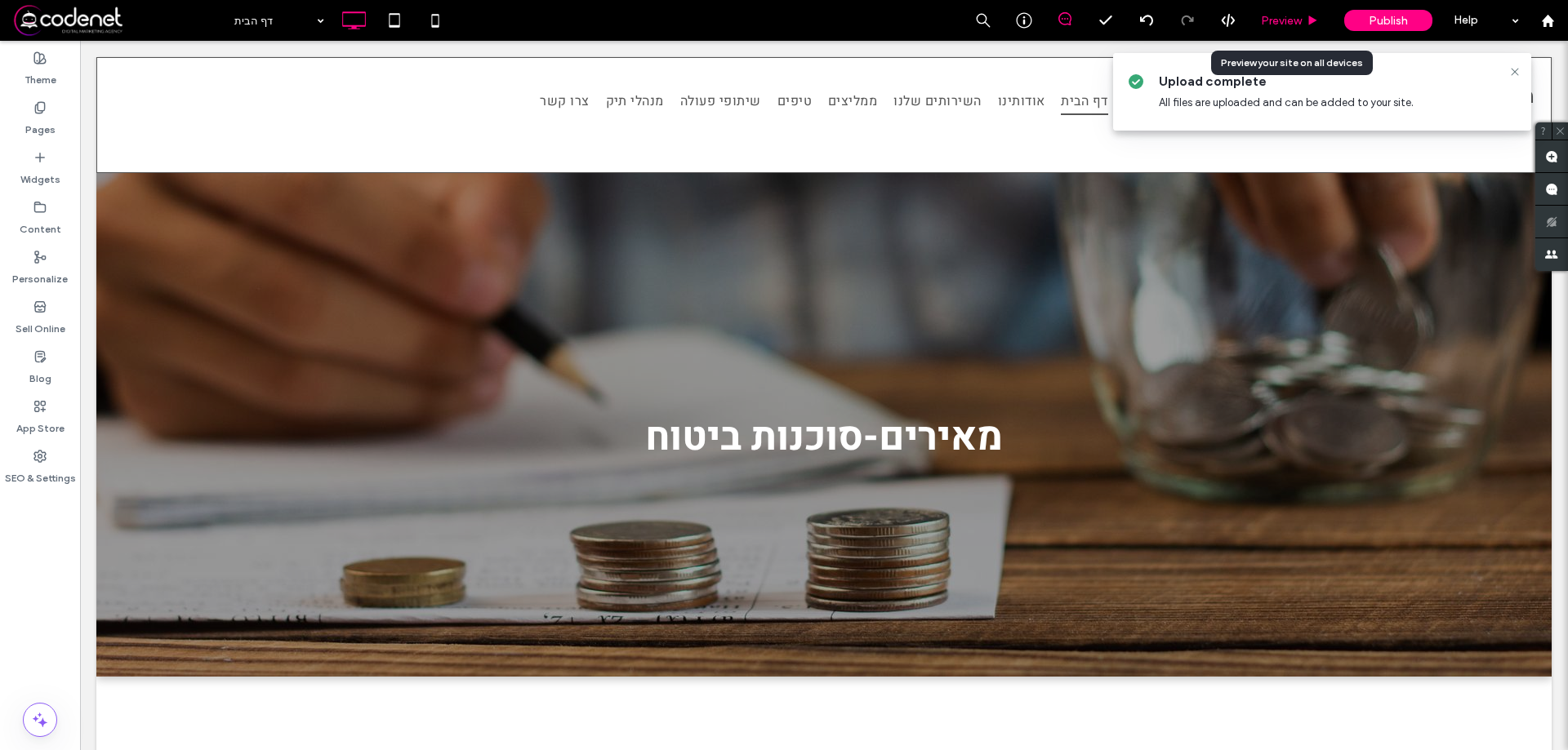
click at [1297, 17] on span "Preview" at bounding box center [1281, 21] width 41 height 14
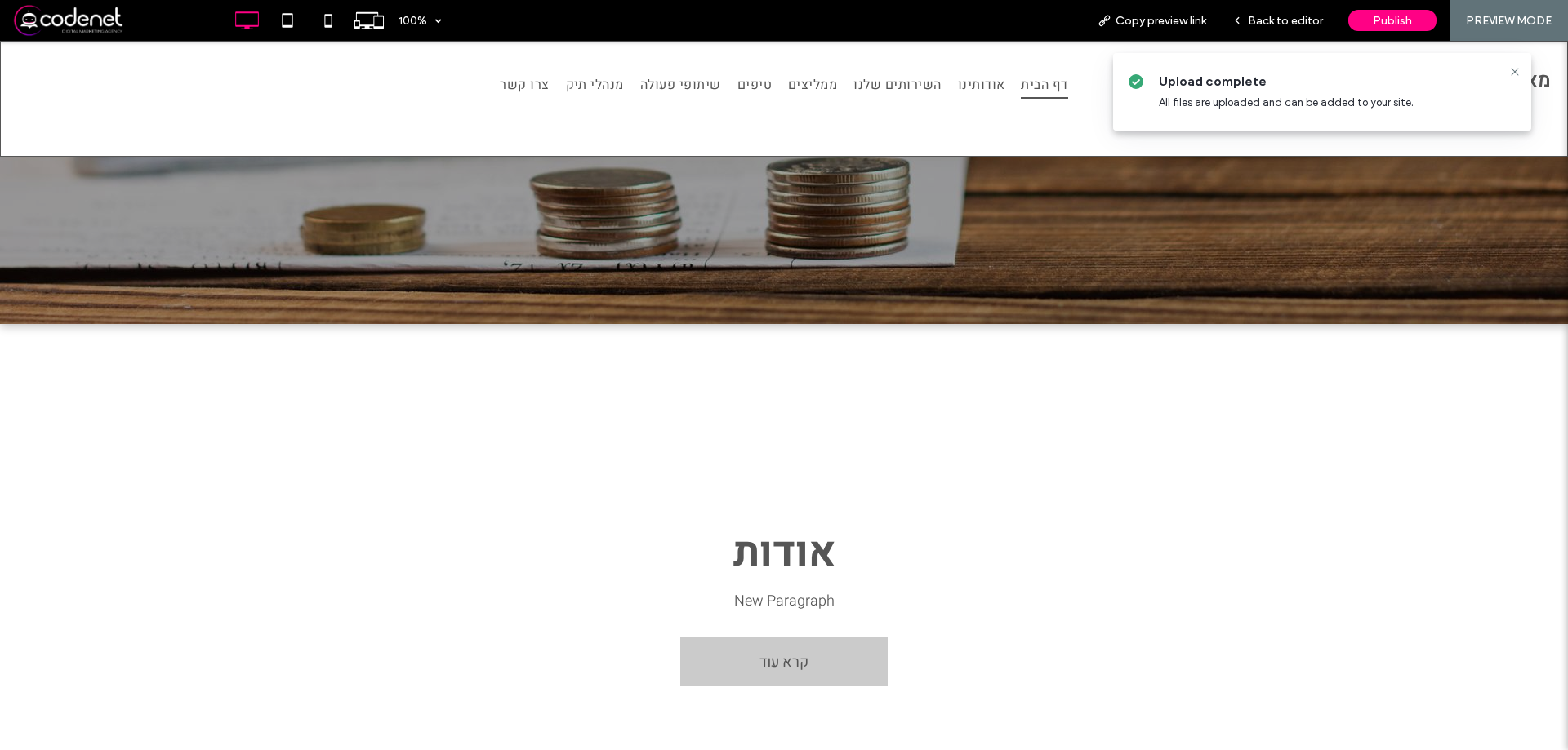
scroll to position [409, 0]
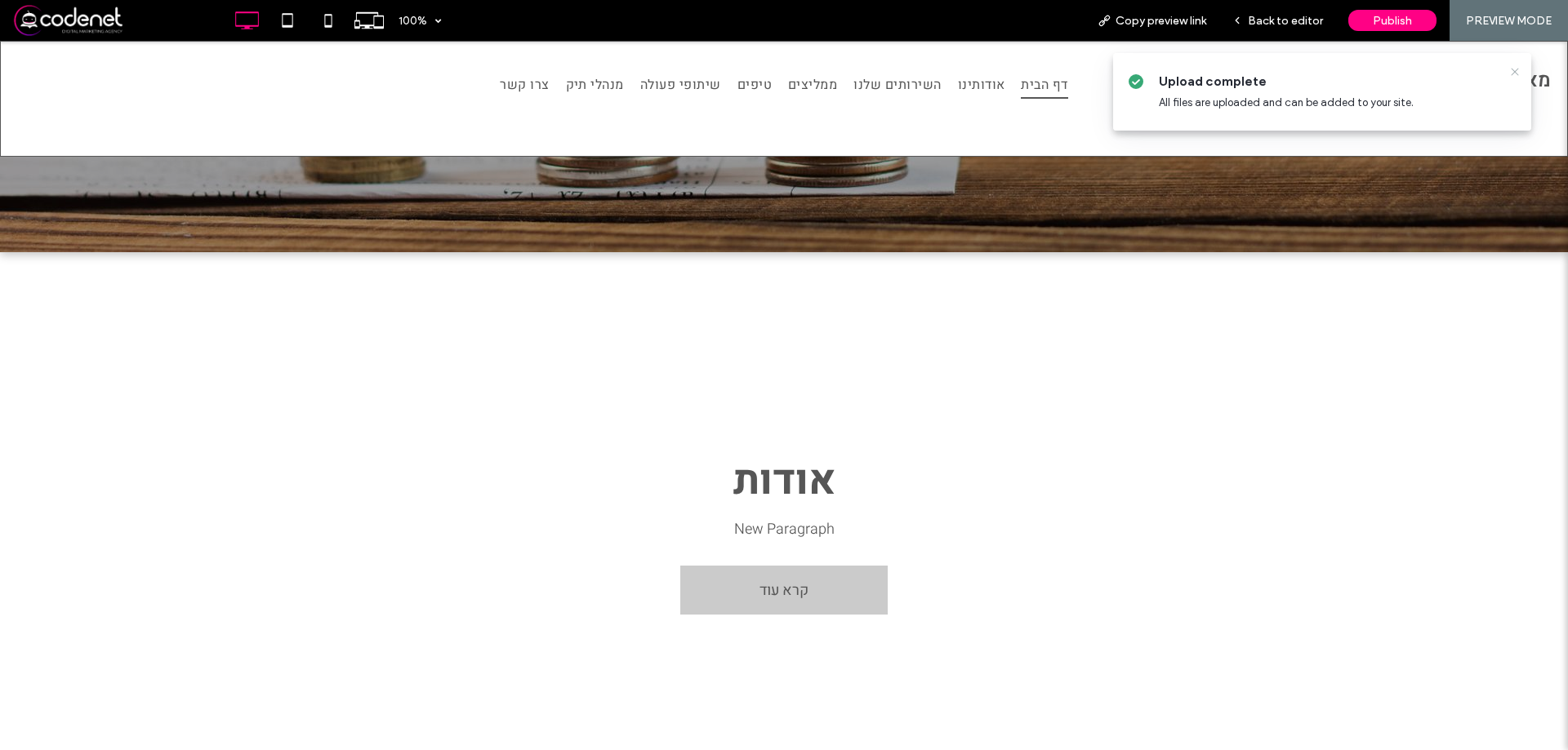
drag, startPoint x: 1520, startPoint y: 70, endPoint x: 1520, endPoint y: 32, distance: 38.0
click at [1520, 70] on icon at bounding box center [1515, 71] width 13 height 13
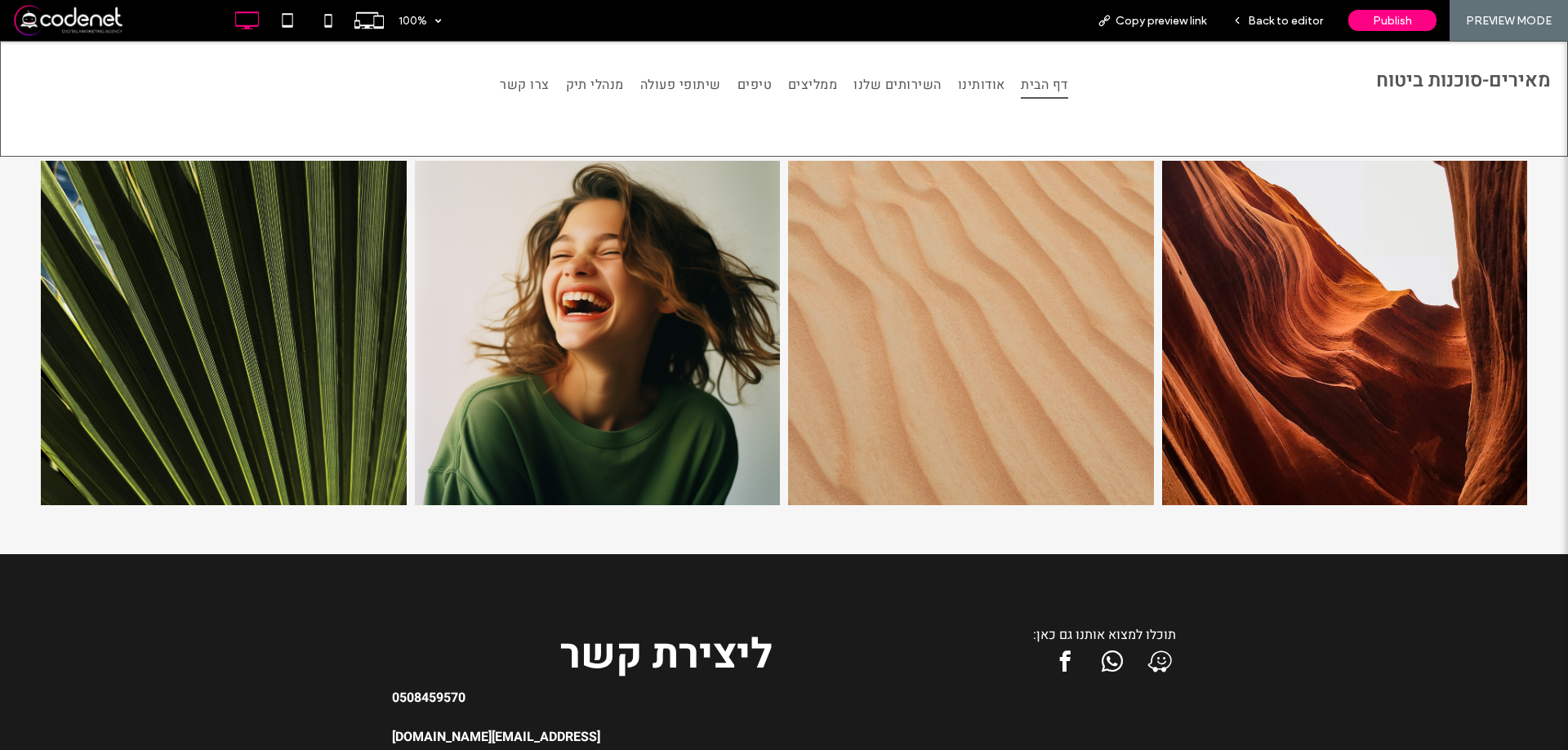
scroll to position [1312, 0]
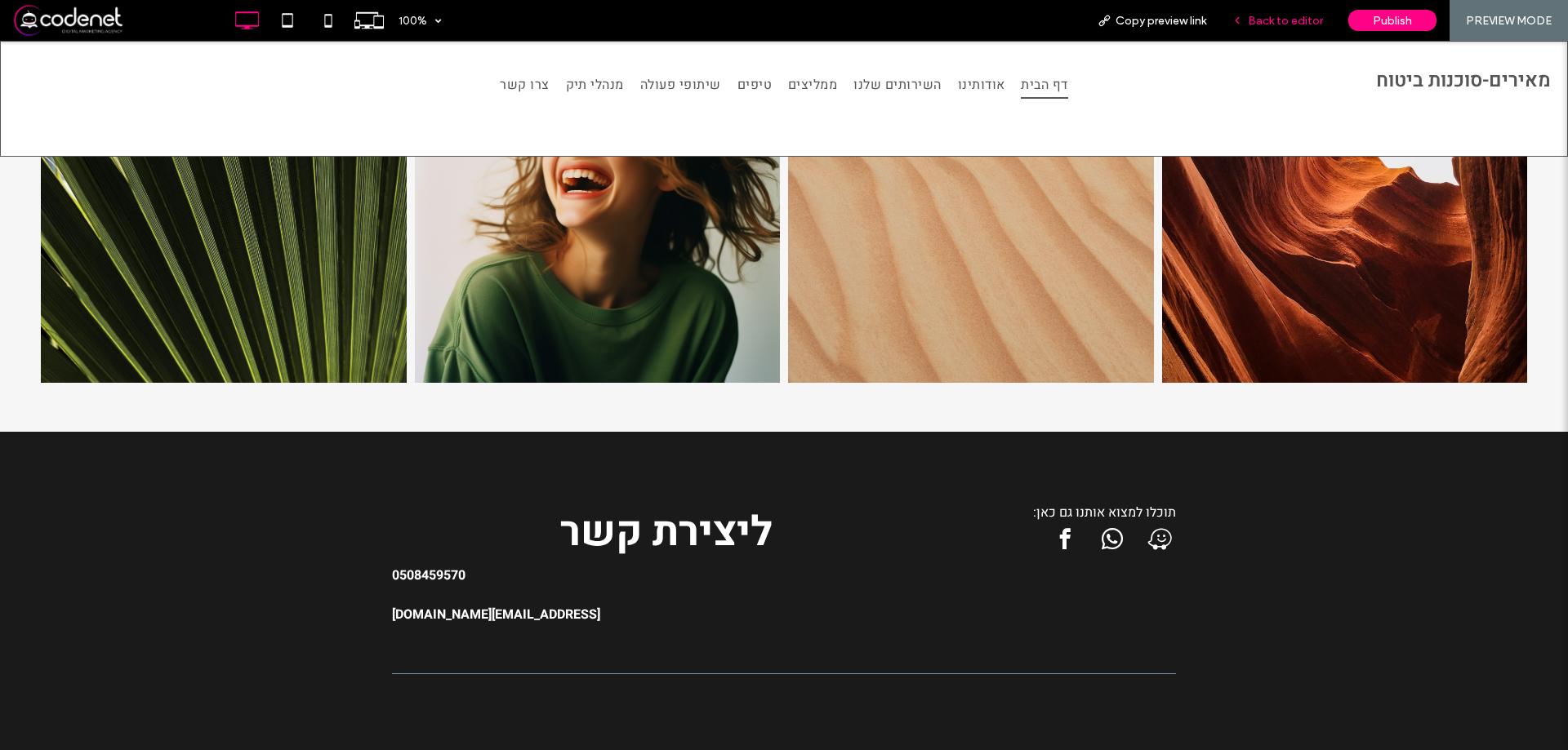
click at [1307, 20] on span "Back to editor" at bounding box center [1286, 21] width 75 height 14
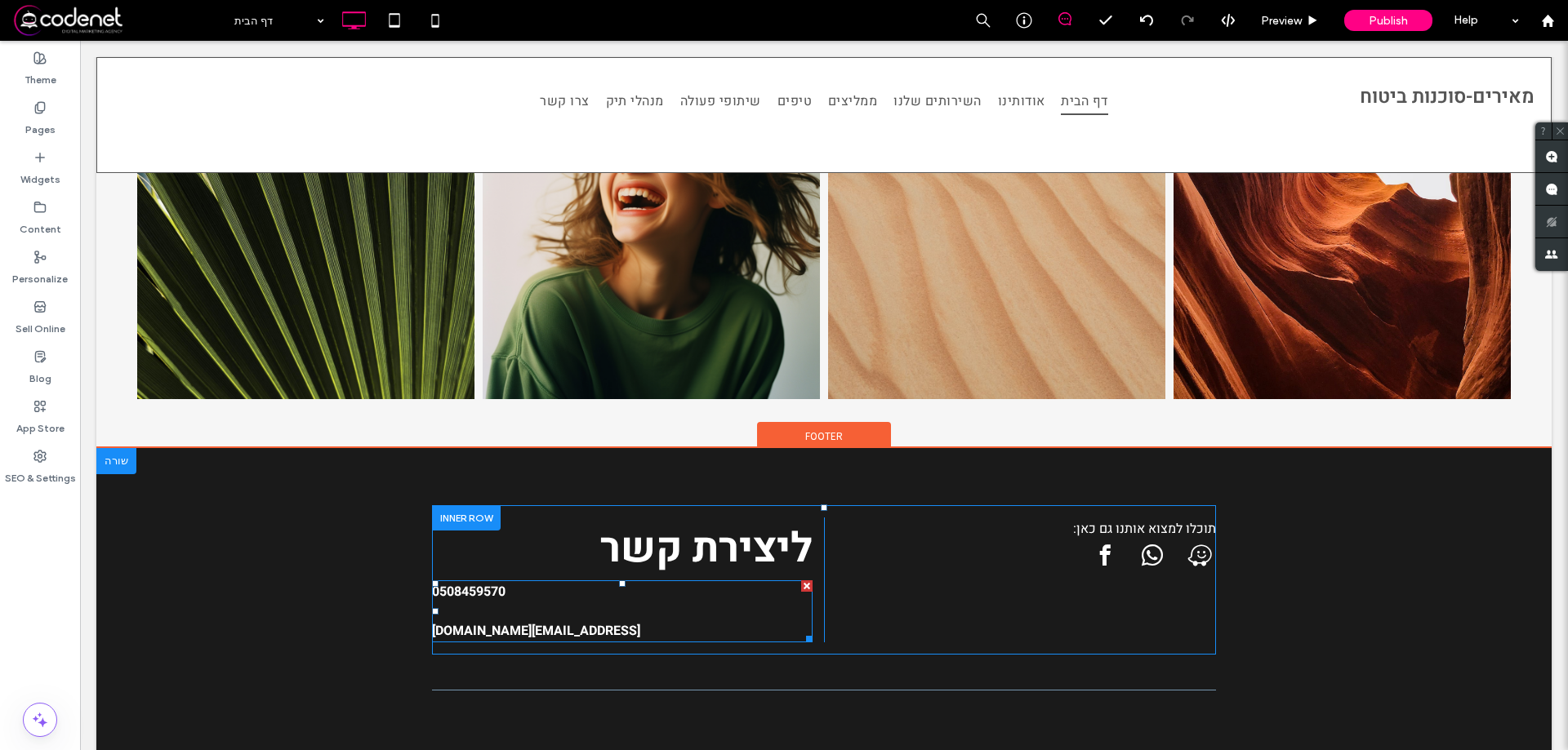
click at [512, 611] on p "0508459570" at bounding box center [623, 602] width 381 height 40
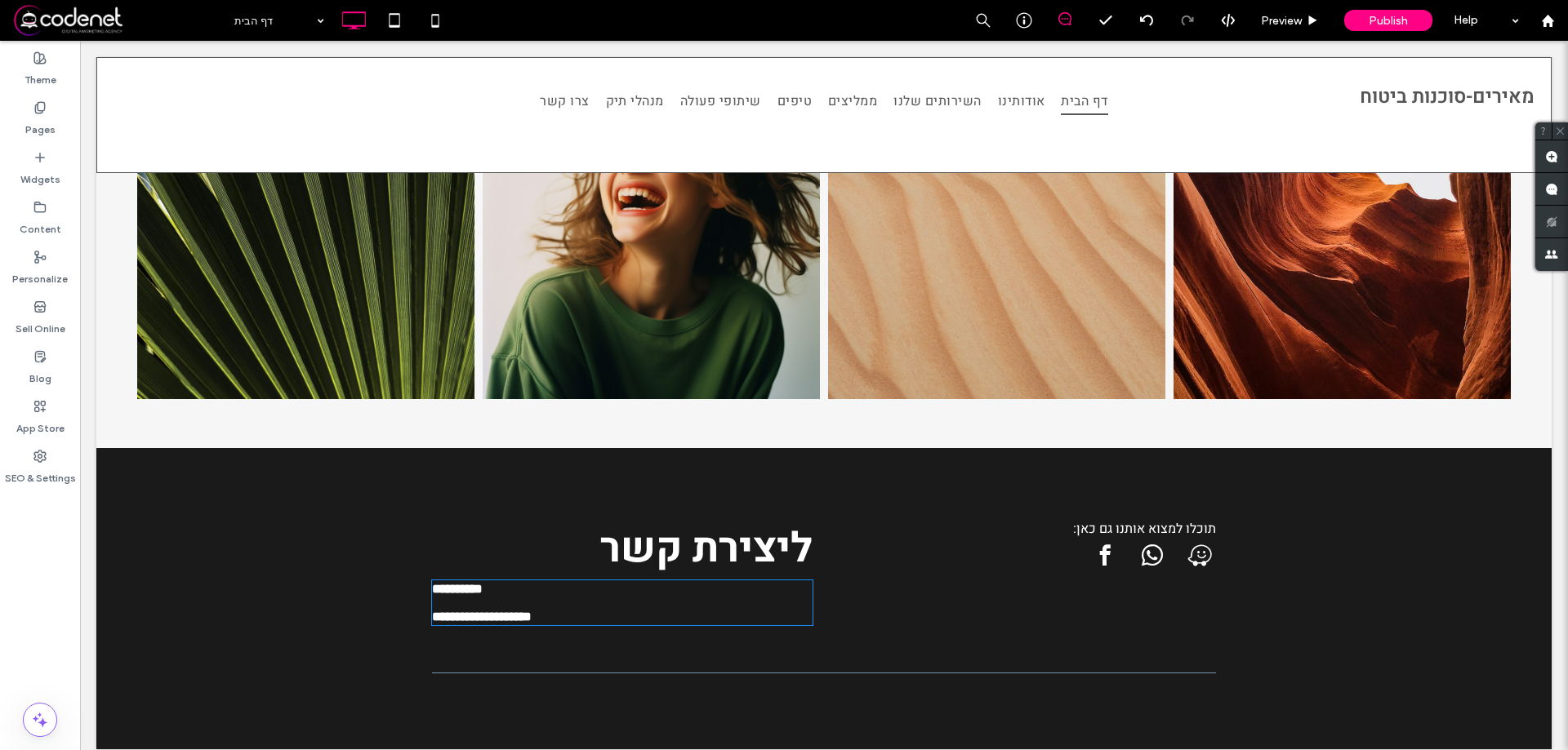
type input "*****"
type input "**"
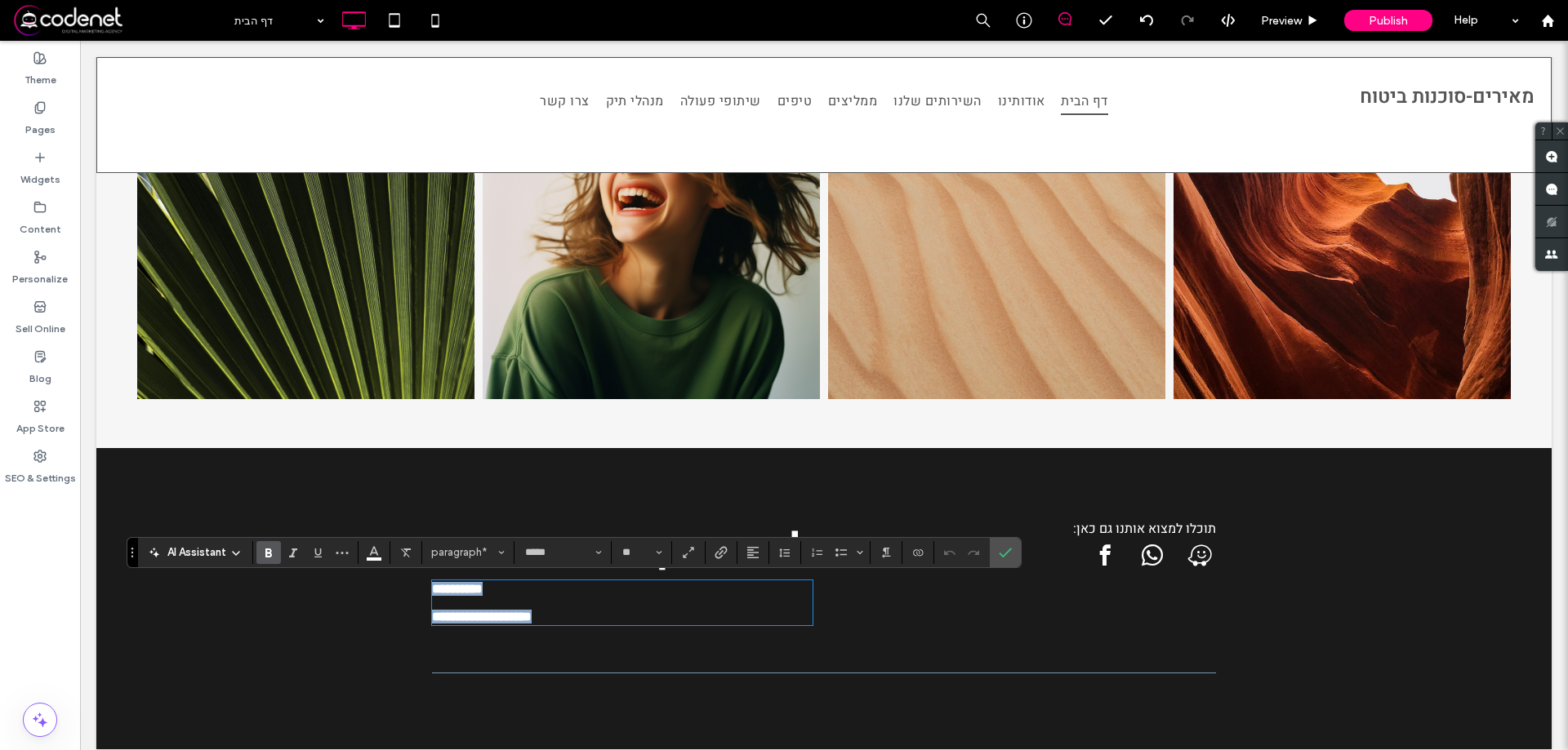
click at [483, 596] on strong "**********" at bounding box center [457, 589] width 50 height 12
click at [556, 609] on p "**********" at bounding box center [623, 596] width 381 height 28
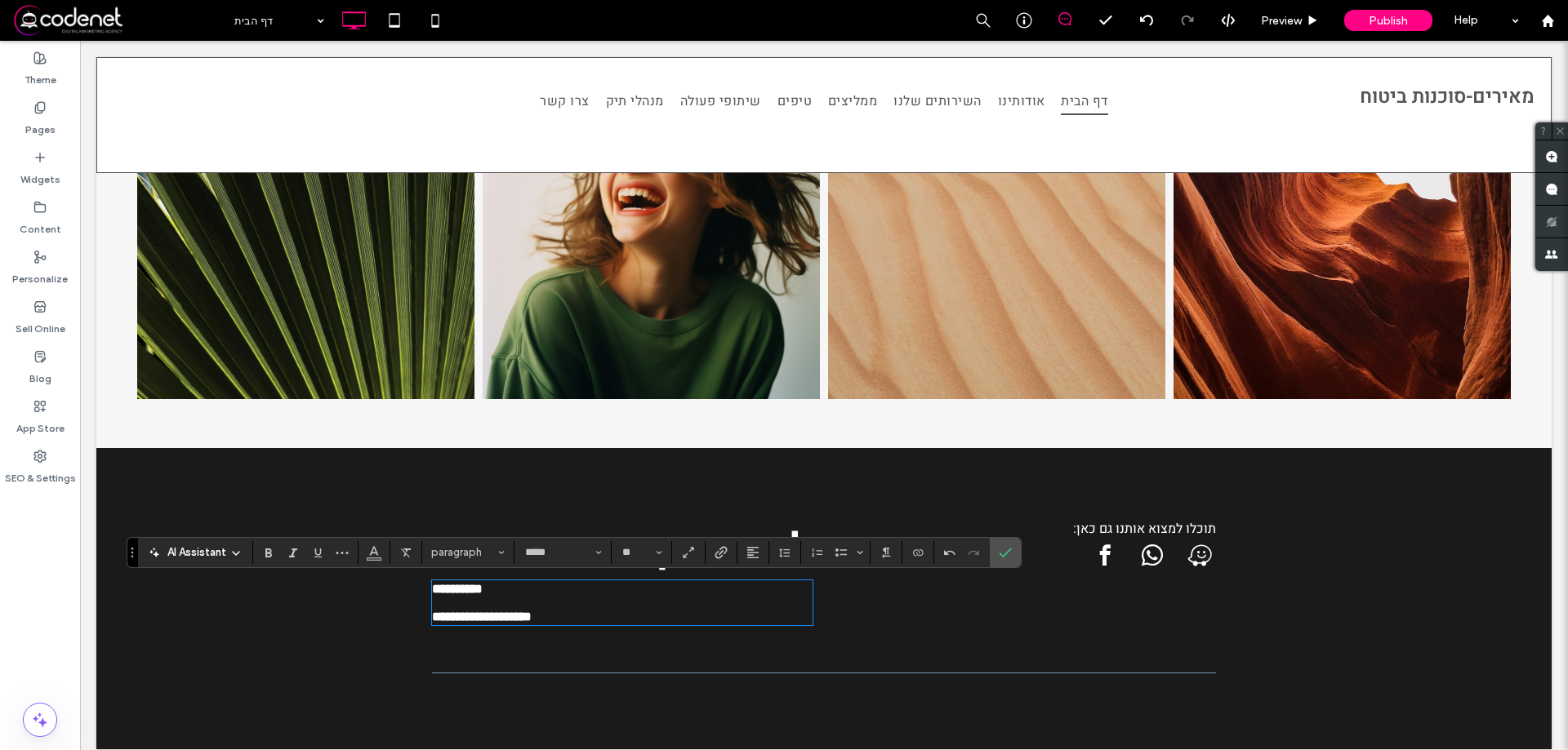
click at [556, 609] on p "**********" at bounding box center [623, 596] width 381 height 28
click at [532, 623] on strong "**********" at bounding box center [482, 616] width 100 height 12
click at [992, 557] on section at bounding box center [1005, 553] width 31 height 30
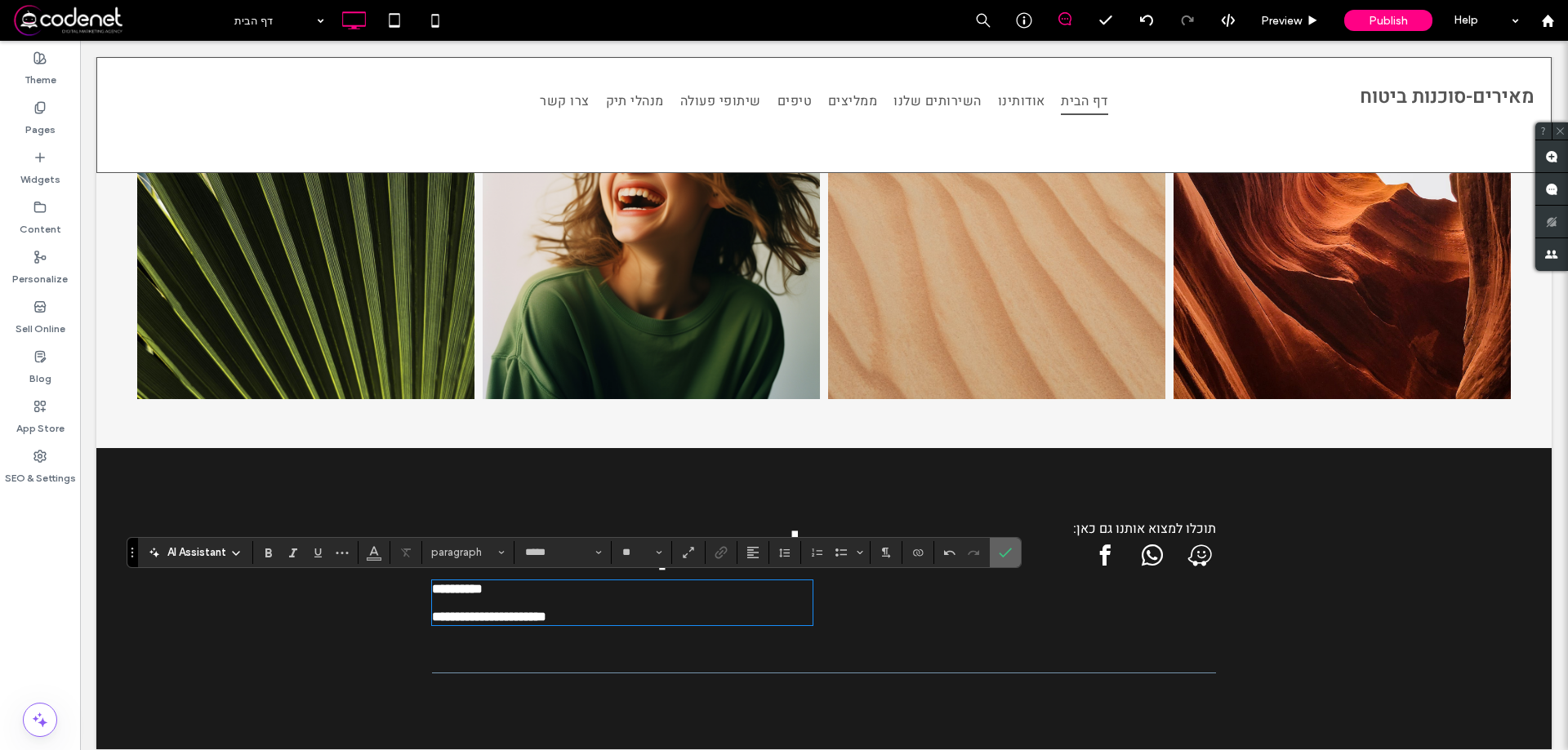
click at [1016, 560] on label "Confirm" at bounding box center [1005, 553] width 25 height 30
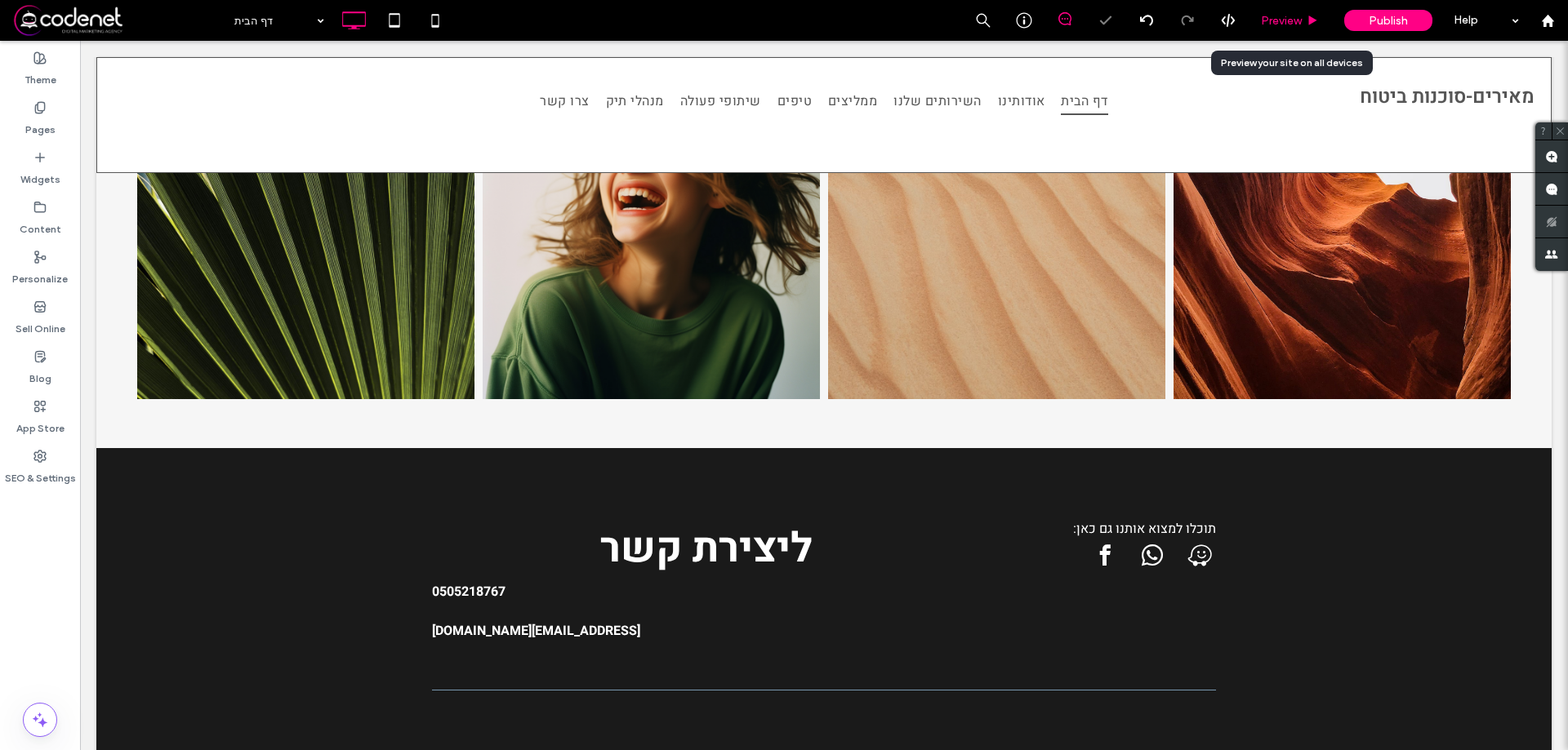
click at [1291, 25] on span "Preview" at bounding box center [1281, 21] width 41 height 14
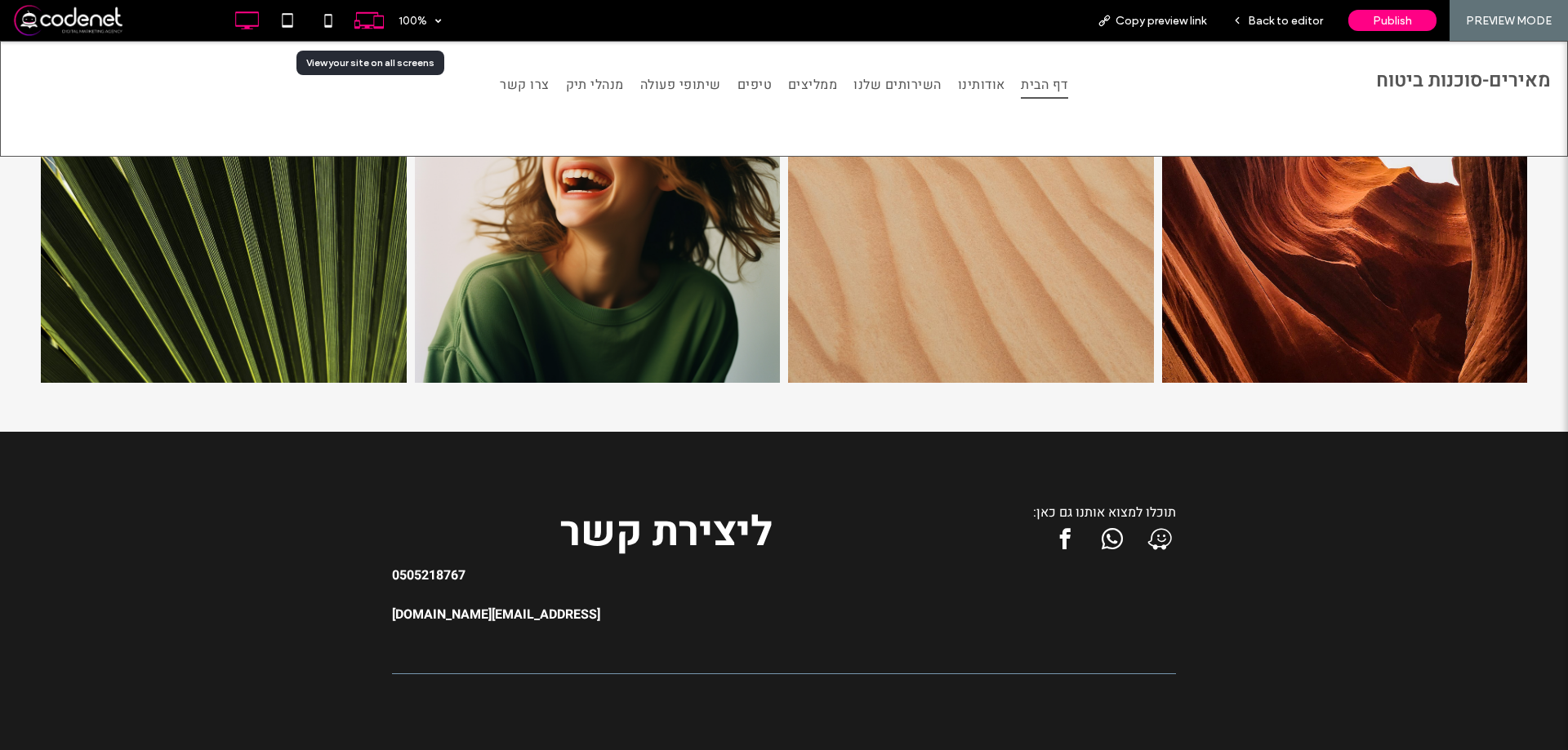
click at [366, 28] on use at bounding box center [369, 20] width 30 height 17
